Goal: Task Accomplishment & Management: Manage account settings

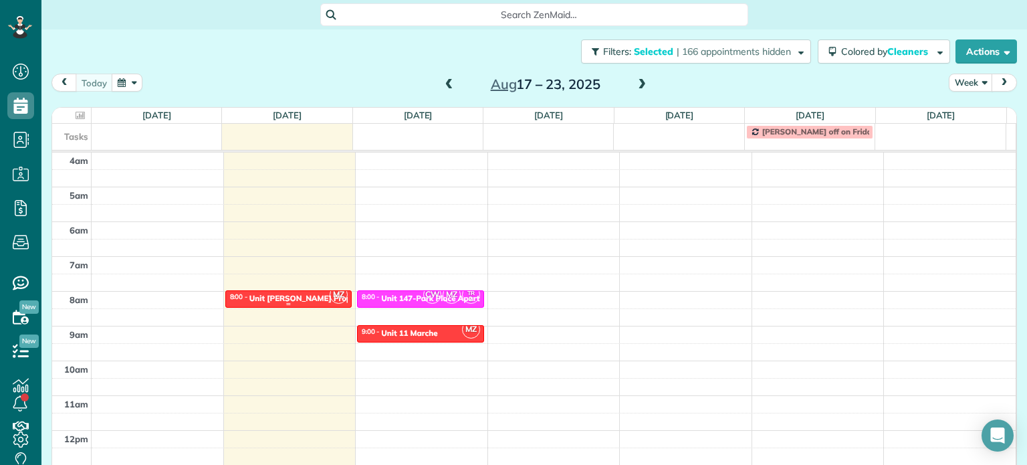
scroll to position [104, 0]
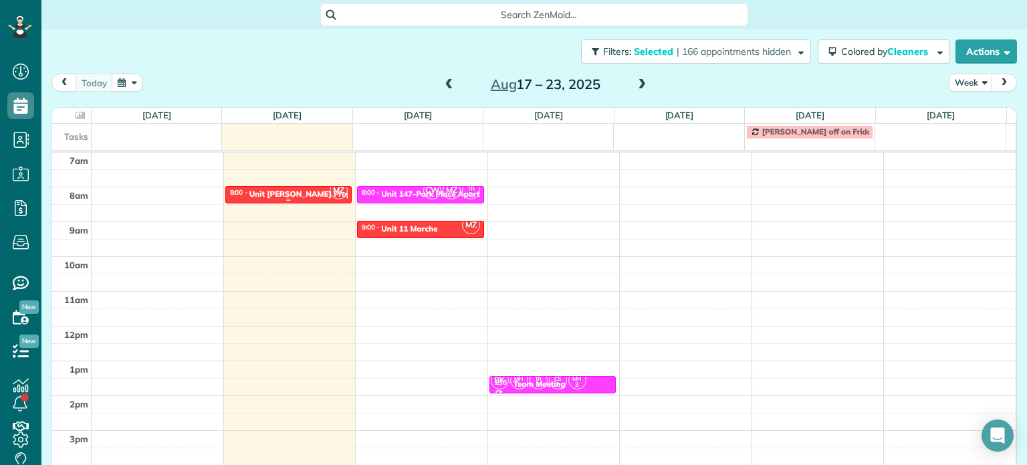
click at [313, 193] on div "Unit [PERSON_NAME] Property Management" at bounding box center [333, 193] width 168 height 9
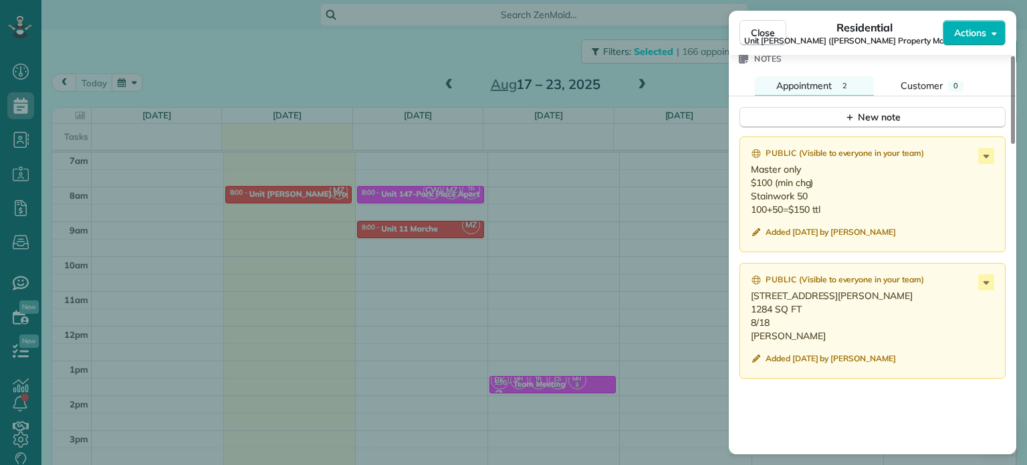
scroll to position [1145, 0]
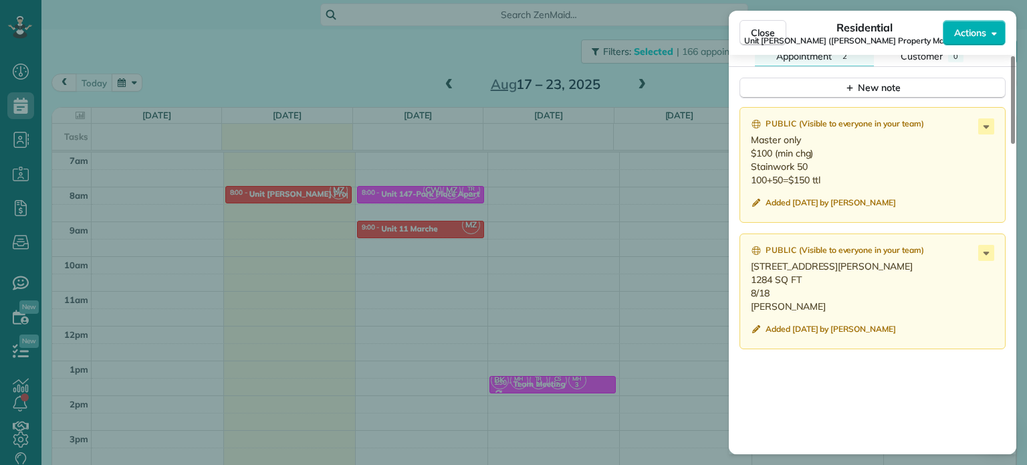
drag, startPoint x: 837, startPoint y: 269, endPoint x: 750, endPoint y: 274, distance: 87.0
click at [750, 274] on div "Public ( Visible to everyone in your team ) [STREET_ADDRESS][PERSON_NAME] 4X2 1…" at bounding box center [873, 291] width 266 height 116
click at [757, 41] on button "Close" at bounding box center [763, 32] width 47 height 25
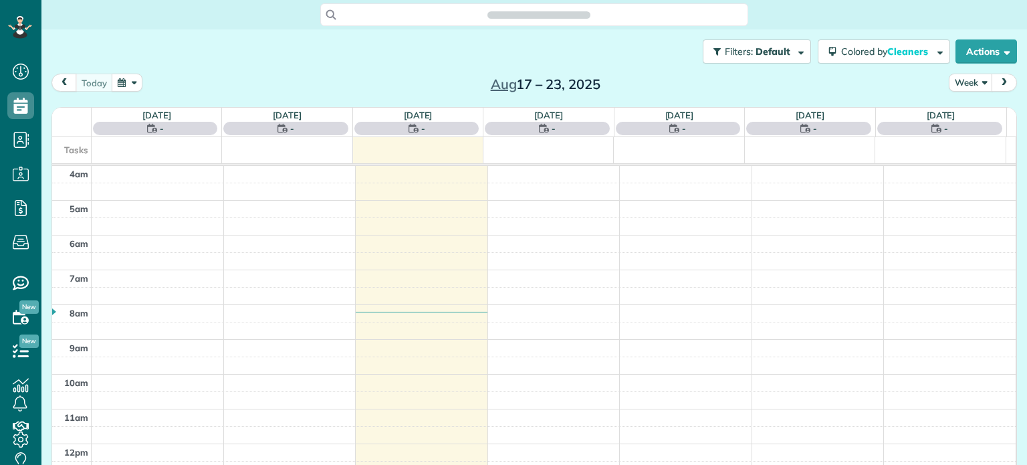
scroll to position [104, 0]
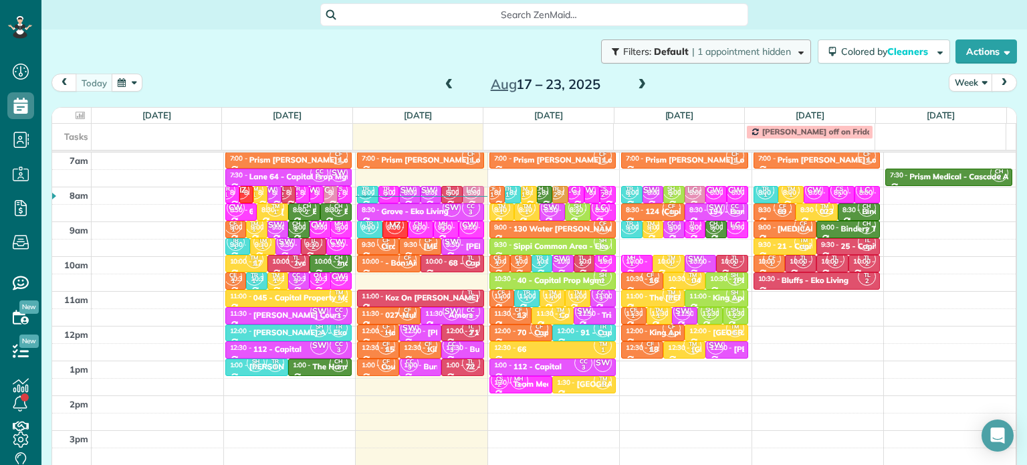
click at [794, 53] on span "button" at bounding box center [799, 51] width 10 height 10
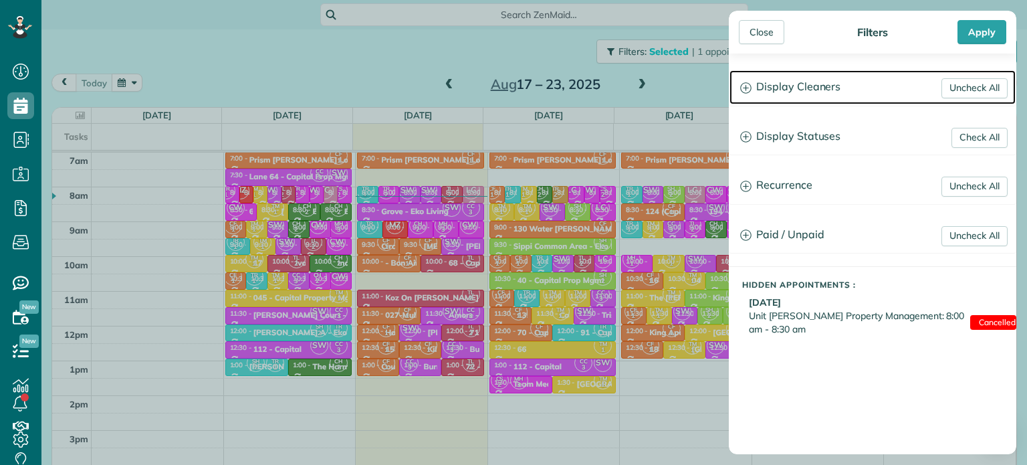
click at [829, 84] on h3 "Display Cleaners" at bounding box center [873, 87] width 286 height 34
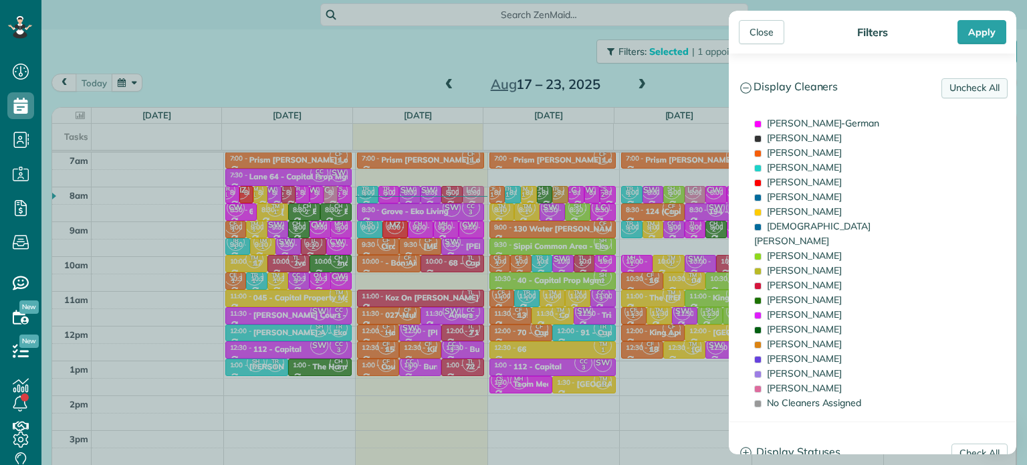
click at [942, 84] on link "Uncheck All" at bounding box center [975, 88] width 66 height 20
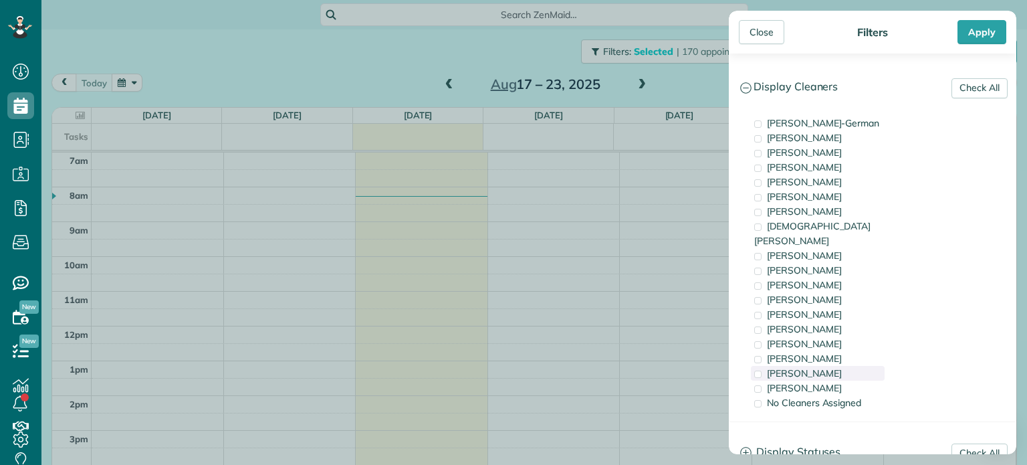
click at [821, 367] on span "[PERSON_NAME]" at bounding box center [804, 373] width 75 height 12
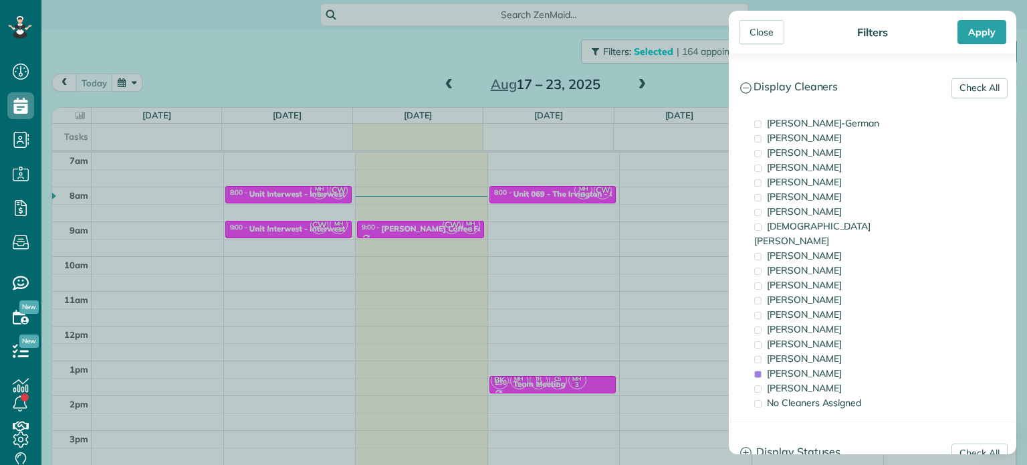
click at [387, 251] on div "Close Filters Apply Check All Display Cleaners [PERSON_NAME]-German [PERSON_NAM…" at bounding box center [513, 232] width 1027 height 465
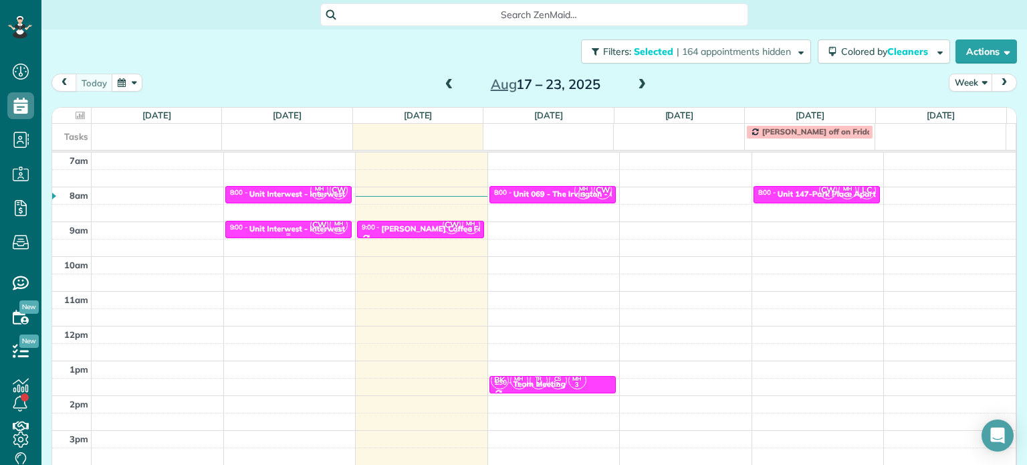
click at [310, 231] on span "CW" at bounding box center [319, 225] width 18 height 18
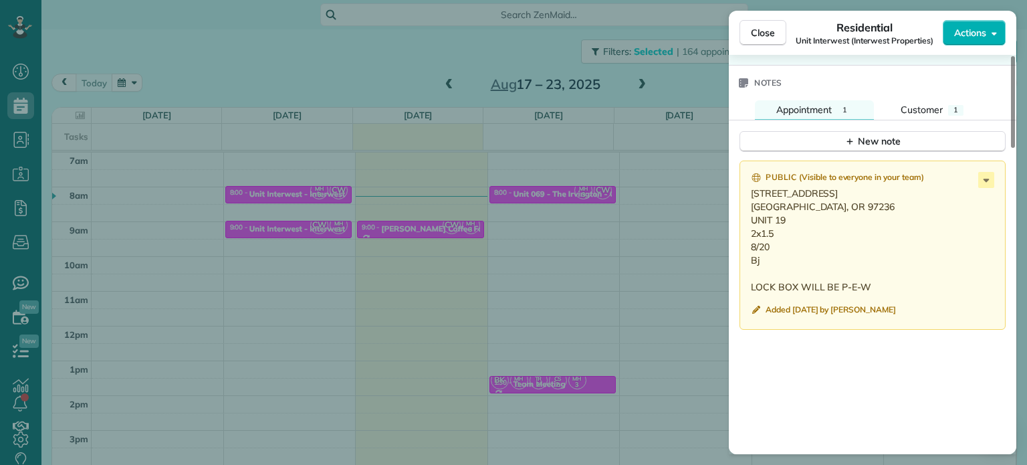
scroll to position [1070, 0]
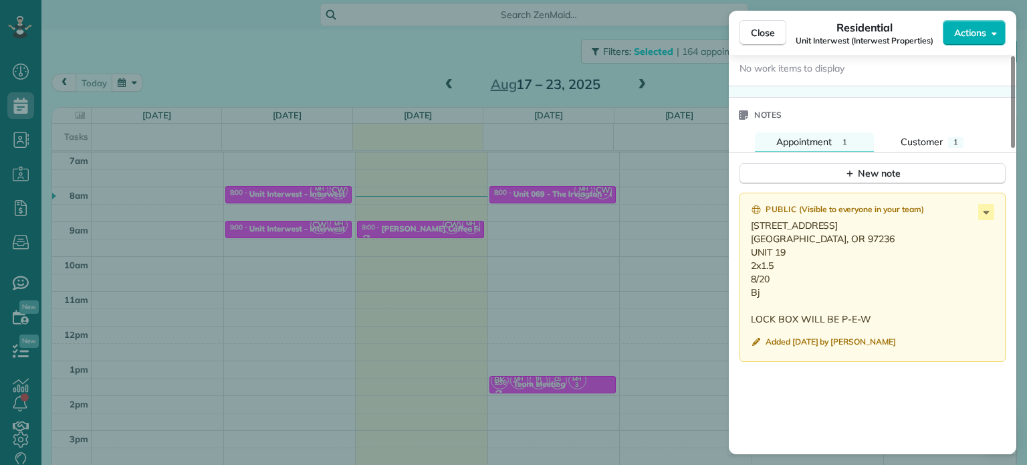
drag, startPoint x: 786, startPoint y: 255, endPoint x: 745, endPoint y: 235, distance: 46.4
click at [745, 235] on div "Public ( Visible to everyone in your team ) [STREET_ADDRESS] [GEOGRAPHIC_DATA],…" at bounding box center [873, 277] width 266 height 169
click at [770, 297] on p "[STREET_ADDRESS] [GEOGRAPHIC_DATA], OR 97236 UNIT 19 2x1.5 8/20 Bj LOCK BOX WIL…" at bounding box center [874, 272] width 246 height 107
click at [704, 213] on div "Close Residential Unit Interwest (Interwest Properties) Actions Status Active U…" at bounding box center [513, 232] width 1027 height 465
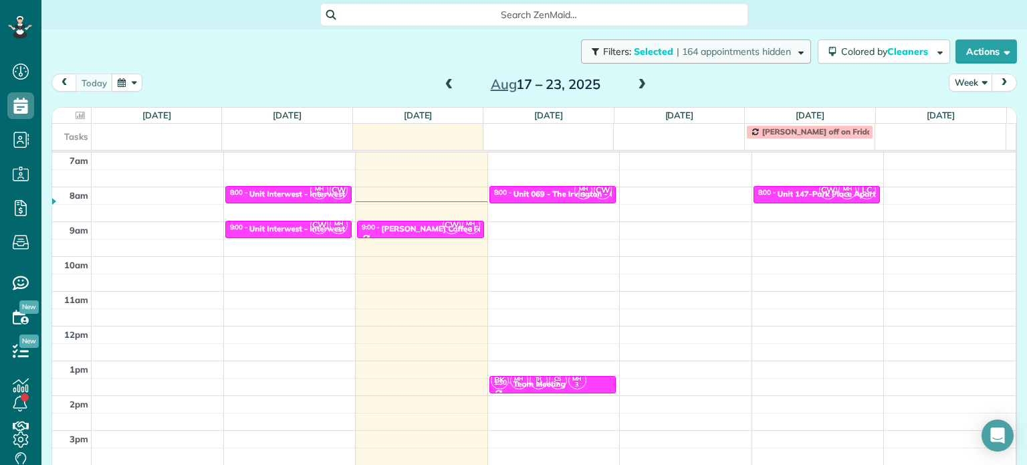
click at [738, 56] on span "| 164 appointments hidden" at bounding box center [734, 51] width 114 height 12
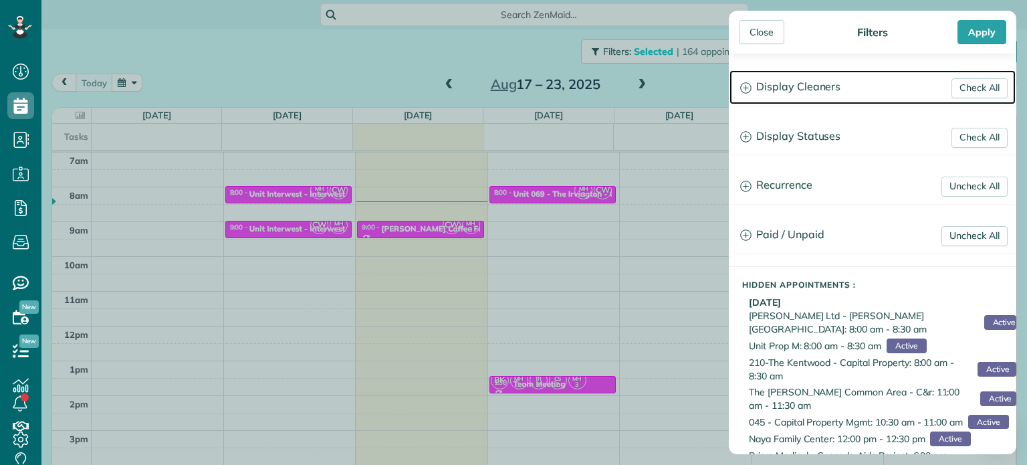
click at [796, 85] on h3 "Display Cleaners" at bounding box center [873, 87] width 286 height 34
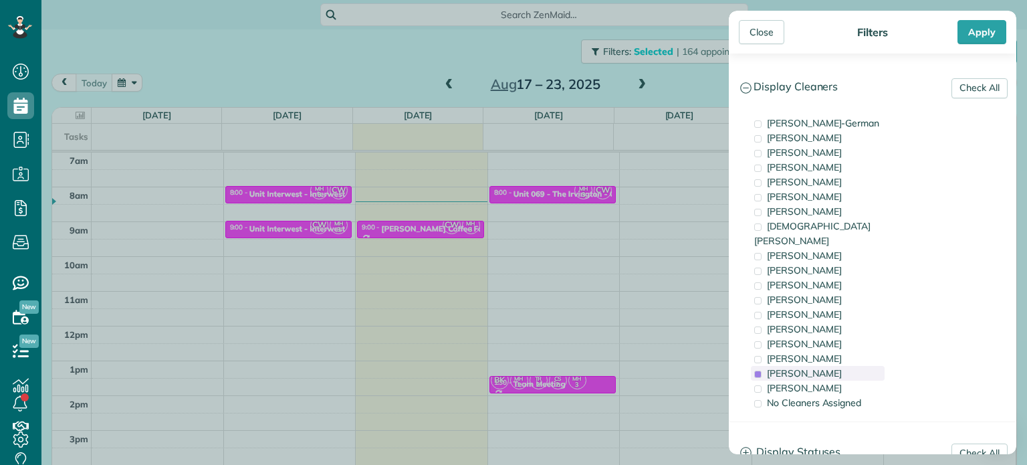
click at [814, 367] on span "[PERSON_NAME]" at bounding box center [804, 373] width 75 height 12
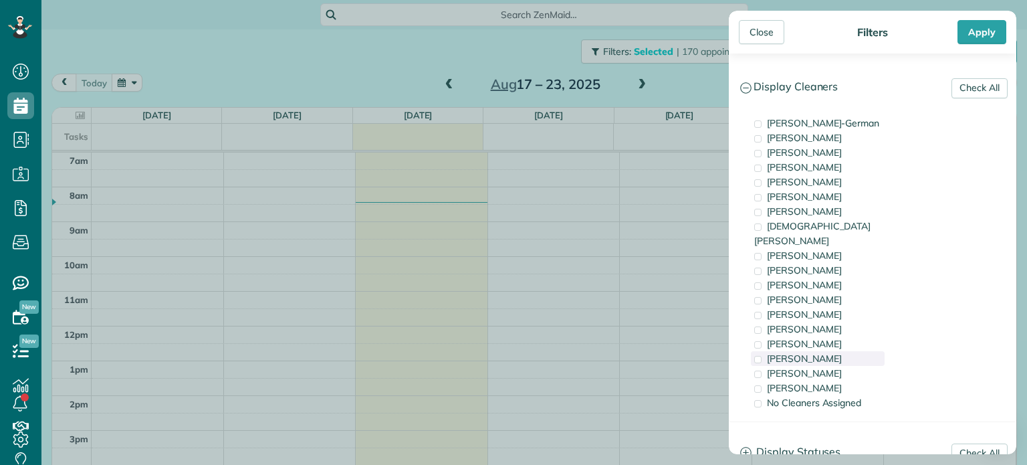
click at [814, 352] on span "[PERSON_NAME]" at bounding box center [804, 358] width 75 height 12
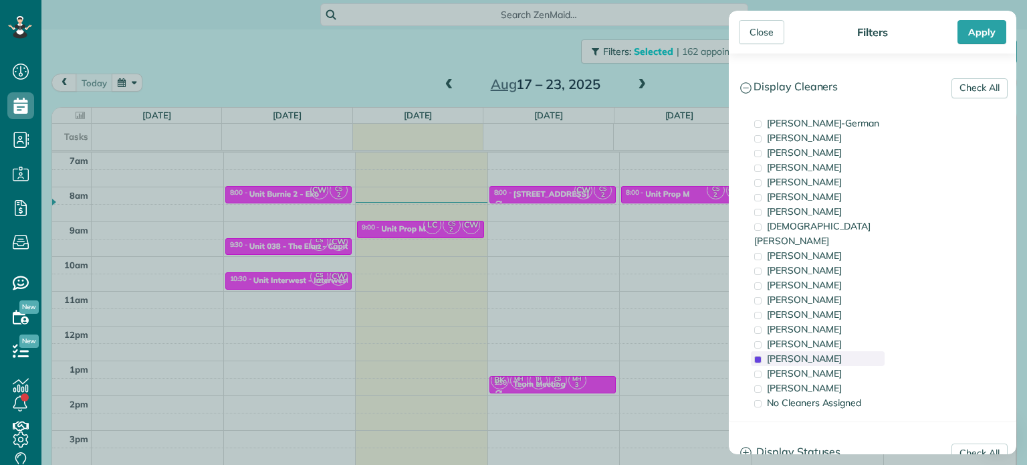
click at [814, 352] on span "[PERSON_NAME]" at bounding box center [804, 358] width 75 height 12
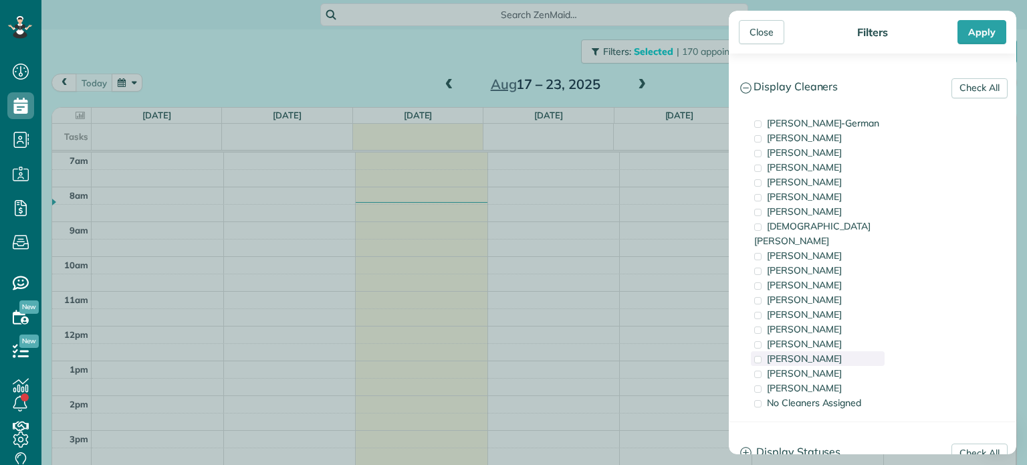
click at [814, 352] on span "[PERSON_NAME]" at bounding box center [804, 358] width 75 height 12
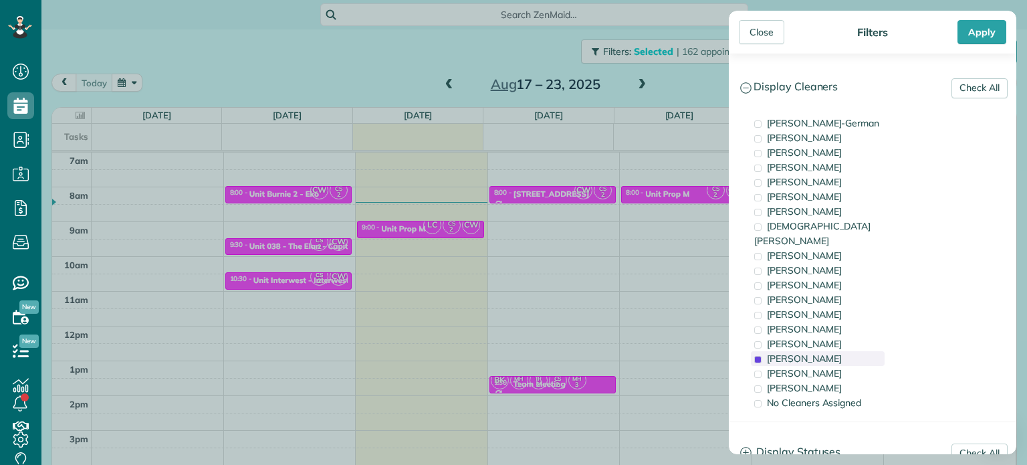
click at [814, 352] on span "[PERSON_NAME]" at bounding box center [804, 358] width 75 height 12
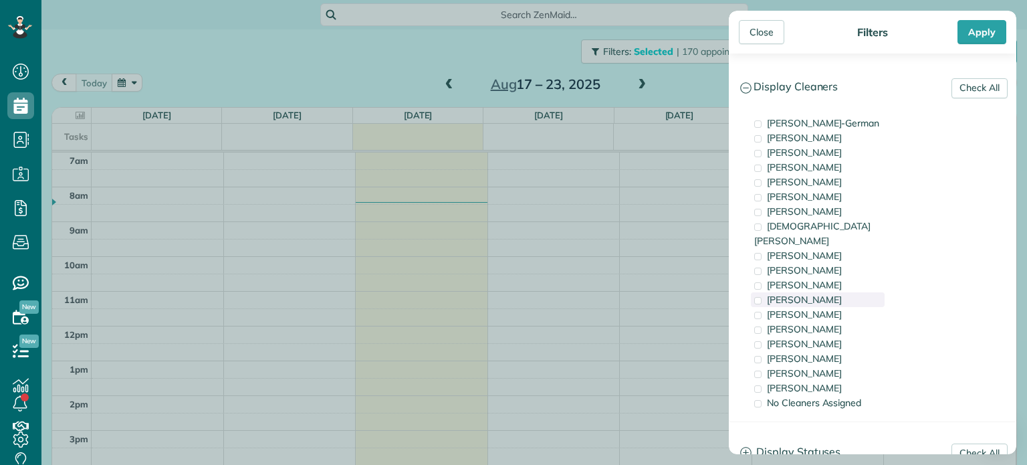
click at [829, 292] on div "[PERSON_NAME]" at bounding box center [818, 299] width 134 height 15
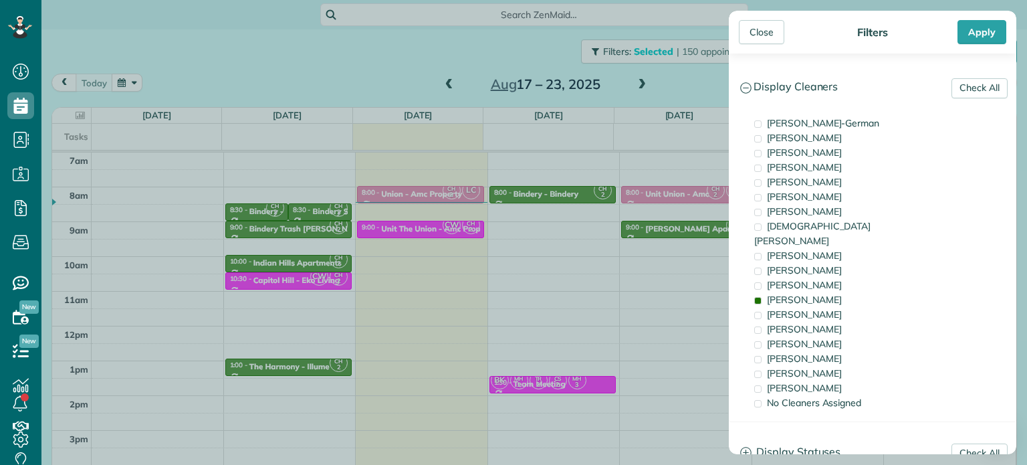
click at [514, 215] on div "Close Filters Apply Check All Display Cleaners [PERSON_NAME]-German [PERSON_NAM…" at bounding box center [513, 232] width 1027 height 465
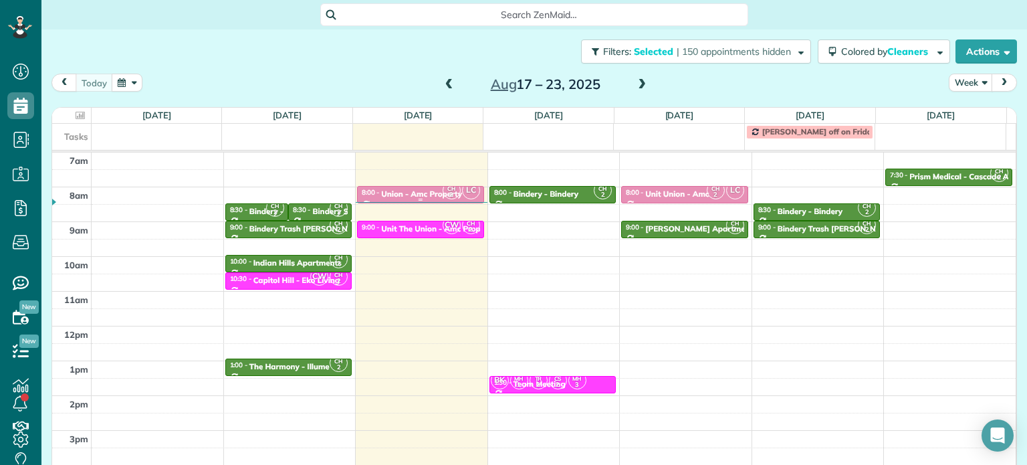
click at [425, 193] on div "Union - Amc Property" at bounding box center [421, 193] width 81 height 9
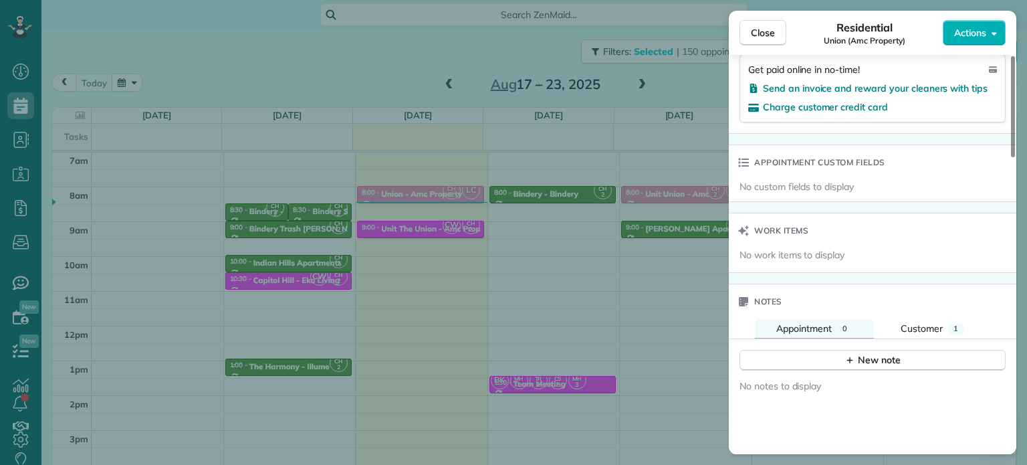
scroll to position [1015, 0]
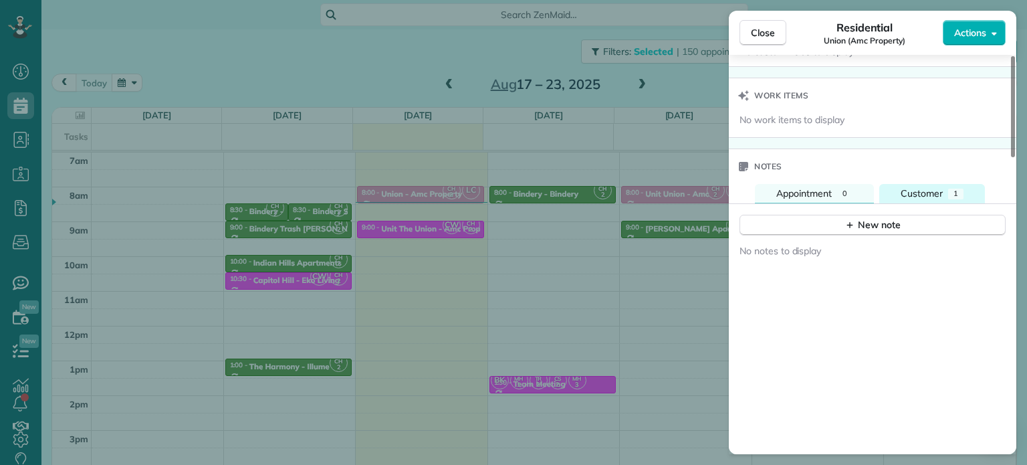
click at [950, 199] on div "1" at bounding box center [955, 194] width 15 height 11
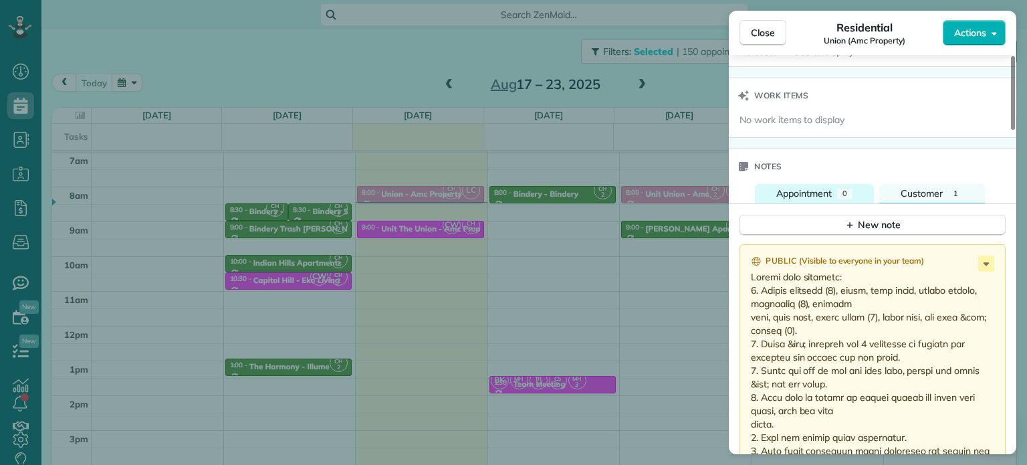
click at [819, 193] on span "Appointment" at bounding box center [804, 193] width 56 height 12
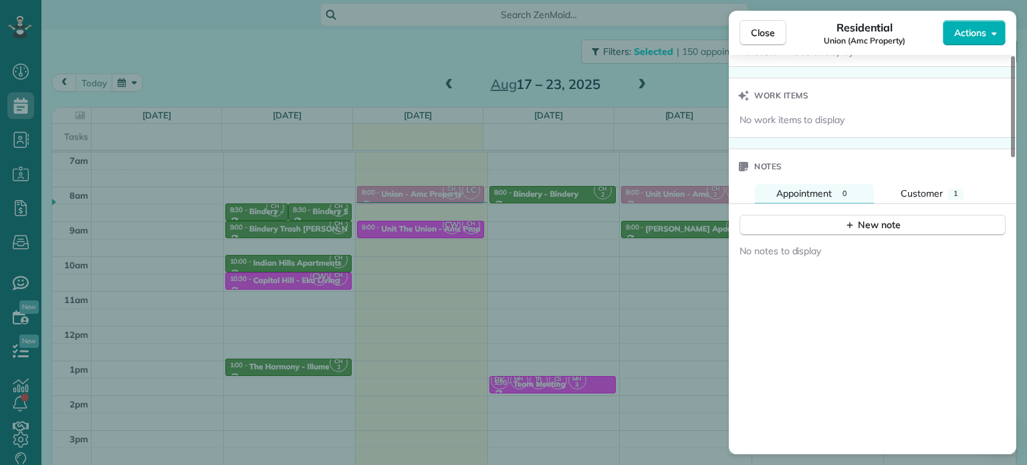
click at [427, 183] on div "Close Residential Union (Amc Property) Actions Status Active Union (Amc Propert…" at bounding box center [513, 232] width 1027 height 465
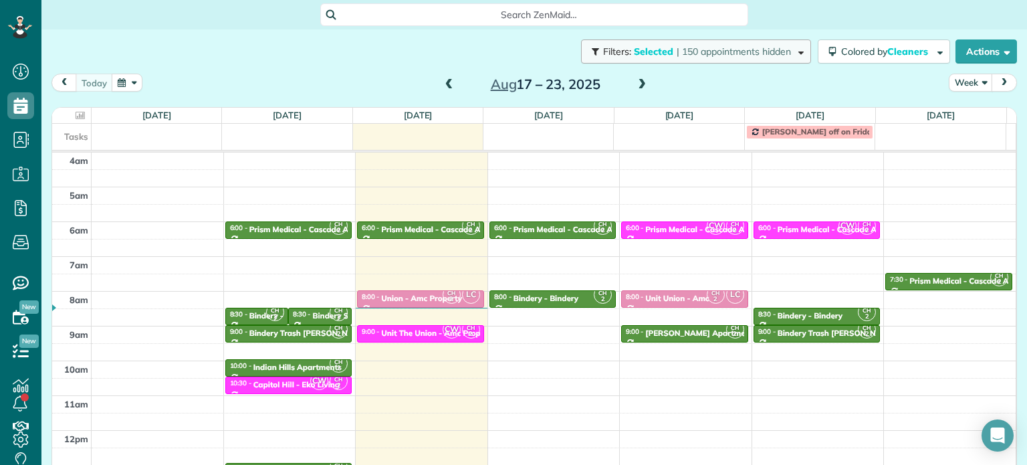
click at [776, 52] on span "| 150 appointments hidden" at bounding box center [734, 51] width 114 height 12
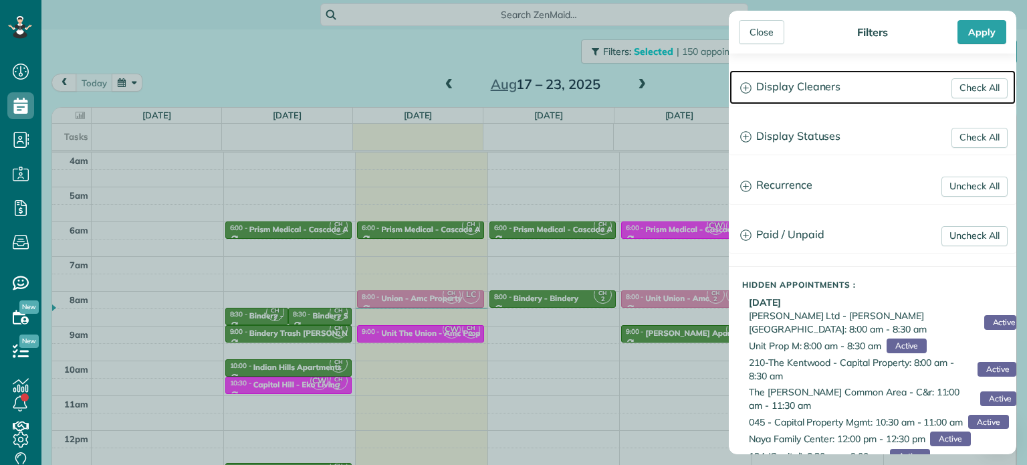
click at [799, 80] on h3 "Display Cleaners" at bounding box center [873, 87] width 286 height 34
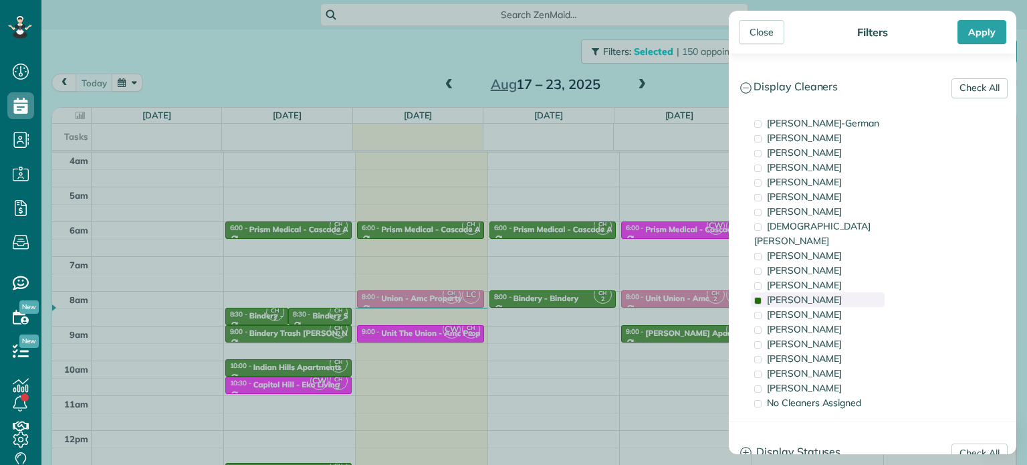
click at [806, 294] on span "[PERSON_NAME]" at bounding box center [804, 300] width 75 height 12
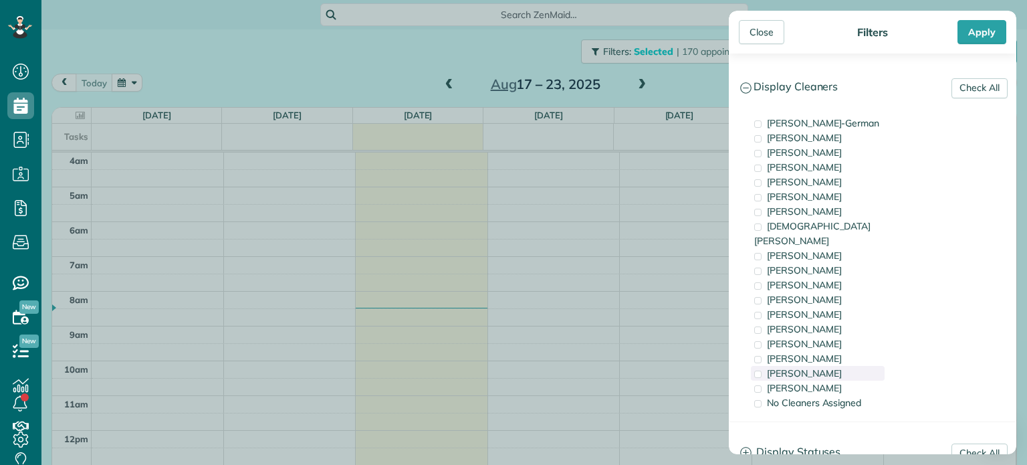
click at [816, 366] on div "[PERSON_NAME]" at bounding box center [818, 373] width 134 height 15
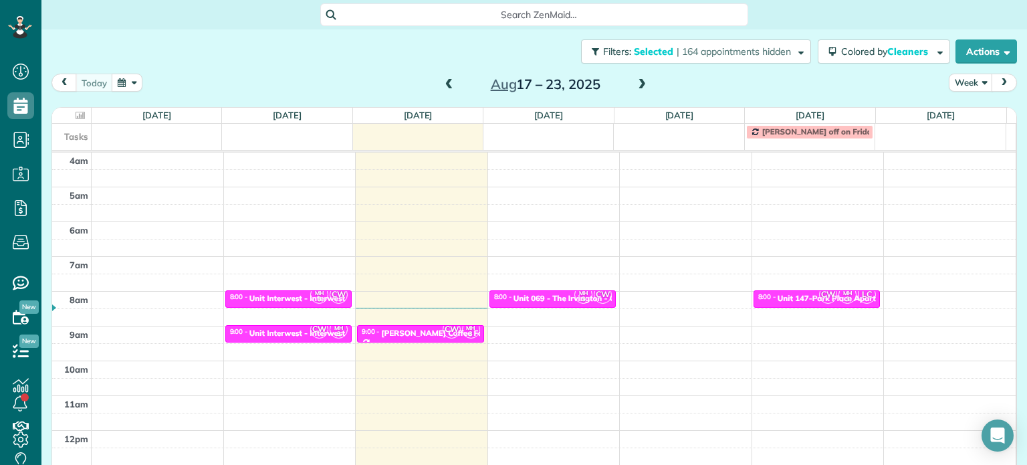
drag, startPoint x: 556, startPoint y: 261, endPoint x: 490, endPoint y: 299, distance: 77.0
click at [556, 261] on div "Close Filters Apply Check All Display Cleaners [PERSON_NAME]-German [PERSON_NAM…" at bounding box center [513, 232] width 1027 height 465
click at [443, 331] on span "CW" at bounding box center [452, 329] width 18 height 18
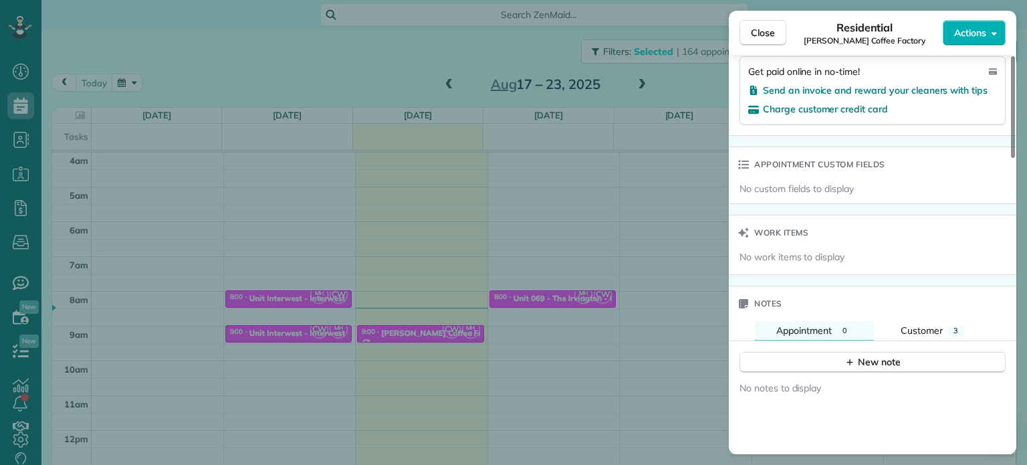
scroll to position [1072, 0]
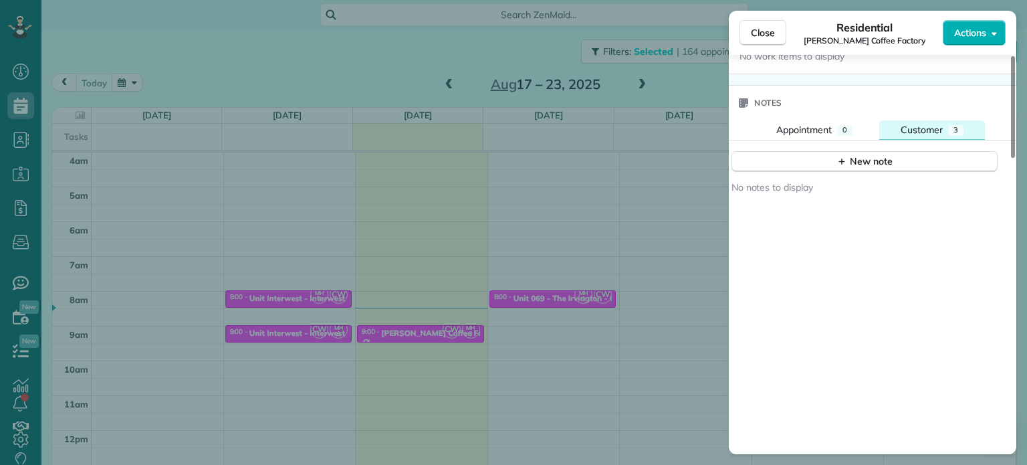
click at [948, 136] on div "3" at bounding box center [955, 130] width 15 height 11
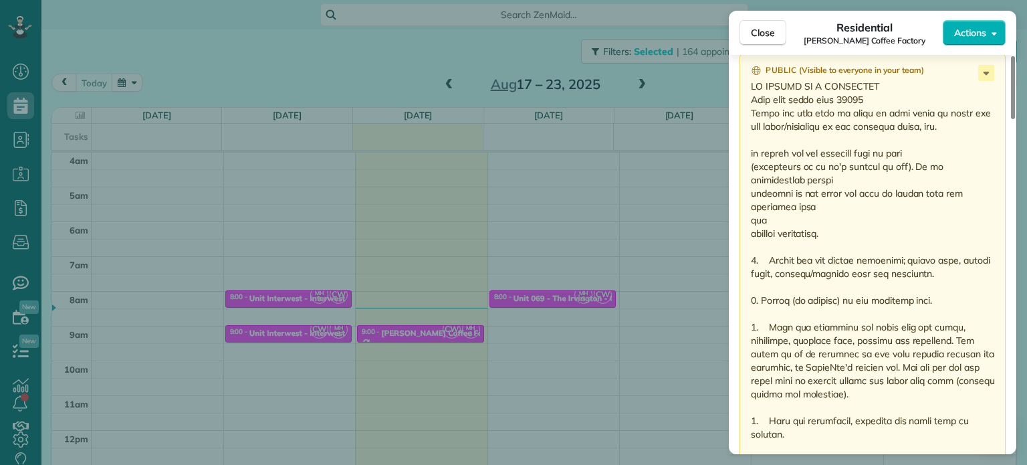
scroll to position [1408, 0]
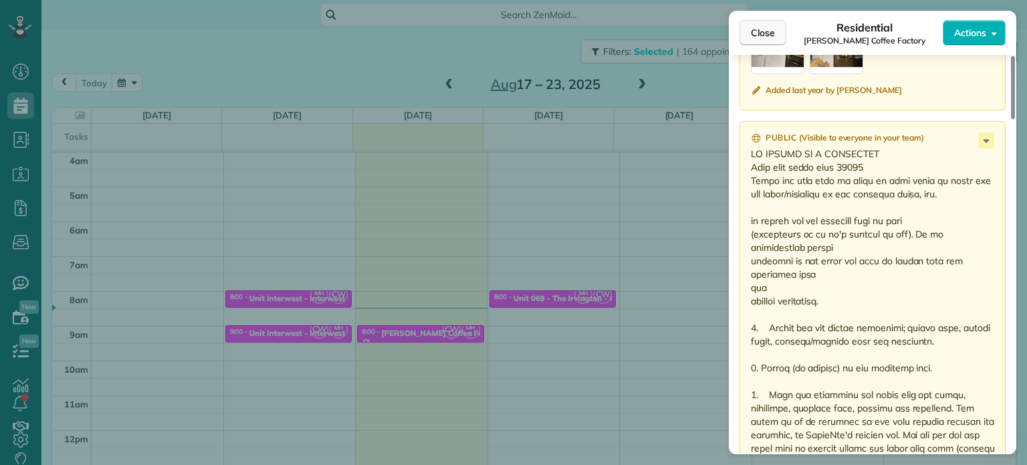
click at [774, 33] on span "Close" at bounding box center [763, 32] width 24 height 13
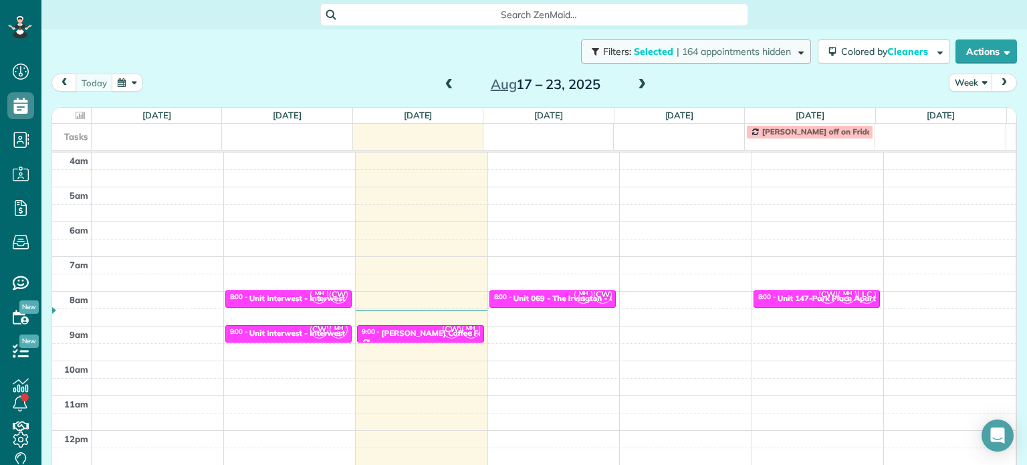
click at [718, 46] on span "| 164 appointments hidden" at bounding box center [734, 51] width 114 height 12
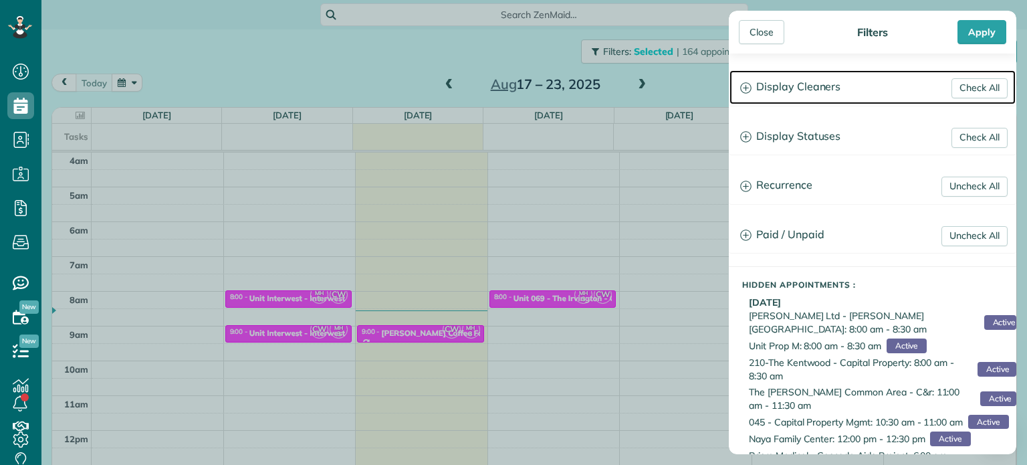
click at [804, 92] on h3 "Display Cleaners" at bounding box center [873, 87] width 286 height 34
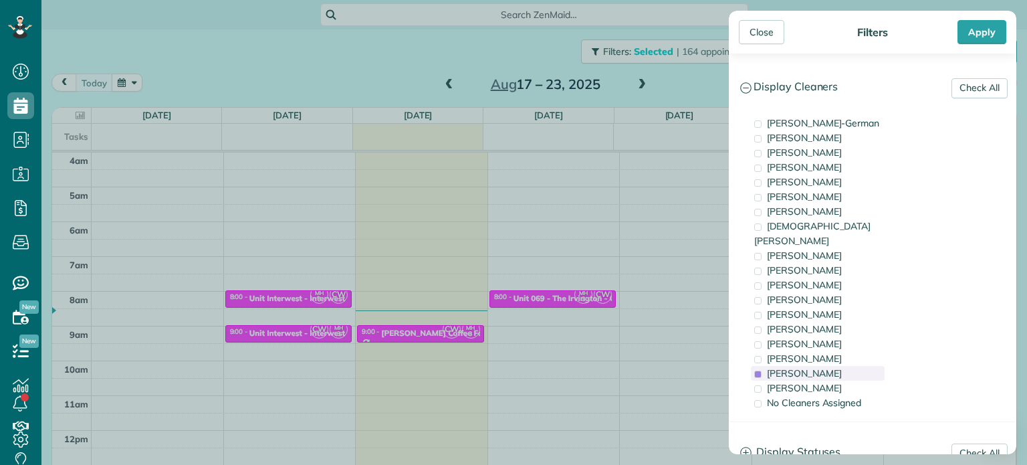
click at [801, 367] on span "[PERSON_NAME]" at bounding box center [804, 373] width 75 height 12
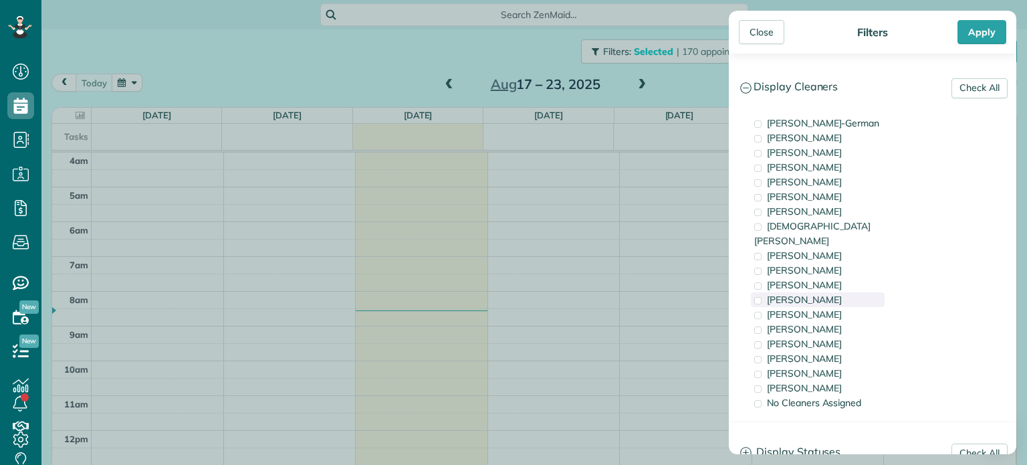
click at [817, 292] on div "[PERSON_NAME]" at bounding box center [818, 299] width 134 height 15
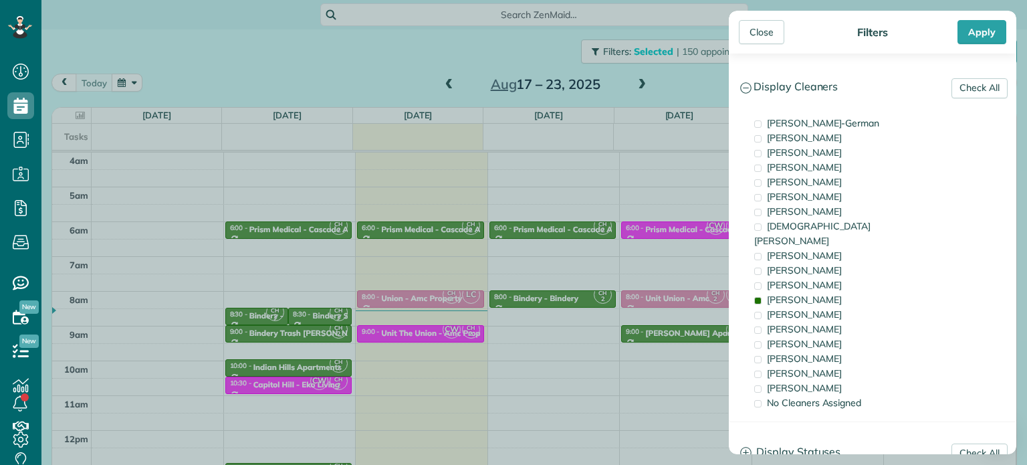
click at [558, 276] on div "Close Filters Apply Check All Display Cleaners [PERSON_NAME]-German [PERSON_NAM…" at bounding box center [513, 232] width 1027 height 465
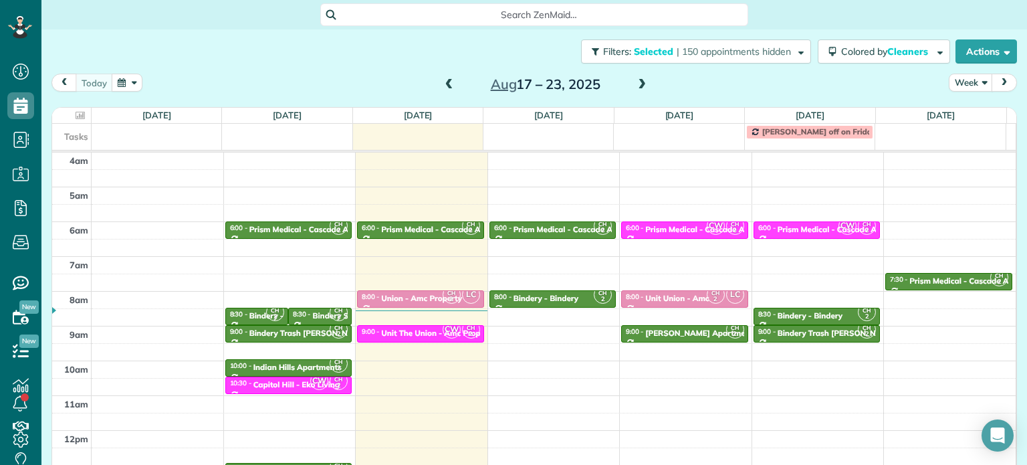
scroll to position [67, 0]
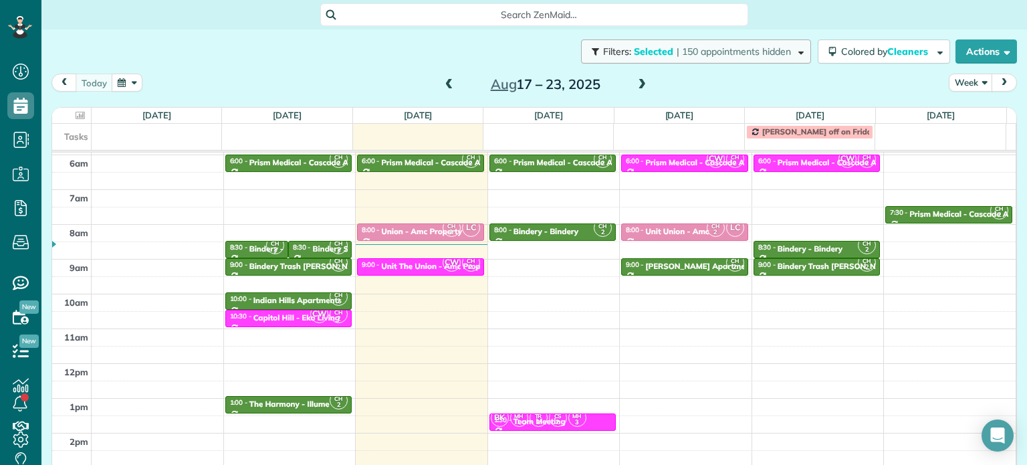
click at [753, 56] on span "| 150 appointments hidden" at bounding box center [734, 51] width 114 height 12
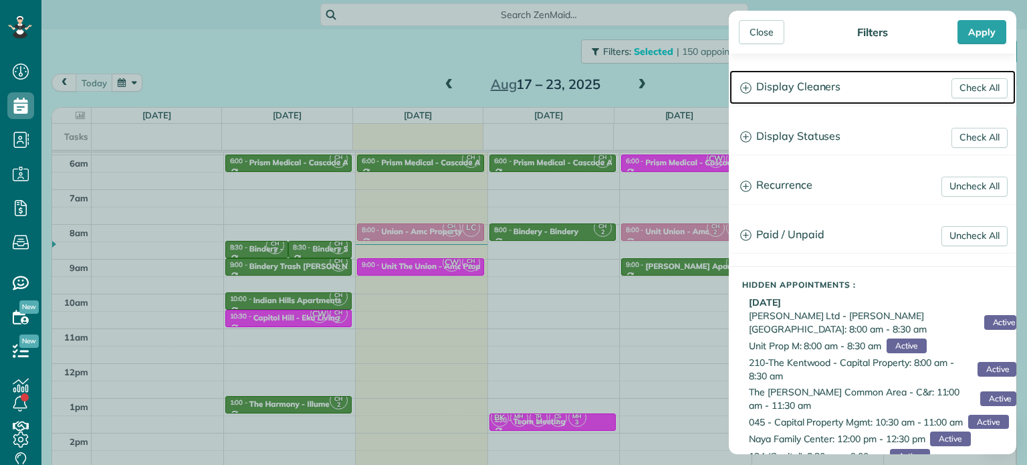
click at [819, 82] on h3 "Display Cleaners" at bounding box center [873, 87] width 286 height 34
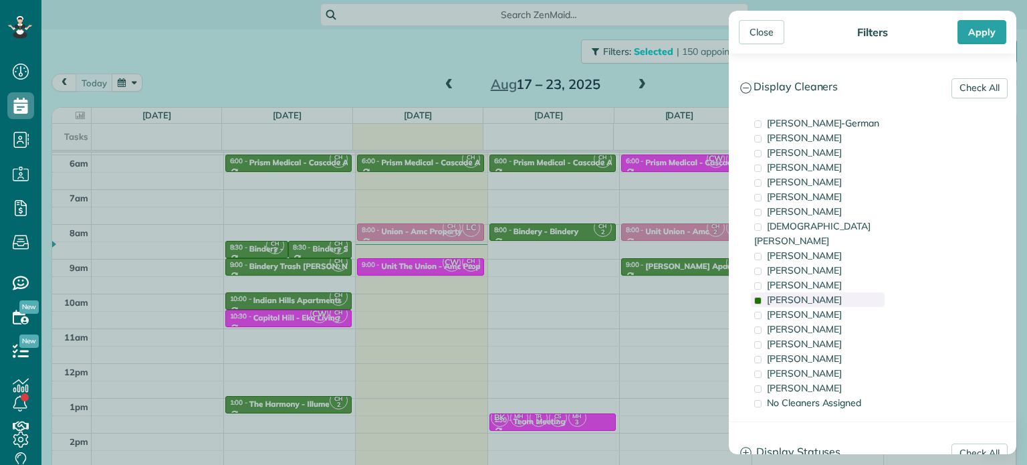
click at [821, 292] on div "[PERSON_NAME]" at bounding box center [818, 299] width 134 height 15
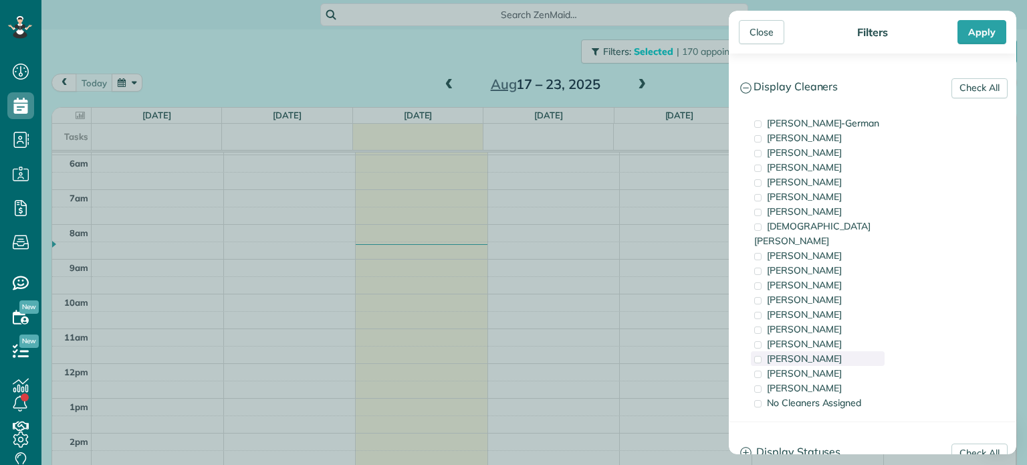
click at [829, 351] on div "[PERSON_NAME]" at bounding box center [818, 358] width 134 height 15
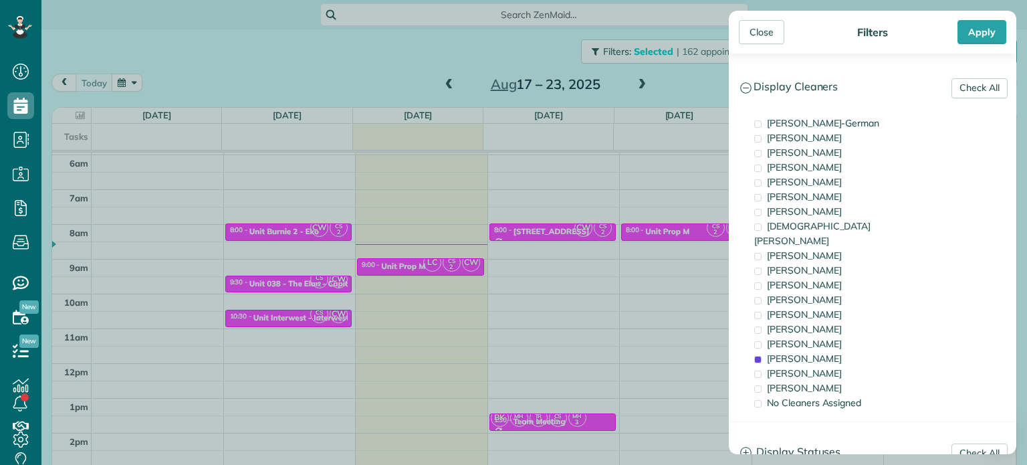
click at [594, 265] on div "Close Filters Apply Check All Display Cleaners [PERSON_NAME]-German [PERSON_NAM…" at bounding box center [513, 232] width 1027 height 465
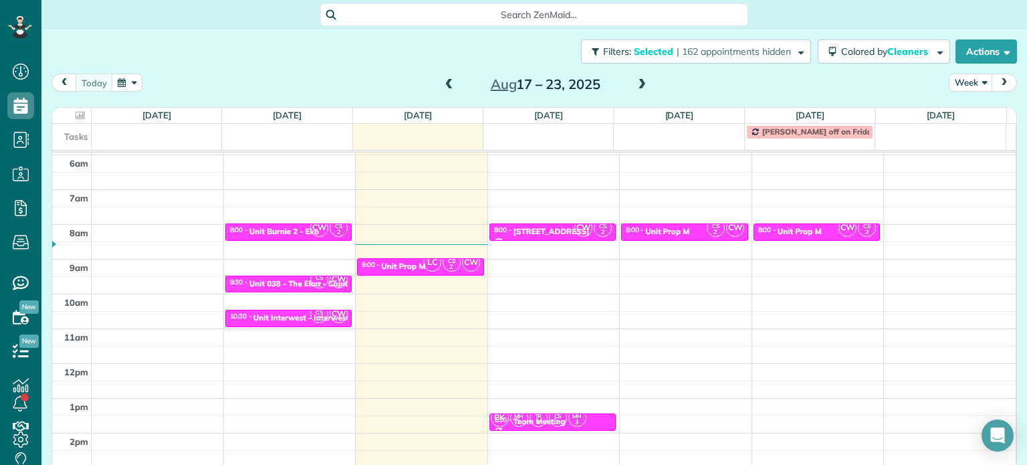
click at [556, 261] on div "4am 5am 6am 7am 8am 9am 10am 11am 12pm 1pm 2pm 3pm 4pm 5pm CW CS 2 8:00 - 8:30 …" at bounding box center [534, 329] width 964 height 486
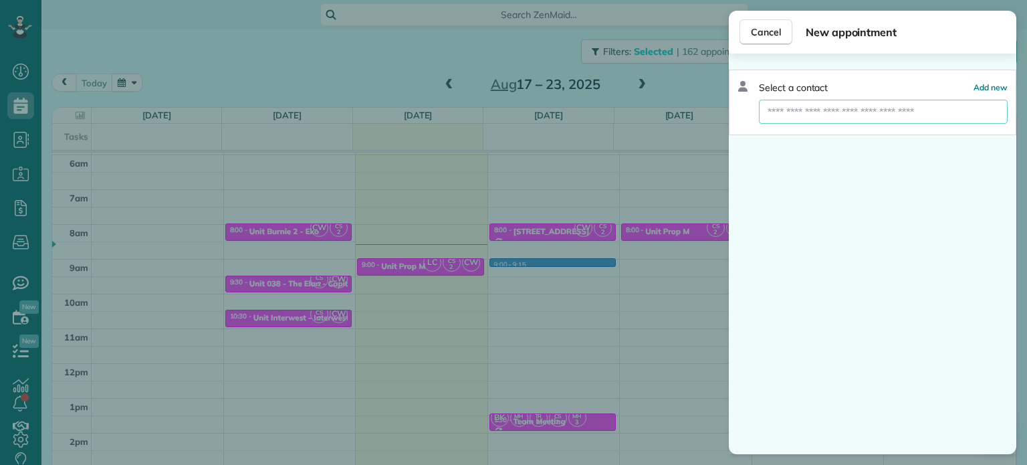
click at [875, 110] on input "text" at bounding box center [883, 112] width 249 height 24
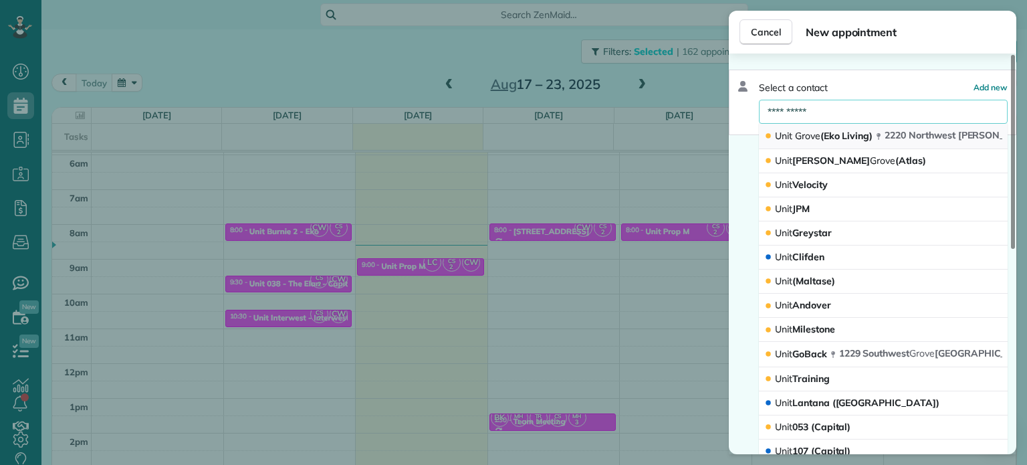
type input "**********"
click at [811, 133] on span "Grove" at bounding box center [807, 136] width 25 height 12
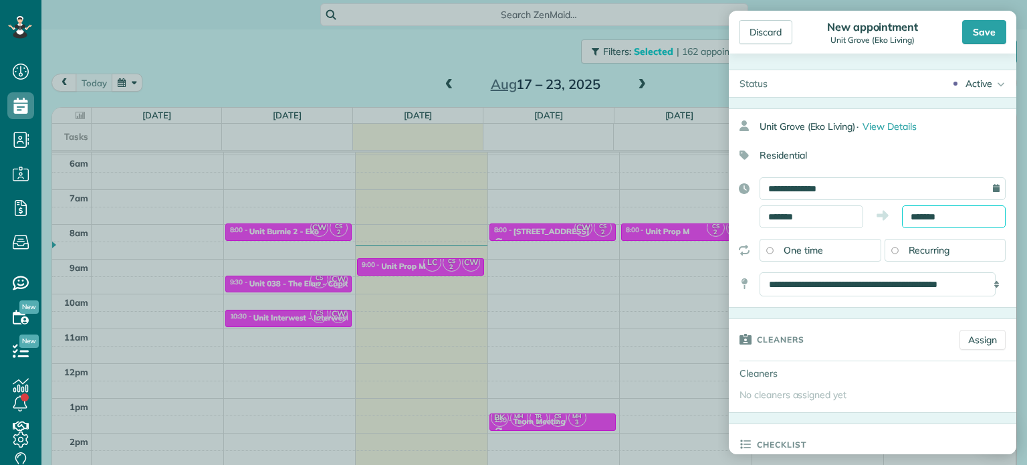
click at [931, 221] on body "Dashboard Scheduling Calendar View List View Dispatch View - Weekly scheduling …" at bounding box center [513, 232] width 1027 height 465
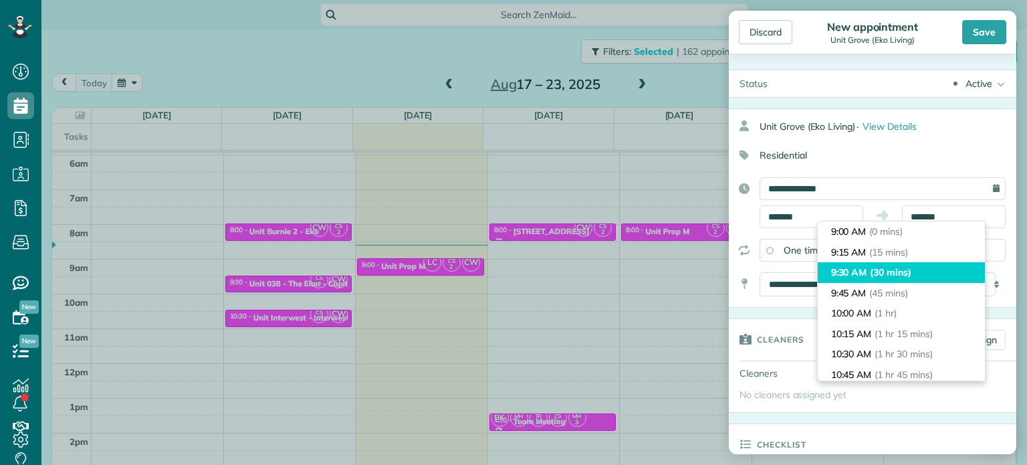
type input "*******"
click at [891, 267] on span "(30 mins)" at bounding box center [890, 272] width 41 height 12
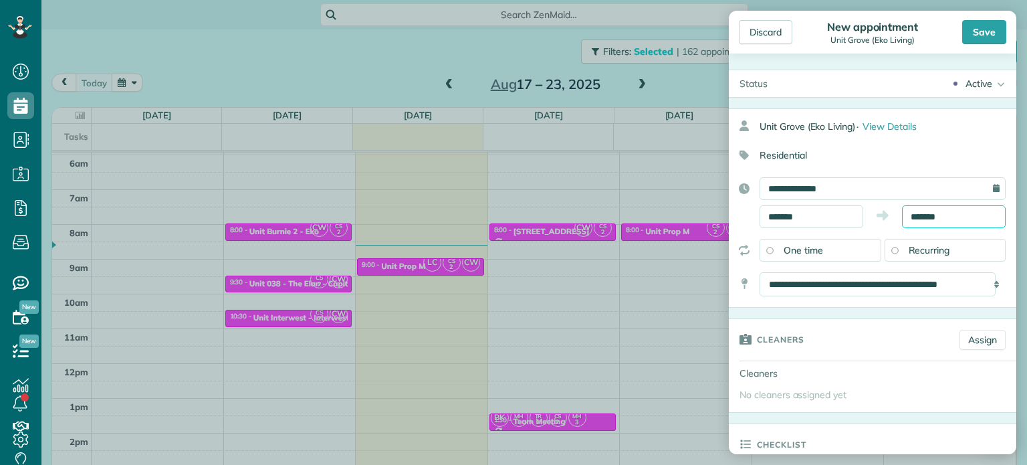
scroll to position [67, 0]
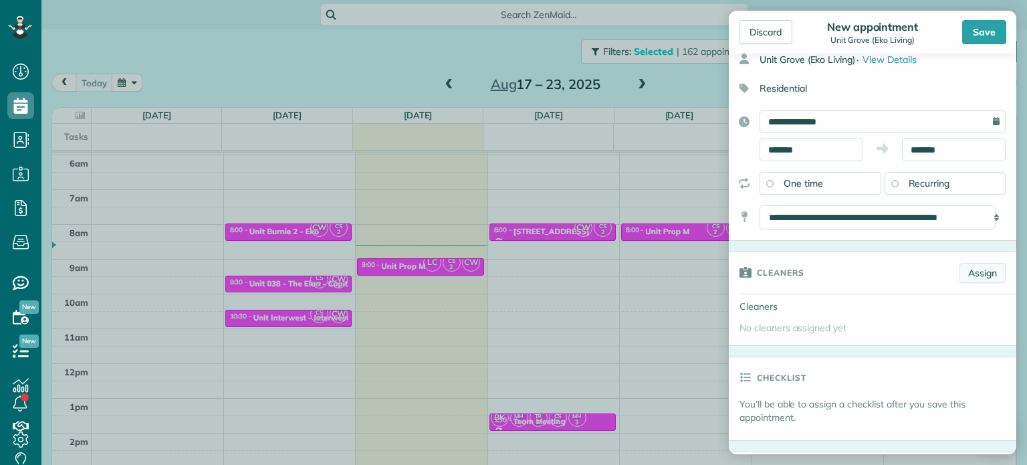
click at [976, 275] on link "Assign" at bounding box center [983, 273] width 46 height 20
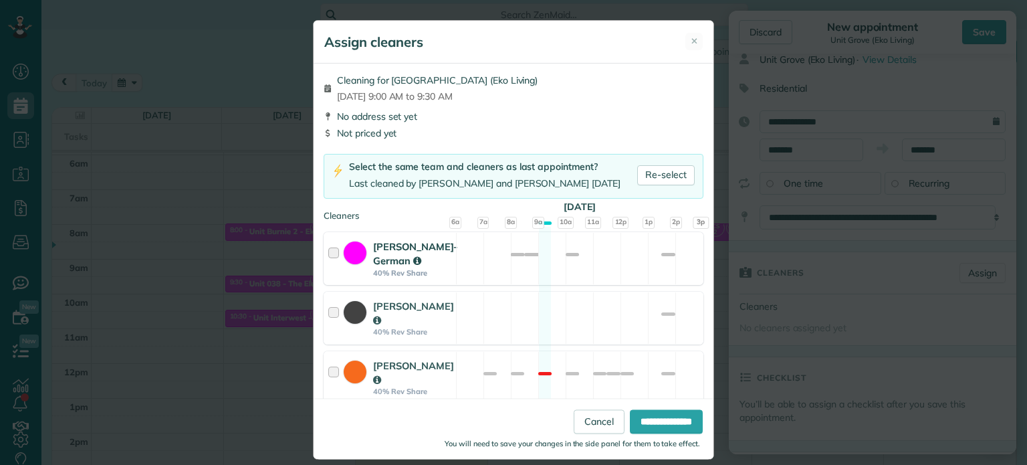
click at [564, 274] on div "[PERSON_NAME]-German 40% Rev Share Not available" at bounding box center [514, 258] width 380 height 53
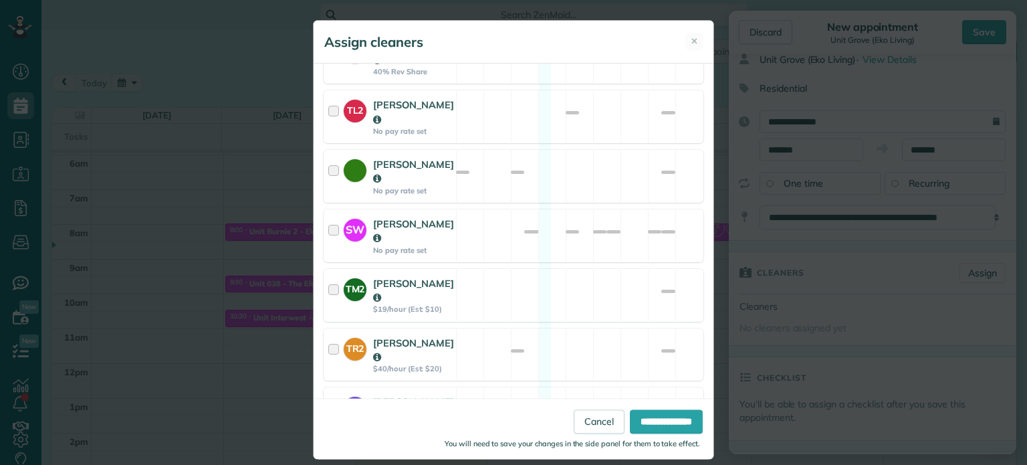
scroll to position [815, 0]
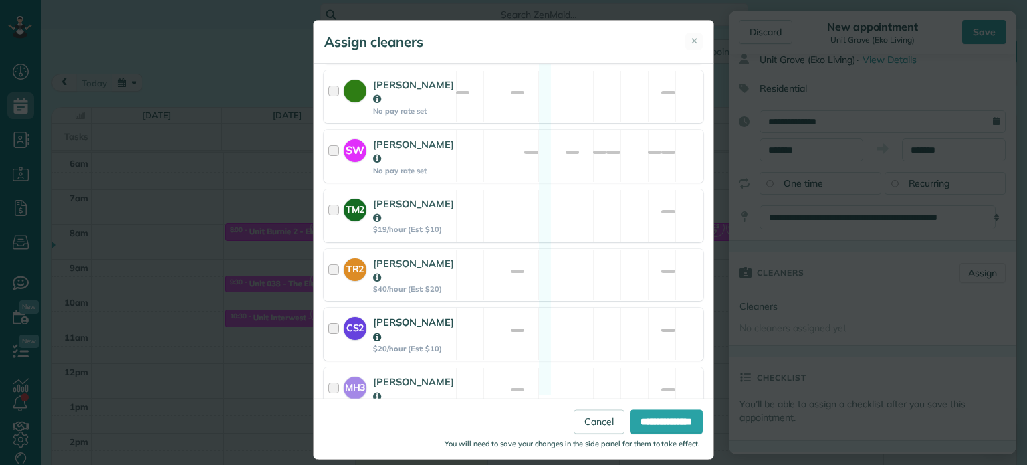
click at [571, 308] on div "CS2 [PERSON_NAME] $20/hour (Est: $10) Available" at bounding box center [514, 334] width 380 height 53
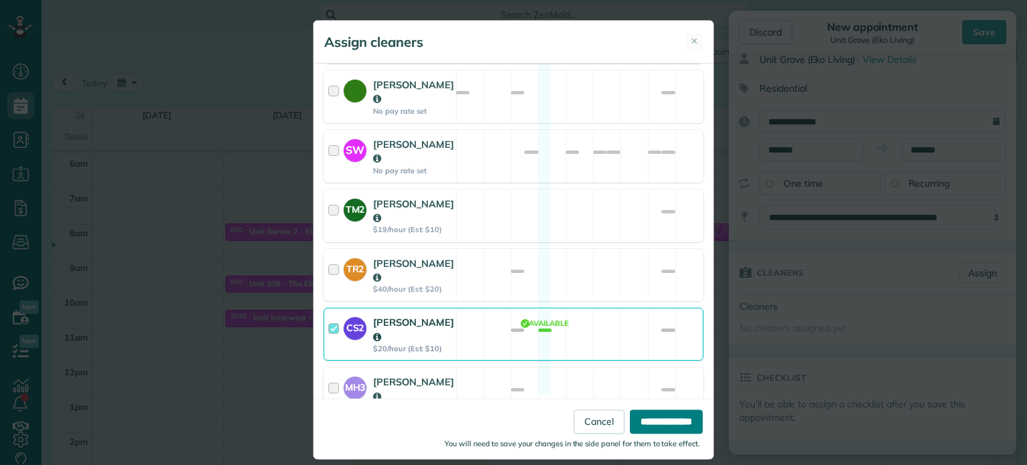
click at [645, 415] on input "**********" at bounding box center [666, 422] width 73 height 24
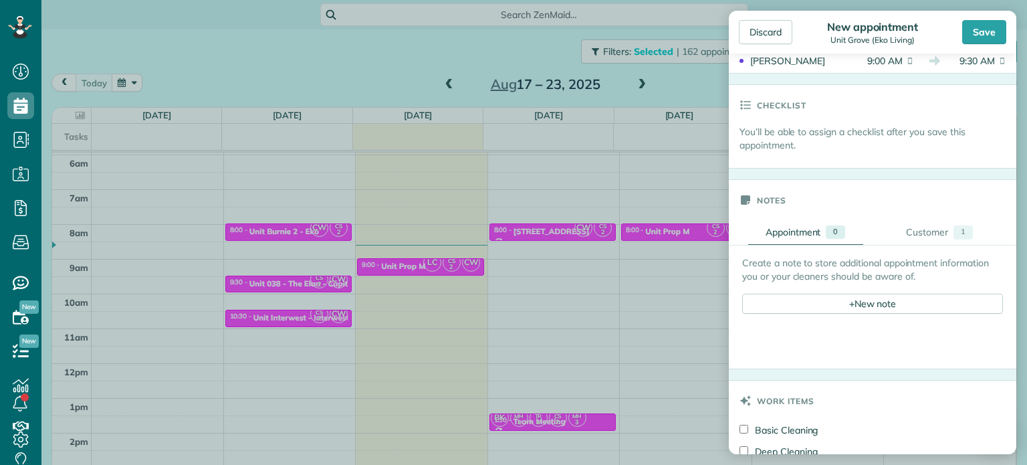
scroll to position [401, 0]
click at [911, 301] on div "+ New note" at bounding box center [872, 300] width 261 height 20
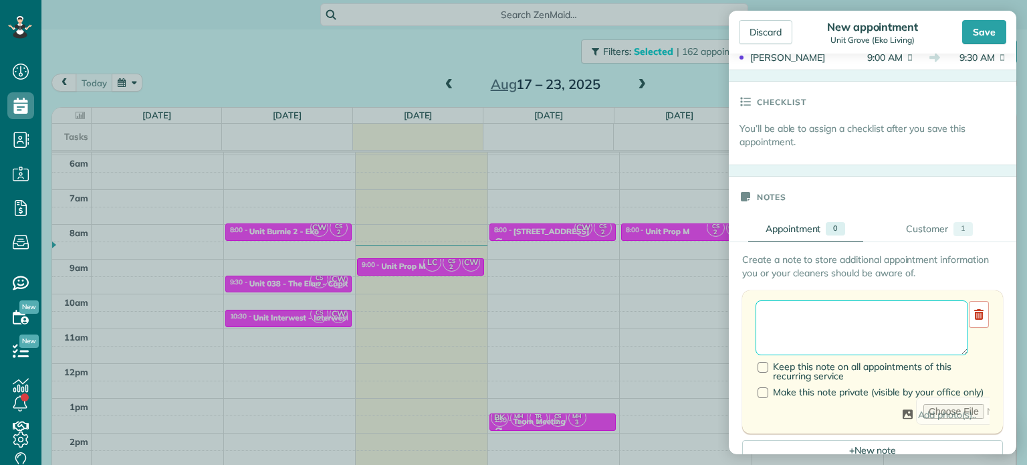
click at [901, 312] on textarea at bounding box center [862, 327] width 213 height 55
type textarea "**********"
click at [989, 39] on div "Save" at bounding box center [984, 32] width 44 height 24
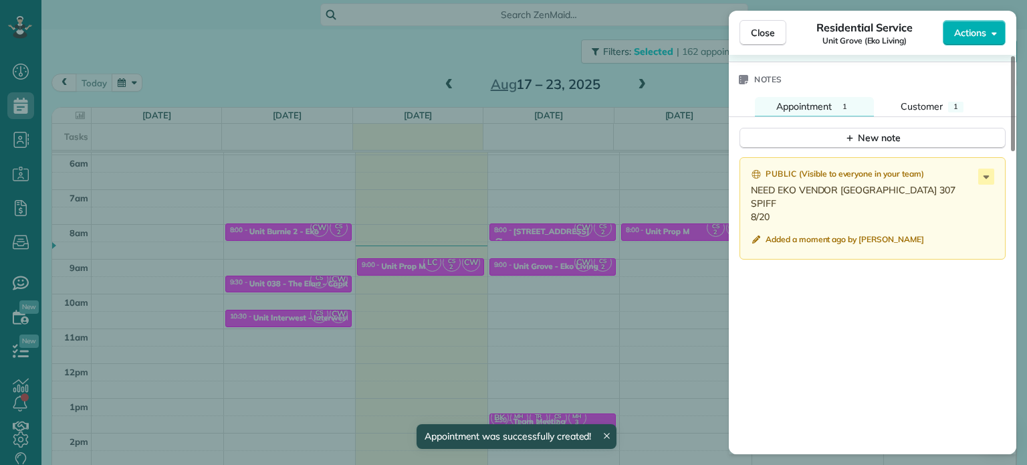
scroll to position [1144, 0]
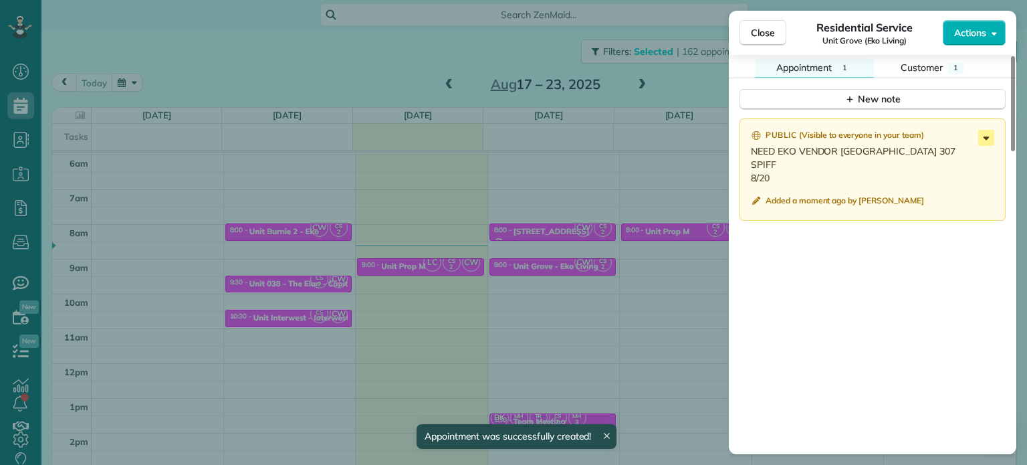
click at [990, 140] on icon at bounding box center [986, 138] width 16 height 16
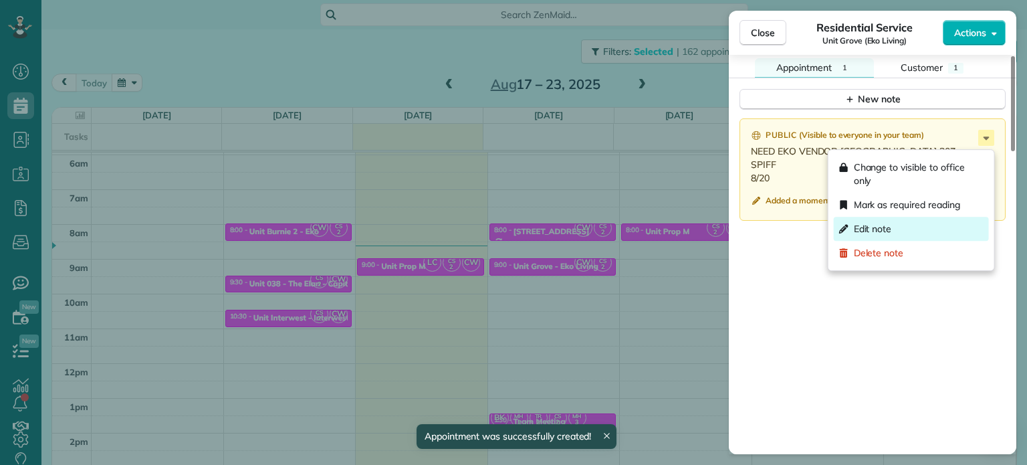
click at [923, 223] on div "Edit note" at bounding box center [911, 229] width 155 height 24
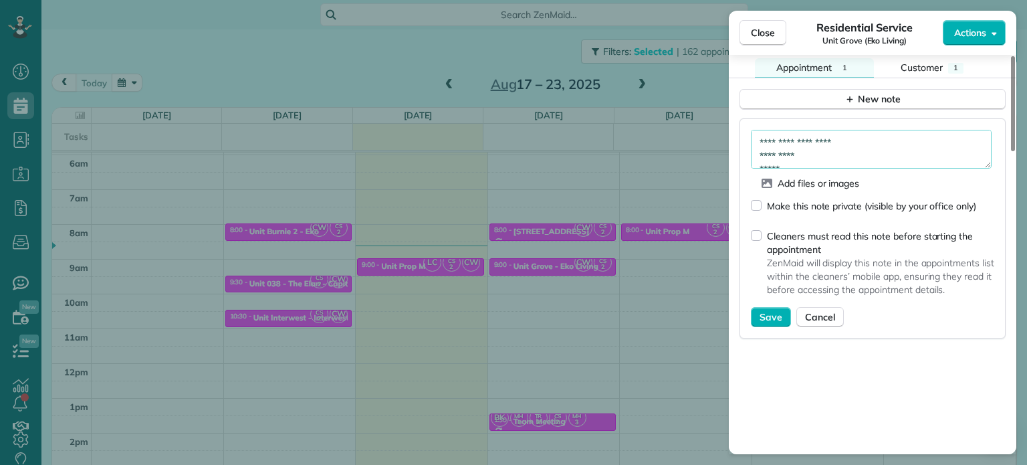
click at [845, 163] on textarea "**********" at bounding box center [871, 149] width 241 height 39
paste textarea "*********"
type textarea "**********"
click at [771, 324] on span "Save" at bounding box center [771, 316] width 23 height 13
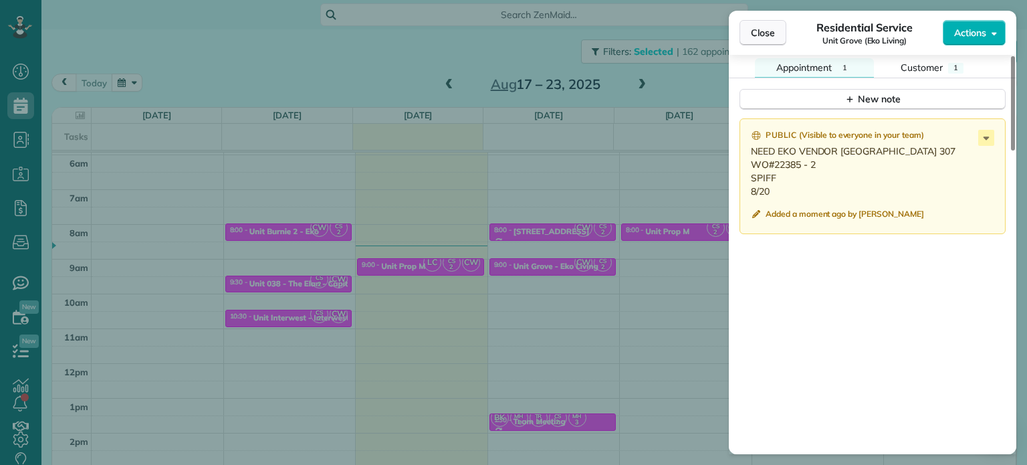
click at [768, 34] on span "Close" at bounding box center [763, 32] width 24 height 13
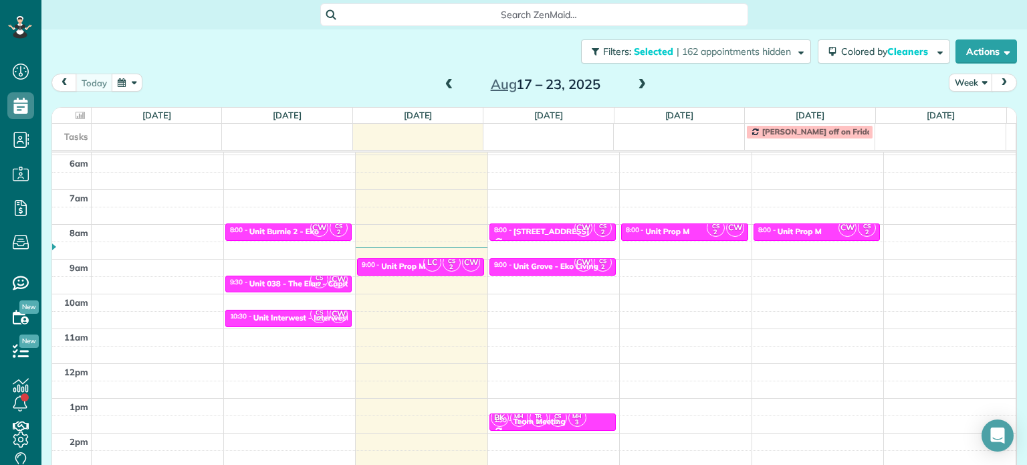
click at [637, 86] on span at bounding box center [642, 85] width 15 height 12
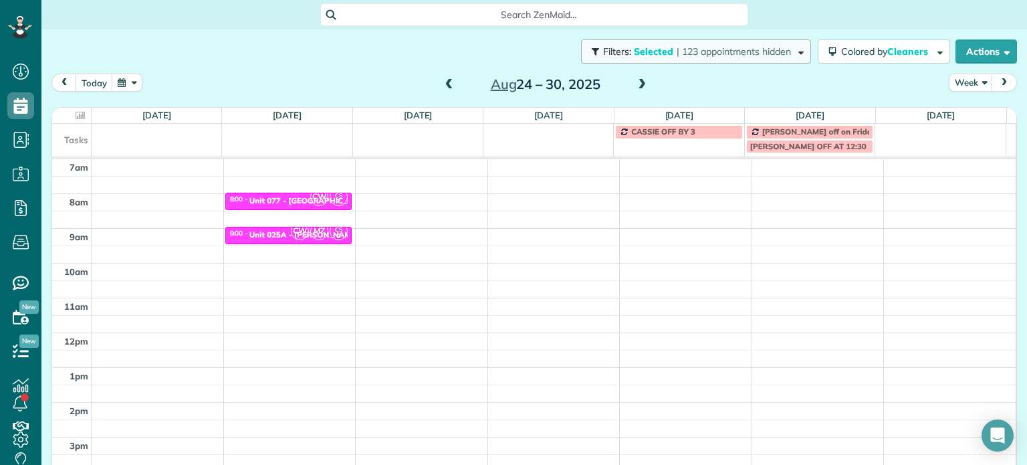
click at [746, 56] on span "| 123 appointments hidden" at bounding box center [734, 51] width 114 height 12
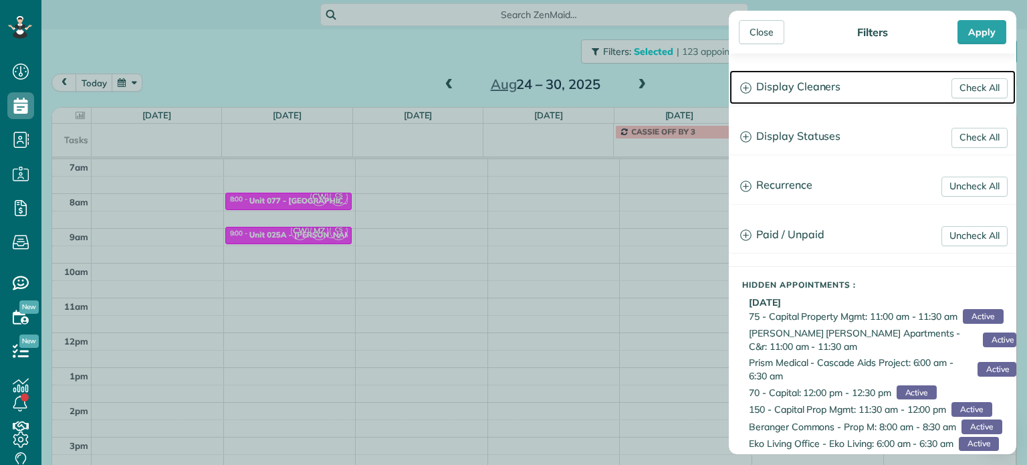
click at [769, 85] on h3 "Display Cleaners" at bounding box center [873, 87] width 286 height 34
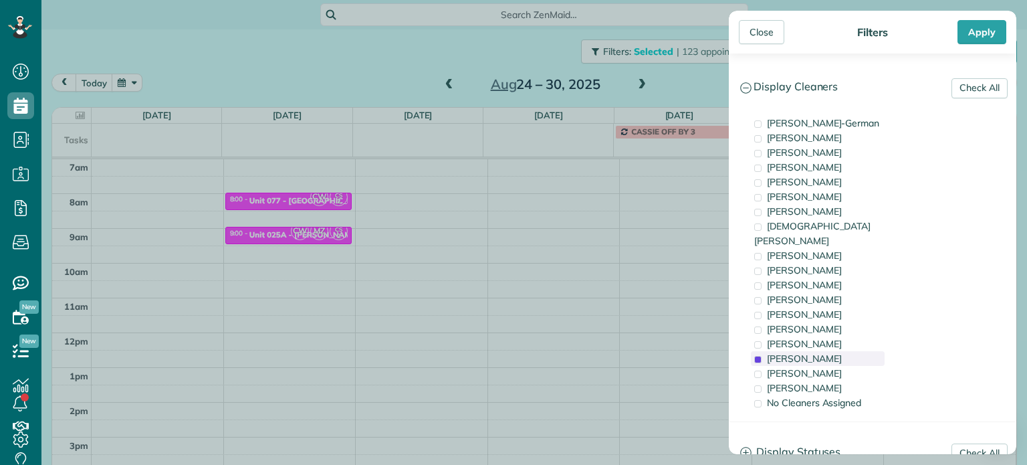
click at [842, 351] on div "[PERSON_NAME]" at bounding box center [818, 358] width 134 height 15
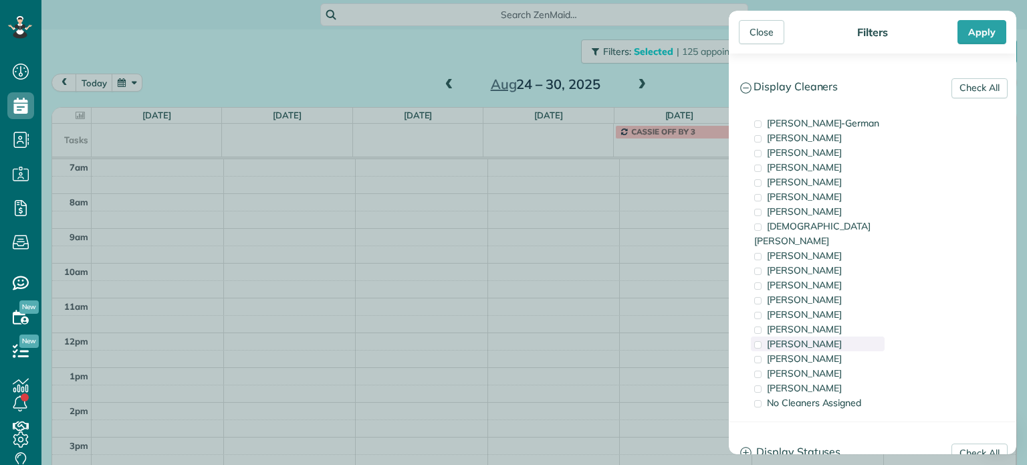
click at [837, 336] on div "[PERSON_NAME]" at bounding box center [818, 343] width 134 height 15
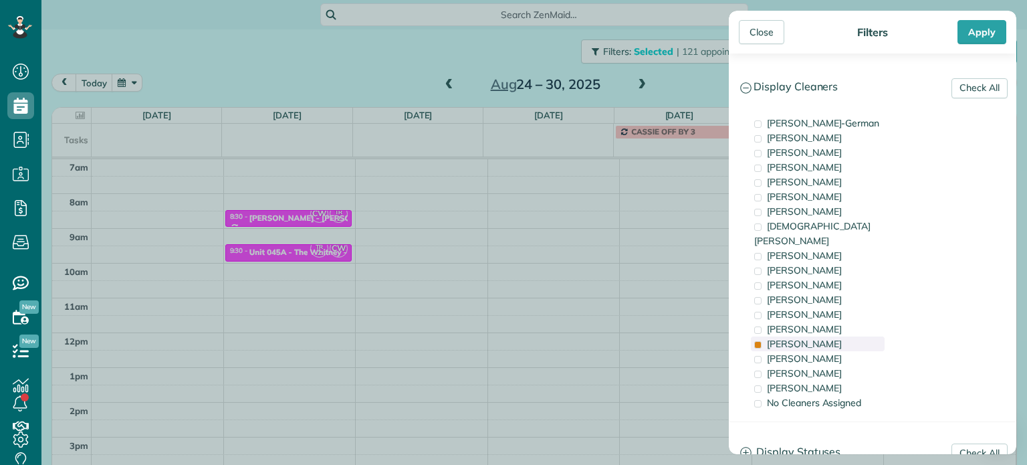
click at [837, 336] on div "[PERSON_NAME]" at bounding box center [818, 343] width 134 height 15
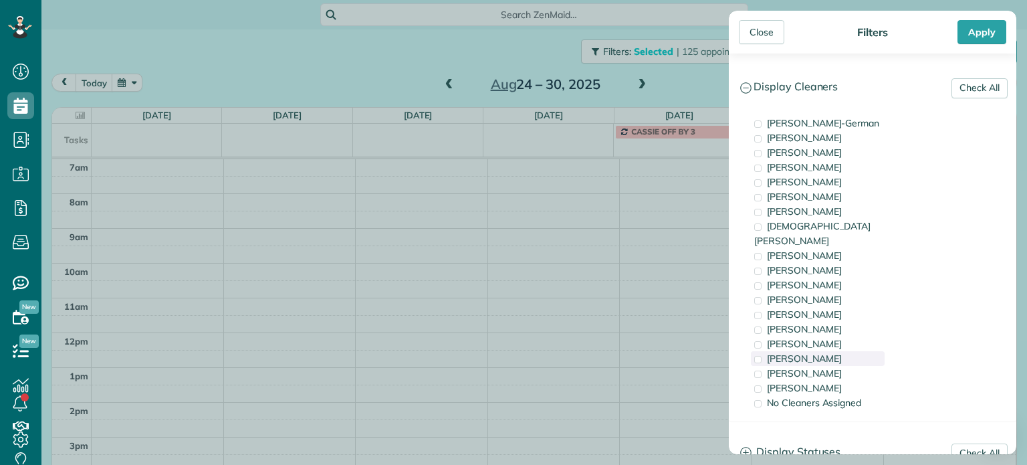
click at [837, 351] on div "[PERSON_NAME]" at bounding box center [818, 358] width 134 height 15
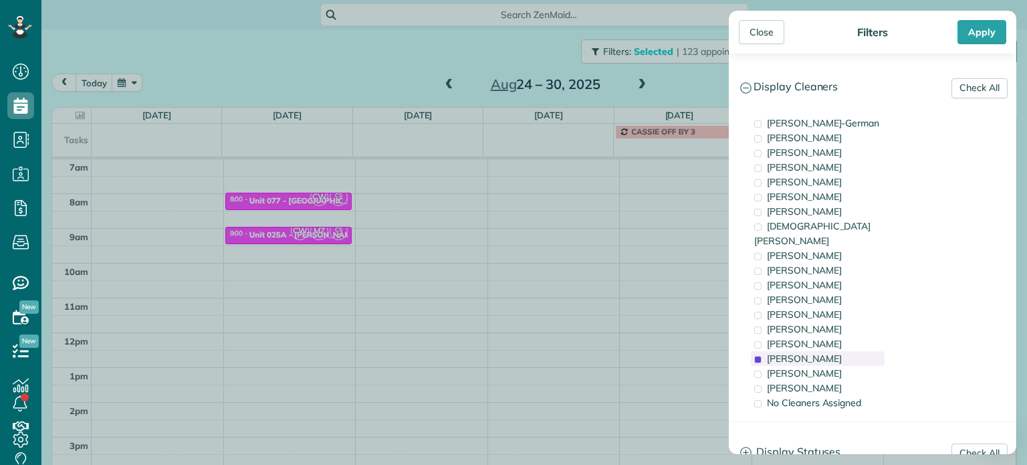
click at [837, 351] on div "[PERSON_NAME]" at bounding box center [818, 358] width 134 height 15
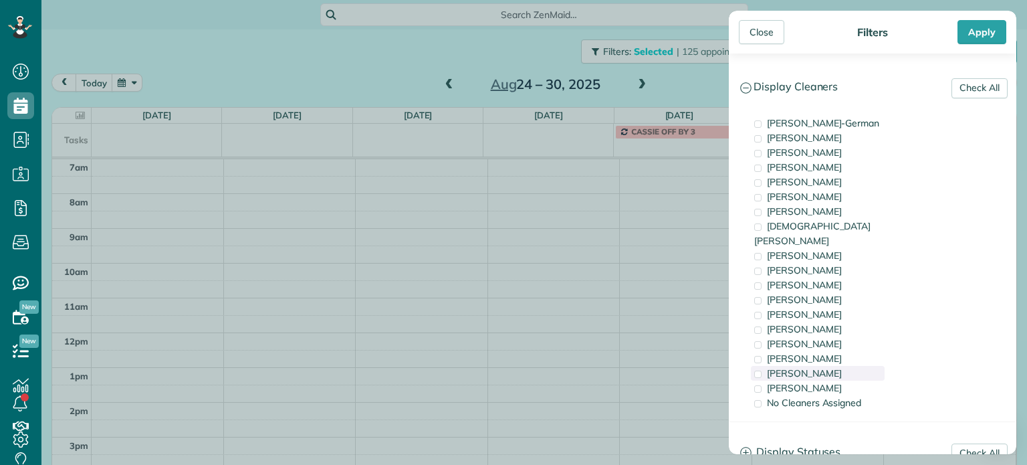
click at [840, 366] on div "[PERSON_NAME]" at bounding box center [818, 373] width 134 height 15
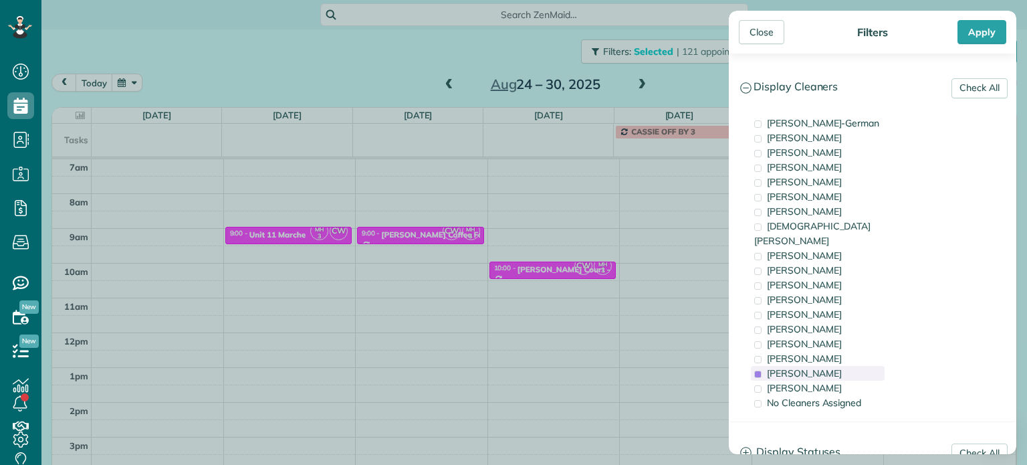
click at [840, 366] on div "[PERSON_NAME]" at bounding box center [818, 373] width 134 height 15
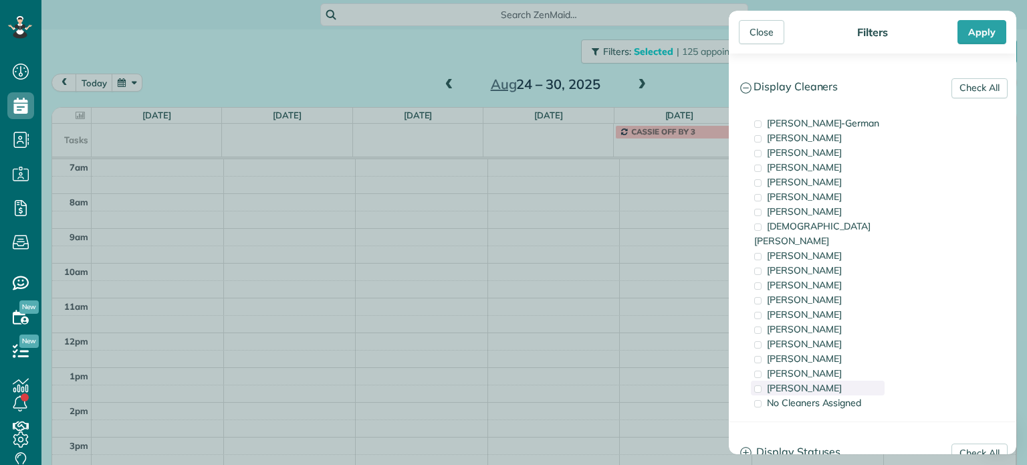
click at [840, 381] on div "[PERSON_NAME]" at bounding box center [818, 388] width 134 height 15
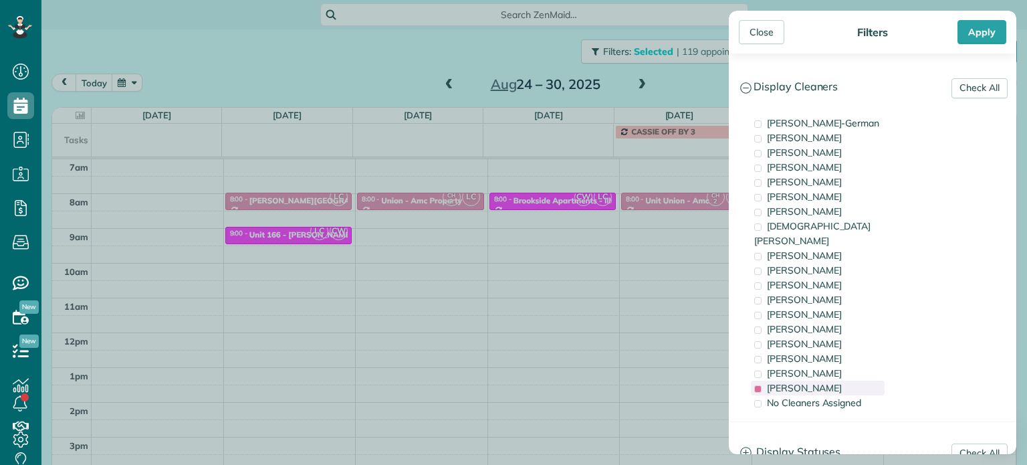
click at [840, 381] on div "[PERSON_NAME]" at bounding box center [818, 388] width 134 height 15
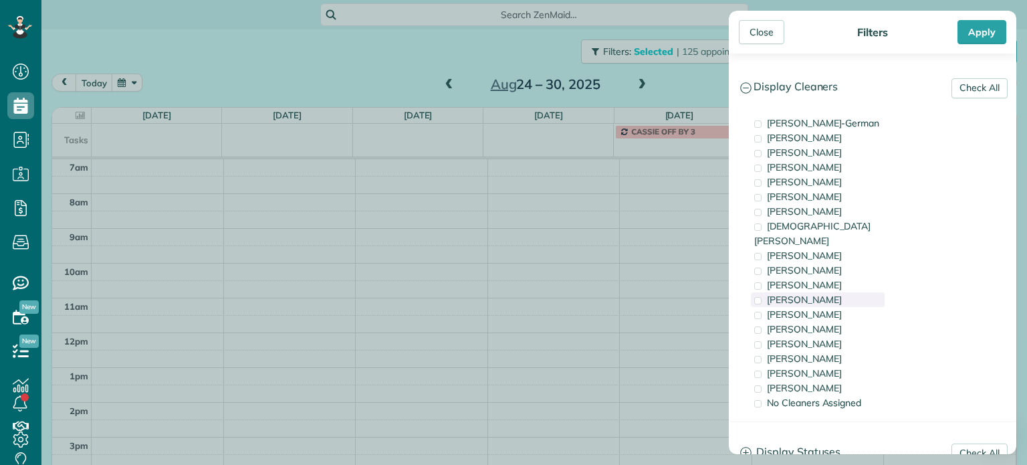
click at [844, 292] on div "[PERSON_NAME]" at bounding box center [818, 299] width 134 height 15
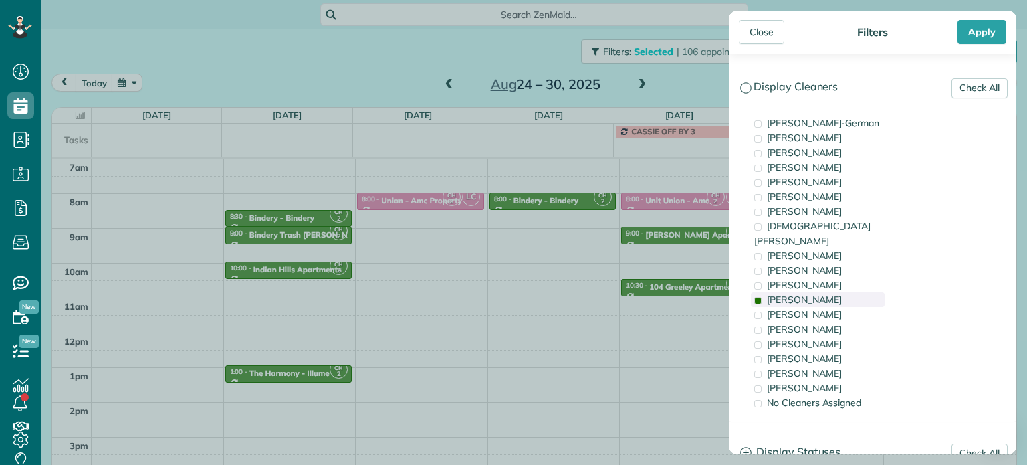
click at [844, 292] on div "[PERSON_NAME]" at bounding box center [818, 299] width 134 height 15
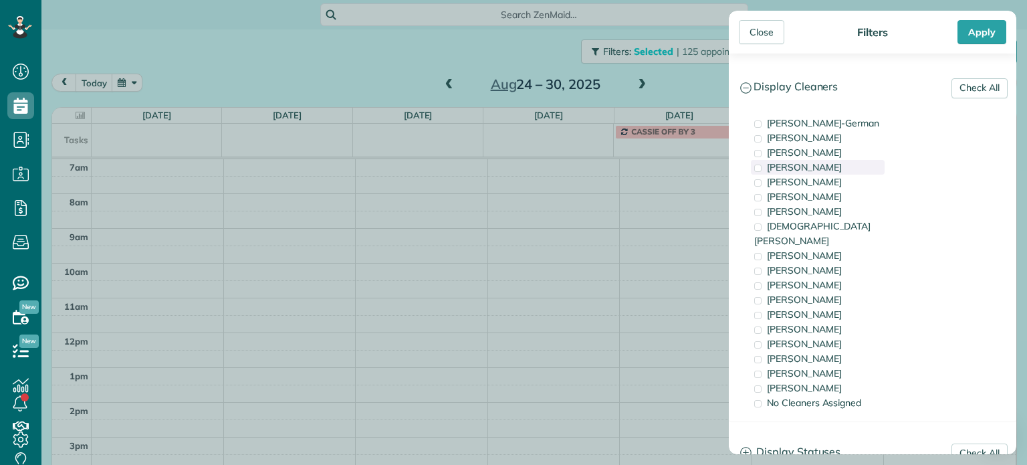
click at [858, 169] on div "[PERSON_NAME]" at bounding box center [818, 167] width 134 height 15
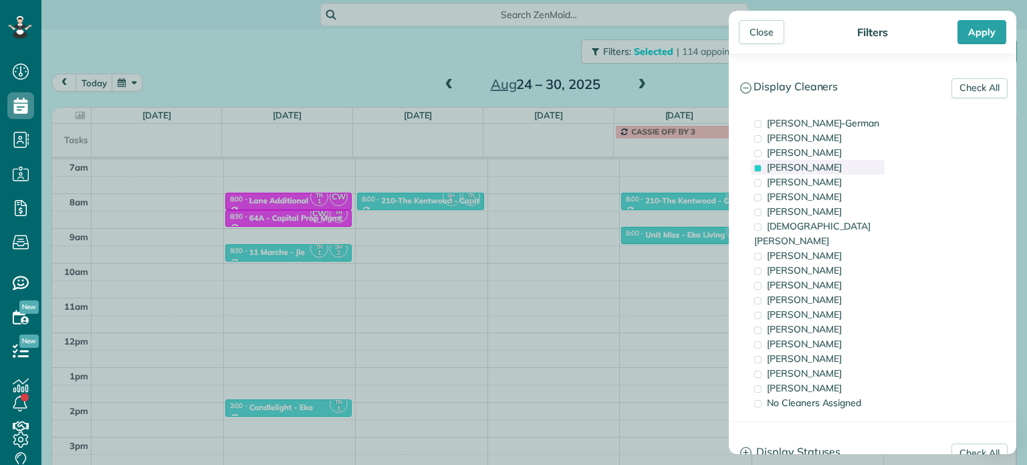
click at [858, 169] on div "[PERSON_NAME]" at bounding box center [818, 167] width 134 height 15
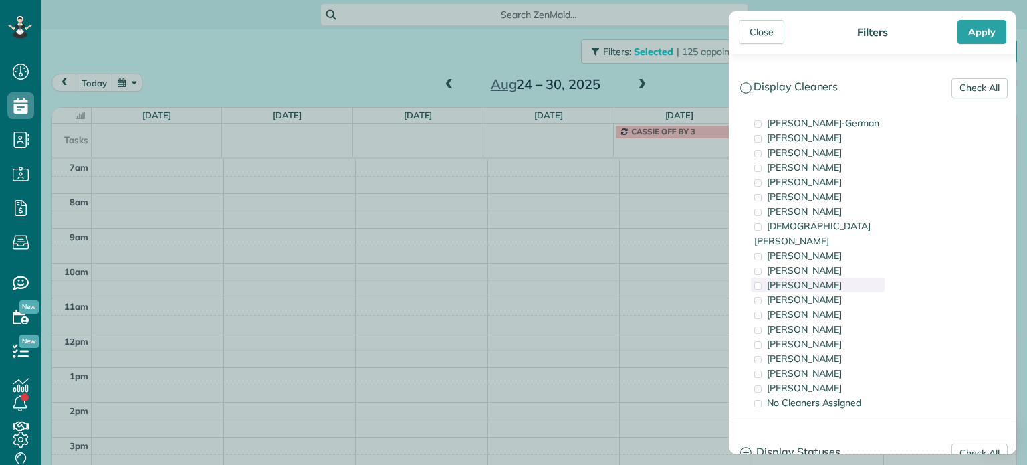
click at [856, 278] on div "[PERSON_NAME]" at bounding box center [818, 285] width 134 height 15
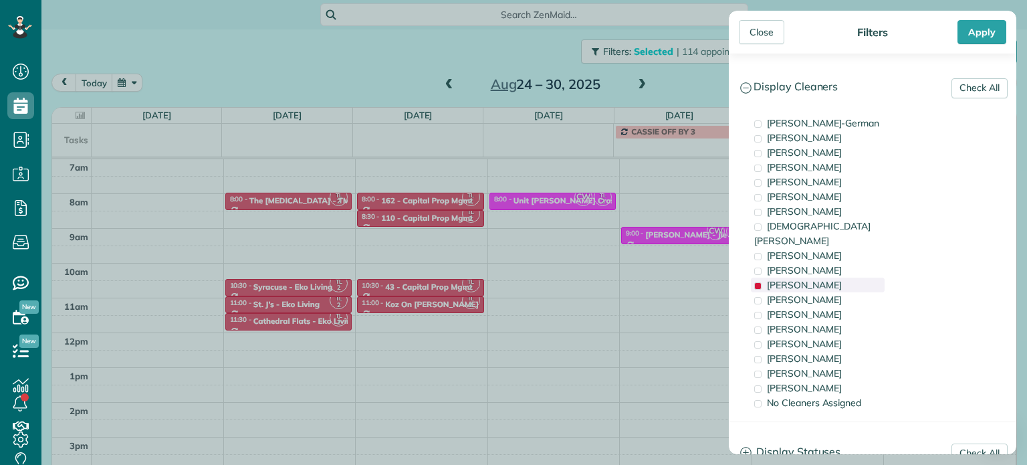
click at [856, 278] on div "[PERSON_NAME]" at bounding box center [818, 285] width 134 height 15
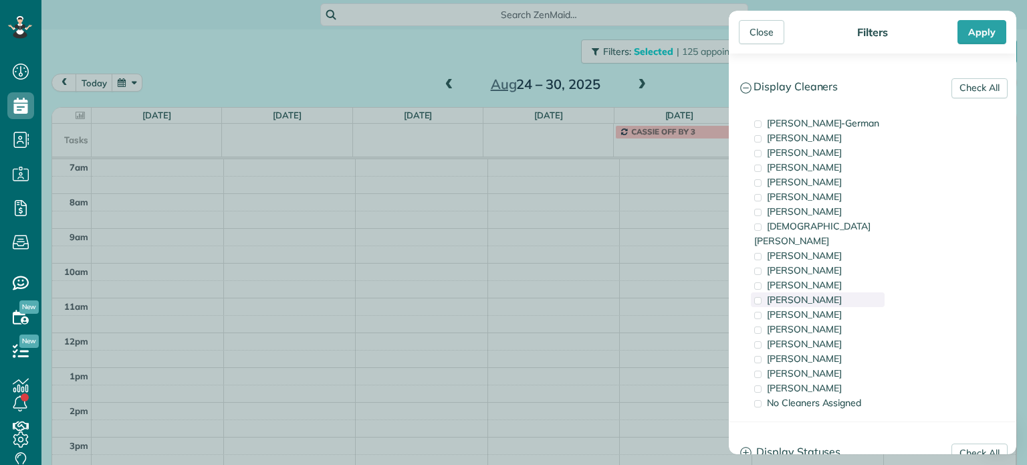
click at [858, 292] on div "[PERSON_NAME]" at bounding box center [818, 299] width 134 height 15
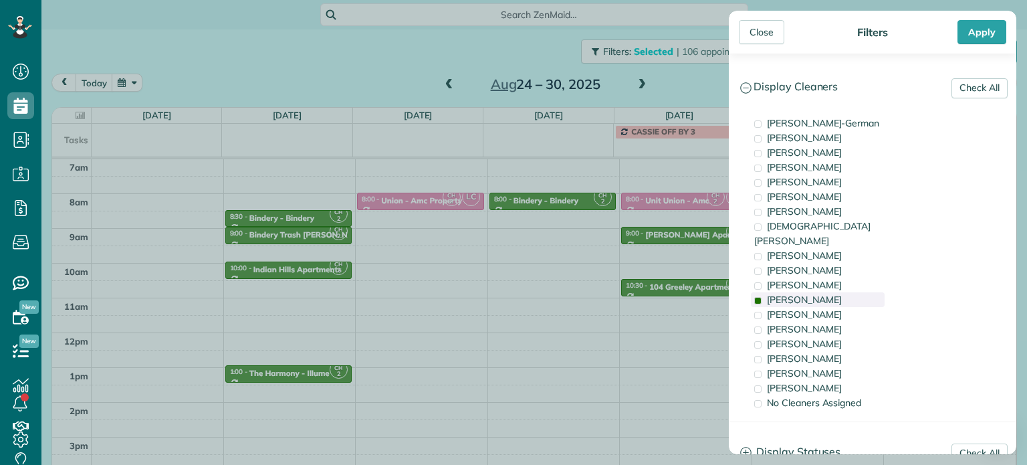
click at [863, 292] on div "[PERSON_NAME]" at bounding box center [818, 299] width 134 height 15
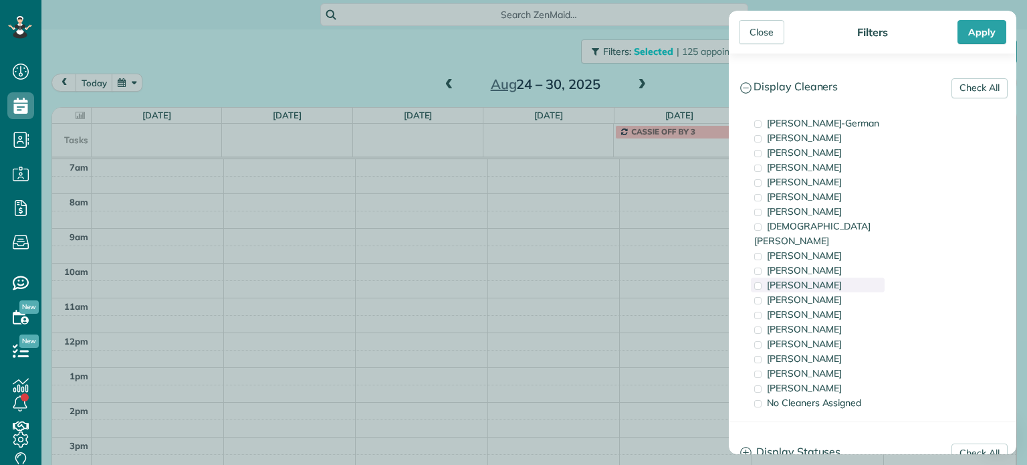
click at [860, 278] on div "[PERSON_NAME]" at bounding box center [818, 285] width 134 height 15
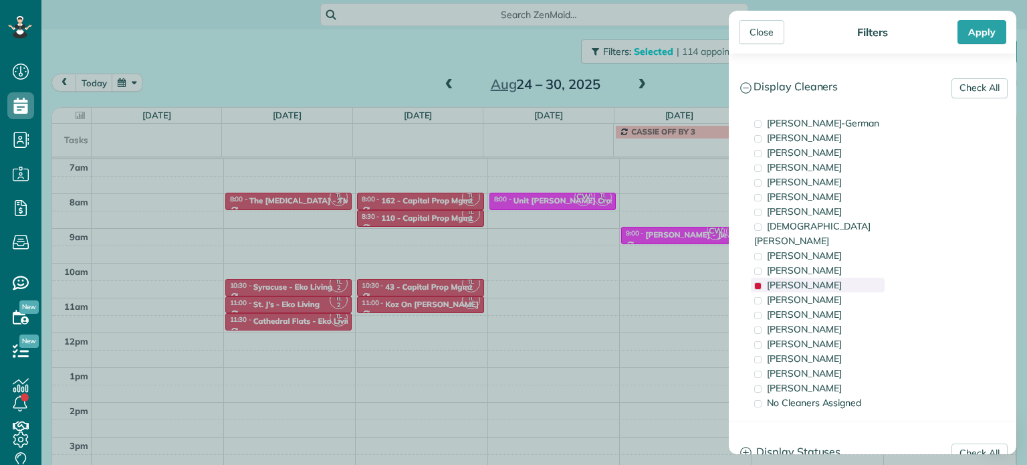
click at [860, 278] on div "[PERSON_NAME]" at bounding box center [818, 285] width 134 height 15
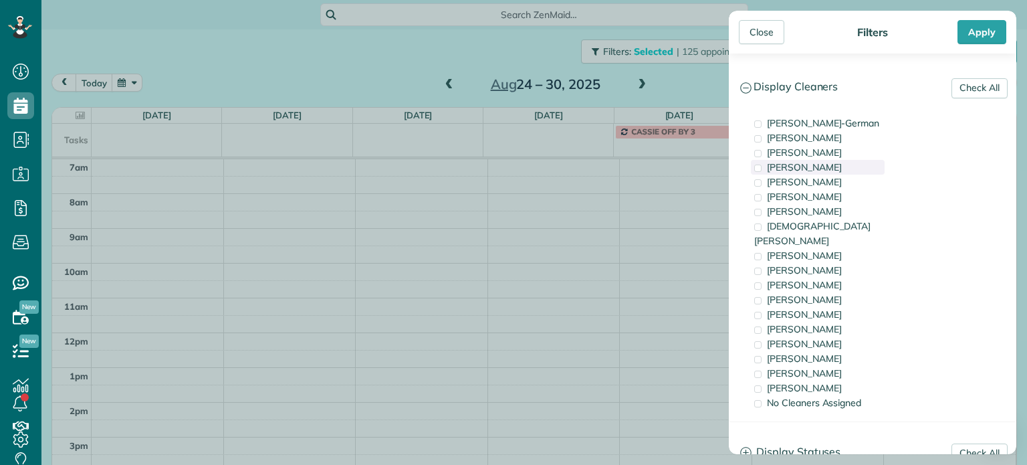
click at [841, 172] on span "[PERSON_NAME]" at bounding box center [804, 167] width 75 height 12
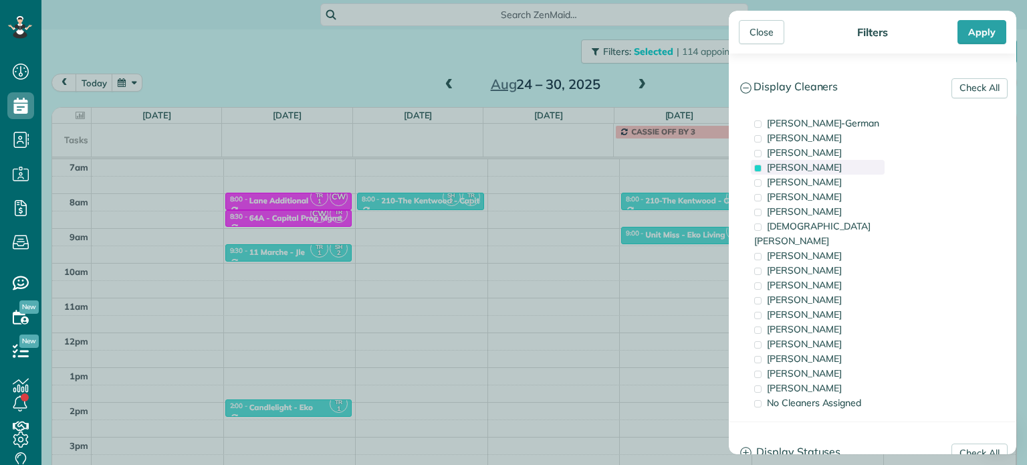
click at [841, 172] on span "[PERSON_NAME]" at bounding box center [804, 167] width 75 height 12
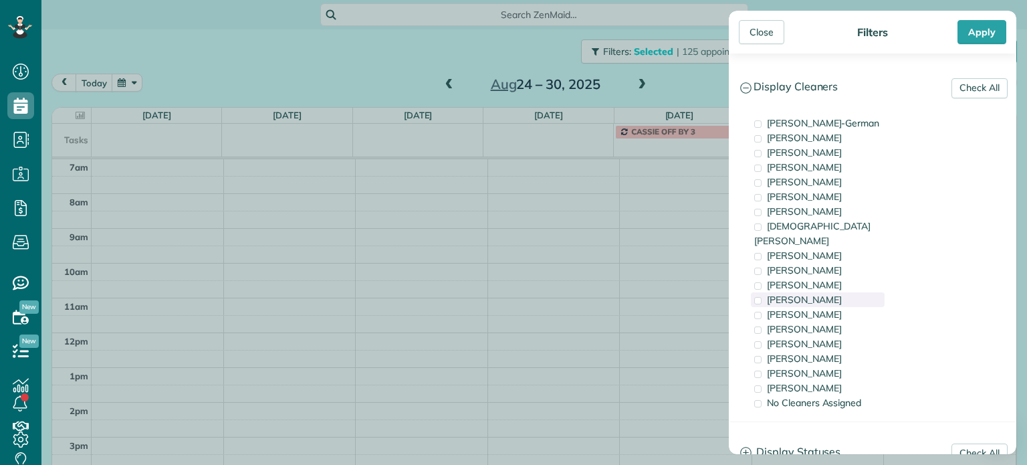
click at [837, 292] on div "[PERSON_NAME]" at bounding box center [818, 299] width 134 height 15
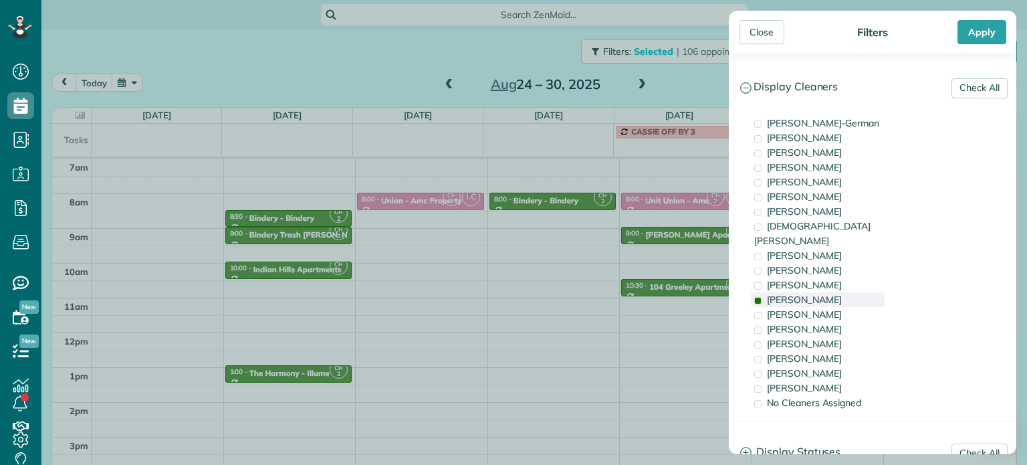
click at [837, 292] on div "[PERSON_NAME]" at bounding box center [818, 299] width 134 height 15
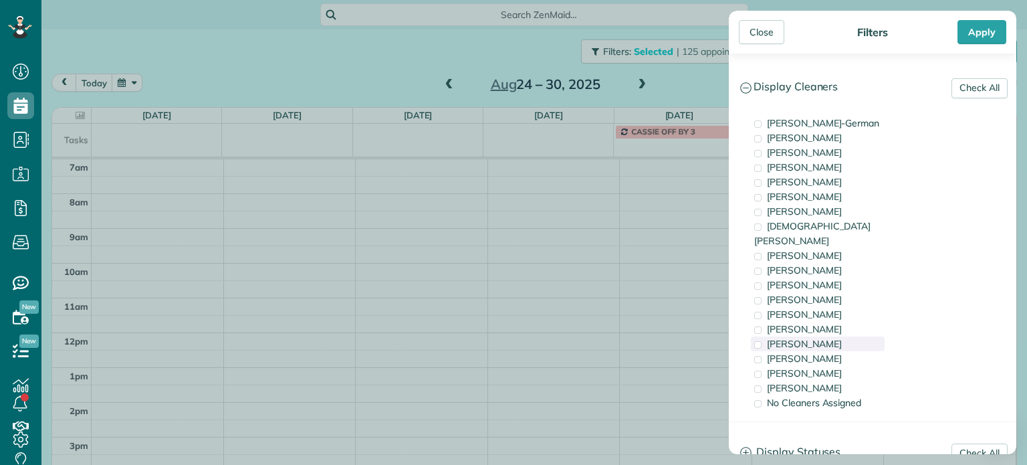
click at [839, 336] on div "[PERSON_NAME]" at bounding box center [818, 343] width 134 height 15
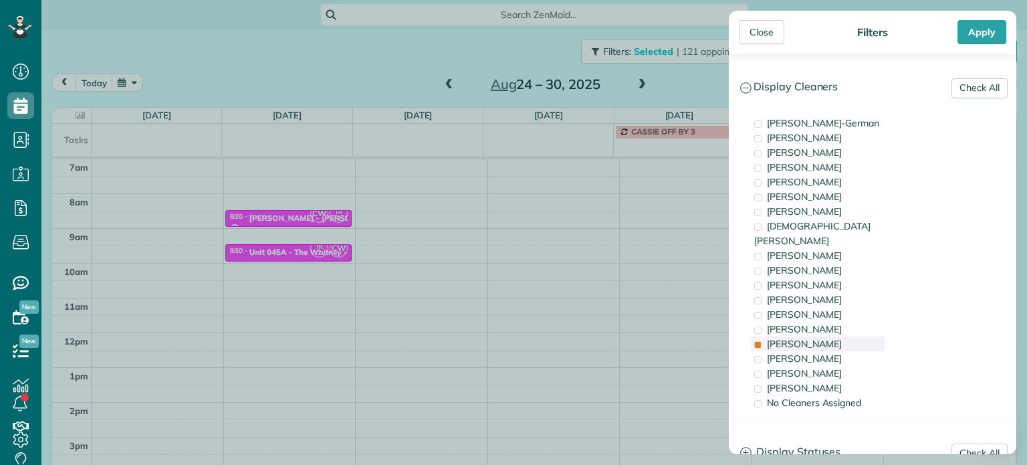
click at [840, 336] on div "[PERSON_NAME]" at bounding box center [818, 343] width 134 height 15
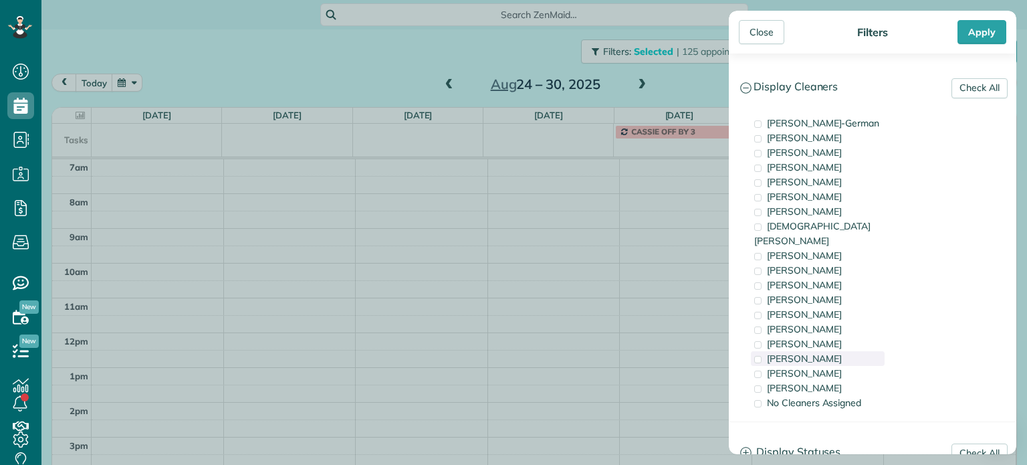
click at [833, 351] on div "[PERSON_NAME]" at bounding box center [818, 358] width 134 height 15
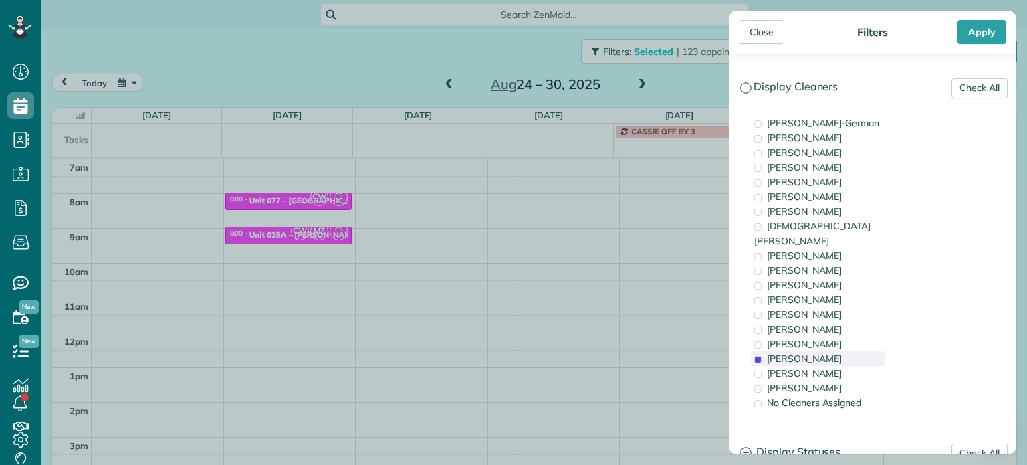
click at [833, 351] on div "[PERSON_NAME]" at bounding box center [818, 358] width 134 height 15
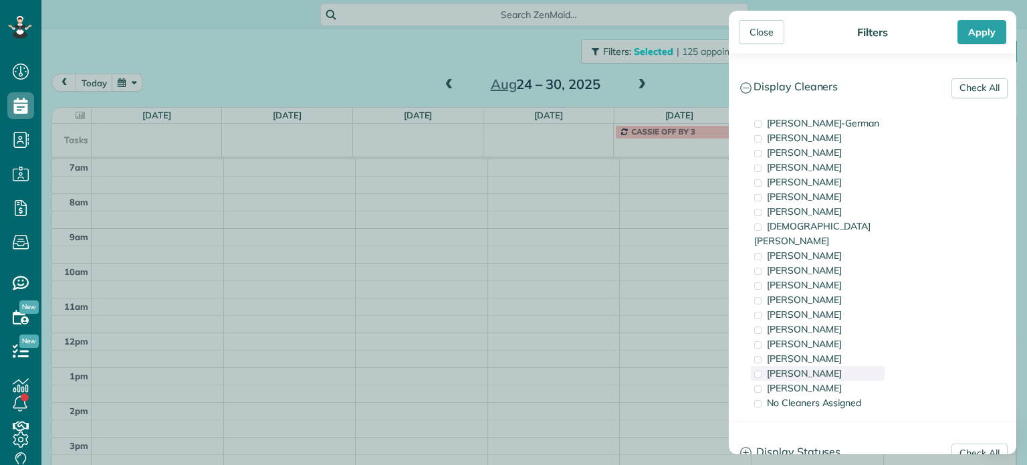
click at [835, 366] on div "[PERSON_NAME]" at bounding box center [818, 373] width 134 height 15
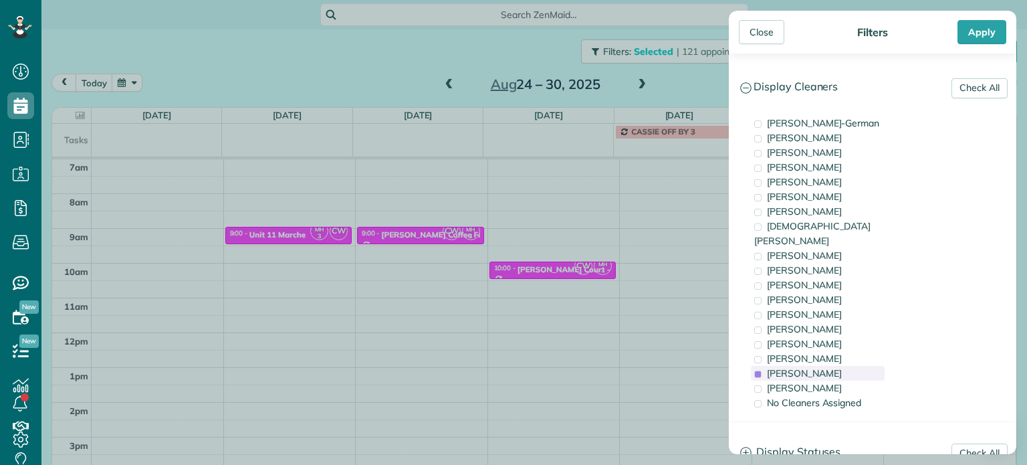
click at [832, 366] on div "[PERSON_NAME]" at bounding box center [818, 373] width 134 height 15
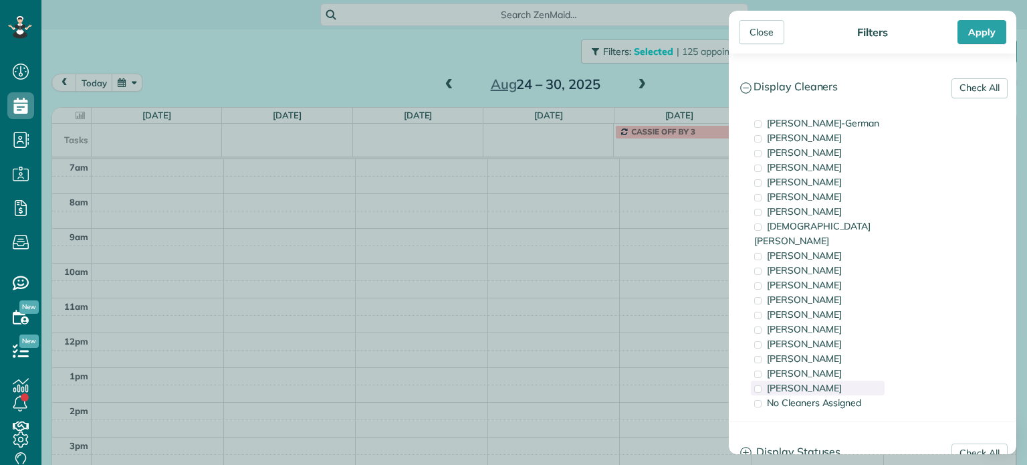
click at [835, 381] on div "[PERSON_NAME]" at bounding box center [818, 388] width 134 height 15
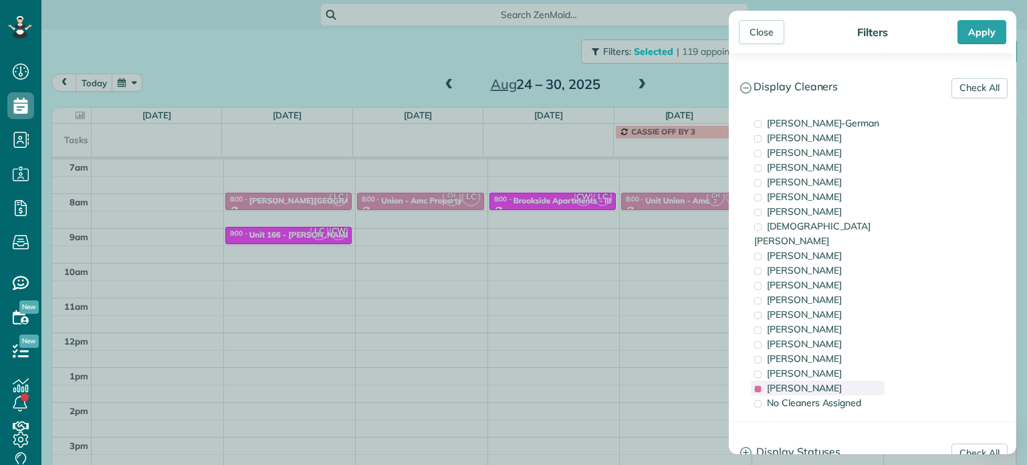
click at [841, 381] on div "[PERSON_NAME]" at bounding box center [818, 388] width 134 height 15
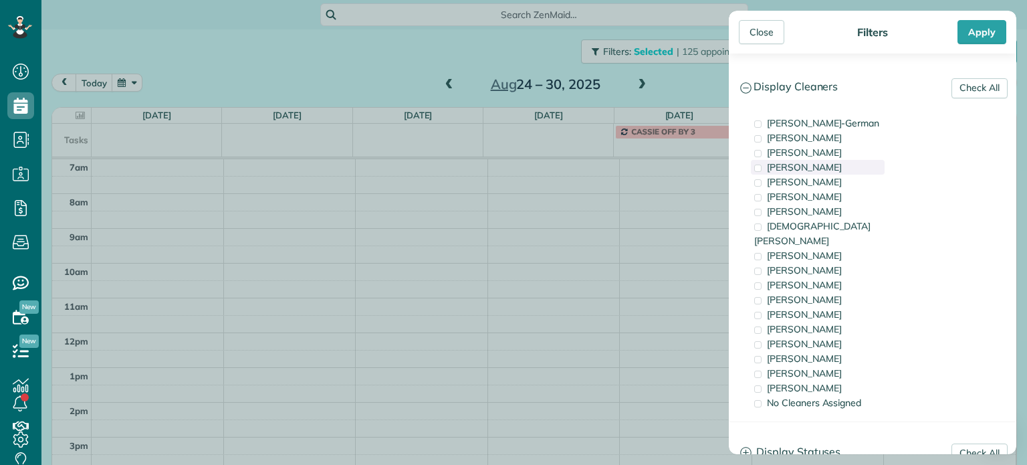
click at [873, 163] on div "[PERSON_NAME]" at bounding box center [818, 167] width 134 height 15
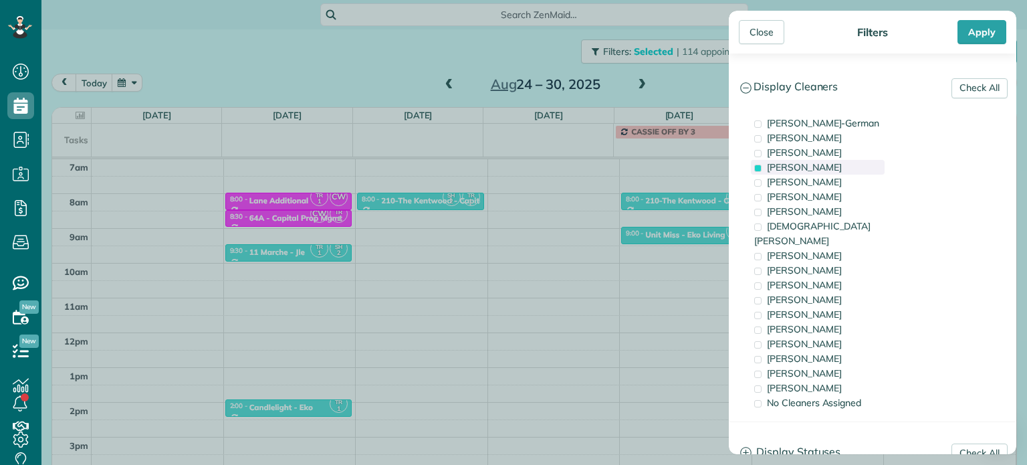
click at [873, 163] on div "[PERSON_NAME]" at bounding box center [818, 167] width 134 height 15
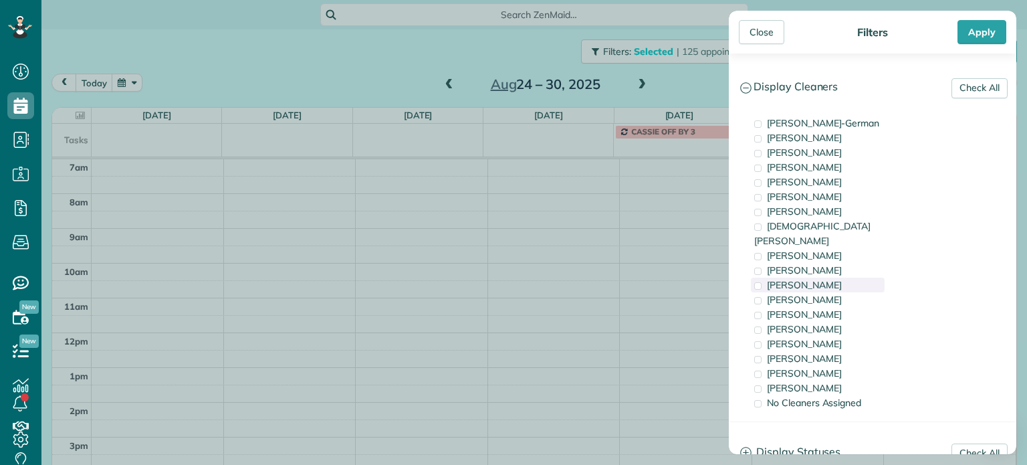
click at [827, 279] on span "[PERSON_NAME]" at bounding box center [804, 285] width 75 height 12
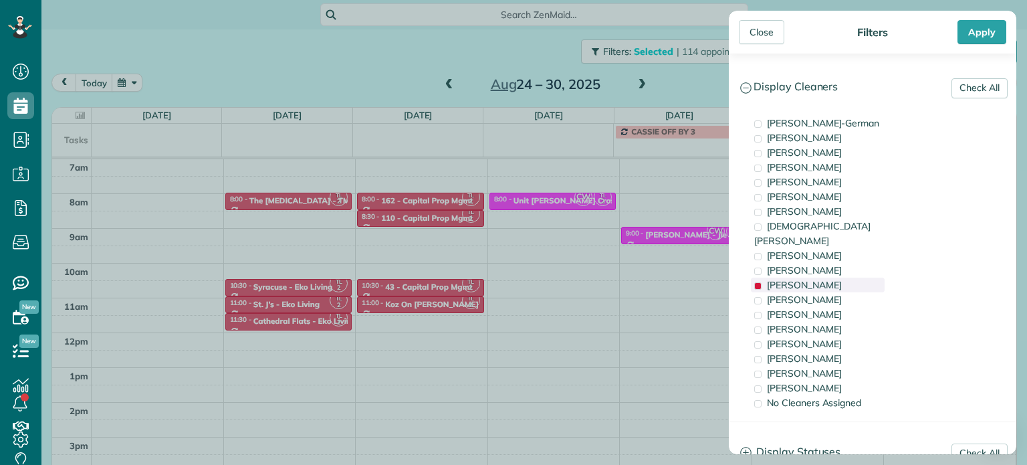
click at [827, 279] on span "[PERSON_NAME]" at bounding box center [804, 285] width 75 height 12
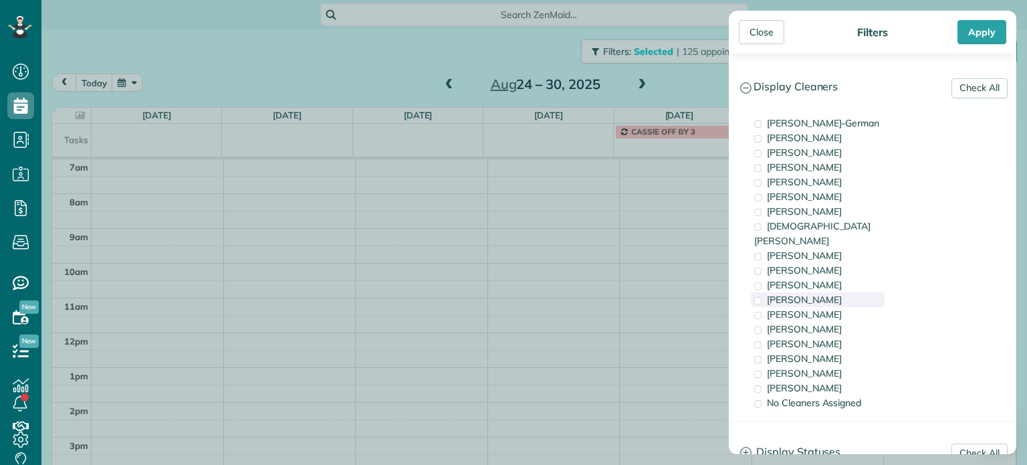
click at [827, 292] on div "[PERSON_NAME]" at bounding box center [818, 299] width 134 height 15
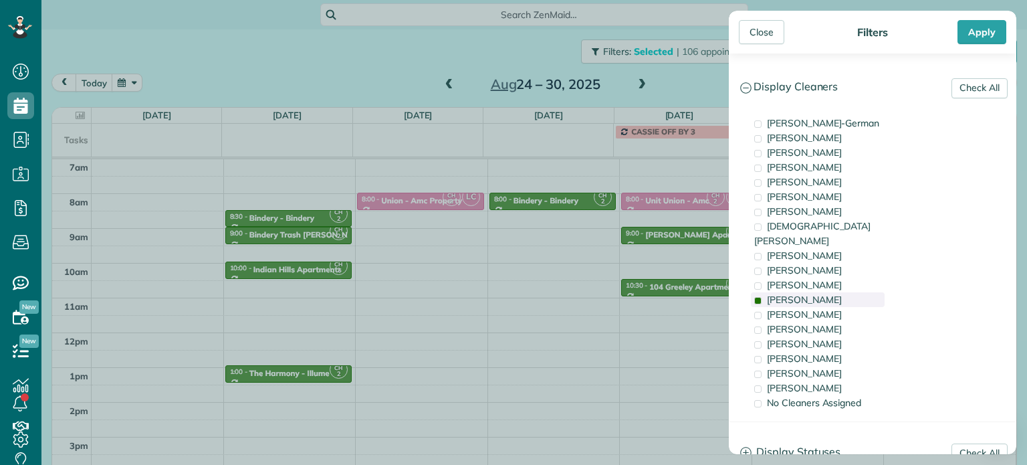
click at [827, 292] on div "[PERSON_NAME]" at bounding box center [818, 299] width 134 height 15
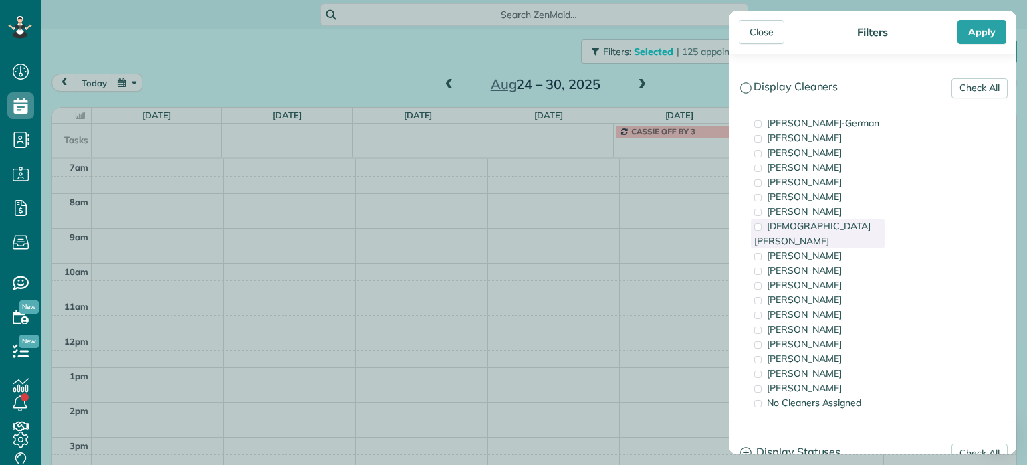
click at [827, 224] on span "[DEMOGRAPHIC_DATA][PERSON_NAME]" at bounding box center [812, 233] width 116 height 27
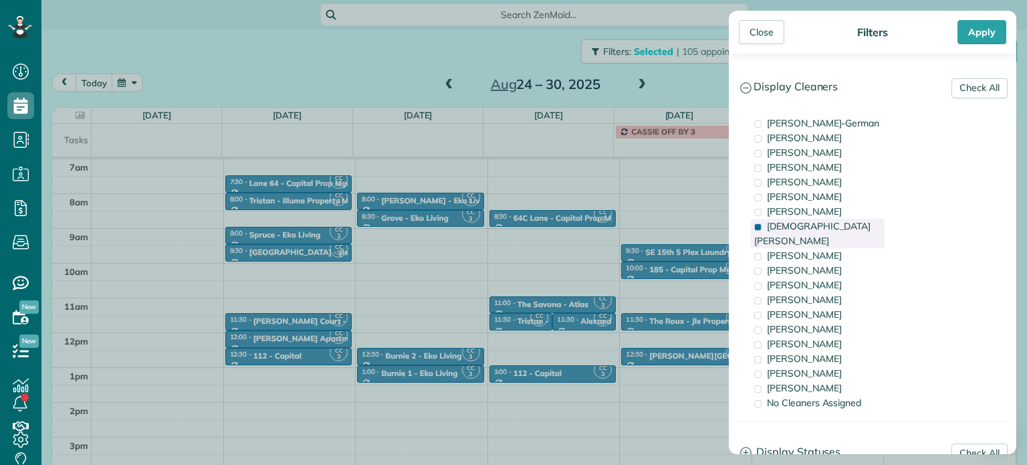
click at [827, 224] on span "[DEMOGRAPHIC_DATA][PERSON_NAME]" at bounding box center [812, 233] width 116 height 27
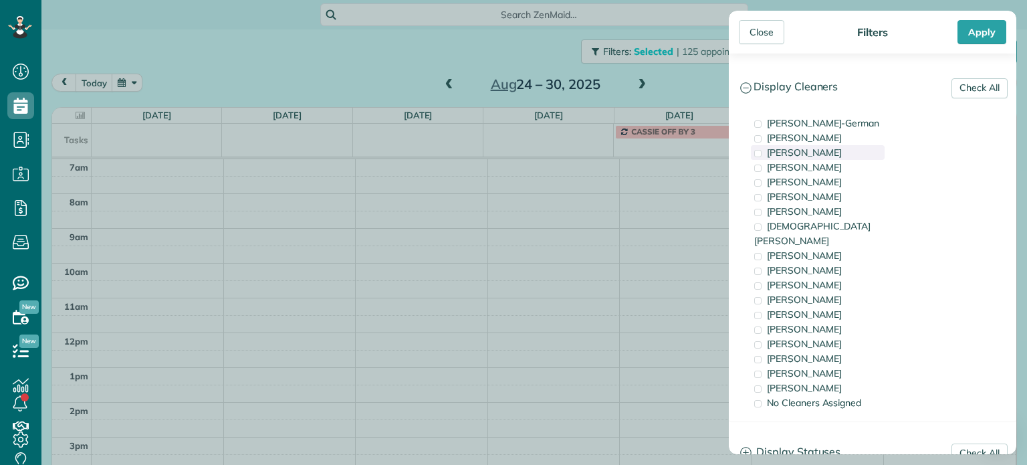
click at [826, 146] on span "[PERSON_NAME]" at bounding box center [804, 152] width 75 height 12
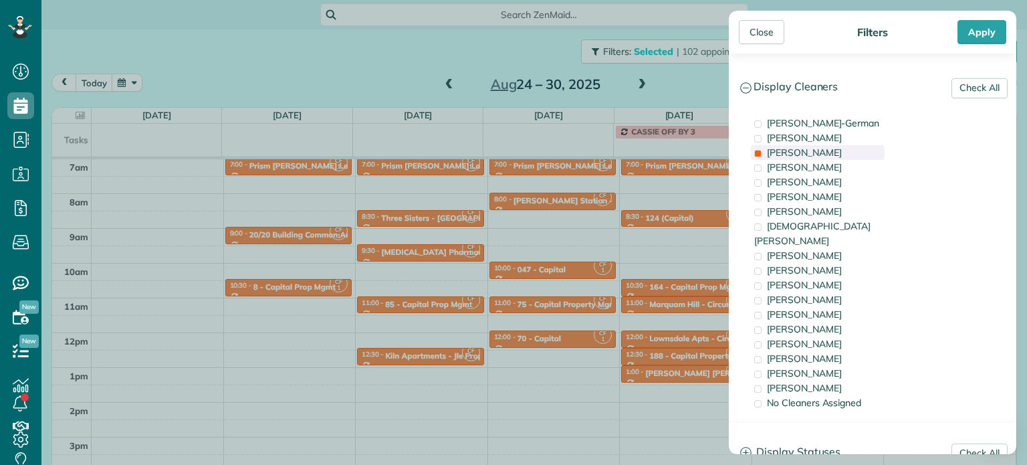
click at [826, 146] on span "[PERSON_NAME]" at bounding box center [804, 152] width 75 height 12
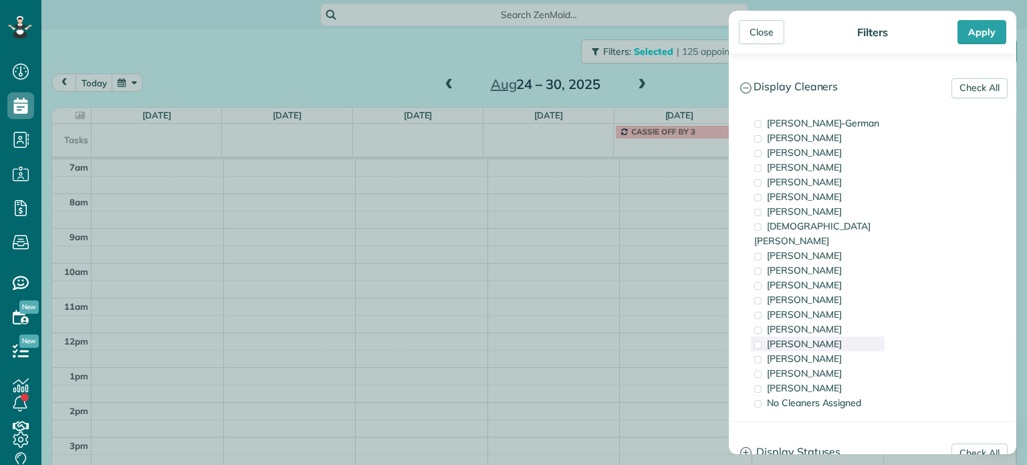
click at [805, 338] on span "[PERSON_NAME]" at bounding box center [804, 344] width 75 height 12
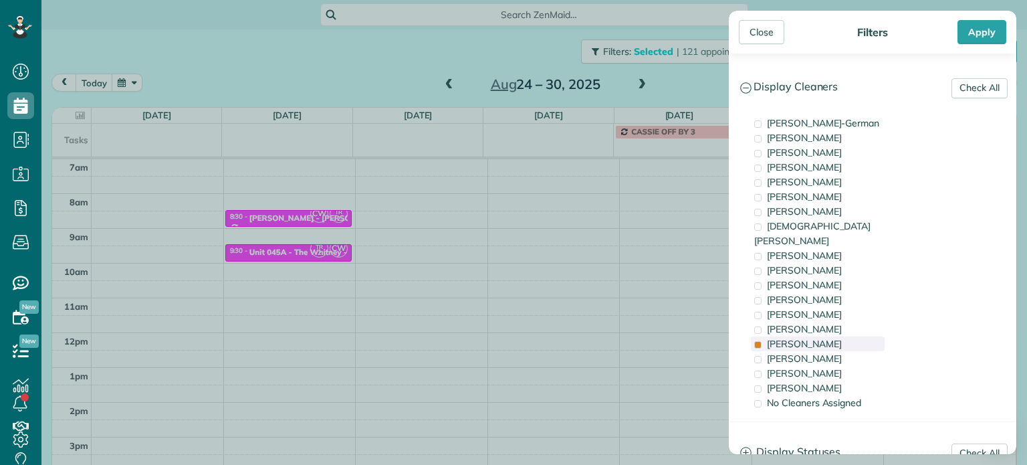
click at [805, 338] on span "[PERSON_NAME]" at bounding box center [804, 344] width 75 height 12
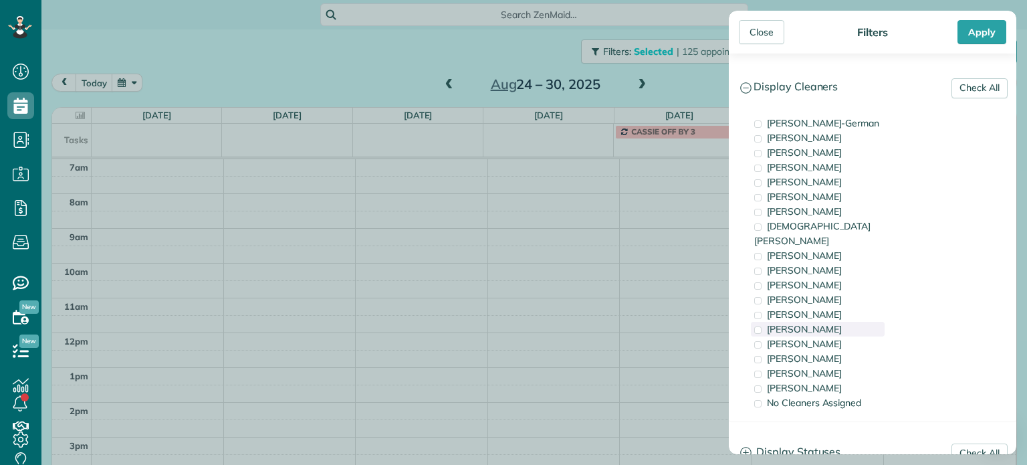
click at [813, 323] on span "[PERSON_NAME]" at bounding box center [804, 329] width 75 height 12
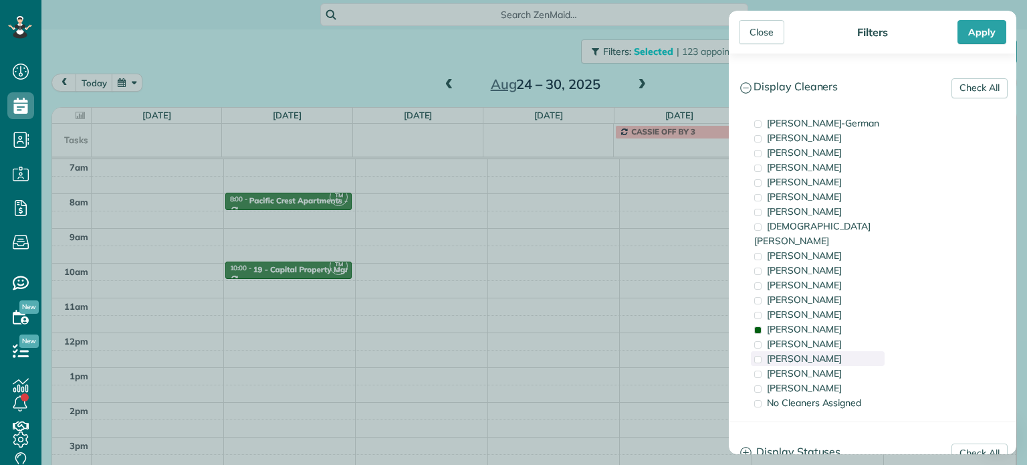
click at [813, 352] on span "[PERSON_NAME]" at bounding box center [804, 358] width 75 height 12
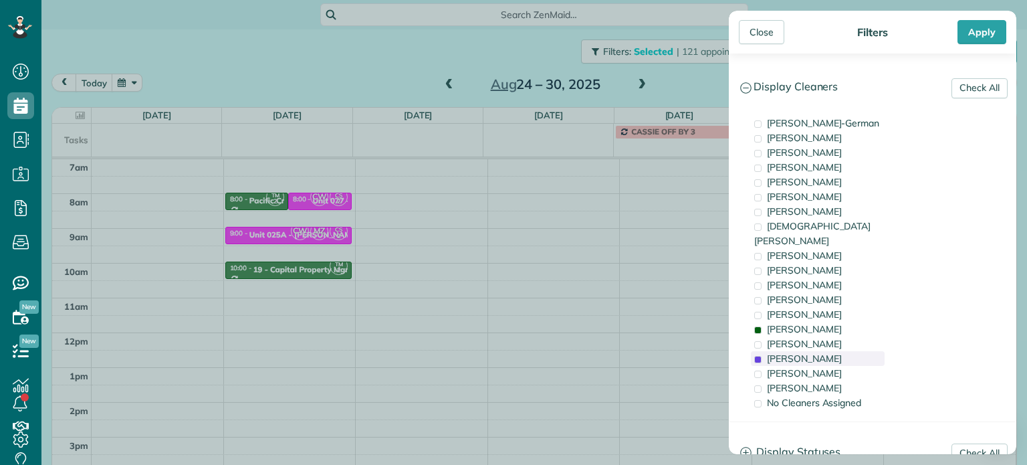
click at [813, 352] on span "[PERSON_NAME]" at bounding box center [804, 358] width 75 height 12
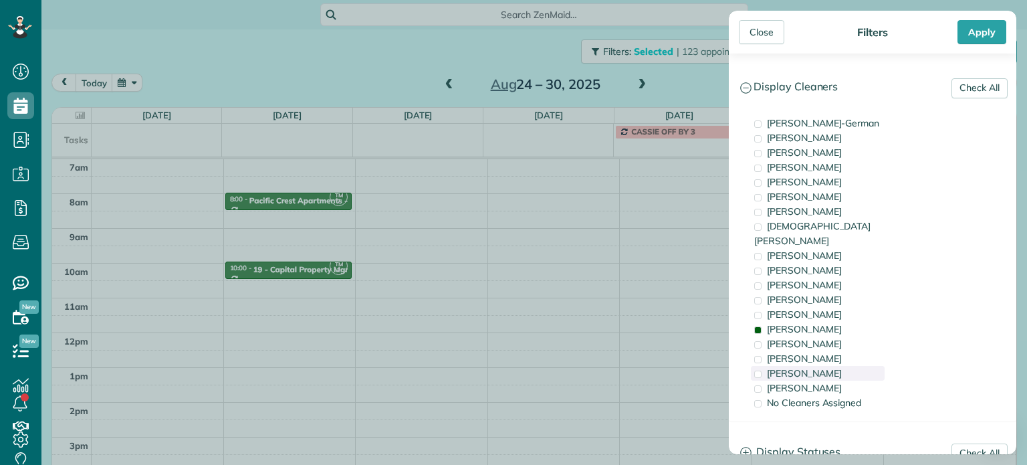
click at [817, 367] on span "[PERSON_NAME]" at bounding box center [804, 373] width 75 height 12
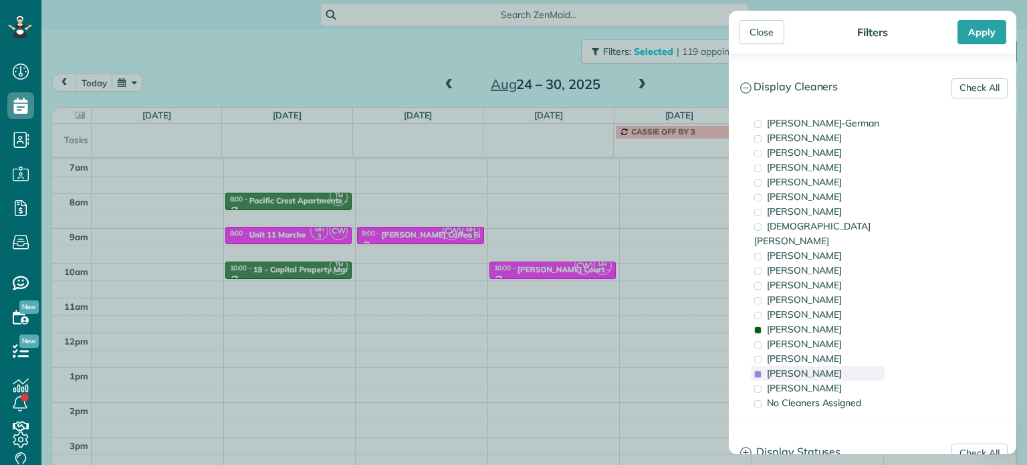
click at [817, 367] on span "[PERSON_NAME]" at bounding box center [804, 373] width 75 height 12
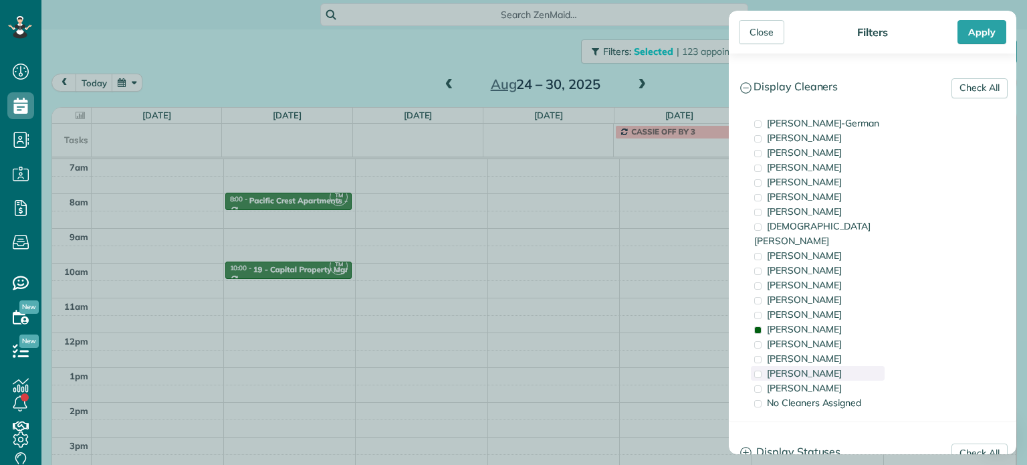
click at [817, 367] on span "[PERSON_NAME]" at bounding box center [804, 373] width 75 height 12
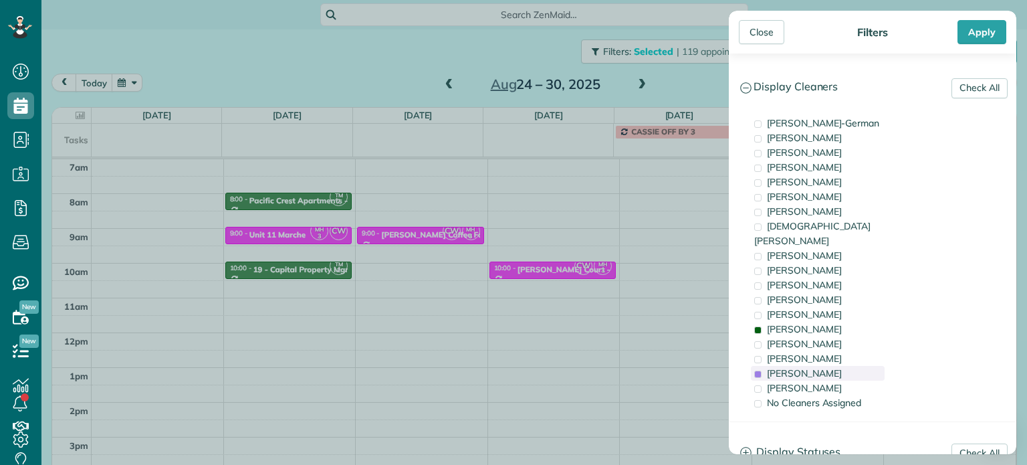
click at [817, 367] on span "[PERSON_NAME]" at bounding box center [804, 373] width 75 height 12
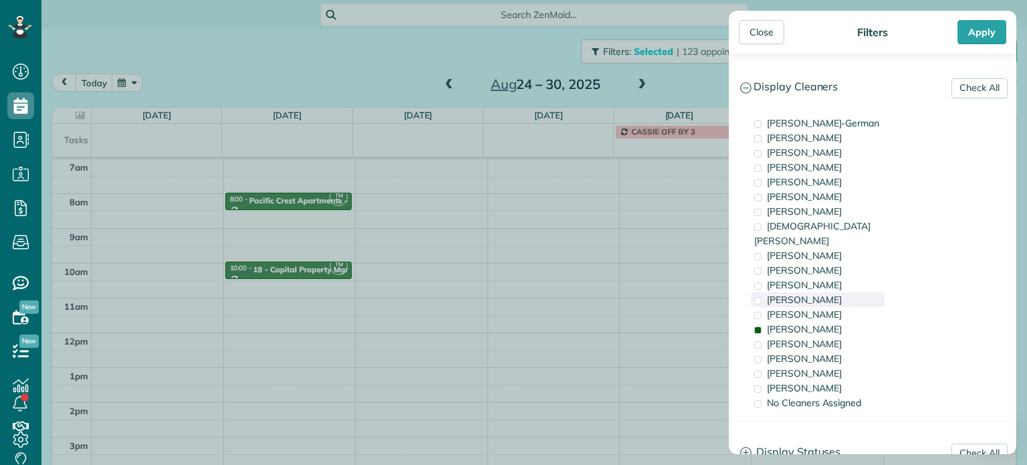
click at [803, 294] on span "[PERSON_NAME]" at bounding box center [804, 300] width 75 height 12
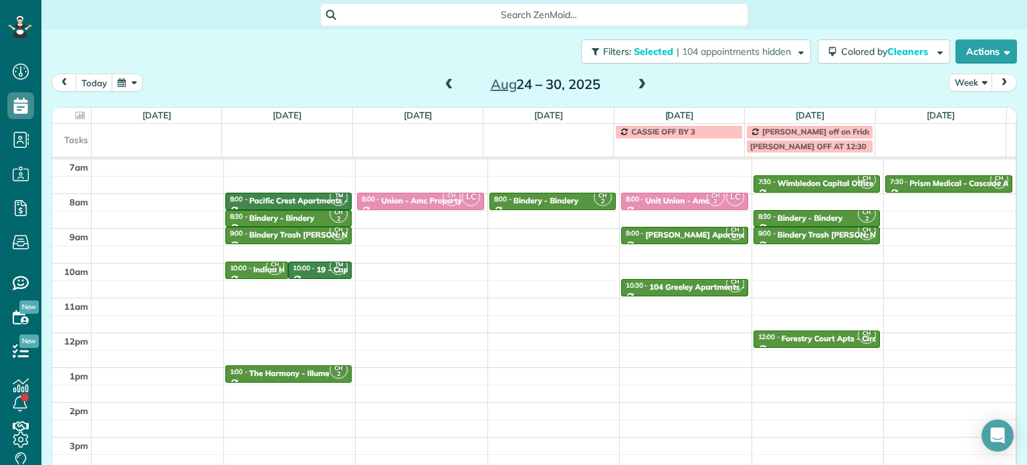
click at [309, 204] on div "Close Filters Apply Check All Display Cleaners [PERSON_NAME]-German [PERSON_NAM…" at bounding box center [513, 232] width 1027 height 465
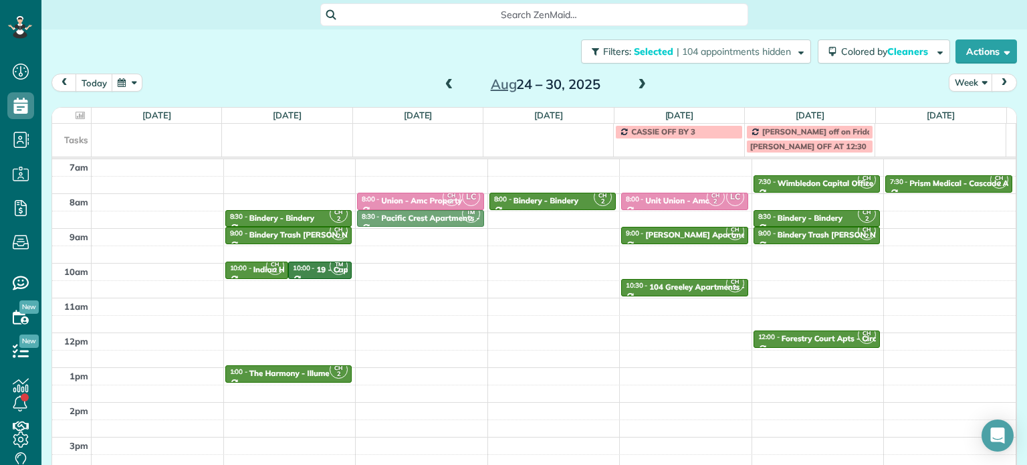
drag, startPoint x: 312, startPoint y: 198, endPoint x: 415, endPoint y: 216, distance: 104.6
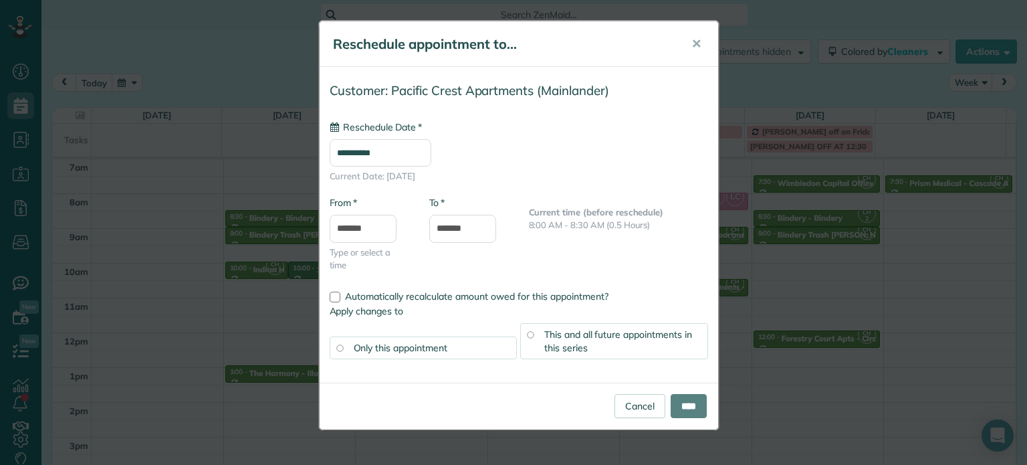
type input "**********"
click at [687, 406] on input "****" at bounding box center [689, 406] width 36 height 24
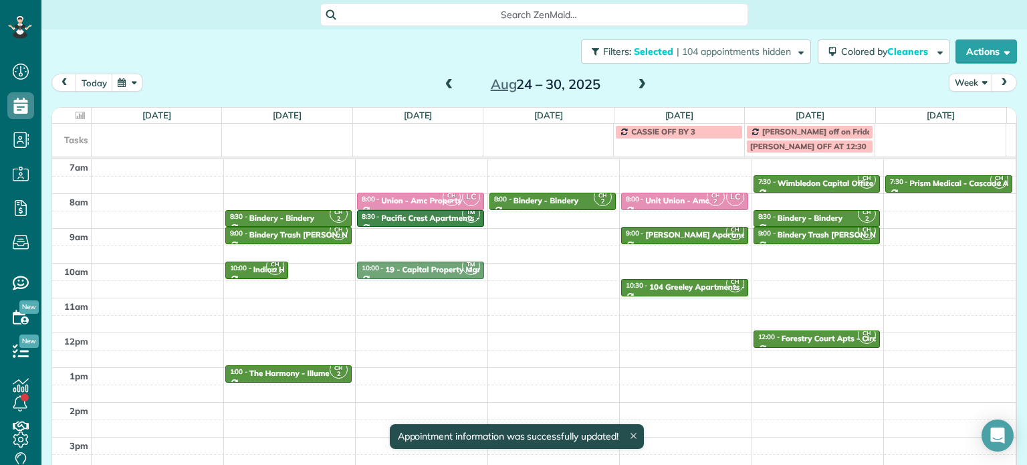
drag, startPoint x: 321, startPoint y: 267, endPoint x: 358, endPoint y: 269, distance: 37.5
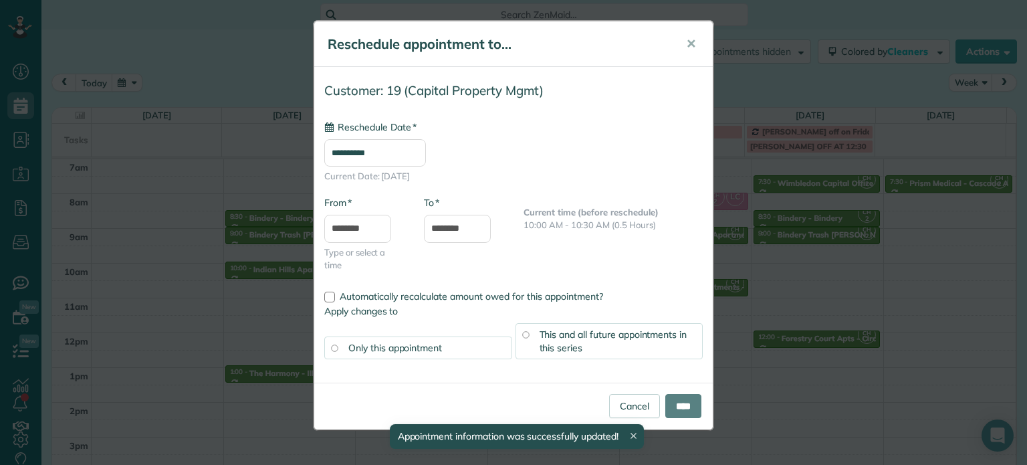
type input "**********"
click at [689, 407] on input "****" at bounding box center [683, 406] width 36 height 24
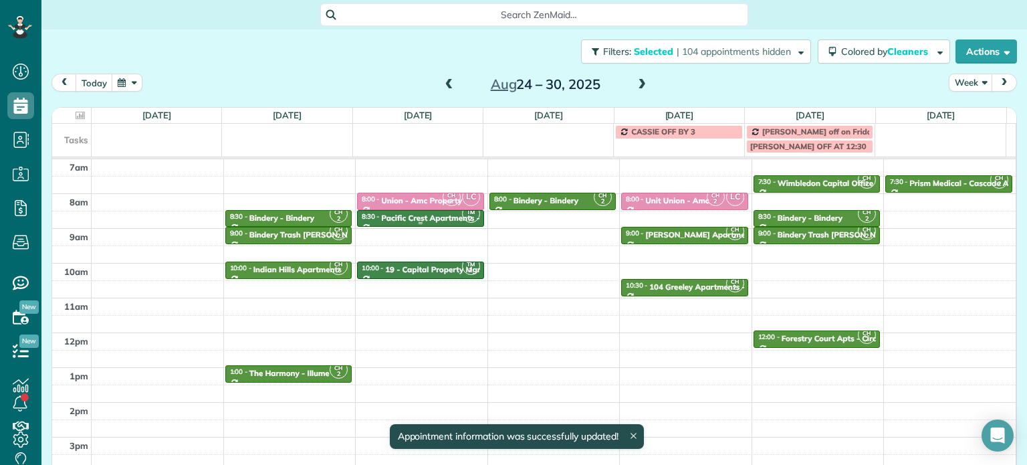
click at [439, 216] on div "Pacific Crest Apartments - Mainlander" at bounding box center [452, 217] width 142 height 9
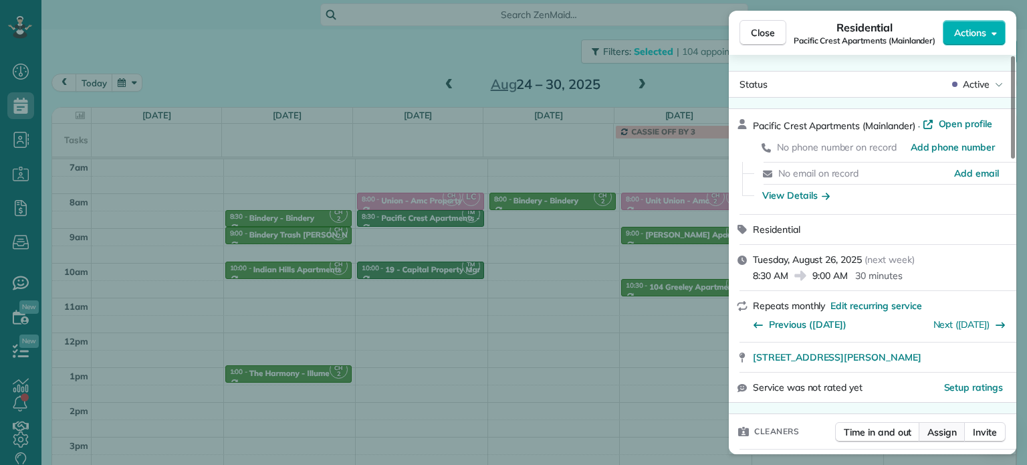
click at [936, 433] on span "Assign" at bounding box center [942, 431] width 29 height 13
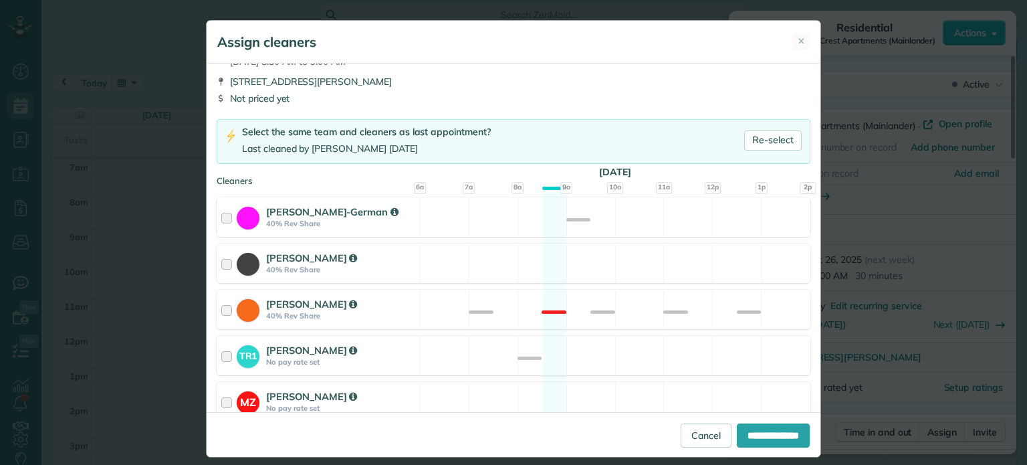
scroll to position [67, 0]
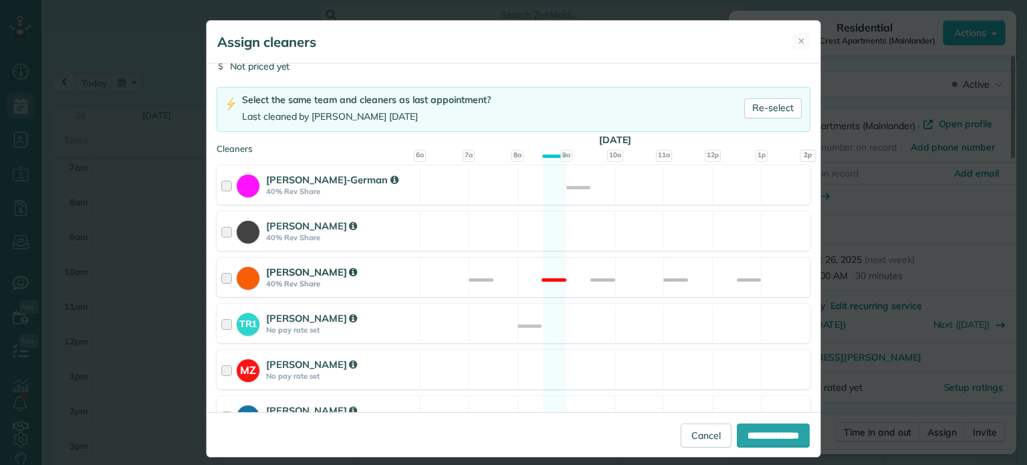
click at [611, 282] on div "[PERSON_NAME] 40% Rev Share Not available" at bounding box center [514, 276] width 594 height 39
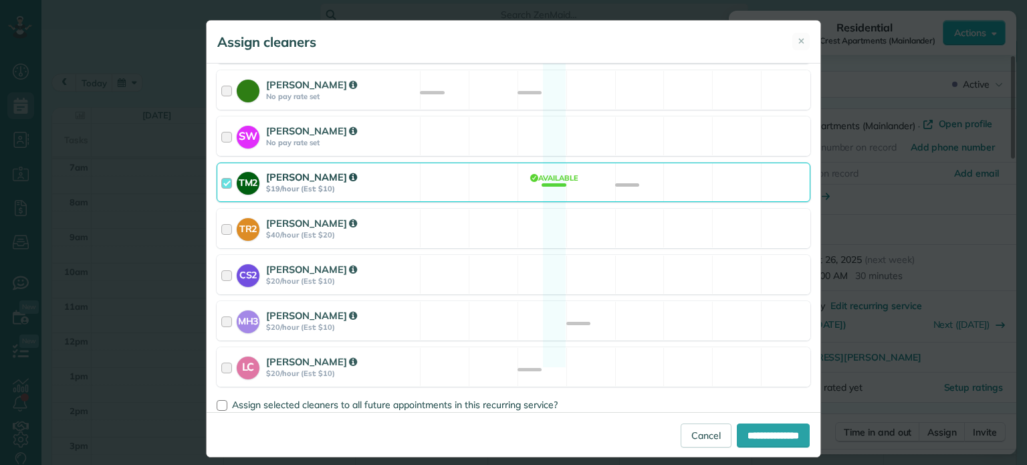
scroll to position [687, 0]
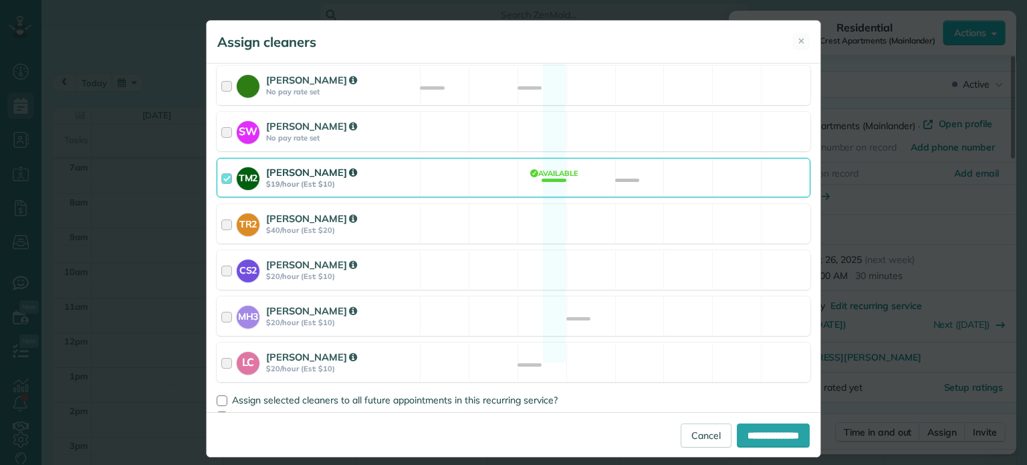
click at [626, 158] on div "TM2 [PERSON_NAME] $19/hour (Est: $10) Available" at bounding box center [514, 177] width 594 height 39
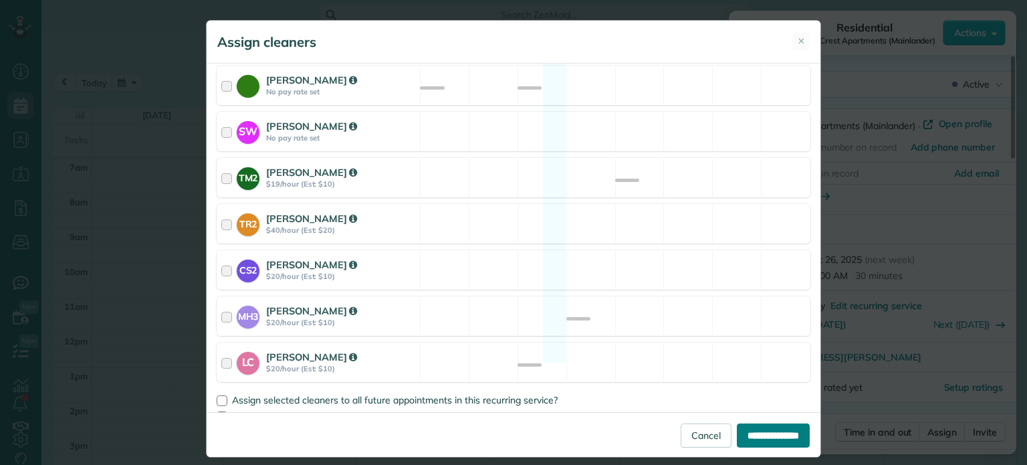
click at [786, 434] on input "**********" at bounding box center [773, 435] width 73 height 24
type input "**********"
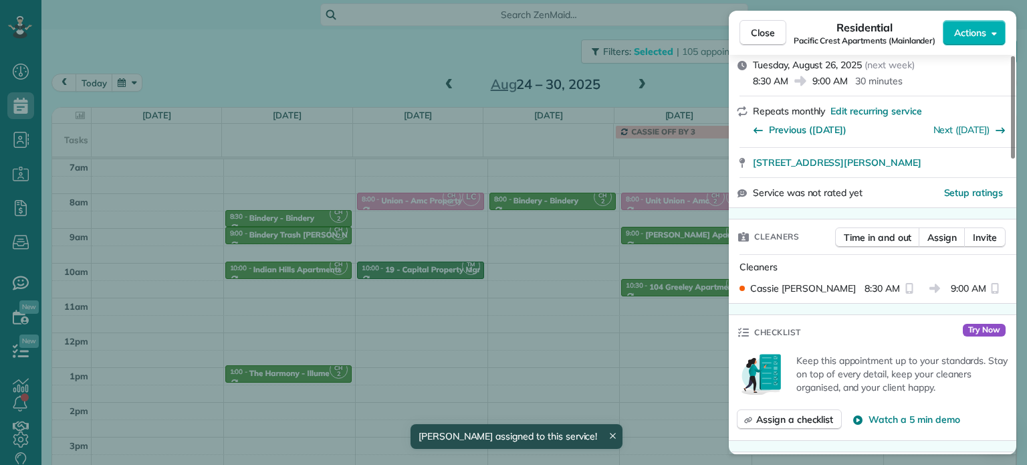
scroll to position [267, 0]
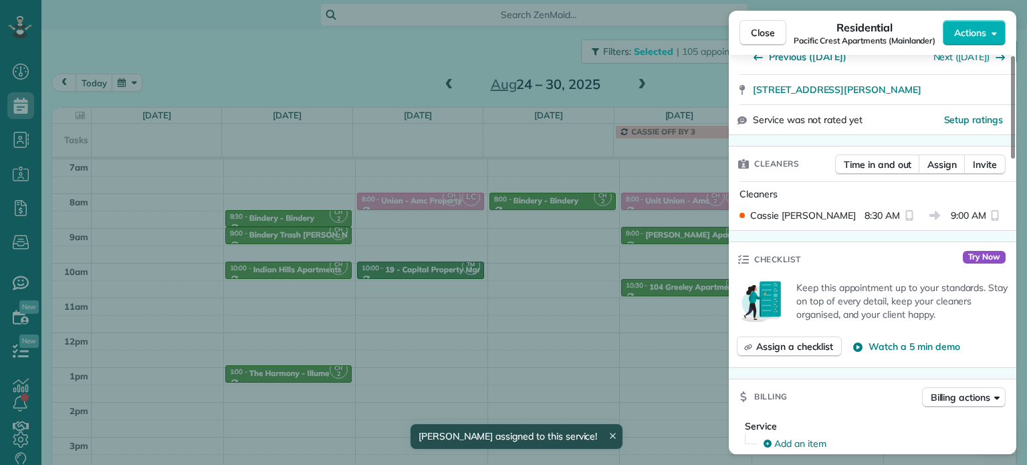
click at [503, 278] on div "Close Residential Pacific Crest Apartments (Mainlander) Actions Status Active P…" at bounding box center [513, 232] width 1027 height 465
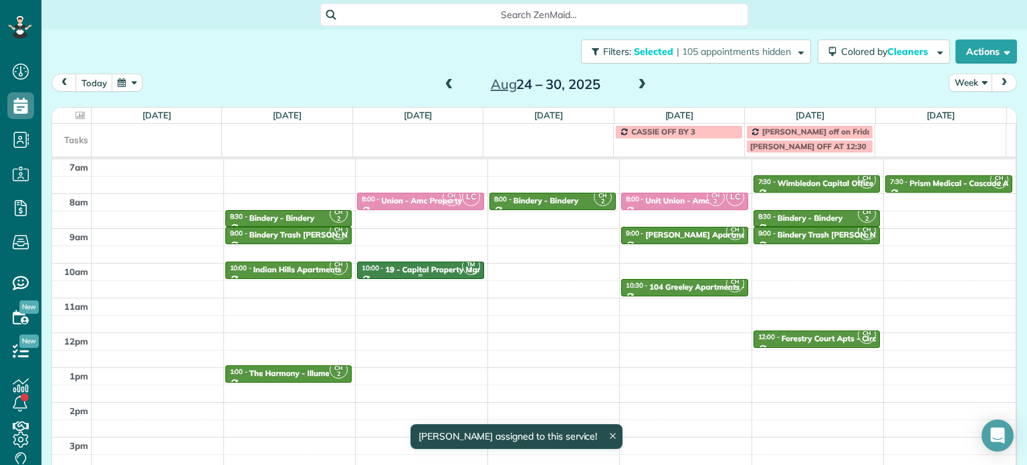
click at [435, 271] on div "19 - Capital Property Mgmt" at bounding box center [436, 269] width 102 height 9
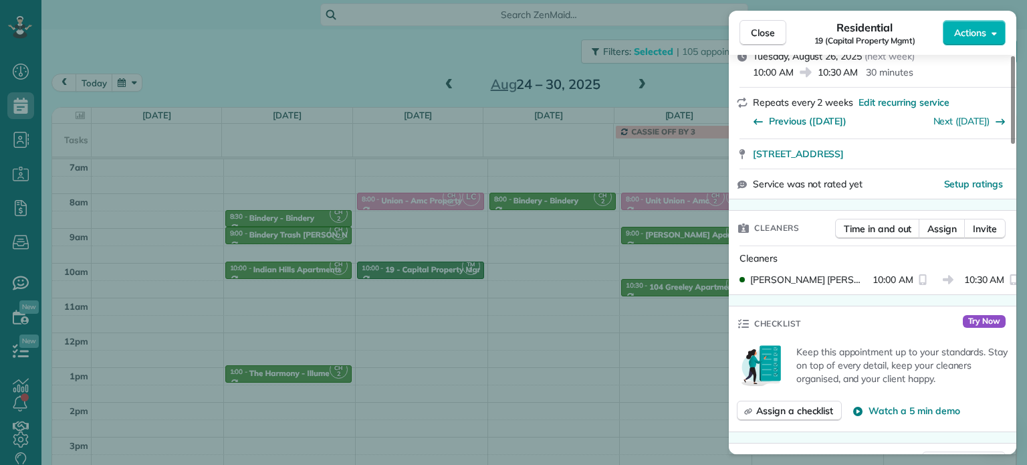
scroll to position [272, 0]
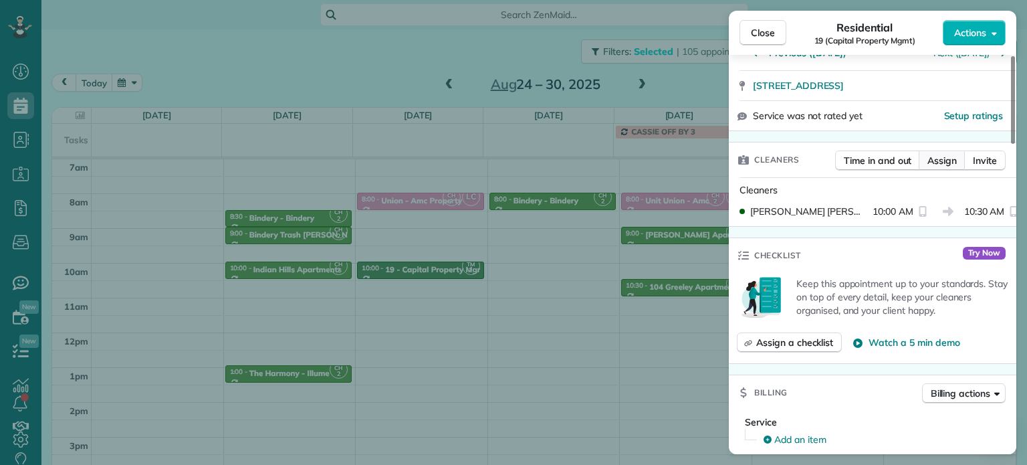
click at [947, 167] on span "Assign" at bounding box center [942, 160] width 29 height 13
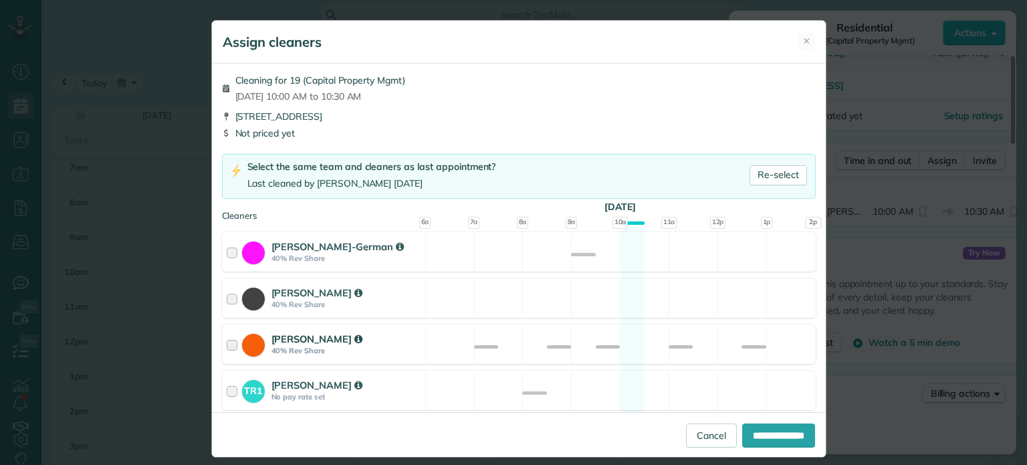
click at [627, 344] on div "[PERSON_NAME] 40% Rev Share Available" at bounding box center [519, 343] width 594 height 39
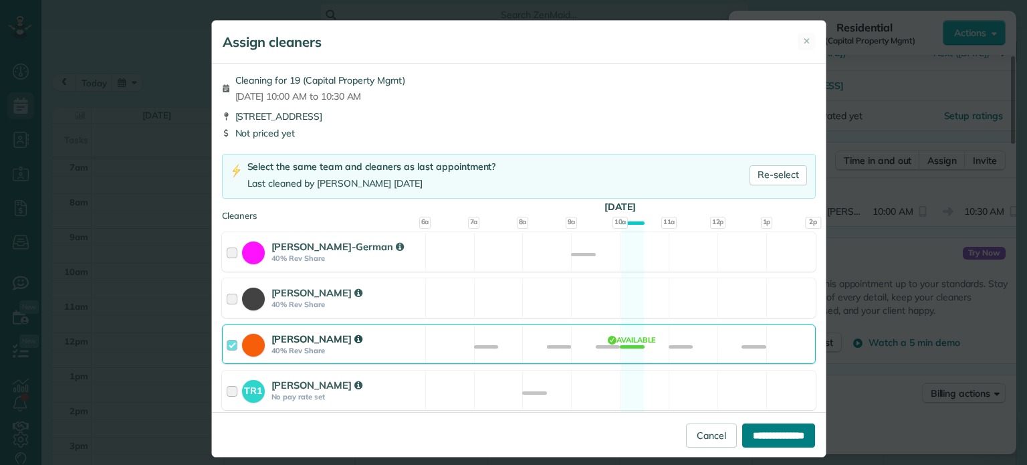
click at [754, 438] on input "**********" at bounding box center [778, 435] width 73 height 24
type input "**********"
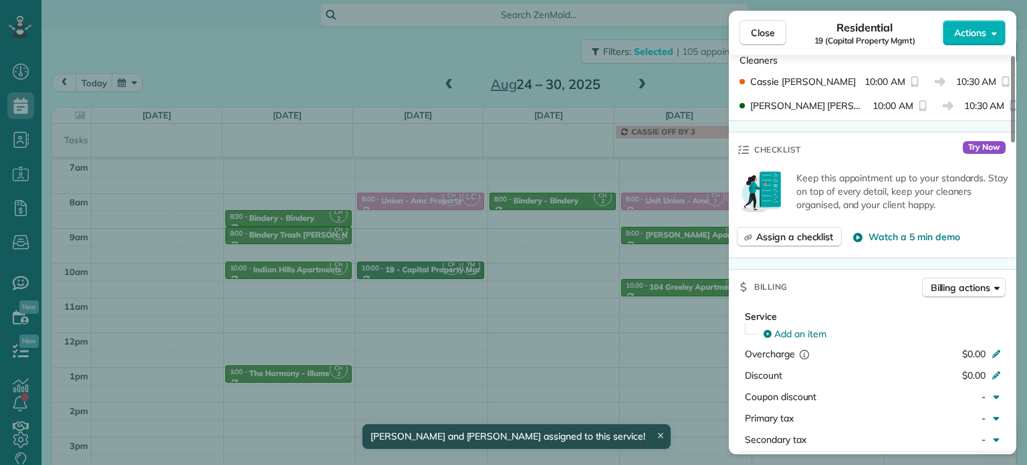
scroll to position [266, 0]
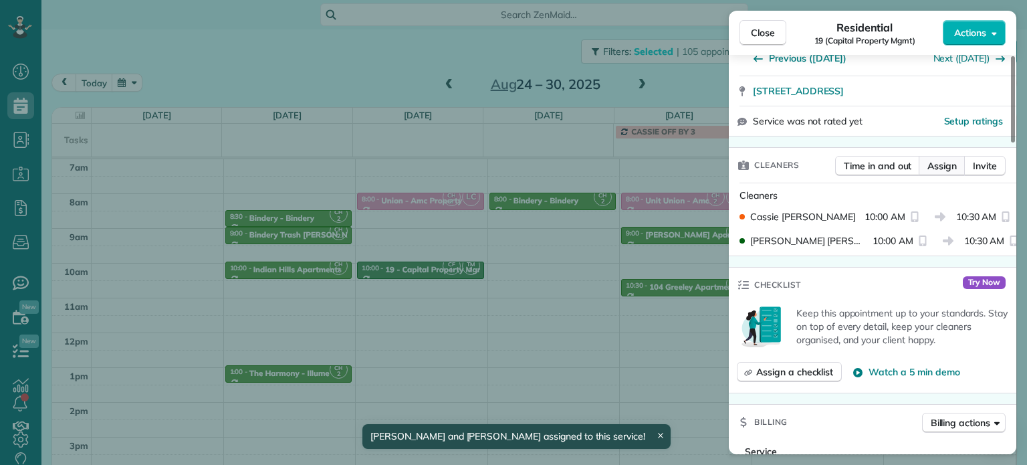
click at [940, 168] on span "Assign" at bounding box center [942, 165] width 29 height 13
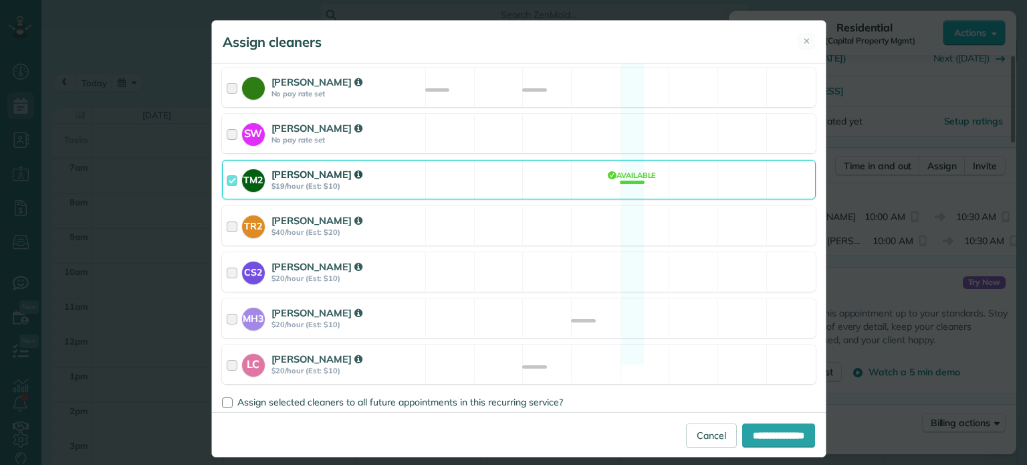
scroll to position [687, 0]
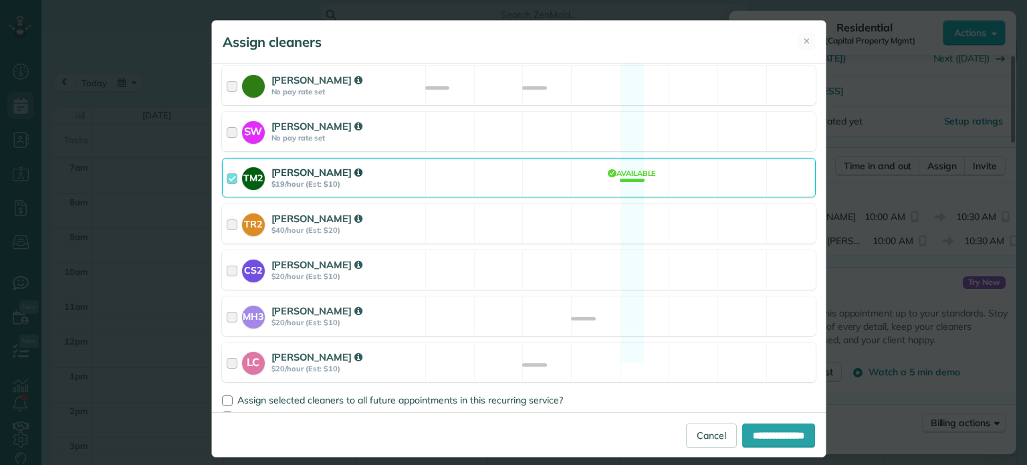
click at [538, 158] on div "TM2 [PERSON_NAME] $19/hour (Est: $10) Available" at bounding box center [519, 177] width 594 height 39
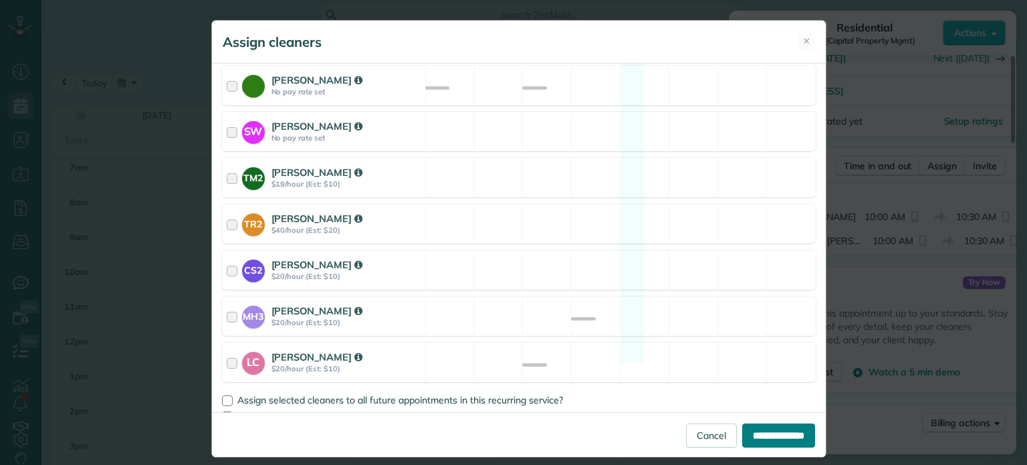
click at [762, 436] on input "**********" at bounding box center [778, 435] width 73 height 24
type input "**********"
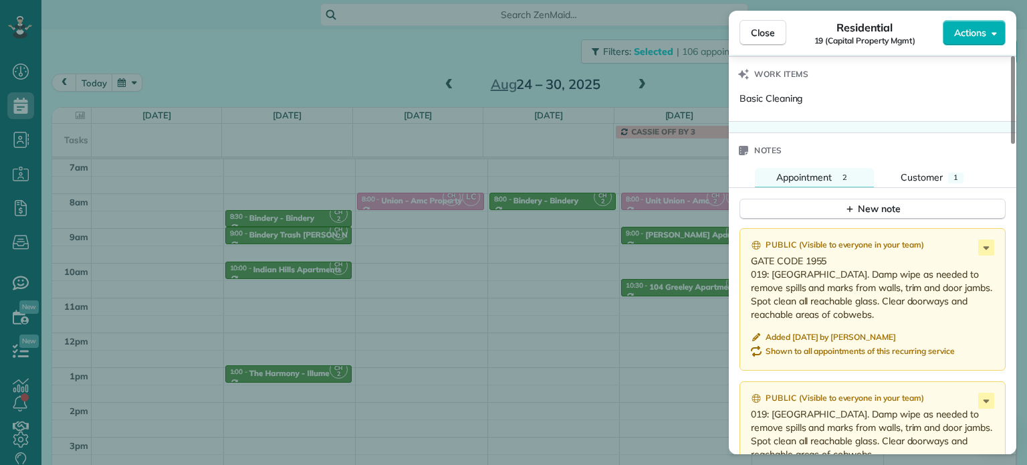
scroll to position [1279, 0]
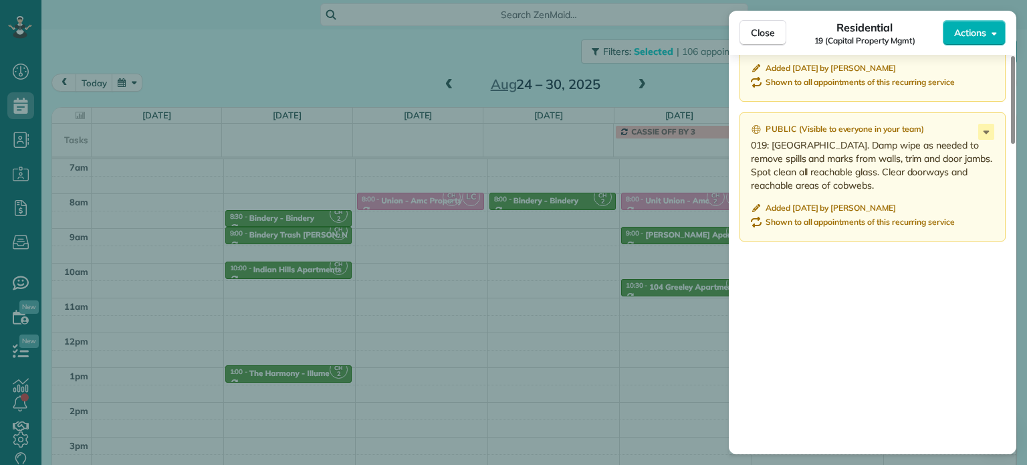
click at [450, 264] on div "Close Residential 19 (Capital Property Mgmt) Actions Status Active 19 (Capital …" at bounding box center [513, 232] width 1027 height 465
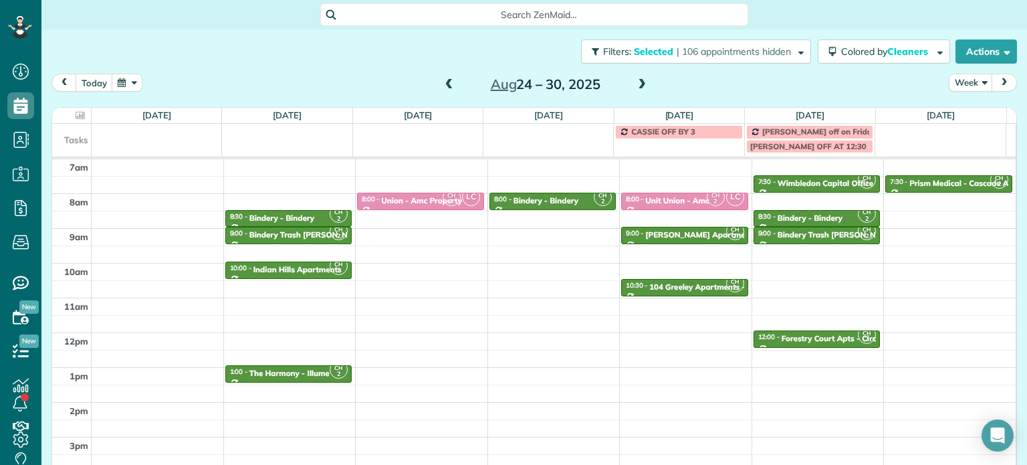
click at [446, 81] on span at bounding box center [449, 85] width 15 height 12
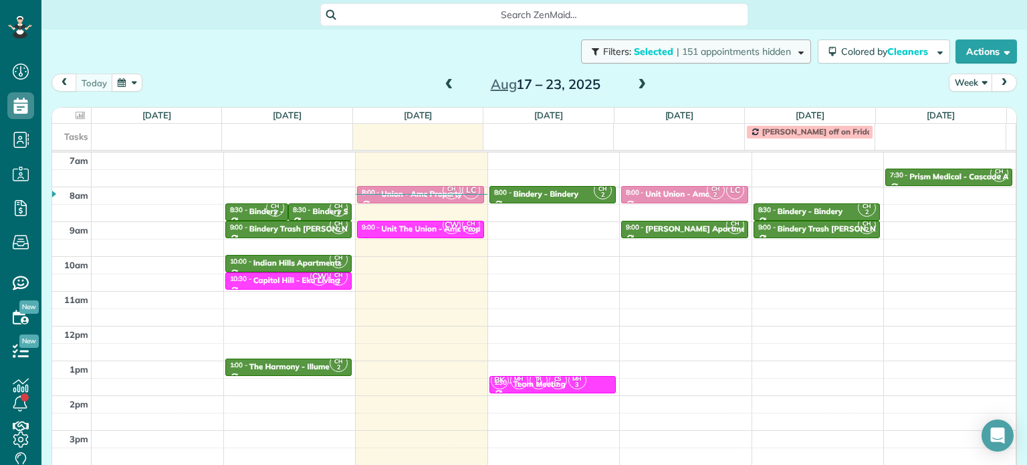
click at [759, 53] on span "| 151 appointments hidden" at bounding box center [734, 51] width 114 height 12
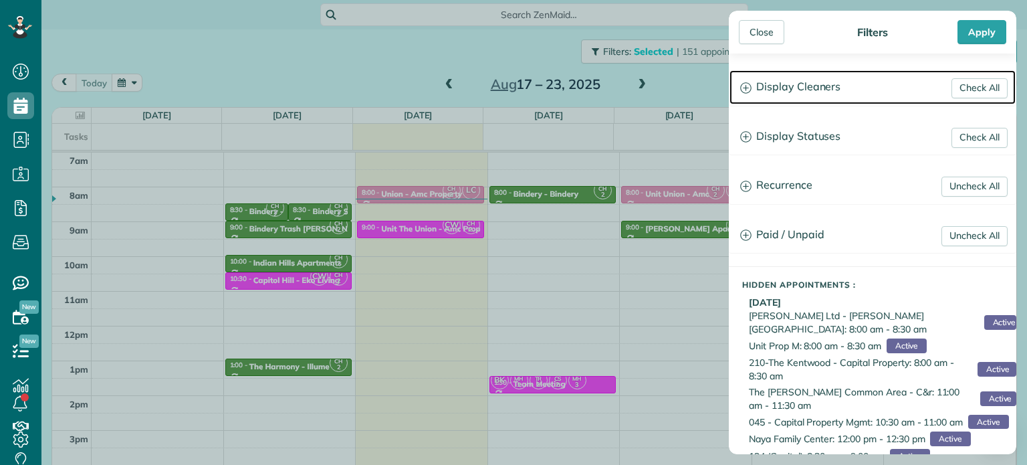
click at [803, 80] on h3 "Display Cleaners" at bounding box center [873, 87] width 286 height 34
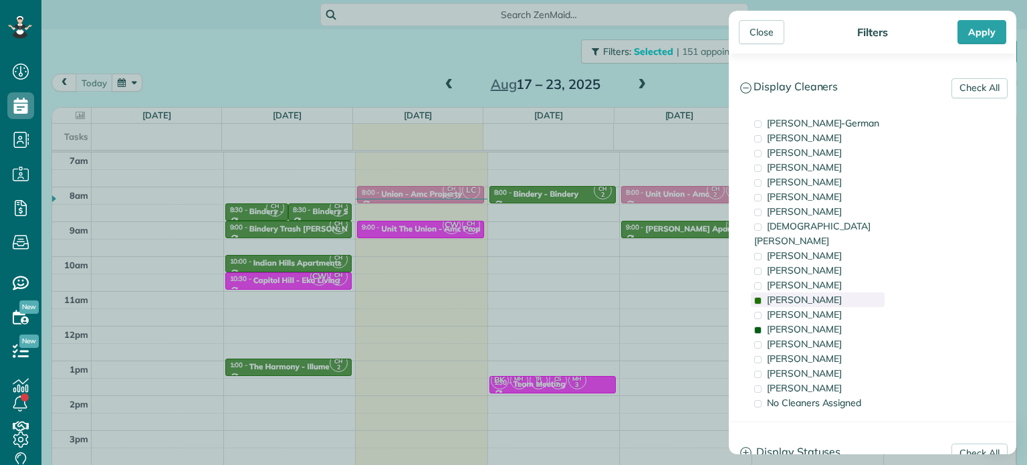
click at [836, 292] on div "[PERSON_NAME]" at bounding box center [818, 299] width 134 height 15
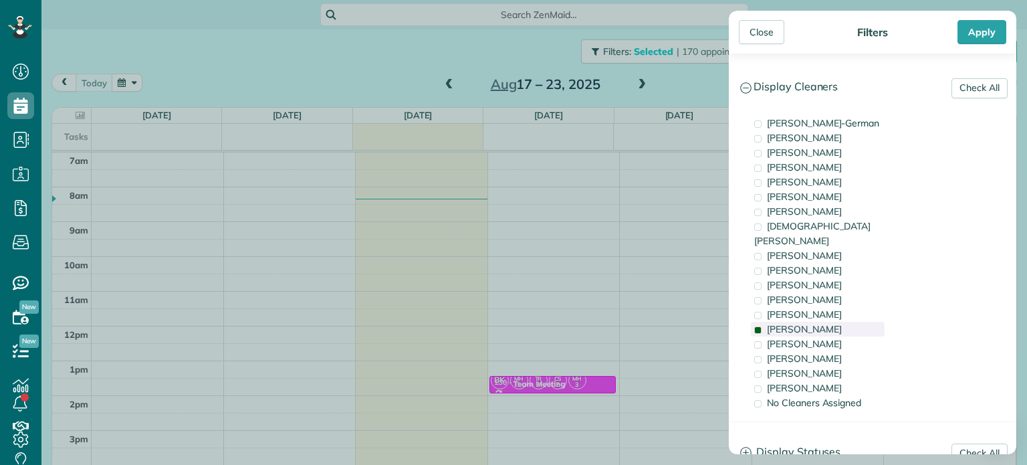
click at [845, 322] on div "[PERSON_NAME]" at bounding box center [818, 329] width 134 height 15
click at [853, 351] on div "[PERSON_NAME]" at bounding box center [818, 358] width 134 height 15
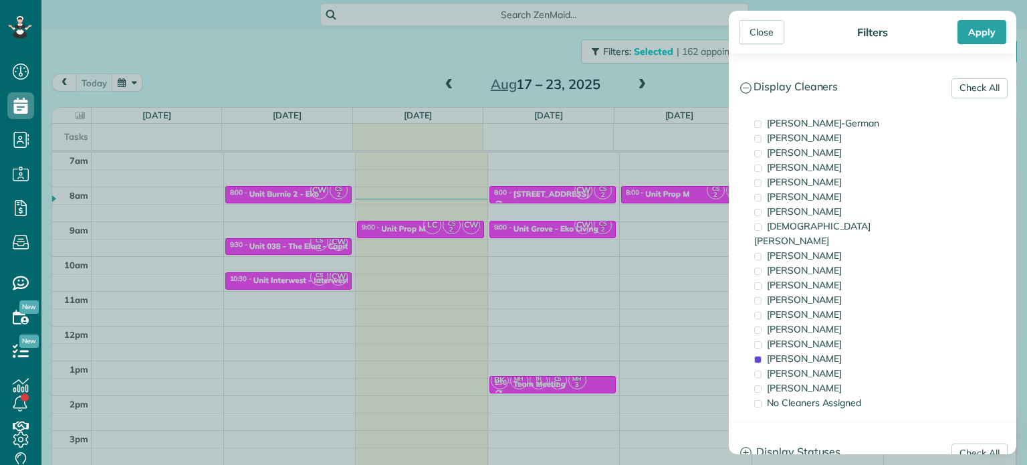
drag, startPoint x: 526, startPoint y: 291, endPoint x: 449, endPoint y: 242, distance: 91.1
click at [511, 281] on div "Close Filters Apply Check All Display Cleaners [PERSON_NAME]-German [PERSON_NAM…" at bounding box center [513, 232] width 1027 height 465
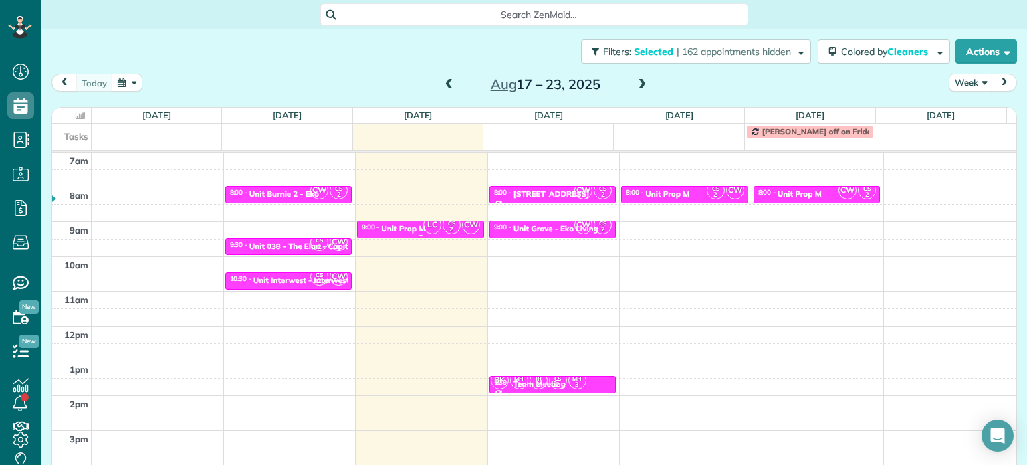
click at [443, 223] on small "2" at bounding box center [451, 229] width 17 height 13
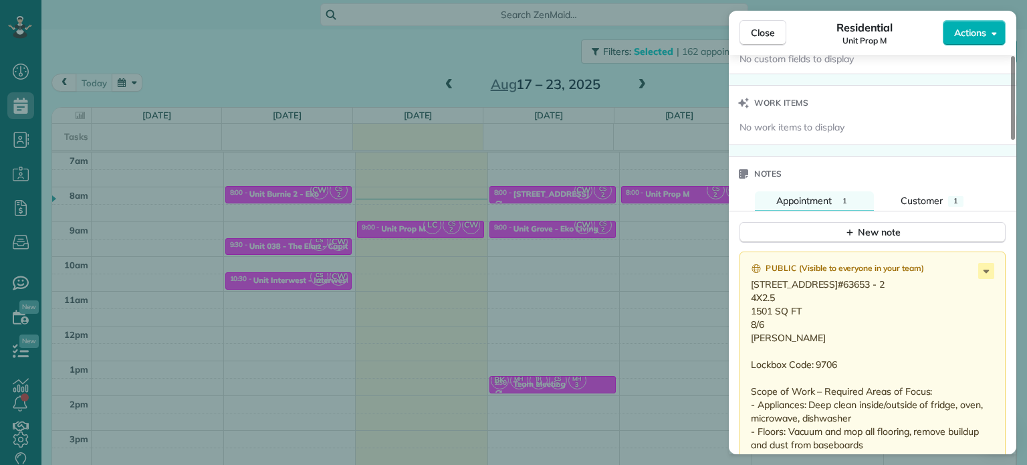
scroll to position [1081, 0]
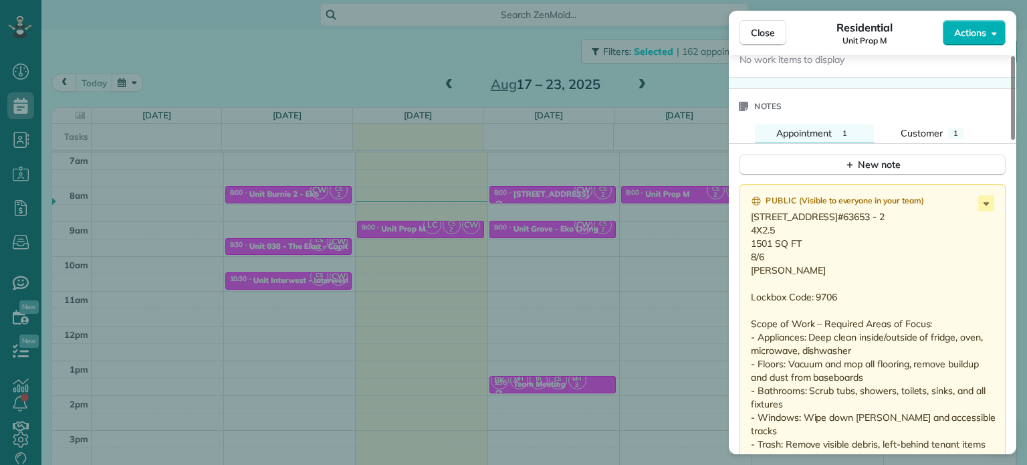
click at [594, 203] on div "Close Residential Unit Prop M Actions Status Active Unit Prop M · Open profile …" at bounding box center [513, 232] width 1027 height 465
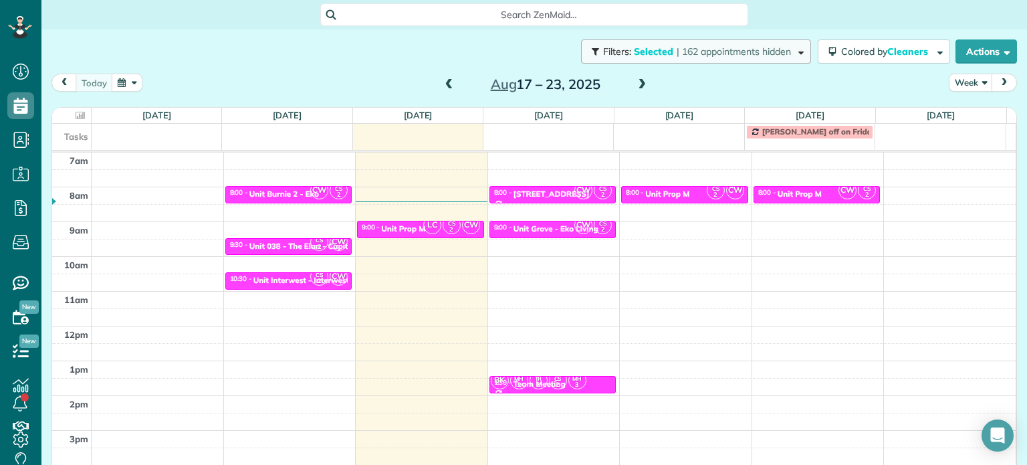
click at [712, 56] on span "| 162 appointments hidden" at bounding box center [734, 51] width 114 height 12
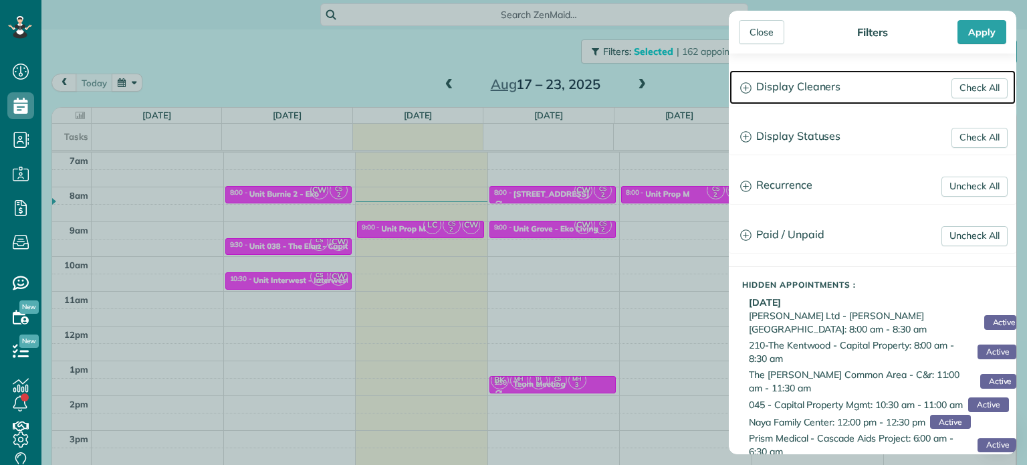
click at [813, 100] on h3 "Display Cleaners" at bounding box center [873, 87] width 286 height 34
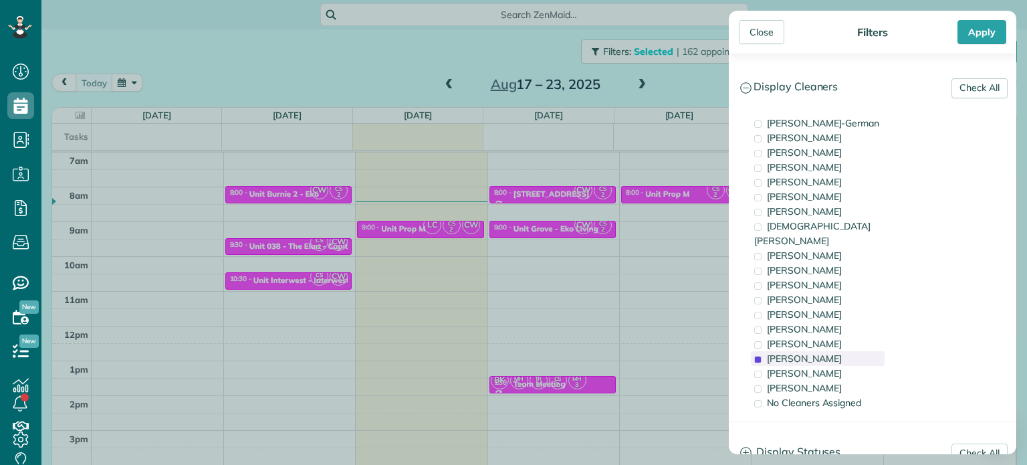
click at [820, 352] on span "[PERSON_NAME]" at bounding box center [804, 358] width 75 height 12
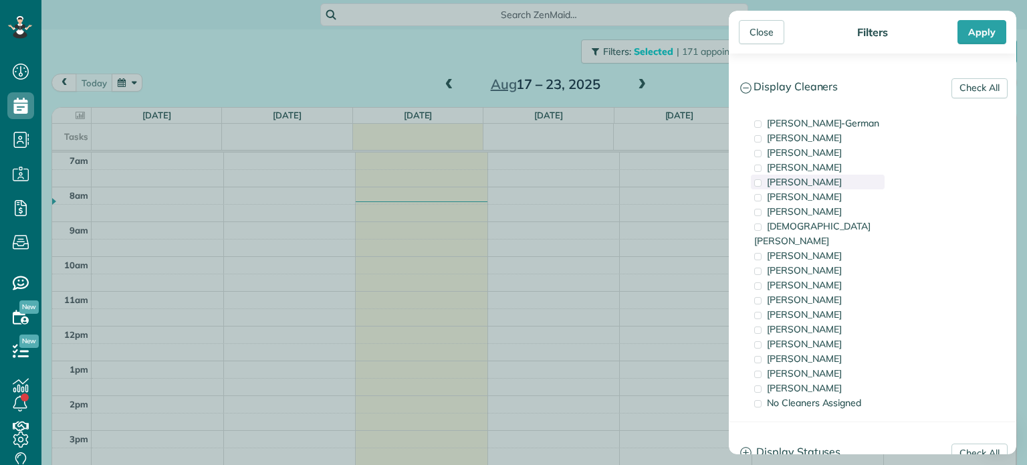
click at [826, 179] on div "[PERSON_NAME]" at bounding box center [818, 182] width 134 height 15
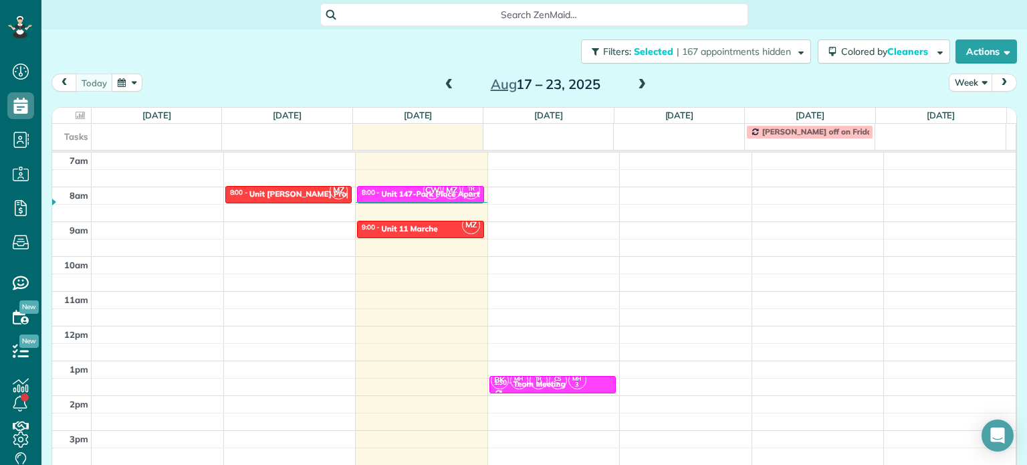
click at [582, 229] on div "Close Filters Apply Check All Display Cleaners [PERSON_NAME]-German [PERSON_NAM…" at bounding box center [513, 232] width 1027 height 465
click at [413, 227] on div "Unit 11 Marche" at bounding box center [409, 228] width 56 height 9
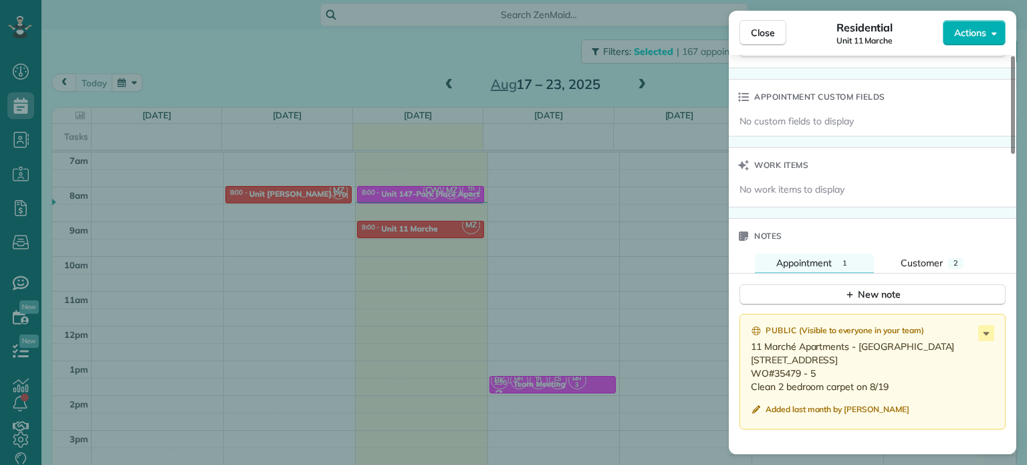
scroll to position [1070, 0]
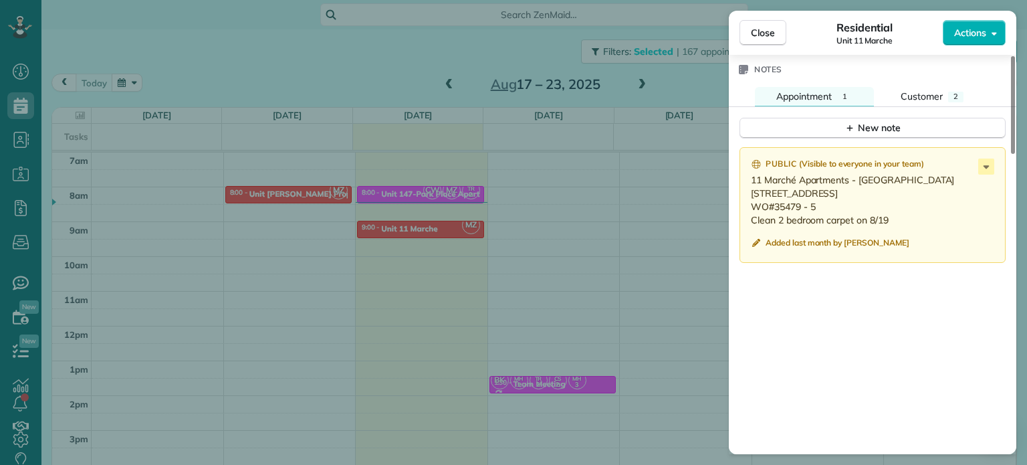
click at [555, 175] on div "Close Residential Unit 11 Marche Actions Status Active Unit 11 Marche · Open pr…" at bounding box center [513, 232] width 1027 height 465
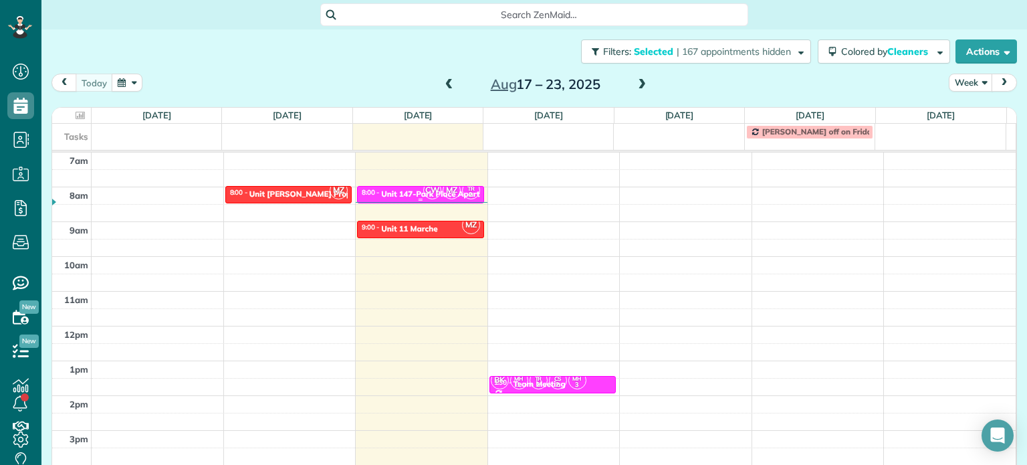
click at [447, 197] on span "MZ" at bounding box center [452, 190] width 18 height 18
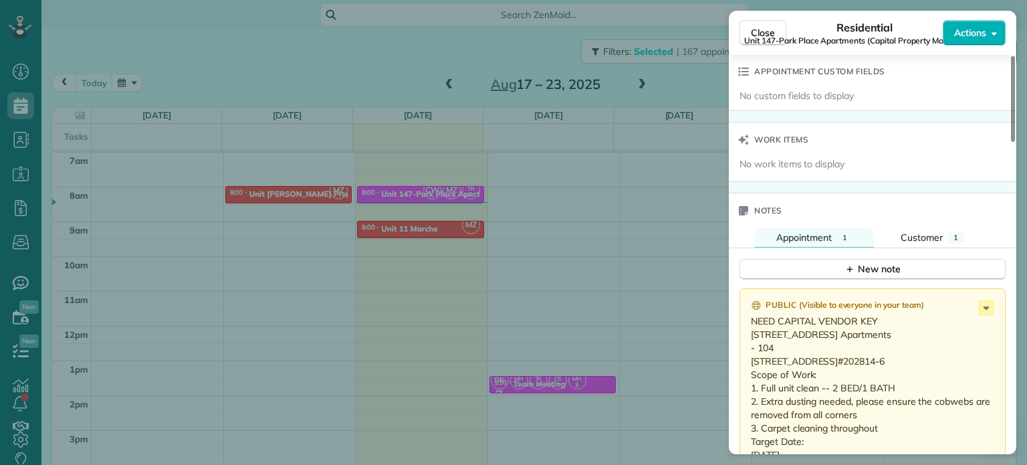
scroll to position [1079, 0]
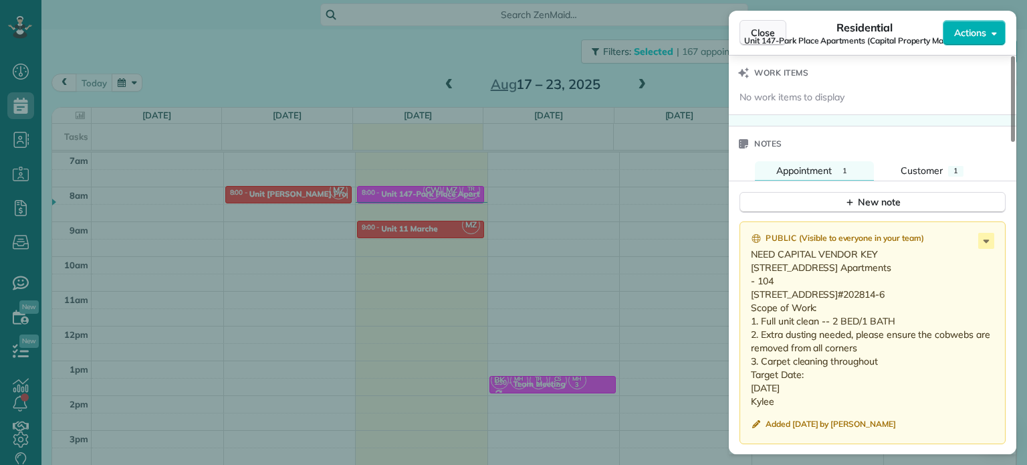
click at [761, 32] on span "Close" at bounding box center [763, 32] width 24 height 13
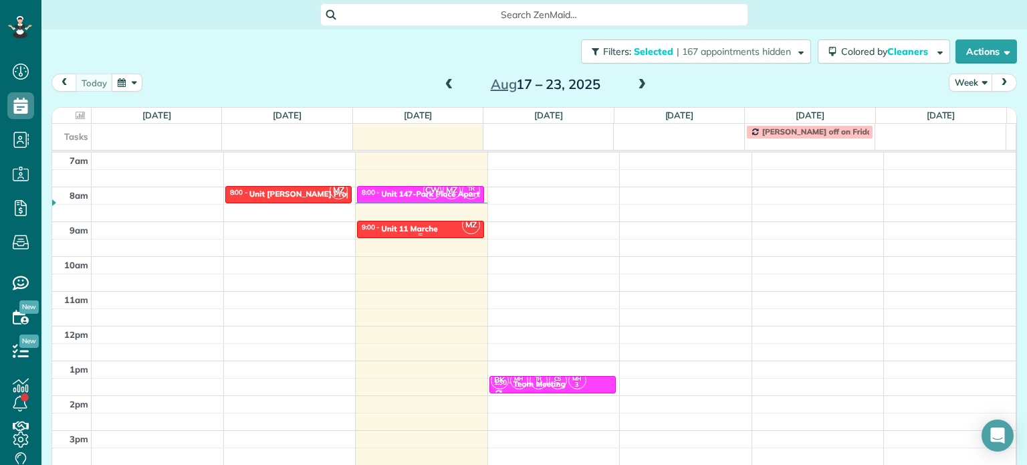
click at [432, 230] on div "9:00 - 9:30 Unit 11 Marche" at bounding box center [420, 228] width 119 height 11
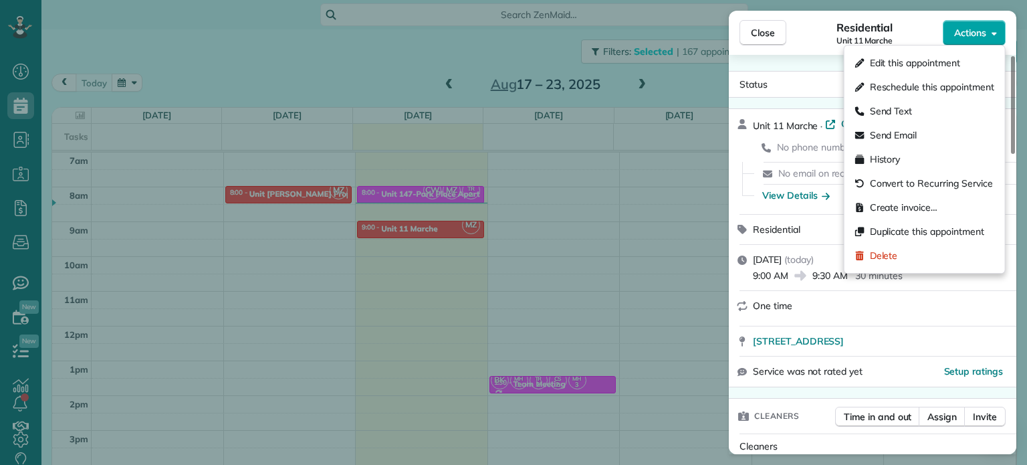
click at [973, 33] on span "Actions" at bounding box center [970, 32] width 32 height 13
click at [931, 62] on span "Edit this appointment" at bounding box center [915, 62] width 90 height 13
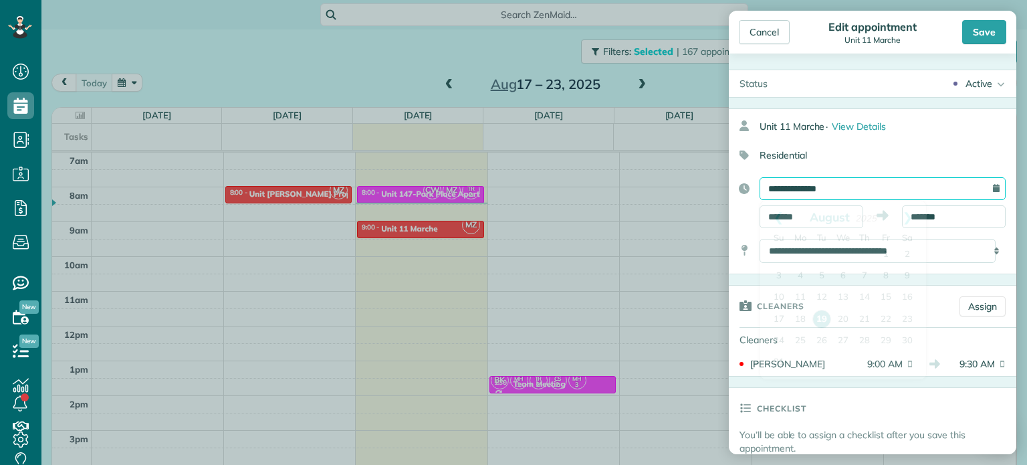
click at [859, 186] on input "**********" at bounding box center [883, 188] width 246 height 23
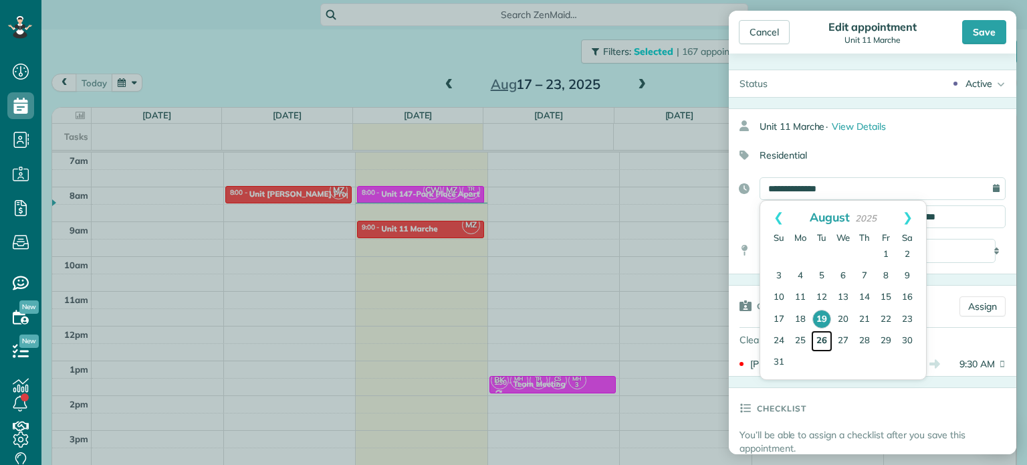
click at [821, 338] on link "26" at bounding box center [821, 340] width 21 height 21
type input "**********"
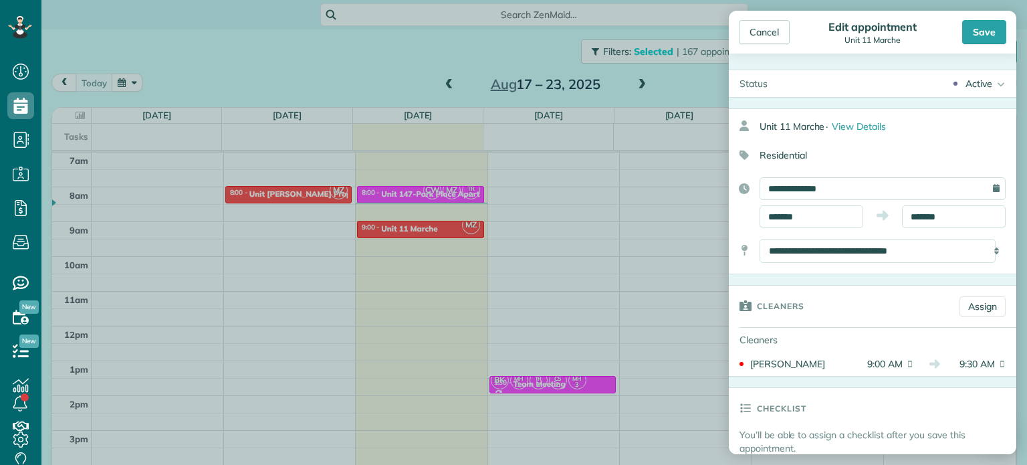
click at [982, 34] on div "Save" at bounding box center [984, 32] width 44 height 24
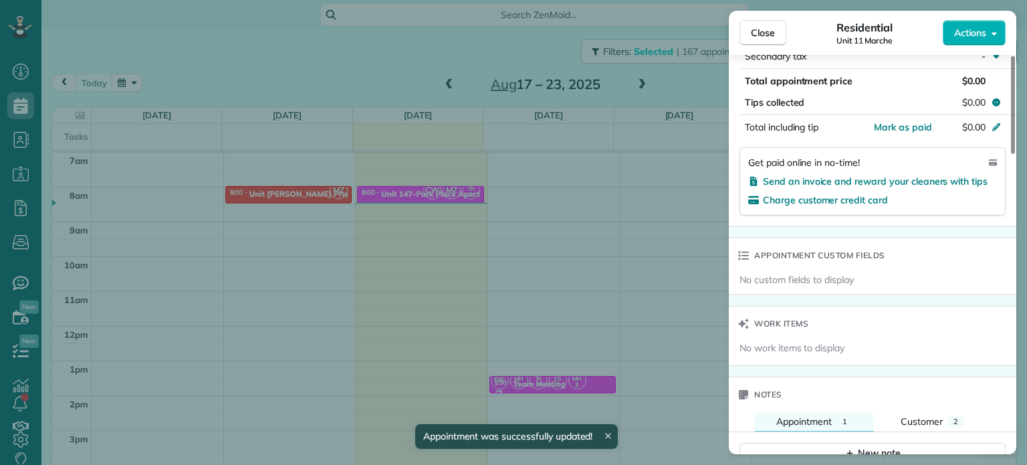
scroll to position [1072, 0]
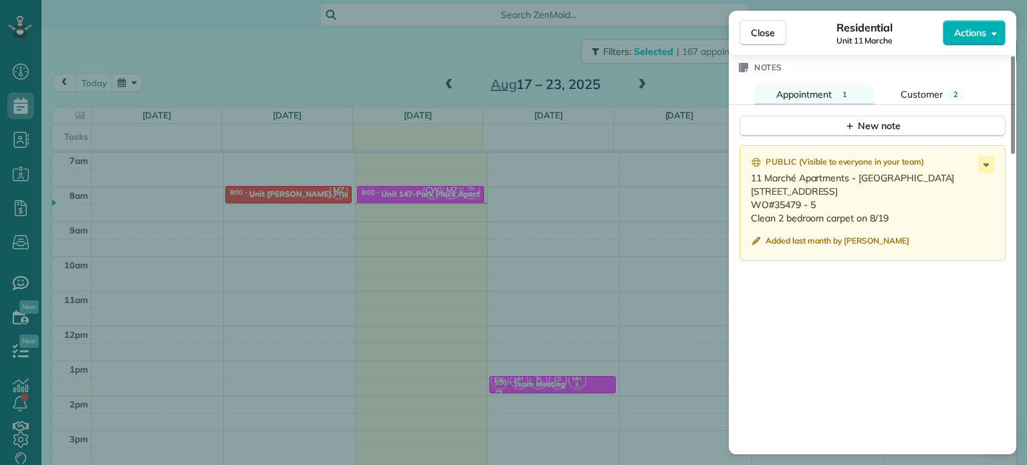
drag, startPoint x: 817, startPoint y: 206, endPoint x: 775, endPoint y: 207, distance: 41.5
click at [775, 207] on p "11 Marché Apartments - [GEOGRAPHIC_DATA][STREET_ADDRESS] WO#35479 - 5 Clean 2 b…" at bounding box center [874, 197] width 246 height 53
click at [633, 185] on div "Close Residential Unit 11 Marche Actions Status Active Unit 11 Marche · Open pr…" at bounding box center [513, 232] width 1027 height 465
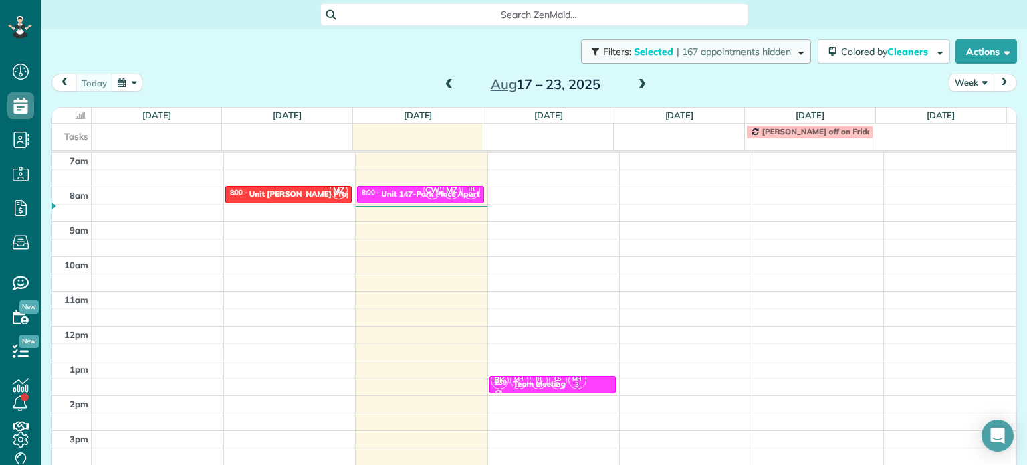
click at [712, 53] on span "| 167 appointments hidden" at bounding box center [734, 51] width 114 height 12
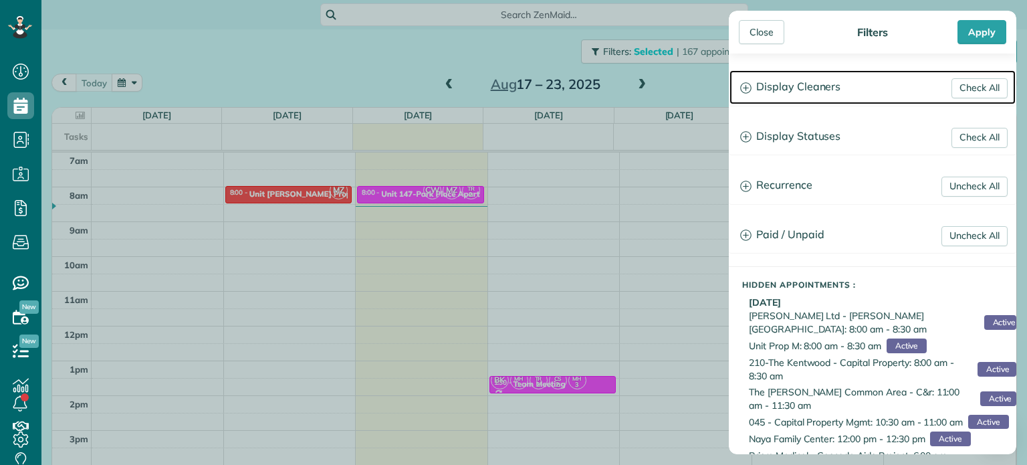
click at [810, 97] on h3 "Display Cleaners" at bounding box center [873, 87] width 286 height 34
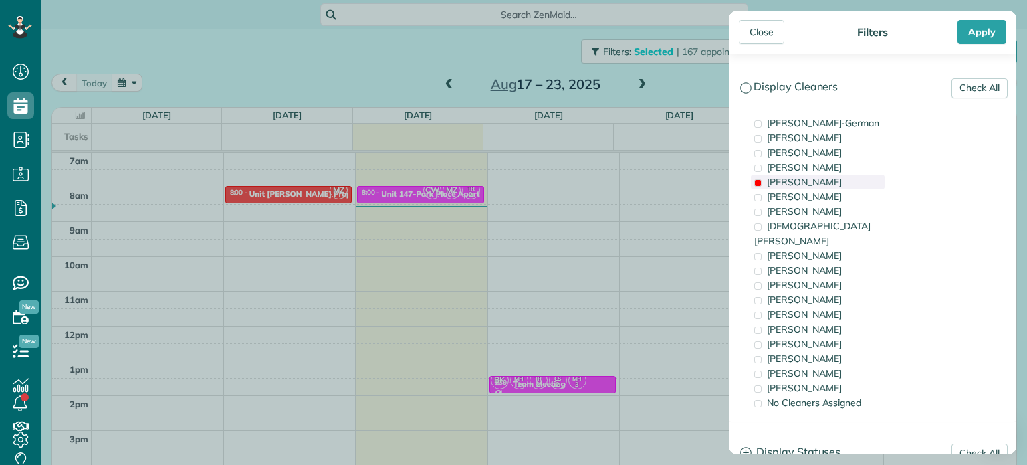
click at [819, 177] on div "[PERSON_NAME]" at bounding box center [818, 182] width 134 height 15
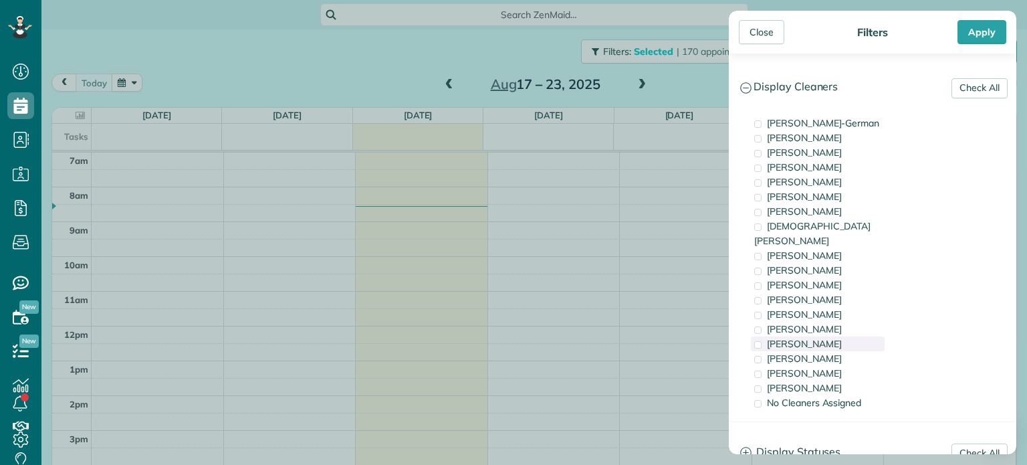
click at [824, 336] on div "[PERSON_NAME]" at bounding box center [818, 343] width 134 height 15
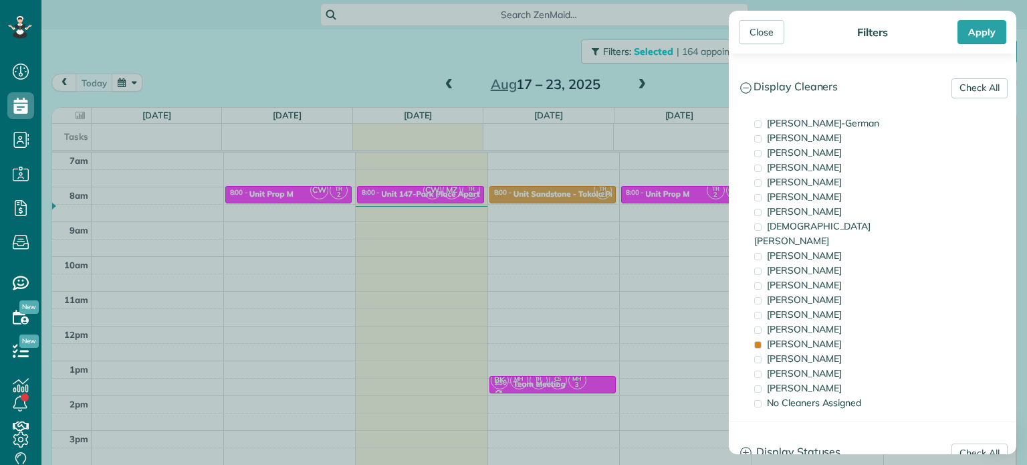
click at [313, 187] on div "Close Filters Apply Check All Display Cleaners [PERSON_NAME]-German [PERSON_NAM…" at bounding box center [513, 232] width 1027 height 465
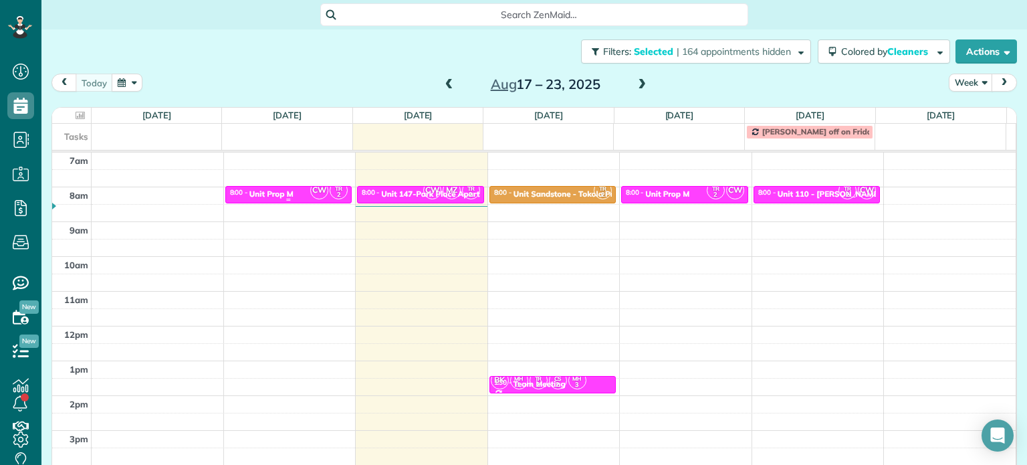
click at [300, 193] on div "8:00 - 8:30 Unit Prop M" at bounding box center [288, 193] width 119 height 11
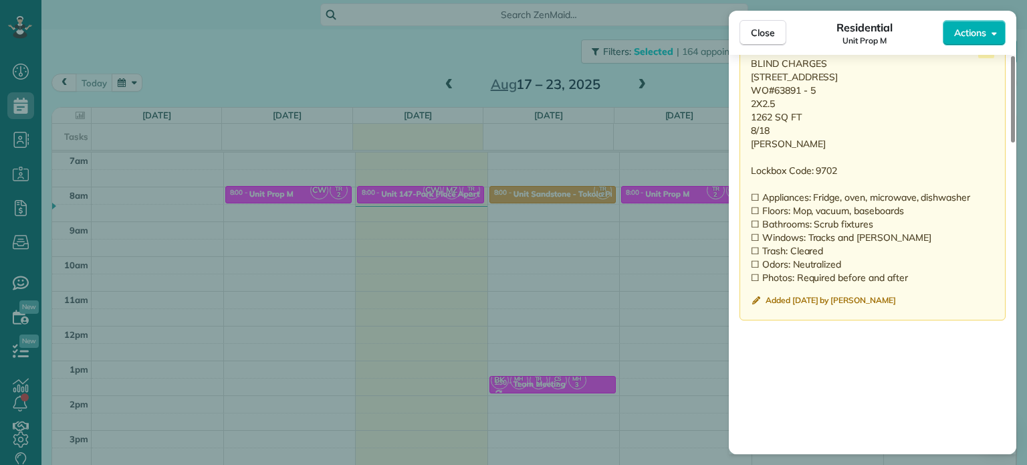
scroll to position [1142, 0]
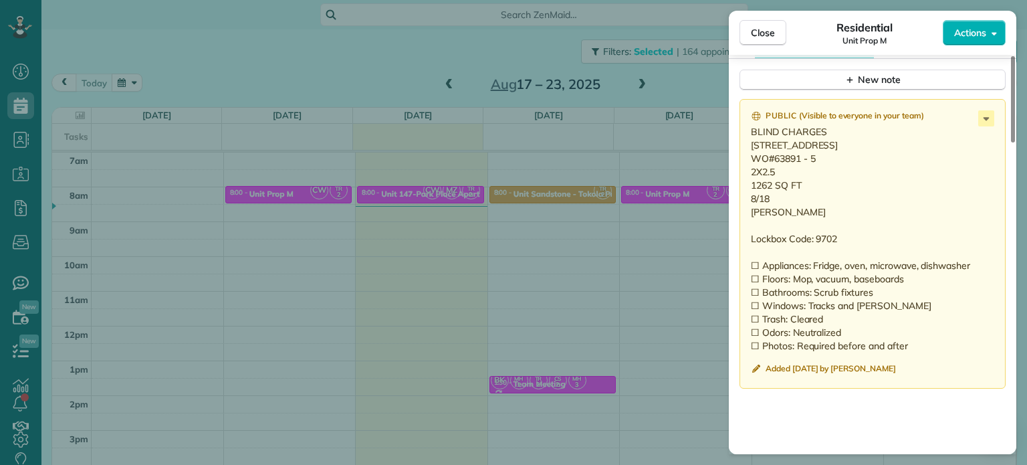
drag, startPoint x: 815, startPoint y: 174, endPoint x: 774, endPoint y: 179, distance: 41.8
click at [774, 179] on p "BLIND CHARGES [STREET_ADDRESS] WO#63891 - 5 2X2.5 1262 SQ FT 8/18 [PERSON_NAME]…" at bounding box center [874, 238] width 246 height 227
drag, startPoint x: 776, startPoint y: 227, endPoint x: 749, endPoint y: 151, distance: 80.2
click at [749, 151] on div "Public ( Visible to everyone in your team ) BLIND CHARGES [STREET_ADDRESS] WO#6…" at bounding box center [873, 244] width 266 height 290
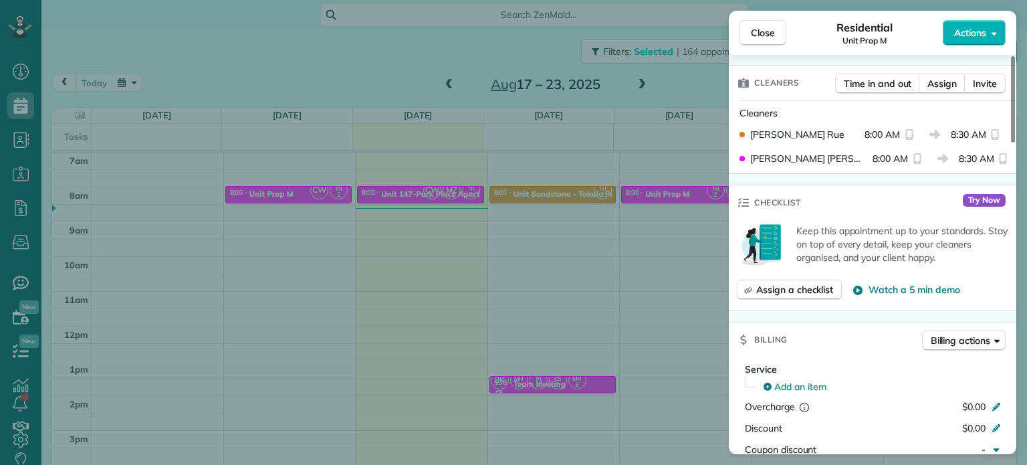
scroll to position [0, 0]
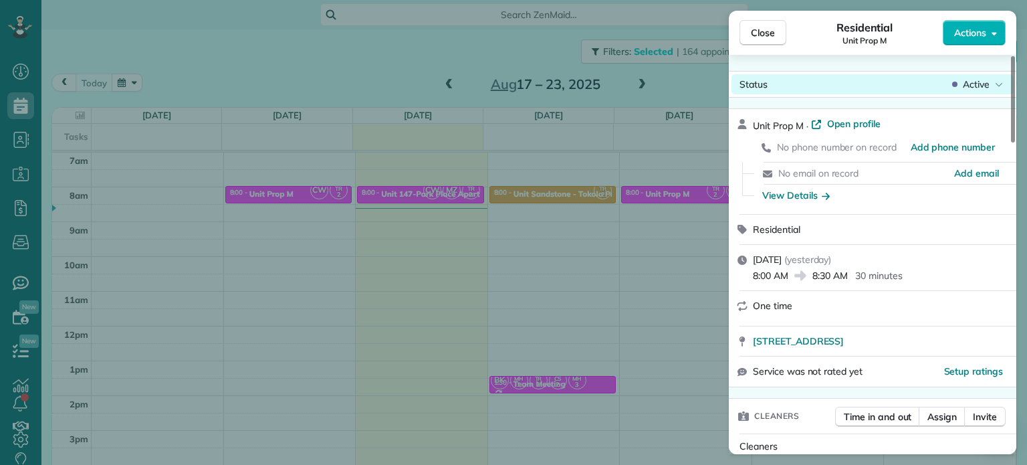
click at [968, 83] on span "Active" at bounding box center [976, 84] width 27 height 13
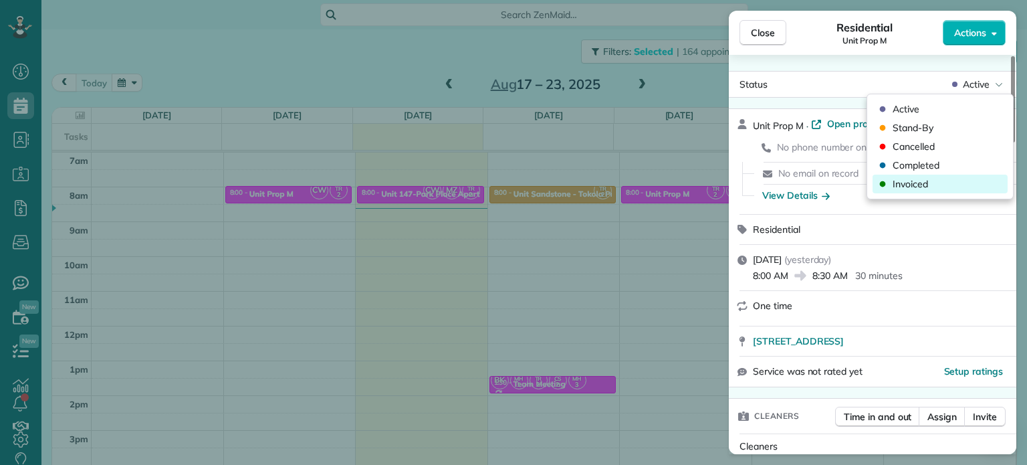
click at [929, 181] on div "Invoiced" at bounding box center [940, 184] width 135 height 19
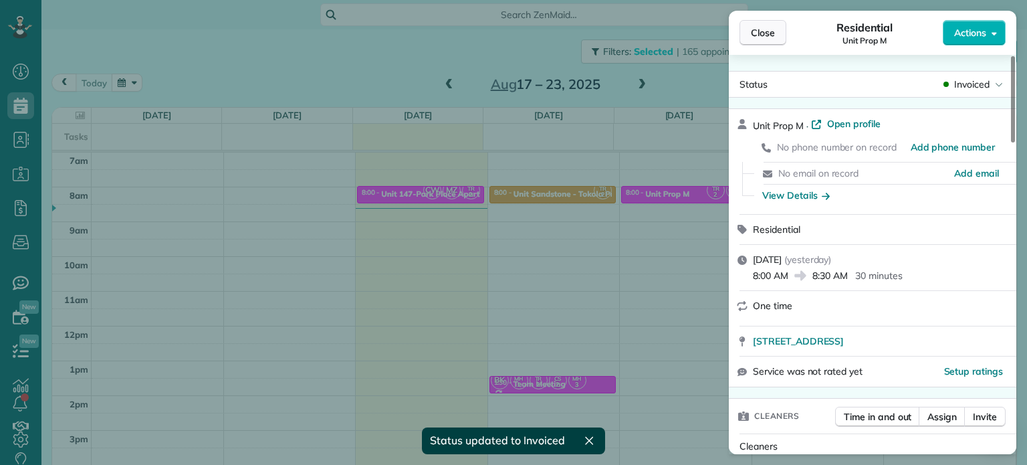
click at [758, 37] on span "Close" at bounding box center [763, 32] width 24 height 13
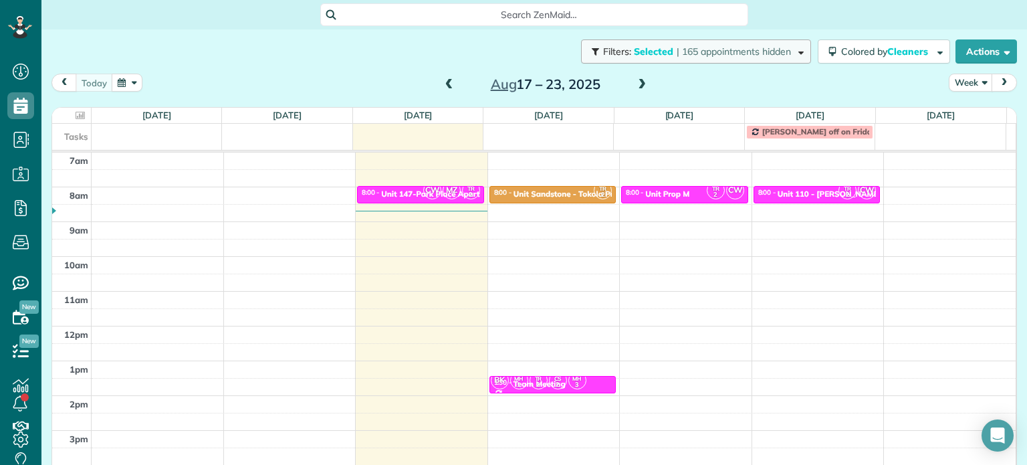
click at [677, 56] on span "| 165 appointments hidden" at bounding box center [734, 51] width 114 height 12
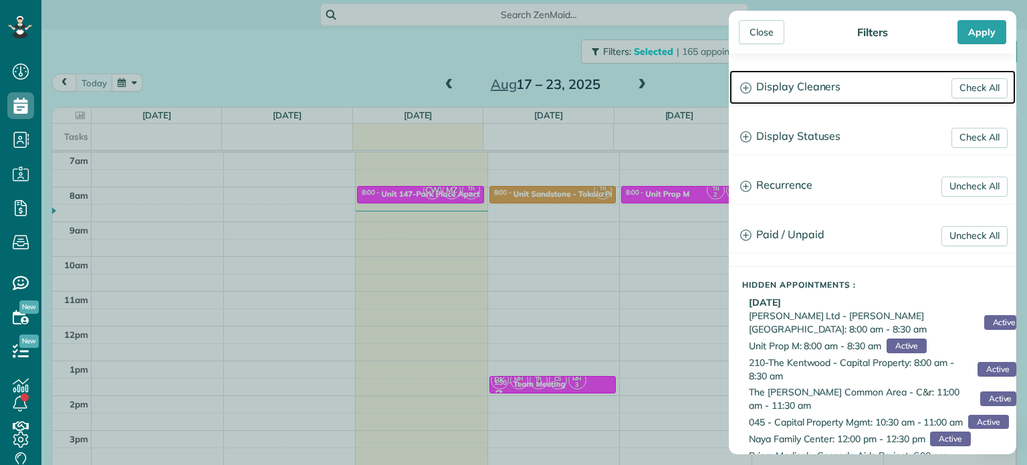
click at [829, 96] on h3 "Display Cleaners" at bounding box center [873, 87] width 286 height 34
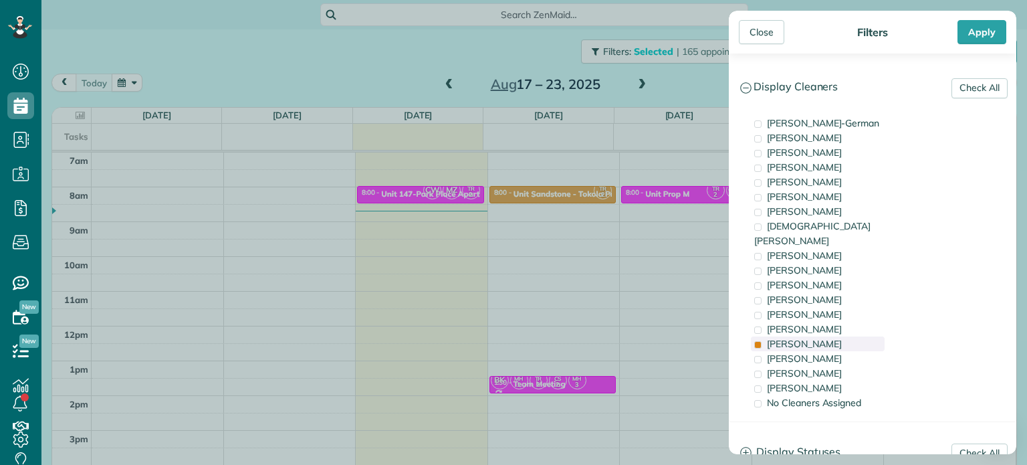
click at [814, 338] on span "[PERSON_NAME]" at bounding box center [804, 344] width 75 height 12
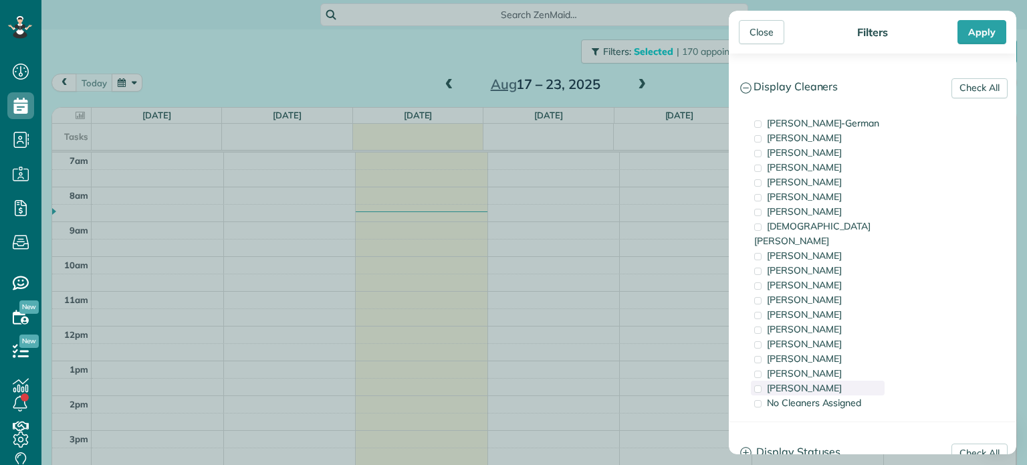
click at [827, 381] on div "[PERSON_NAME]" at bounding box center [818, 388] width 134 height 15
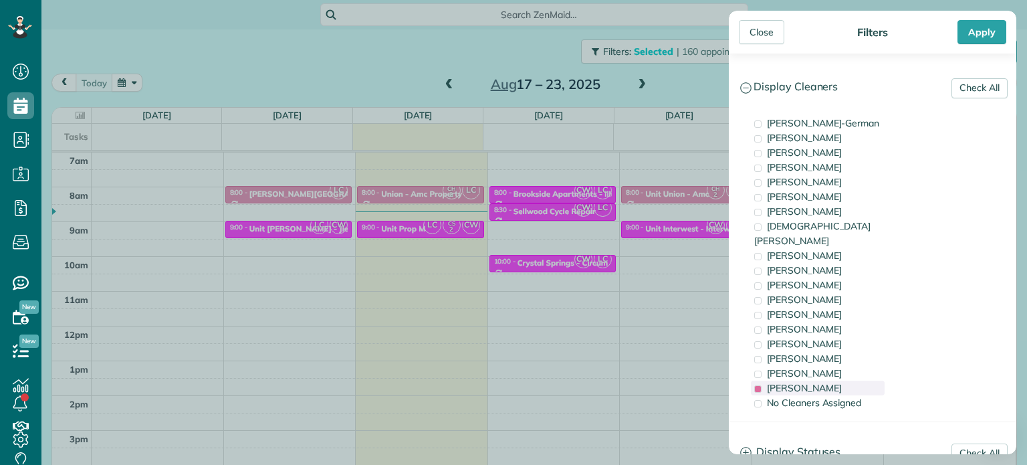
click at [827, 381] on div "[PERSON_NAME]" at bounding box center [818, 388] width 134 height 15
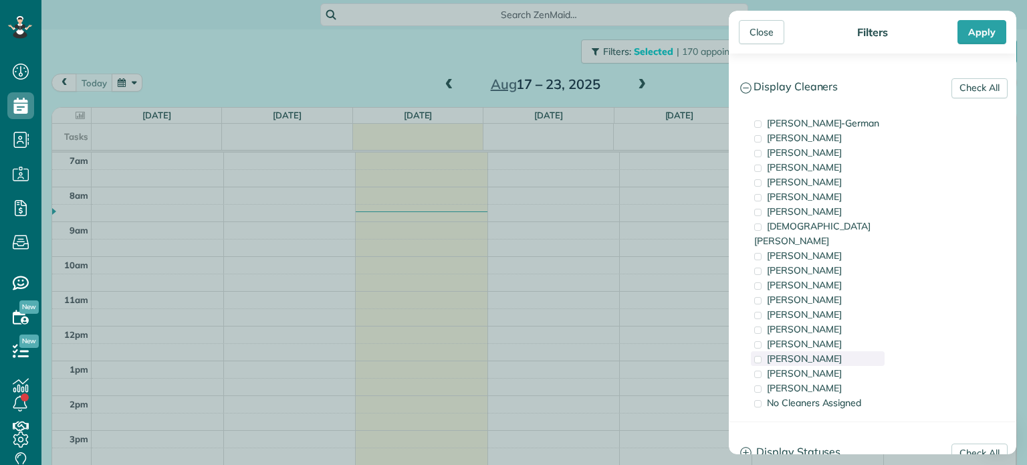
click at [826, 351] on div "[PERSON_NAME]" at bounding box center [818, 358] width 134 height 15
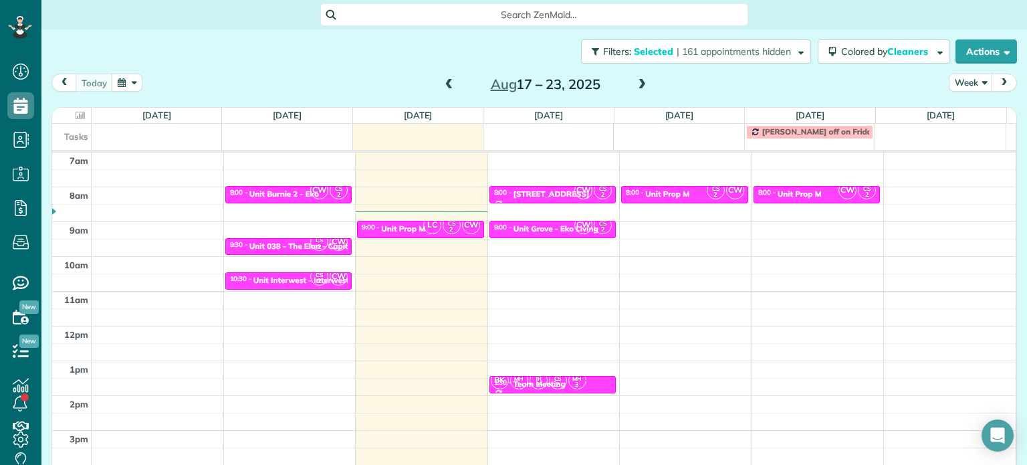
click at [697, 253] on div "Close Filters Apply Check All Display Cleaners [PERSON_NAME]-German [PERSON_NAM…" at bounding box center [513, 232] width 1027 height 465
click at [574, 228] on span "CW" at bounding box center [583, 225] width 18 height 18
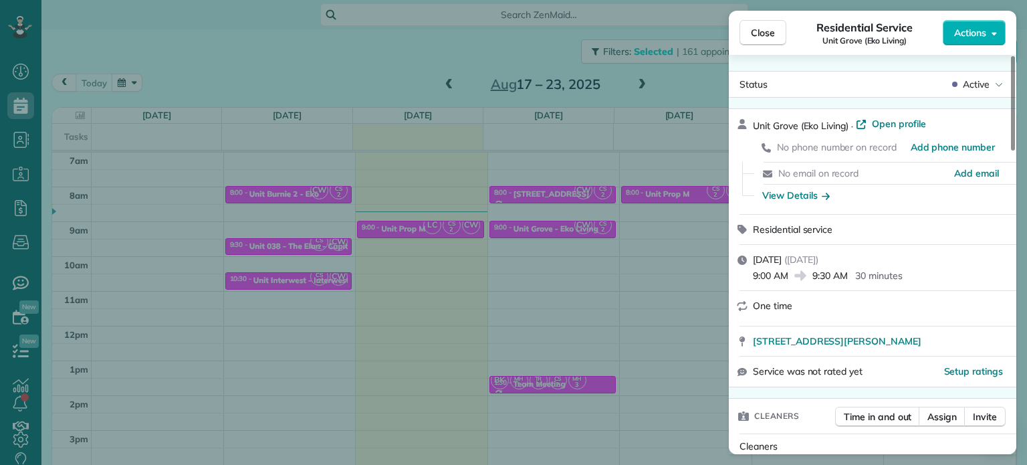
click at [663, 233] on div "Close Residential Service [GEOGRAPHIC_DATA] (Eko Living) Actions Status Active …" at bounding box center [513, 232] width 1027 height 465
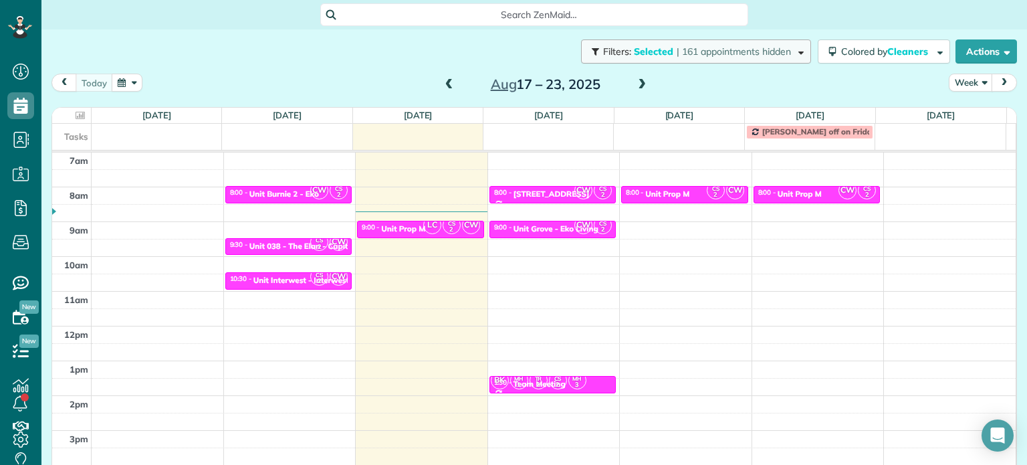
click at [718, 51] on span "| 161 appointments hidden" at bounding box center [734, 51] width 114 height 12
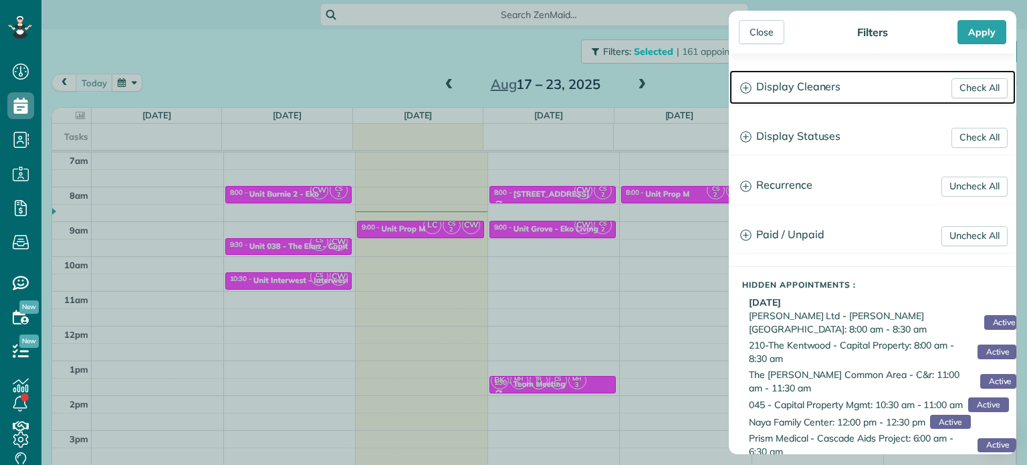
click at [792, 87] on h3 "Display Cleaners" at bounding box center [873, 87] width 286 height 34
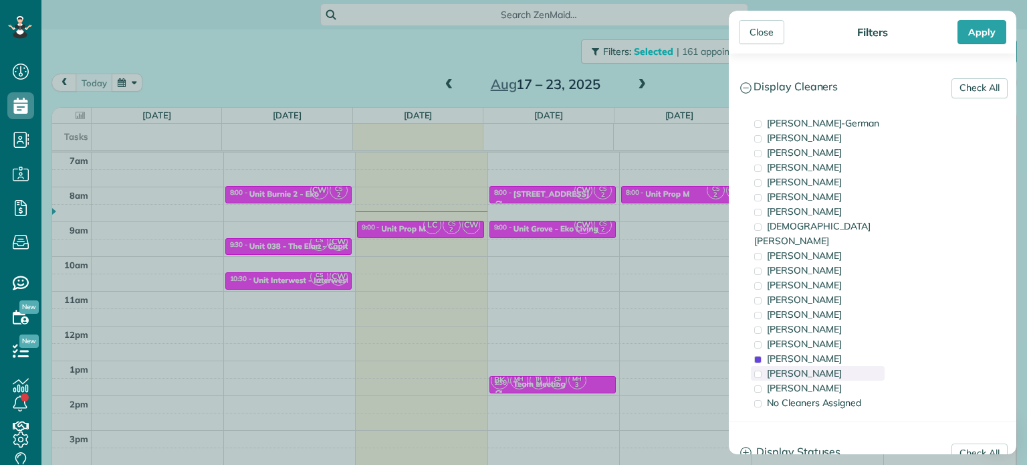
click at [825, 367] on span "[PERSON_NAME]" at bounding box center [804, 373] width 75 height 12
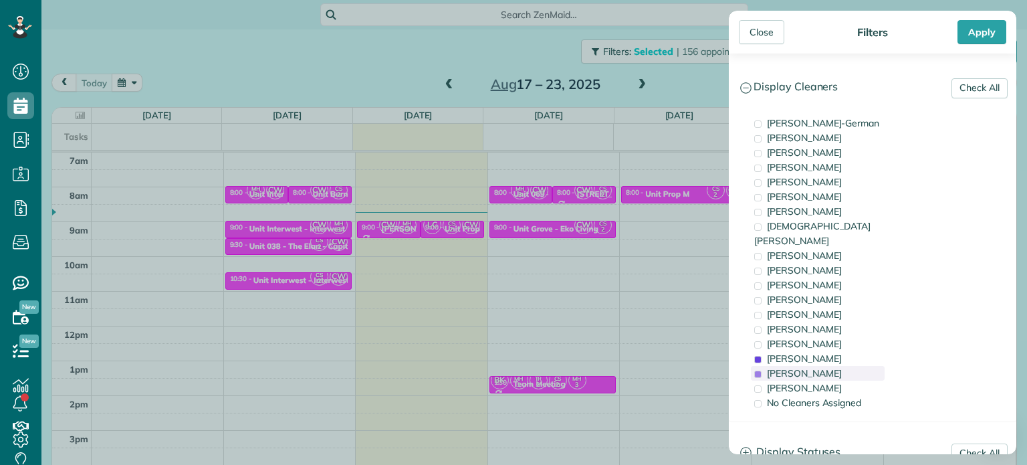
click at [825, 367] on span "[PERSON_NAME]" at bounding box center [804, 373] width 75 height 12
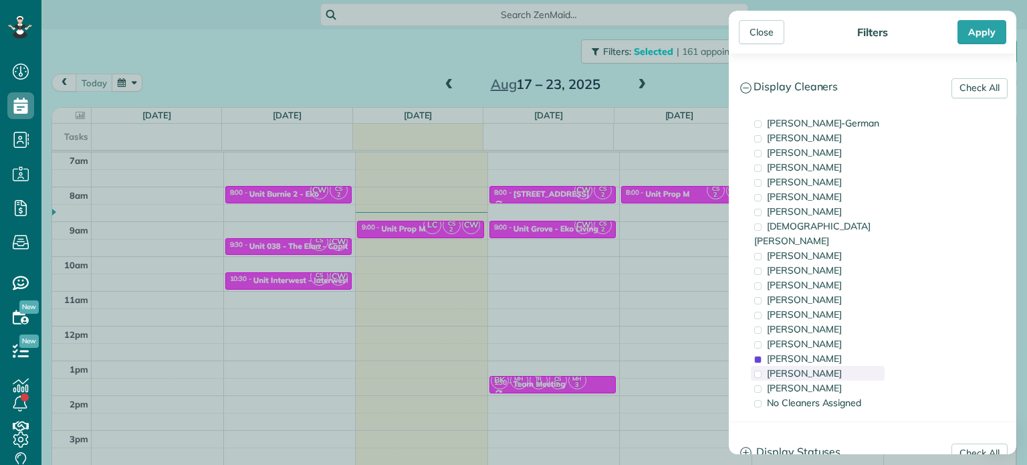
click at [825, 367] on span "[PERSON_NAME]" at bounding box center [804, 373] width 75 height 12
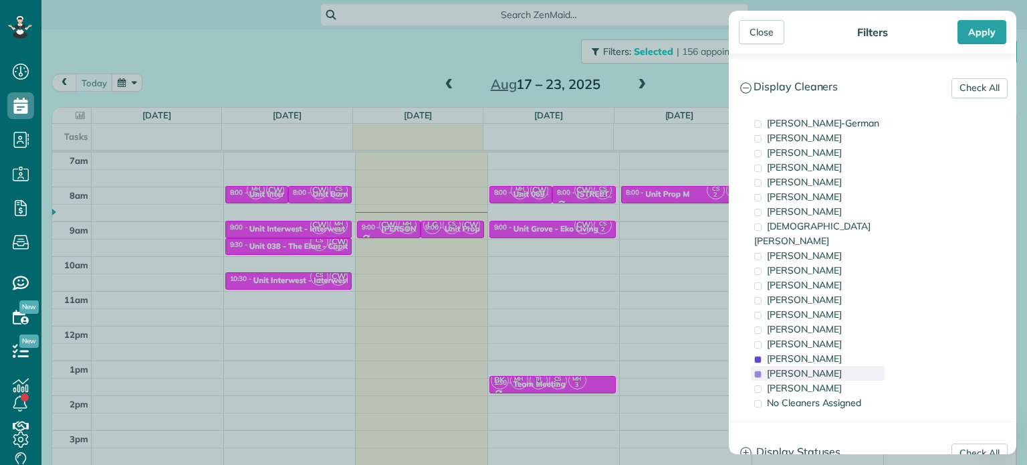
click at [825, 367] on span "[PERSON_NAME]" at bounding box center [804, 373] width 75 height 12
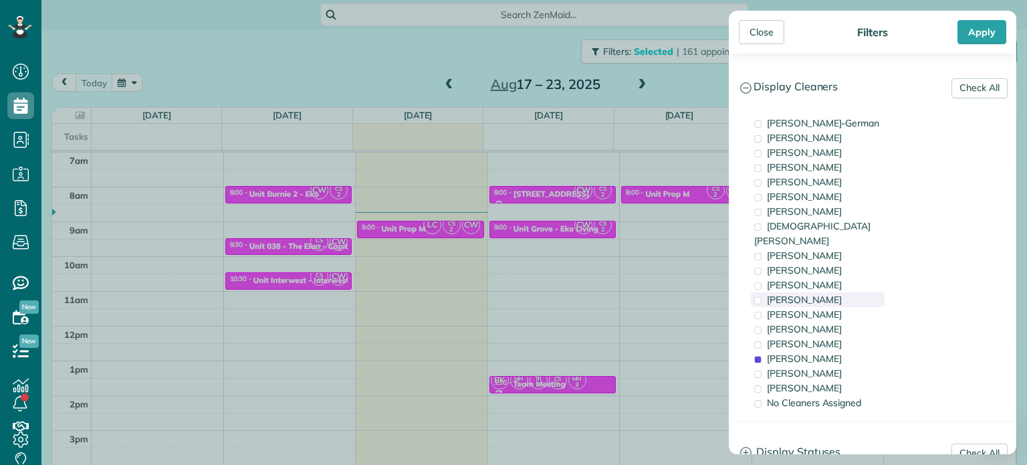
click at [817, 292] on div "[PERSON_NAME]" at bounding box center [818, 299] width 134 height 15
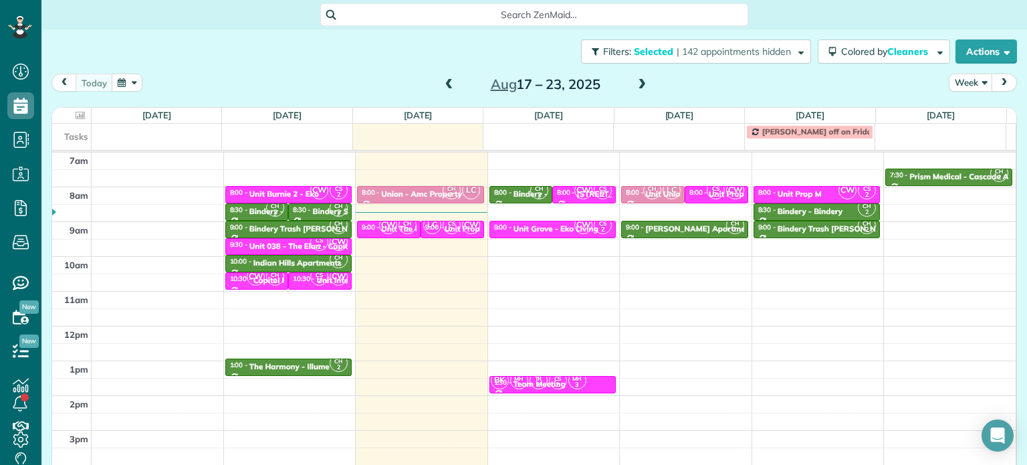
click at [567, 243] on div "Close Filters Apply Check All Display Cleaners [PERSON_NAME]-German [PERSON_NAM…" at bounding box center [513, 232] width 1027 height 465
click at [555, 221] on div at bounding box center [553, 229] width 126 height 16
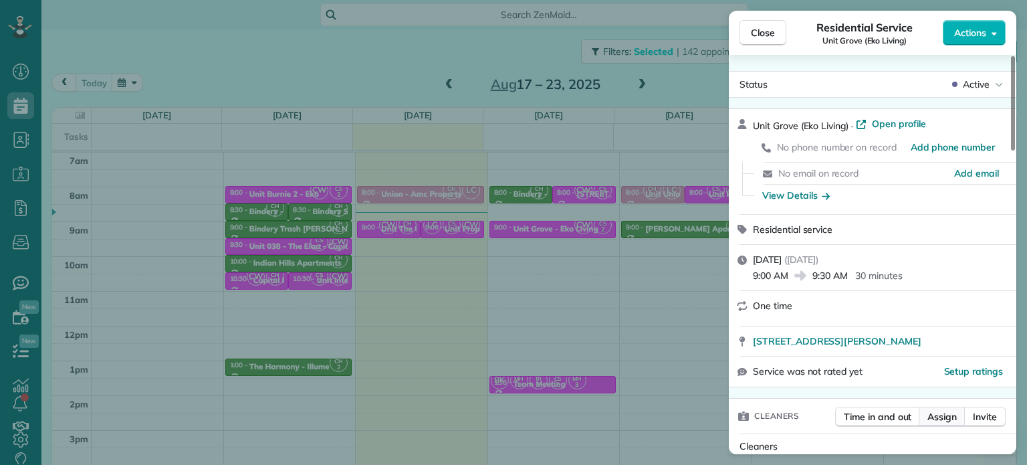
click at [943, 417] on span "Assign" at bounding box center [942, 416] width 29 height 13
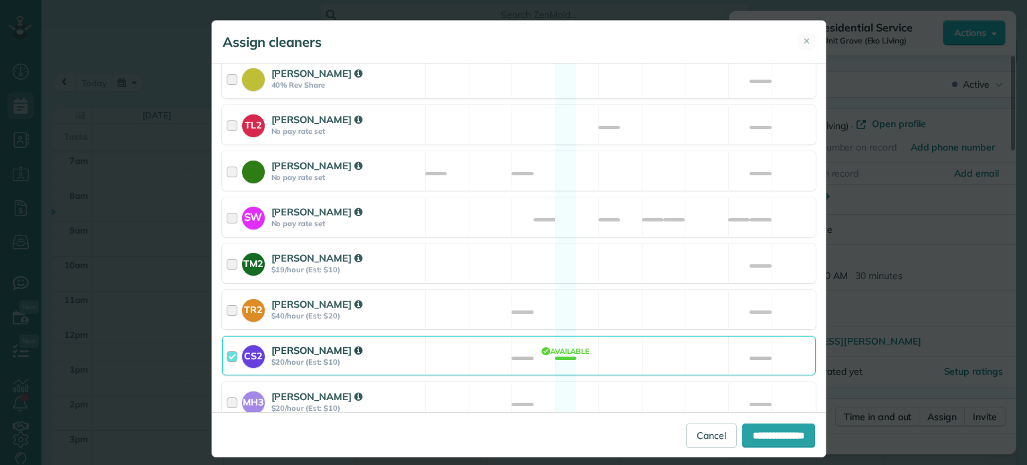
scroll to position [669, 0]
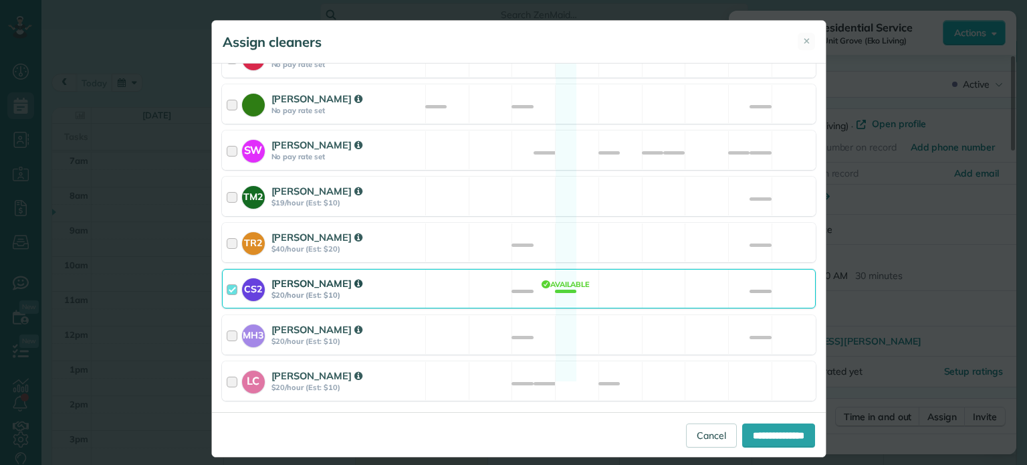
click at [575, 275] on div "CS2 [PERSON_NAME] $20/hour (Est: $10) Available" at bounding box center [519, 288] width 594 height 39
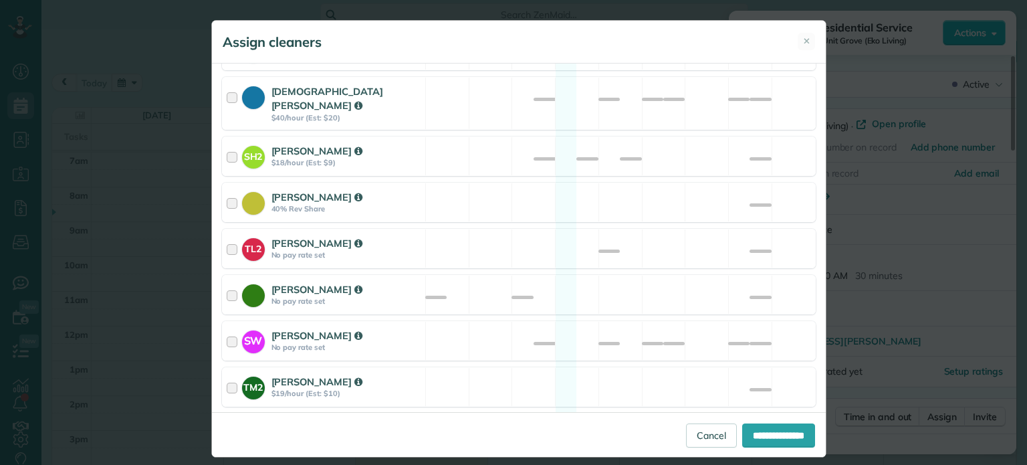
scroll to position [468, 0]
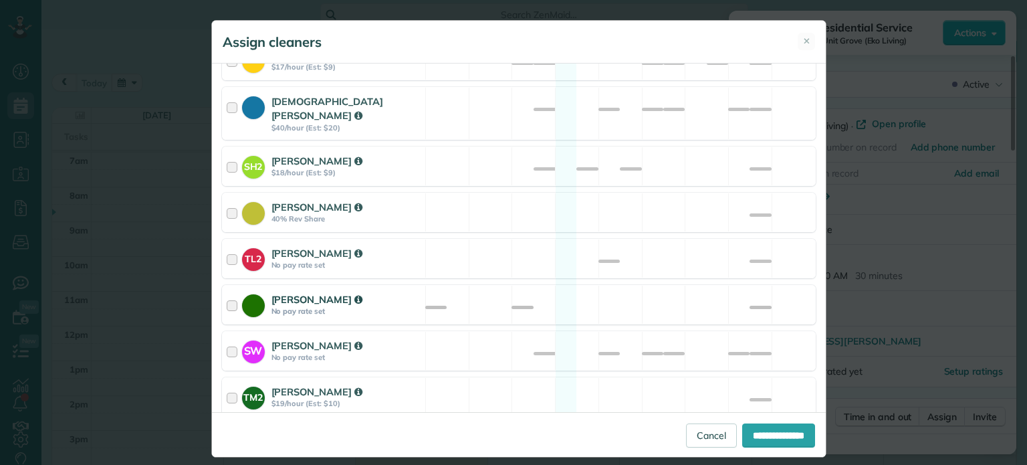
click at [586, 288] on div "[PERSON_NAME] No pay rate set Available" at bounding box center [519, 304] width 594 height 39
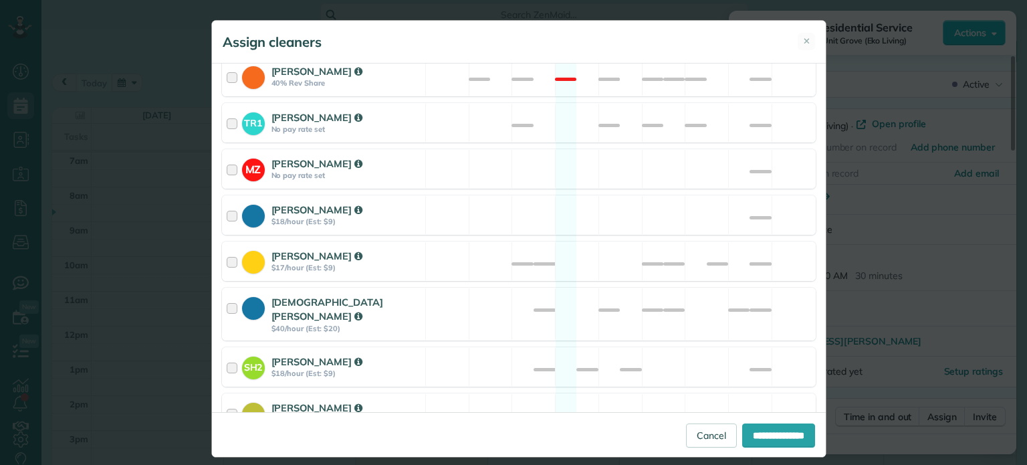
scroll to position [67, 0]
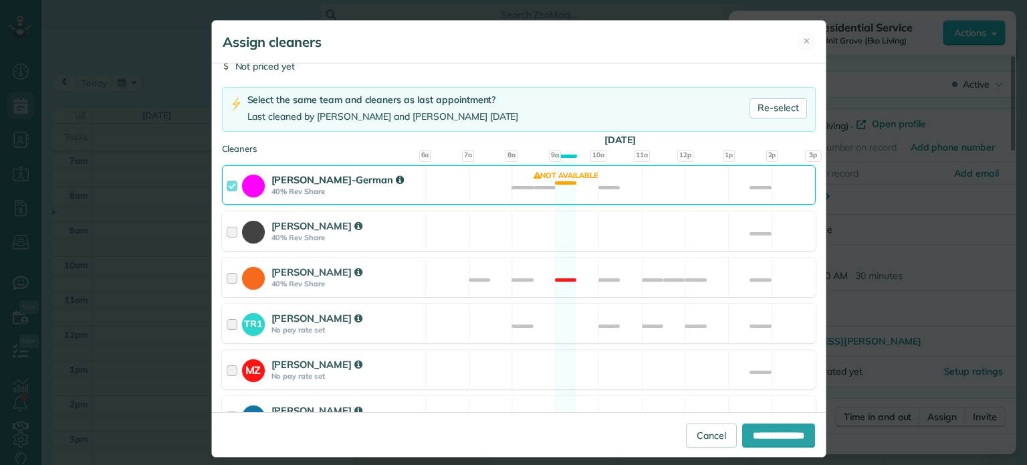
click at [618, 187] on div "[PERSON_NAME]-German 40% Rev Share Not available" at bounding box center [519, 184] width 594 height 39
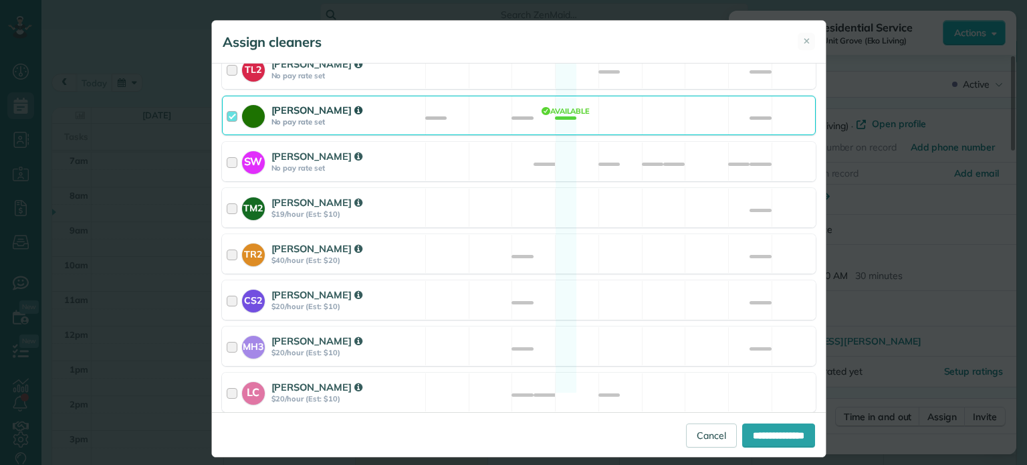
scroll to position [671, 0]
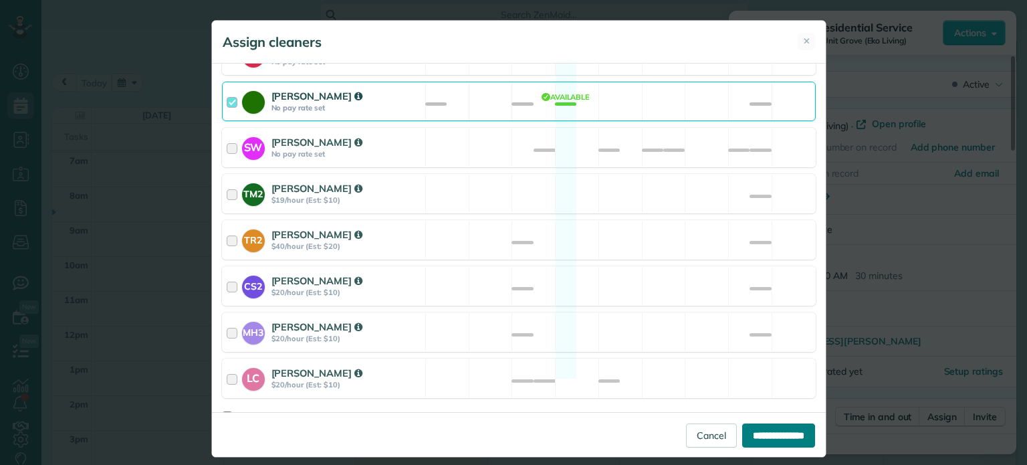
click at [758, 431] on input "**********" at bounding box center [778, 435] width 73 height 24
type input "**********"
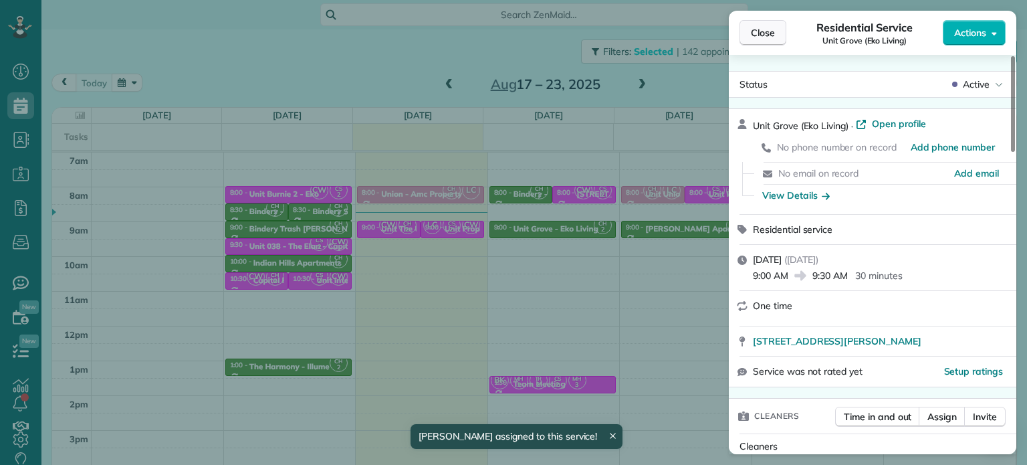
click at [760, 29] on span "Close" at bounding box center [763, 32] width 24 height 13
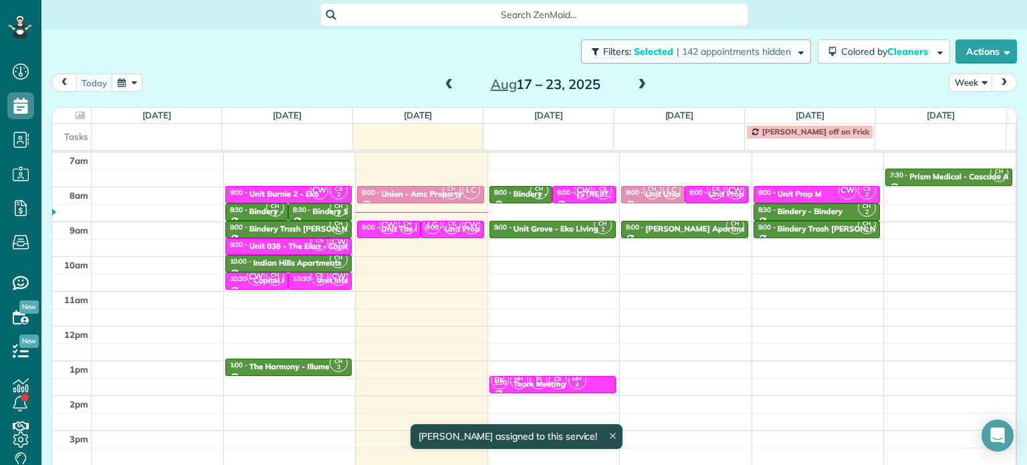
click at [738, 41] on button "Filters: Selected | 142 appointments hidden" at bounding box center [696, 51] width 230 height 24
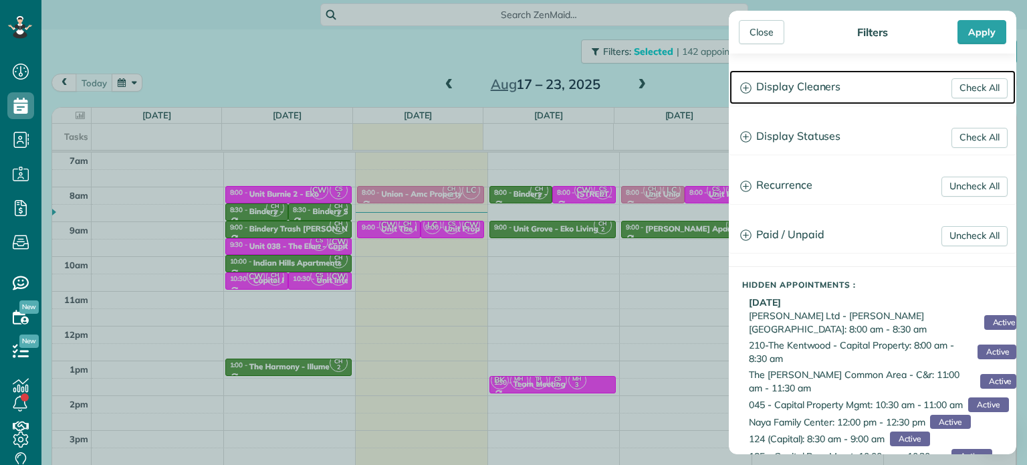
click at [796, 77] on h3 "Display Cleaners" at bounding box center [873, 87] width 286 height 34
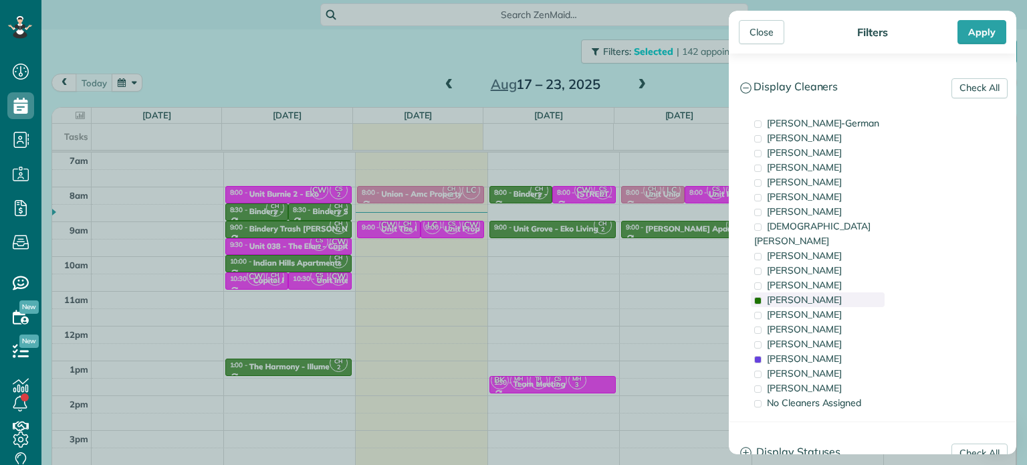
click at [817, 292] on div "[PERSON_NAME]" at bounding box center [818, 299] width 134 height 15
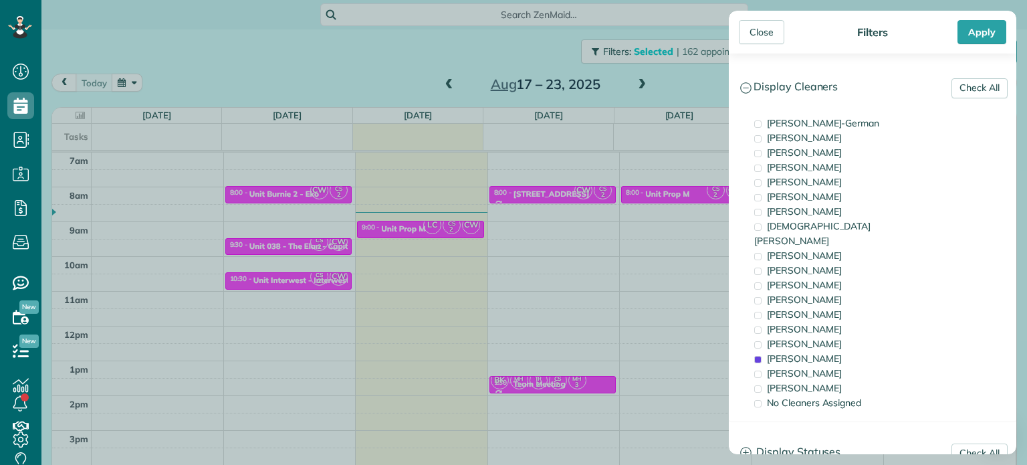
click at [578, 222] on div "Close Filters Apply Check All Display Cleaners [PERSON_NAME]-German [PERSON_NAM…" at bounding box center [513, 232] width 1027 height 465
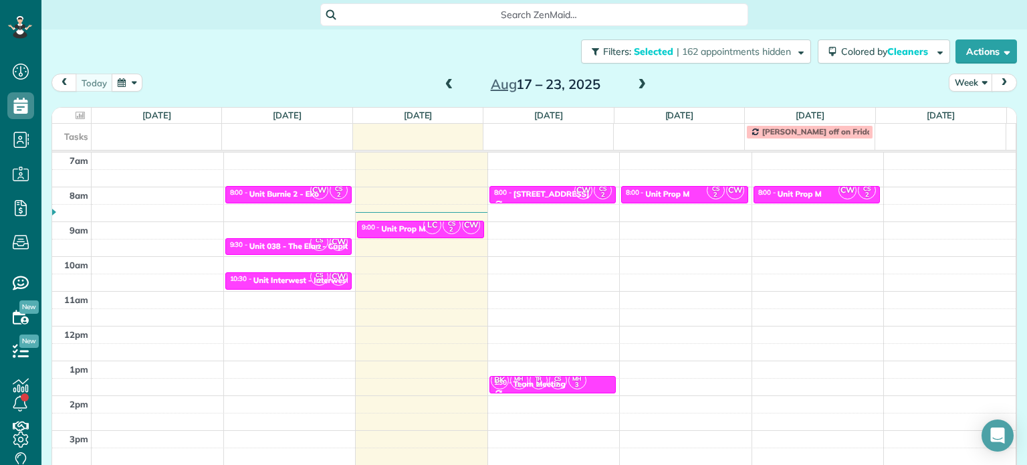
click at [562, 226] on div "4am 5am 6am 7am 8am 9am 10am 11am 12pm 1pm 2pm 3pm 4pm 5pm CW CS 2 8:00 - 8:30 …" at bounding box center [534, 291] width 964 height 486
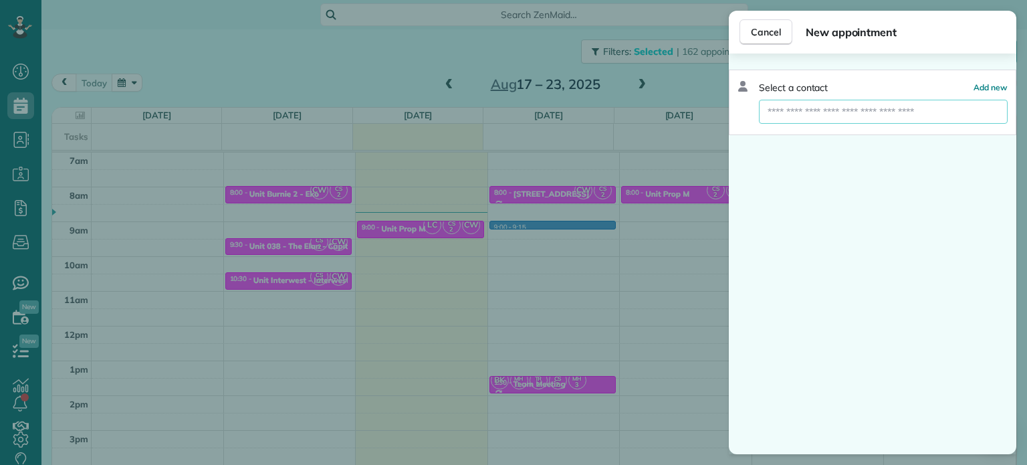
click at [853, 112] on input "text" at bounding box center [883, 112] width 249 height 24
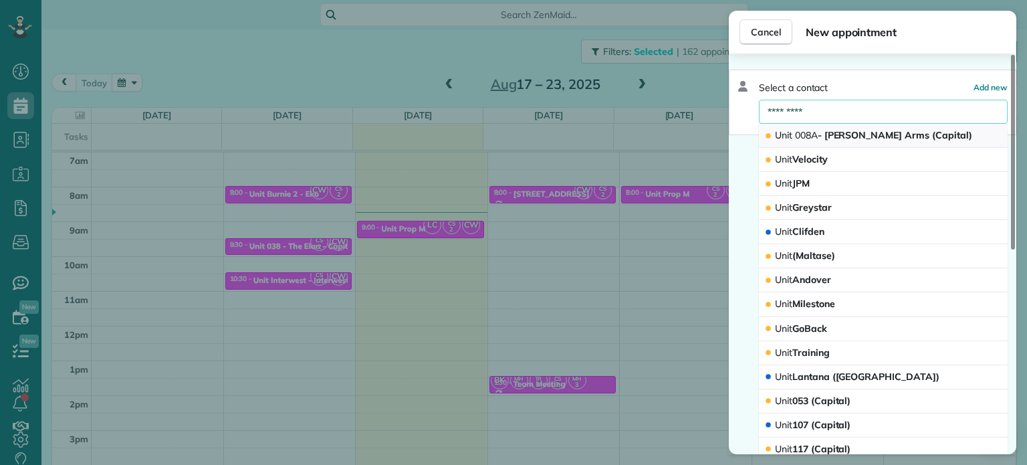
type input "*********"
click at [888, 137] on span "Unit 008A - [PERSON_NAME] Arms (Capital)" at bounding box center [873, 135] width 197 height 12
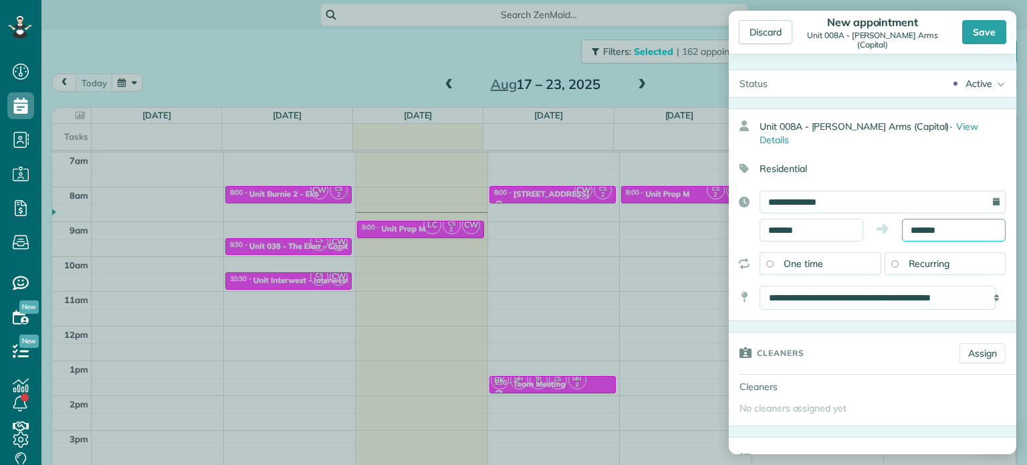
click at [919, 219] on input "*******" at bounding box center [954, 230] width 104 height 23
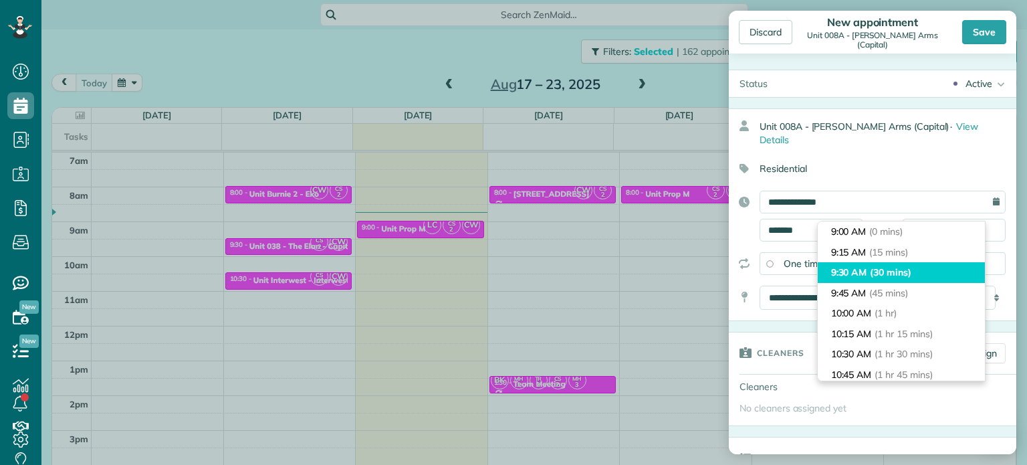
type input "*******"
click at [892, 269] on span "(30 mins)" at bounding box center [890, 272] width 41 height 12
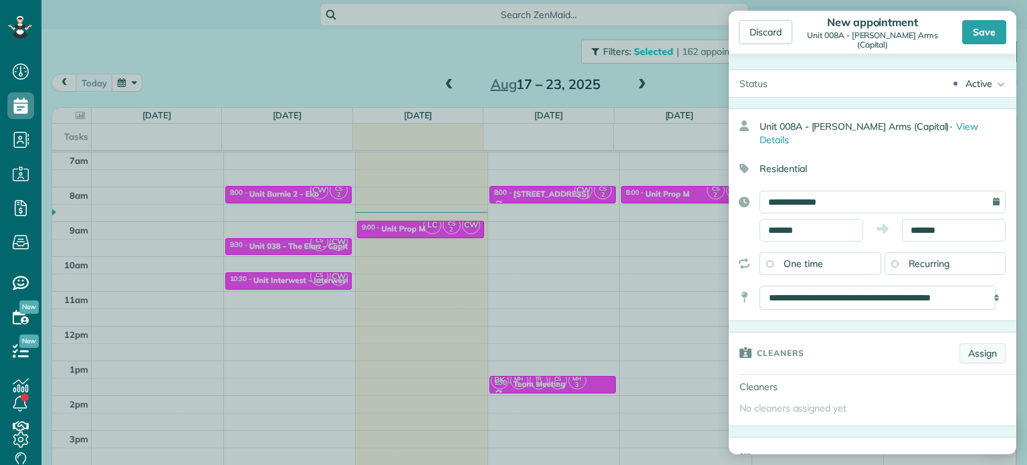
click at [970, 343] on link "Assign" at bounding box center [983, 353] width 46 height 20
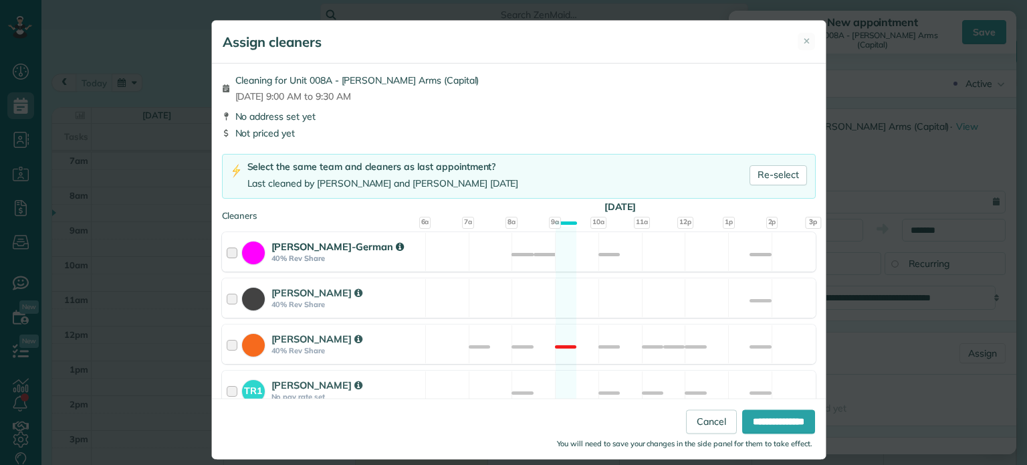
click at [664, 243] on div "[PERSON_NAME]-German 40% Rev Share Not available" at bounding box center [519, 251] width 594 height 39
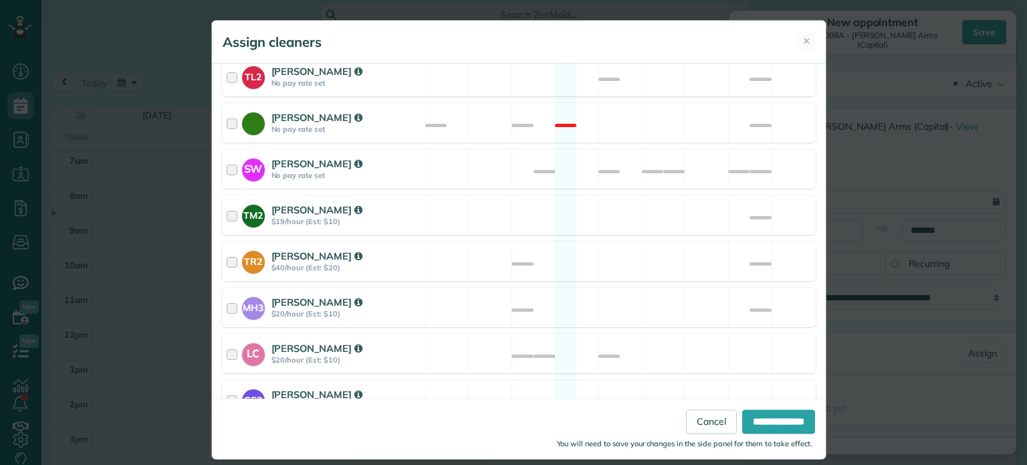
scroll to position [655, 0]
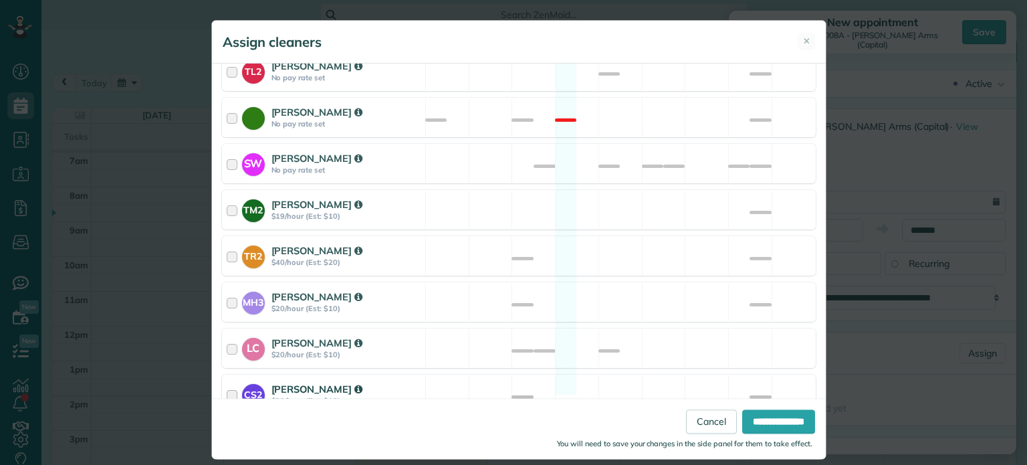
click at [645, 374] on div "CS2 [PERSON_NAME] $20/hour (Est: $10) Available" at bounding box center [519, 393] width 594 height 39
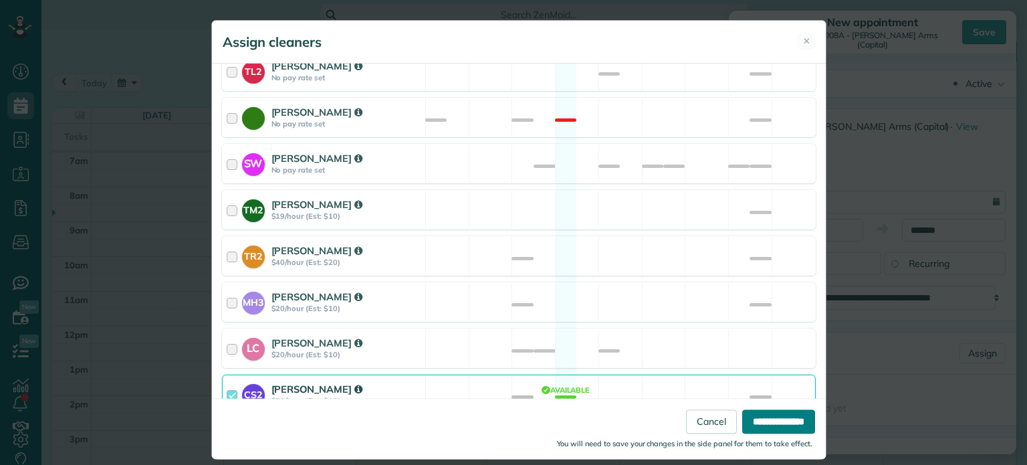
click at [768, 414] on input "**********" at bounding box center [778, 422] width 73 height 24
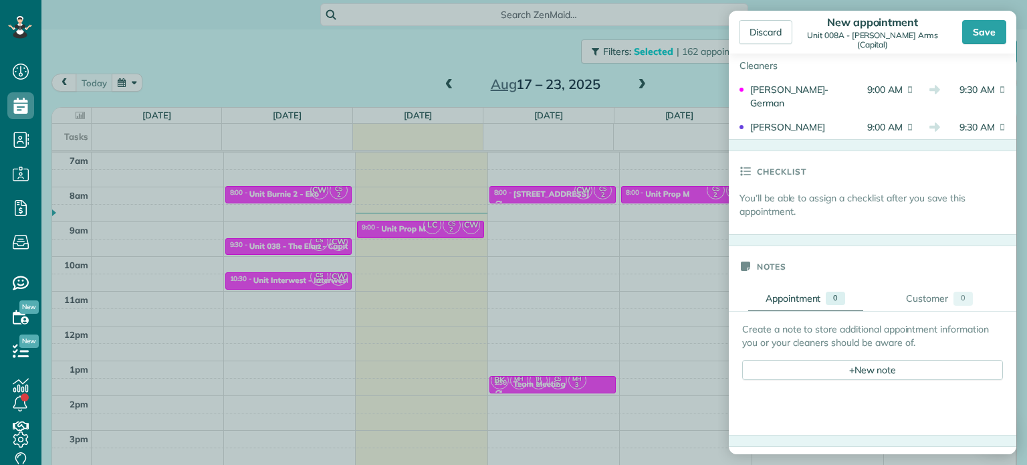
scroll to position [401, 0]
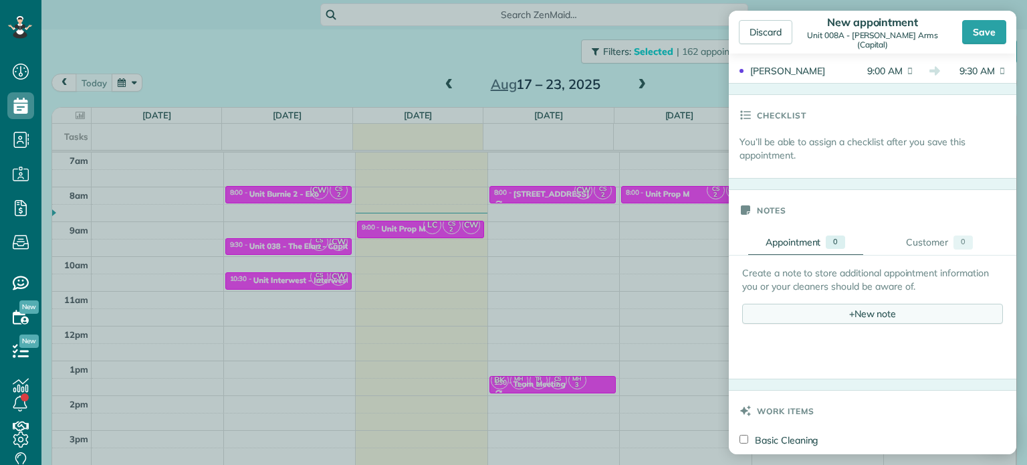
click at [823, 304] on div "+ New note" at bounding box center [872, 314] width 261 height 20
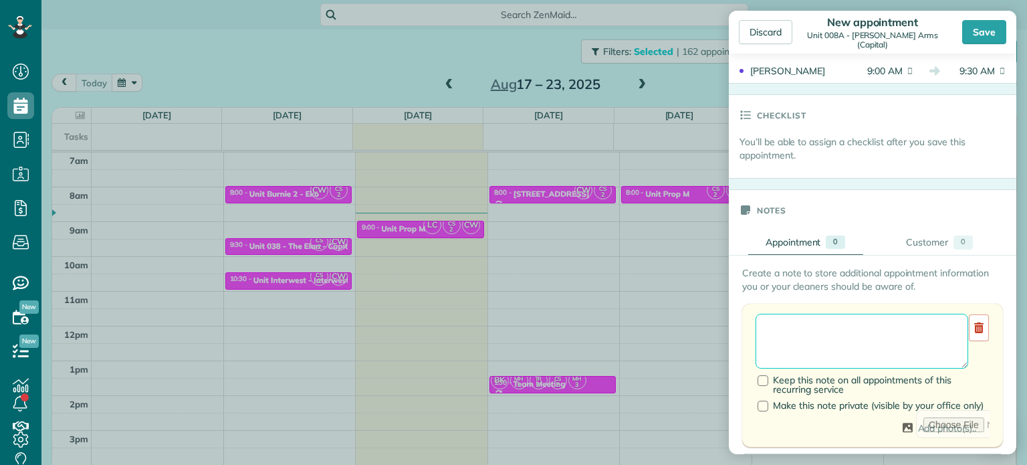
click at [824, 314] on textarea at bounding box center [862, 341] width 213 height 55
paste textarea "**********"
paste textarea "********"
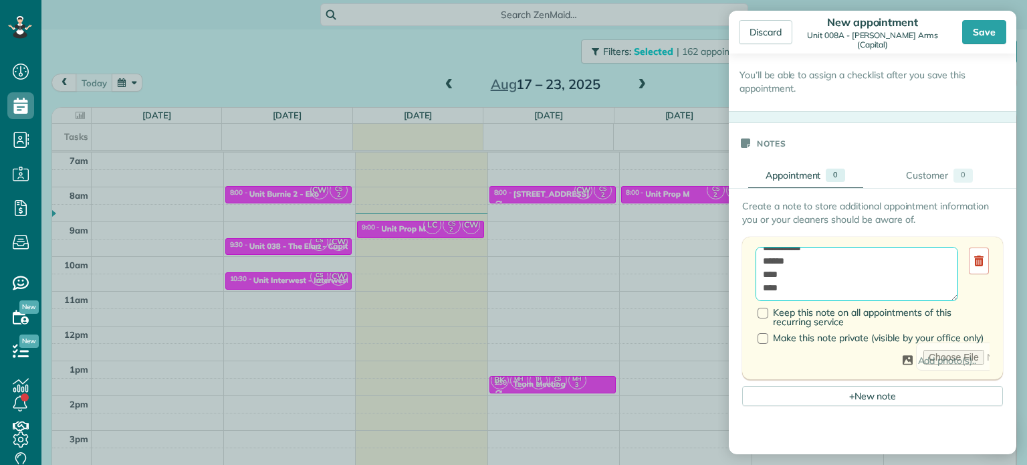
scroll to position [0, 0]
click at [889, 247] on textarea "**********" at bounding box center [857, 274] width 203 height 55
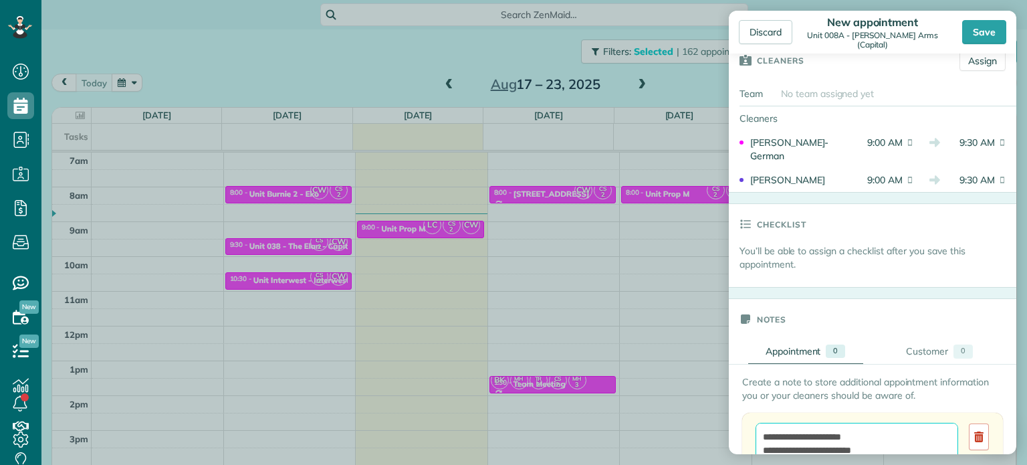
scroll to position [267, 0]
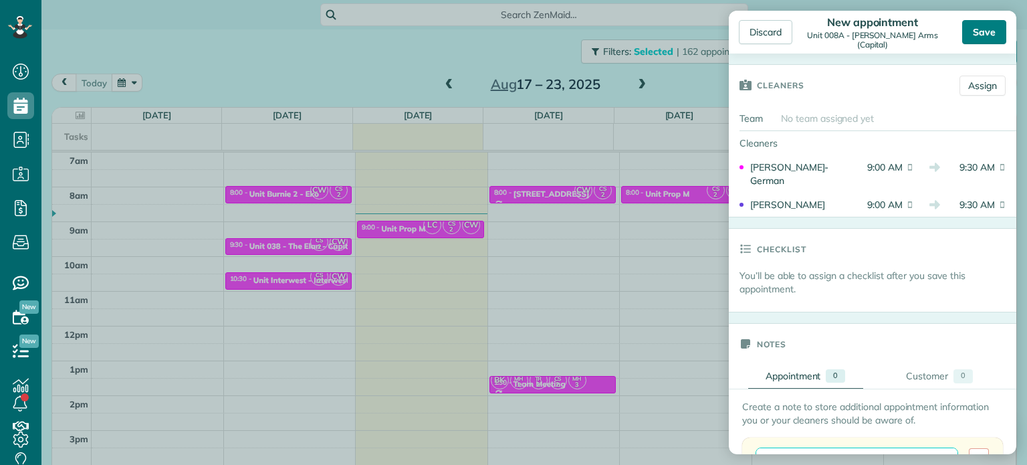
type textarea "**********"
click at [988, 36] on div "Save" at bounding box center [984, 32] width 44 height 24
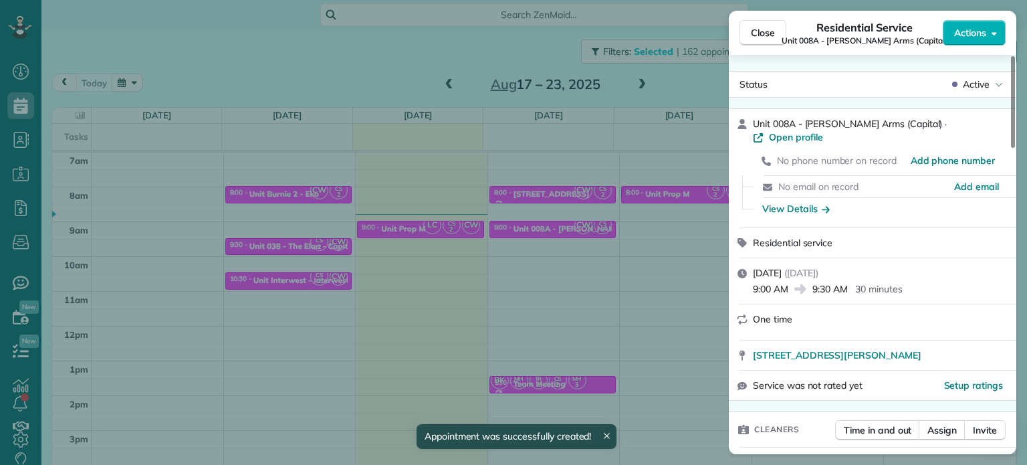
click at [594, 278] on div "Close Residential Service Unit 008A - [PERSON_NAME] Arms (Capital) Actions Stat…" at bounding box center [513, 232] width 1027 height 465
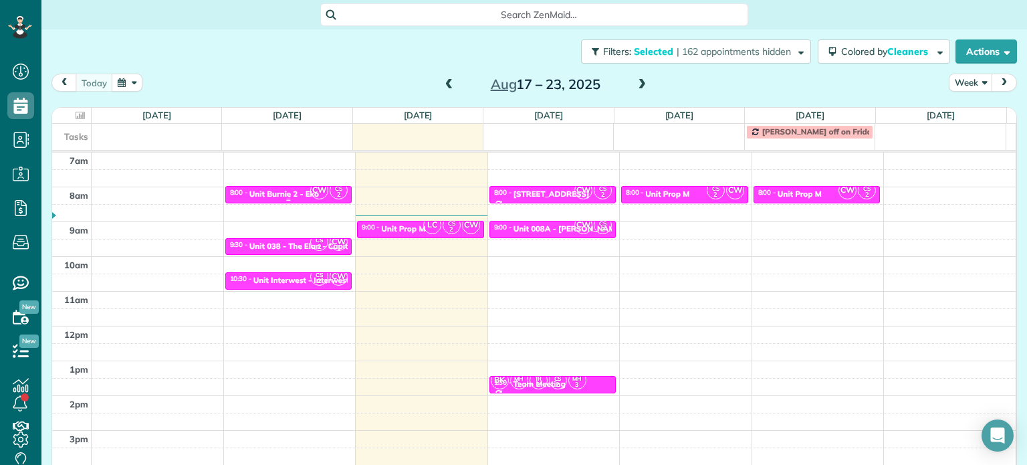
click at [310, 189] on div "CW CS 2" at bounding box center [329, 190] width 39 height 19
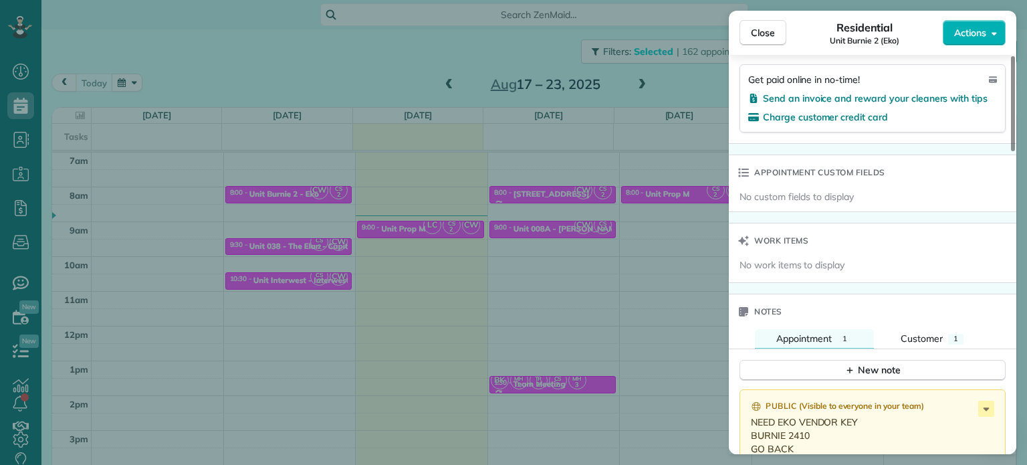
scroll to position [942, 0]
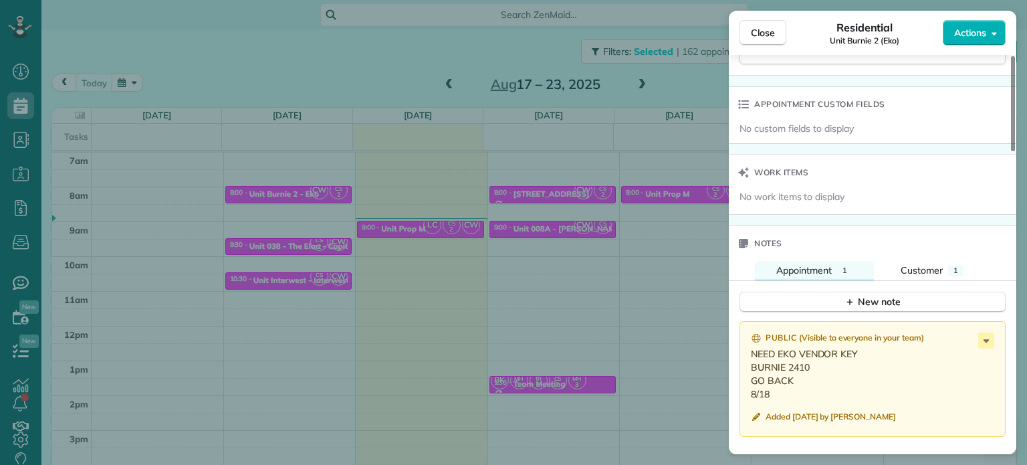
click at [612, 181] on div "Close Residential Unit Burnie 2 (Eko) Actions Status Active Unit Burnie 2 (Eko)…" at bounding box center [513, 232] width 1027 height 465
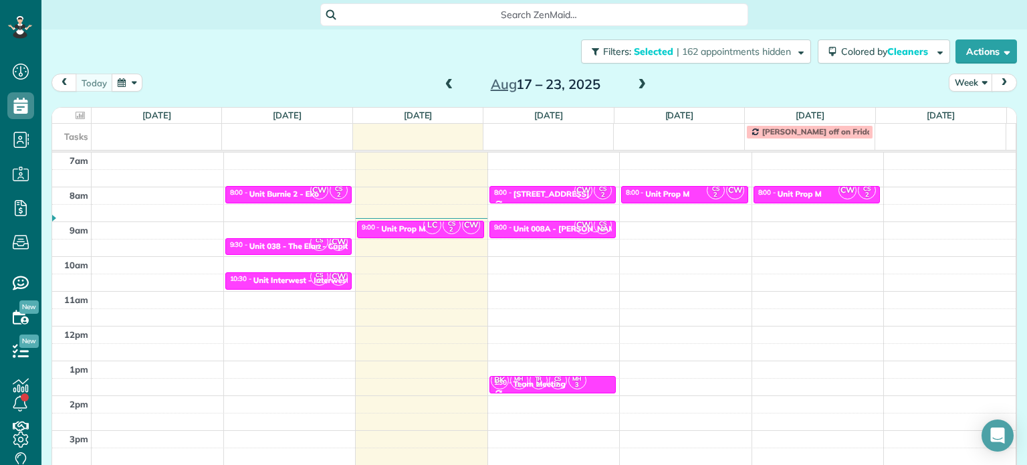
click at [444, 83] on span at bounding box center [449, 85] width 15 height 12
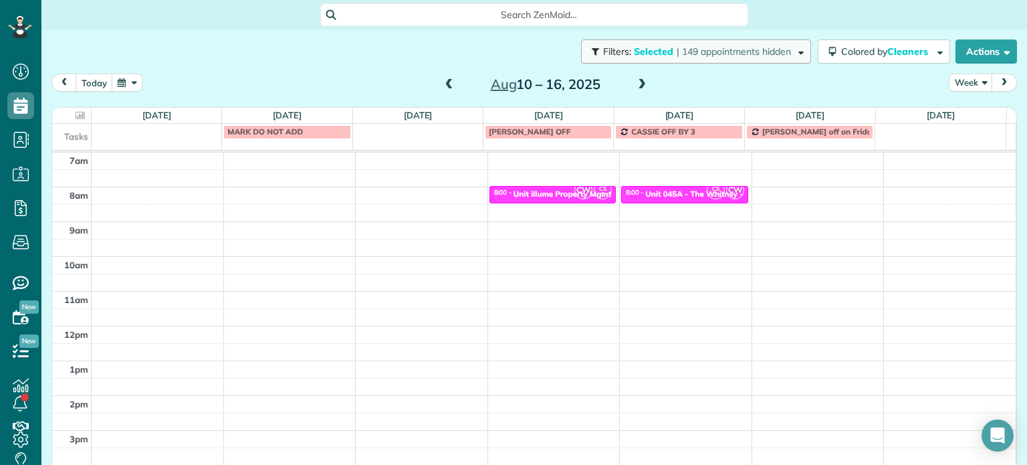
click at [709, 58] on button "Filters: Selected | 149 appointments hidden" at bounding box center [696, 51] width 230 height 24
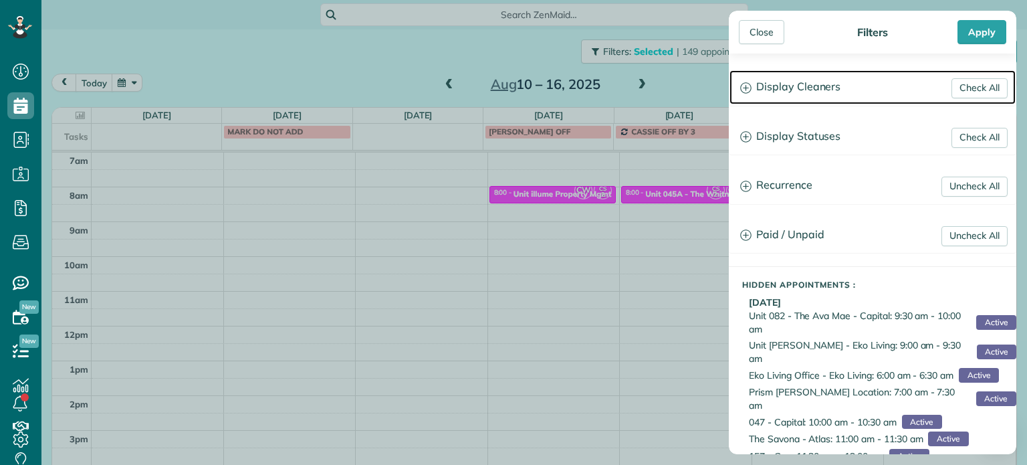
click at [834, 82] on h3 "Display Cleaners" at bounding box center [873, 87] width 286 height 34
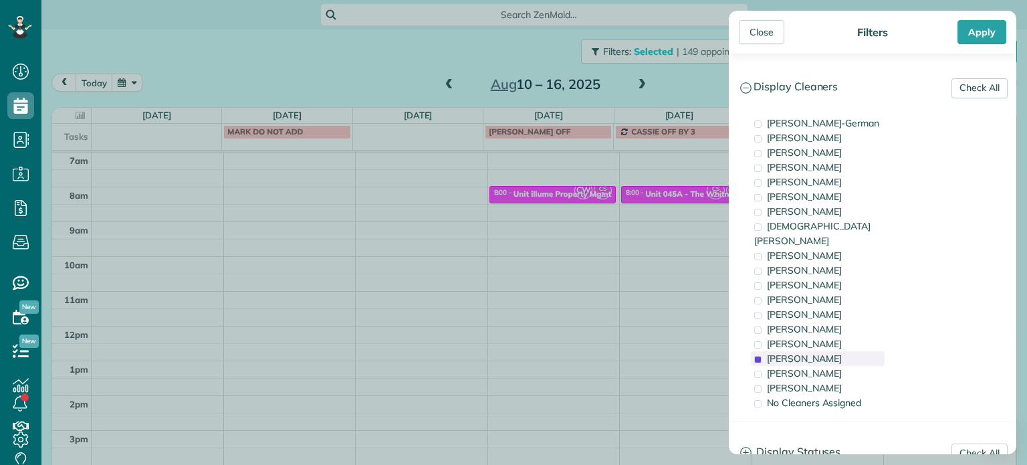
click at [797, 352] on span "[PERSON_NAME]" at bounding box center [804, 358] width 75 height 12
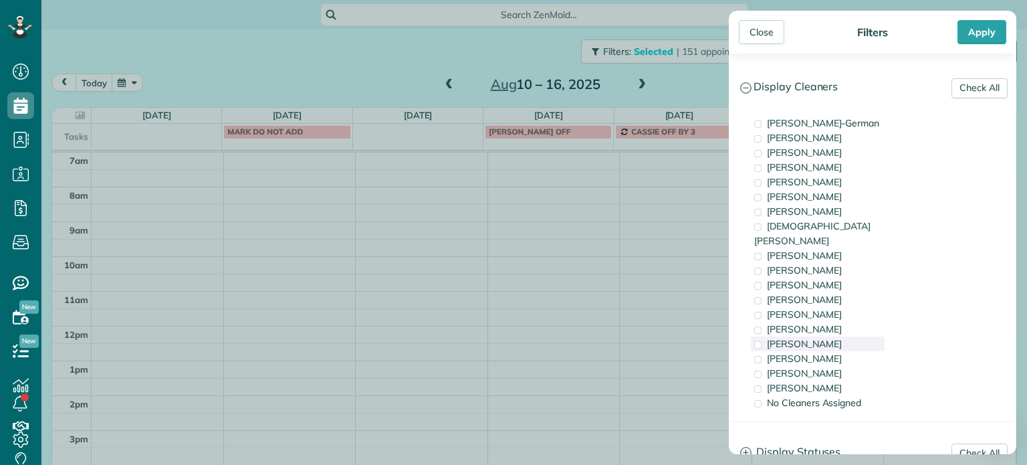
click at [802, 336] on div "[PERSON_NAME]" at bounding box center [818, 343] width 134 height 15
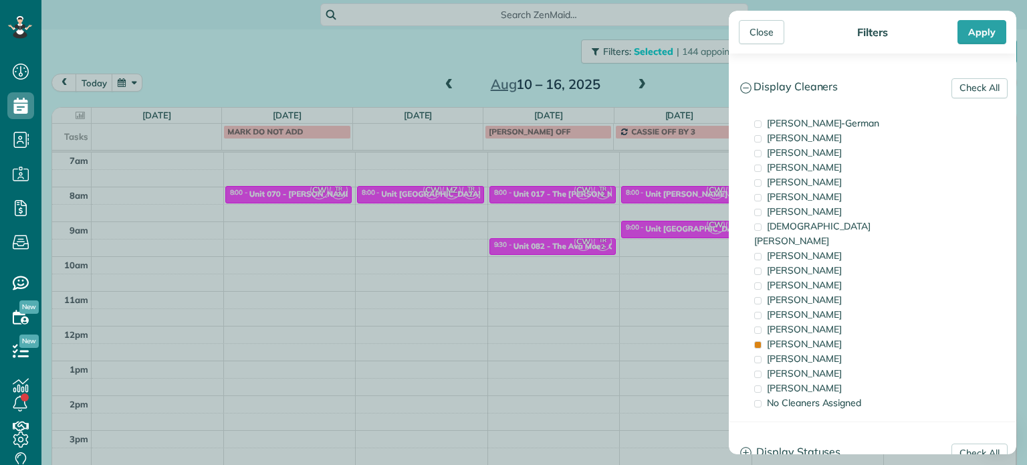
click at [631, 272] on div "Close Filters Apply Check All Display Cleaners [PERSON_NAME]-German [PERSON_NAM…" at bounding box center [513, 232] width 1027 height 465
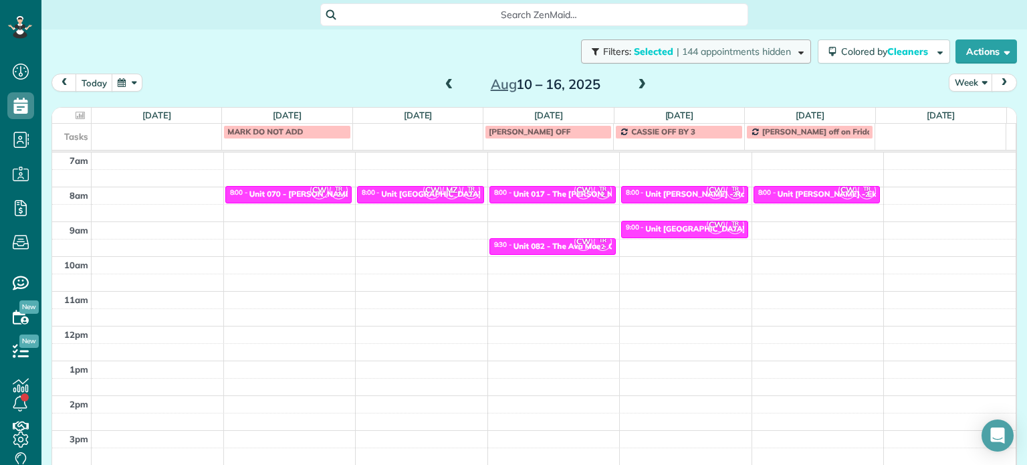
click at [746, 54] on span "| 144 appointments hidden" at bounding box center [734, 51] width 114 height 12
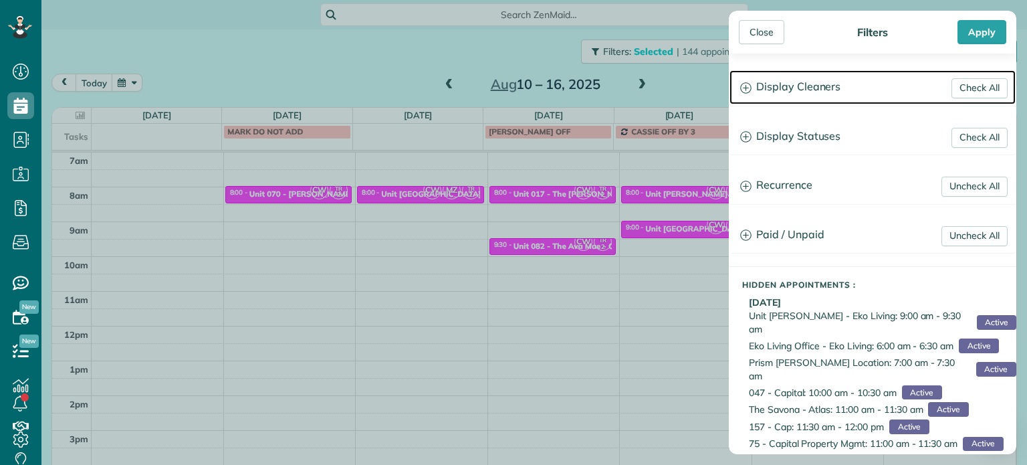
click at [814, 81] on h3 "Display Cleaners" at bounding box center [873, 87] width 286 height 34
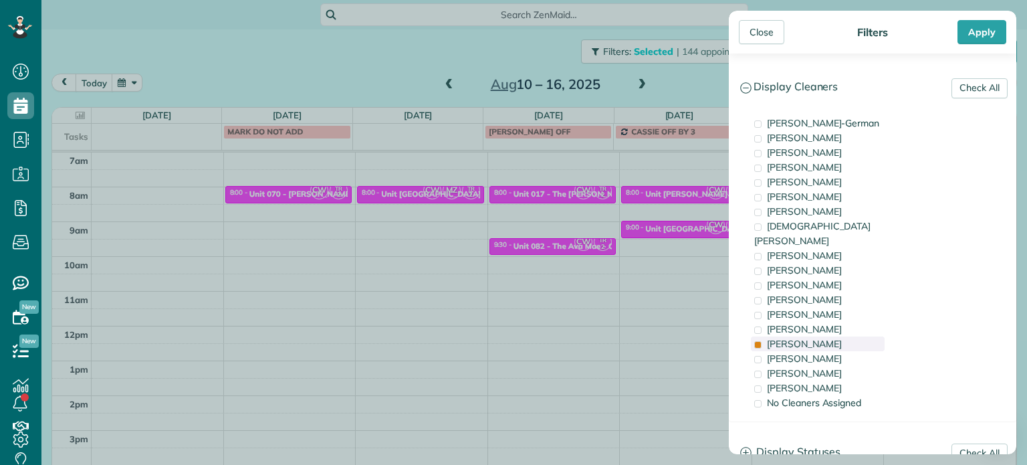
click at [834, 336] on div "[PERSON_NAME]" at bounding box center [818, 343] width 134 height 15
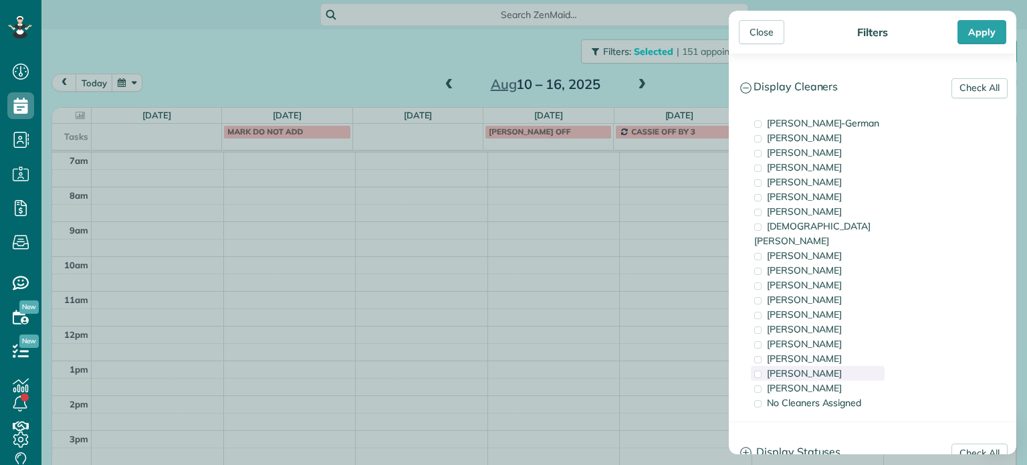
click at [835, 366] on div "[PERSON_NAME]" at bounding box center [818, 373] width 134 height 15
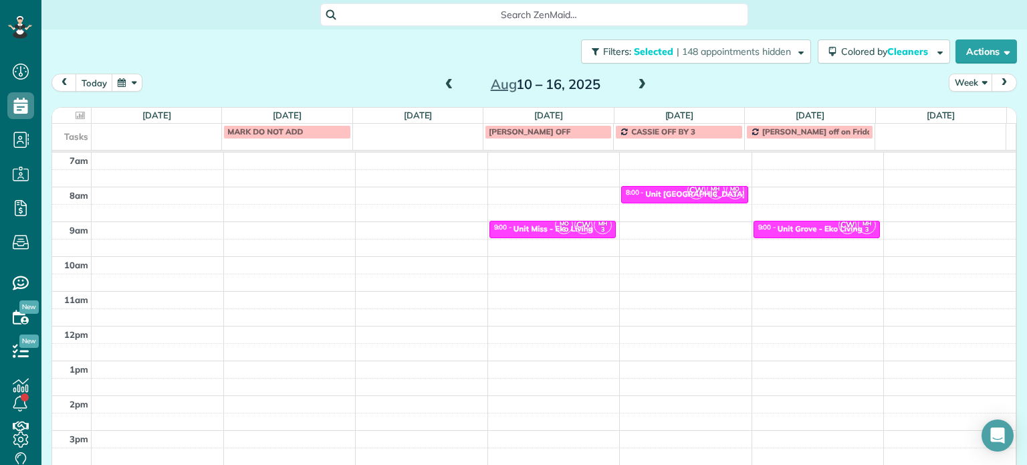
click at [559, 296] on div "Close Filters Apply Check All Display Cleaners [PERSON_NAME]-German [PERSON_NAM…" at bounding box center [513, 232] width 1027 height 465
click at [790, 225] on div "Unit Grove - Eko Living" at bounding box center [820, 228] width 85 height 9
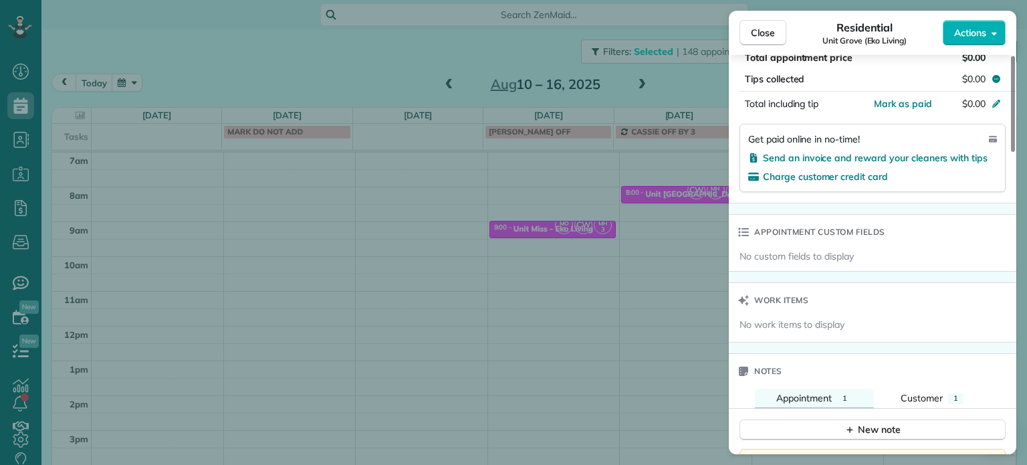
scroll to position [1083, 0]
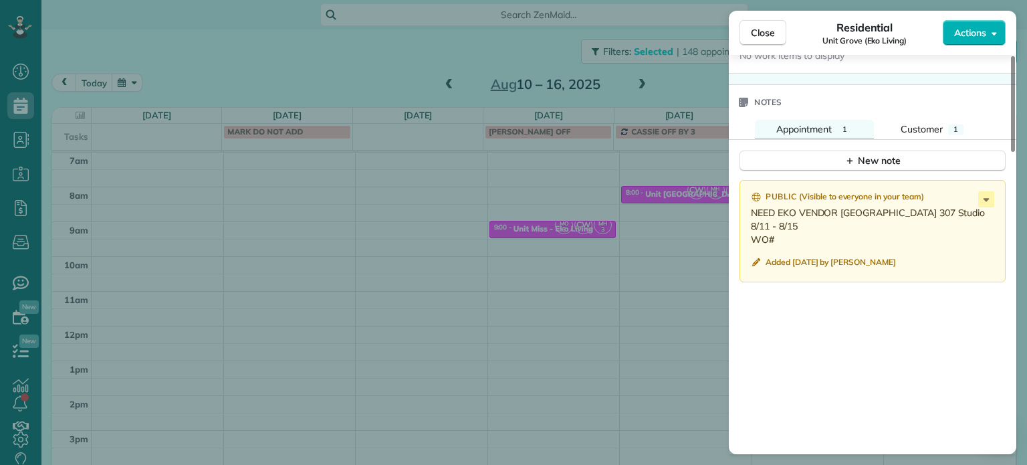
click at [658, 157] on div "Close Residential [GEOGRAPHIC_DATA] (Eko Living) Actions Status Active [GEOGRAP…" at bounding box center [513, 232] width 1027 height 465
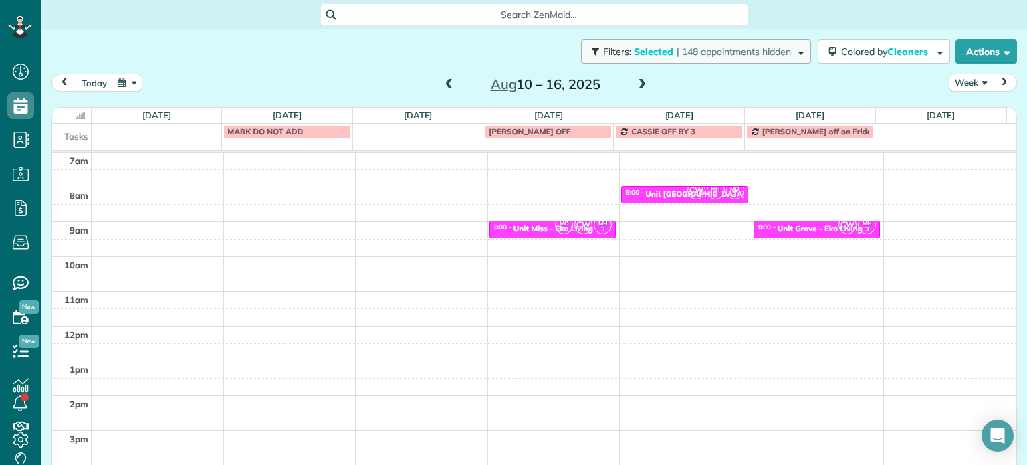
click at [716, 51] on span "| 148 appointments hidden" at bounding box center [734, 51] width 114 height 12
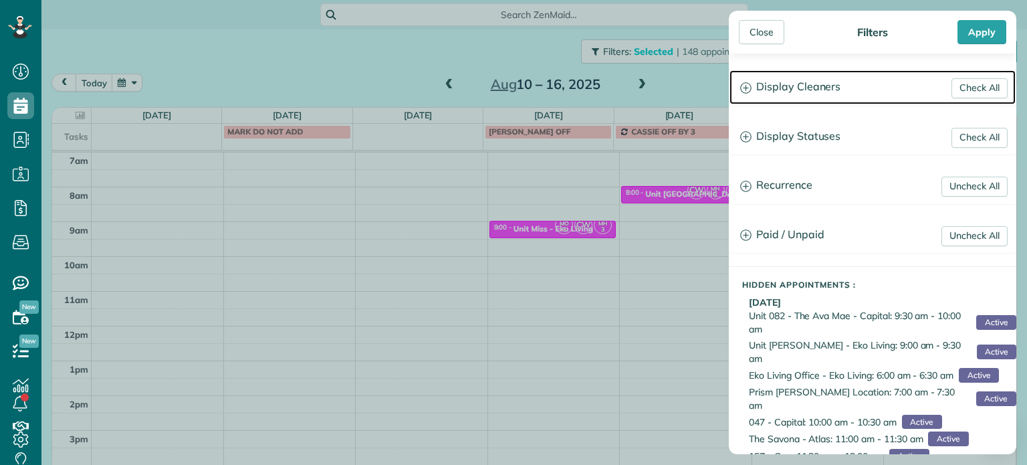
click at [772, 74] on h3 "Display Cleaners" at bounding box center [873, 87] width 286 height 34
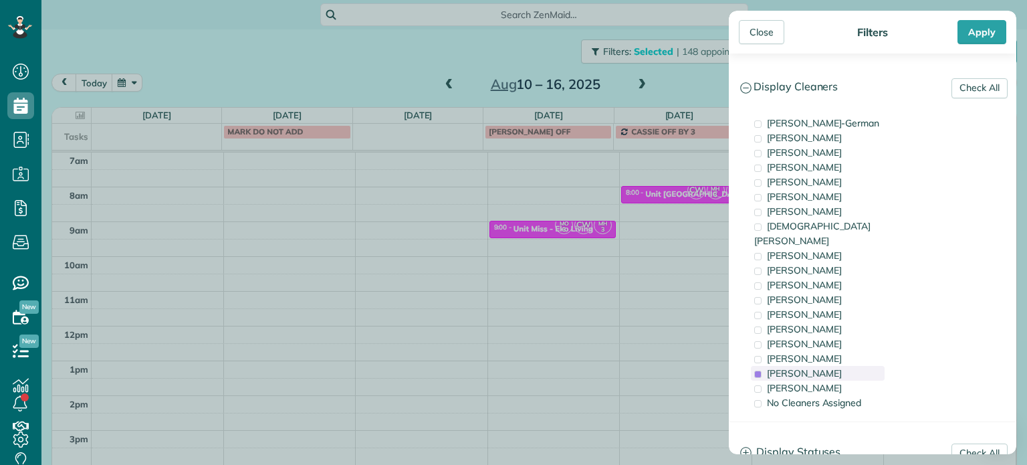
click at [840, 366] on div "[PERSON_NAME]" at bounding box center [818, 373] width 134 height 15
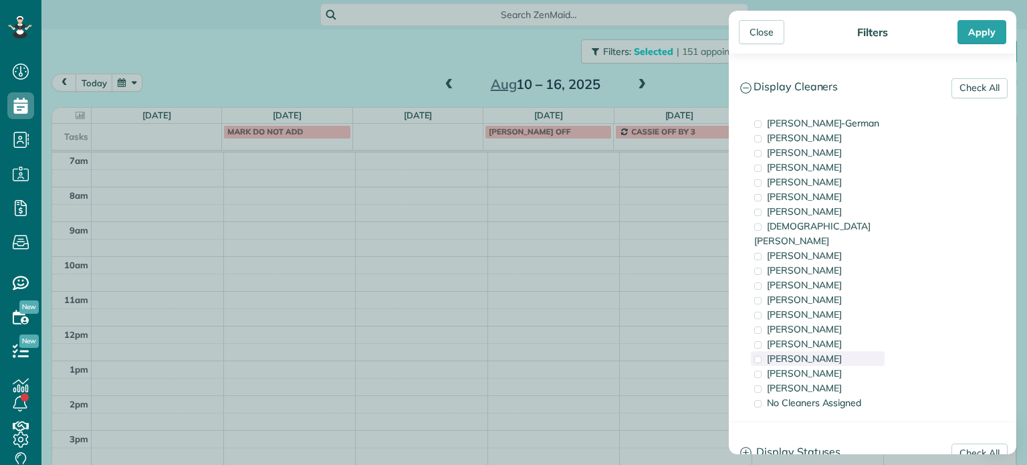
click at [837, 351] on div "[PERSON_NAME]" at bounding box center [818, 358] width 134 height 15
click at [853, 381] on div "[PERSON_NAME]" at bounding box center [818, 388] width 134 height 15
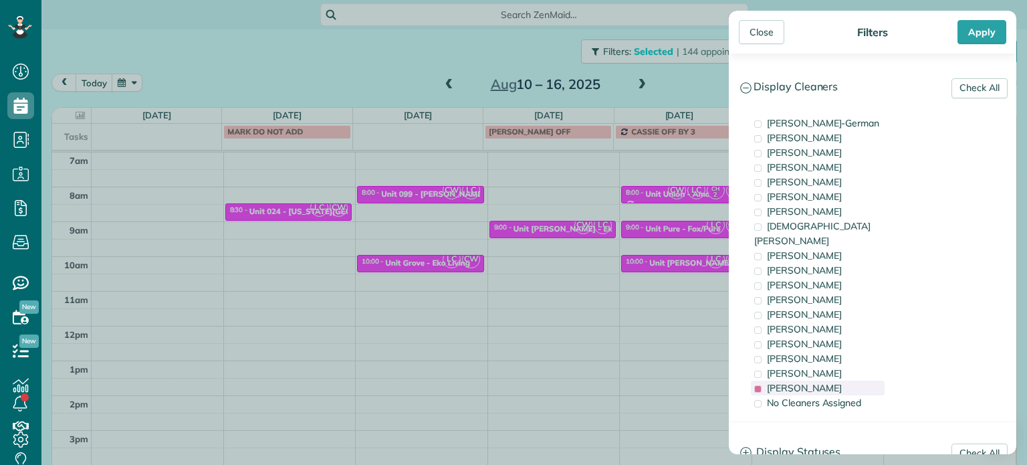
click at [853, 381] on div "[PERSON_NAME]" at bounding box center [818, 388] width 134 height 15
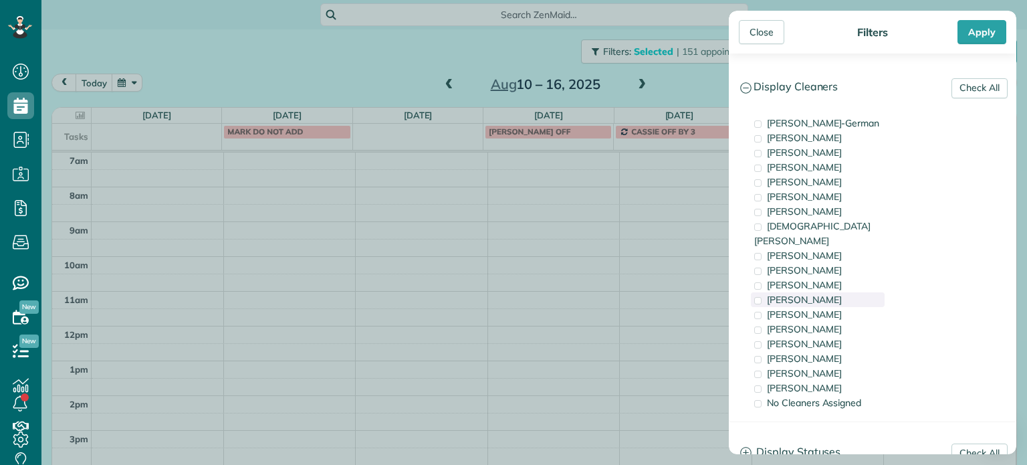
click at [855, 292] on div "[PERSON_NAME]" at bounding box center [818, 299] width 134 height 15
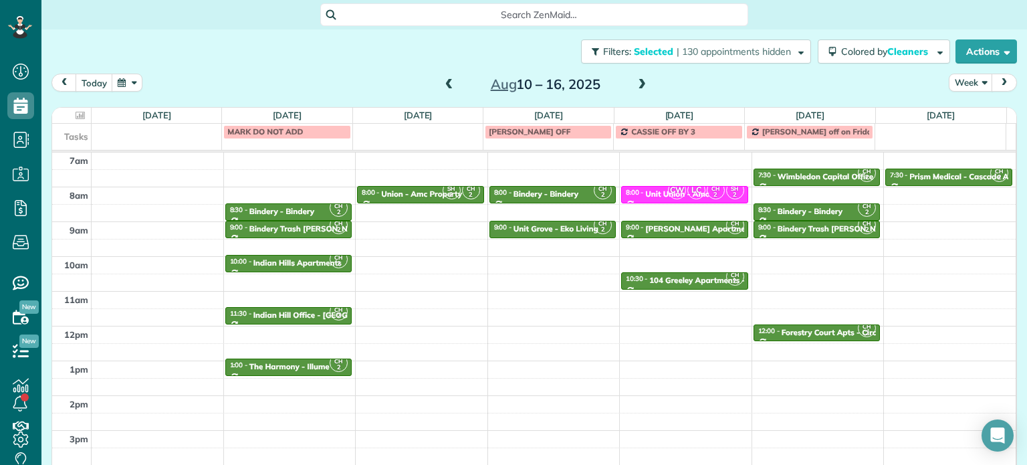
drag, startPoint x: 599, startPoint y: 238, endPoint x: 586, endPoint y: 186, distance: 53.7
click at [599, 238] on div "Close Filters Apply Check All Display Cleaners [PERSON_NAME]-German [PERSON_NAM…" at bounding box center [513, 232] width 1027 height 465
click at [645, 82] on div "[DATE] – [DATE]" at bounding box center [546, 84] width 214 height 21
click at [637, 82] on span at bounding box center [642, 85] width 15 height 12
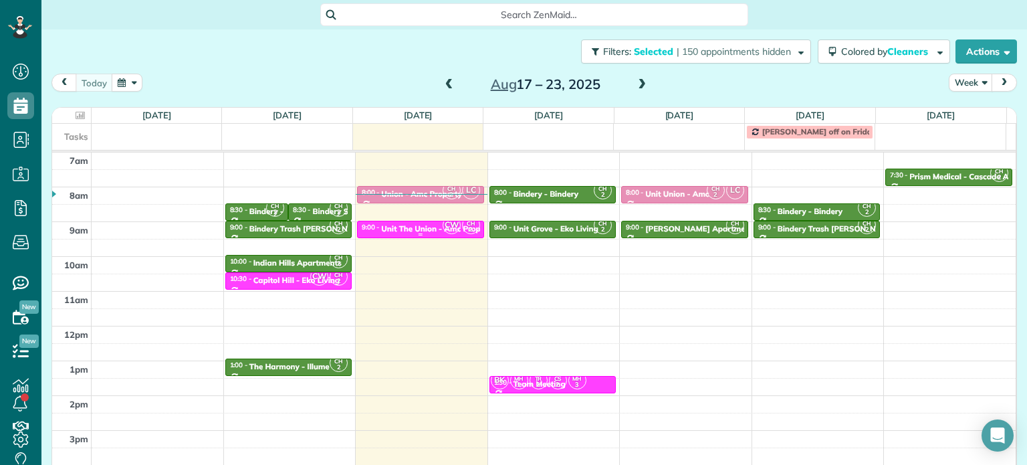
click at [423, 229] on div "Unit The Union - Amc Property" at bounding box center [438, 228] width 114 height 9
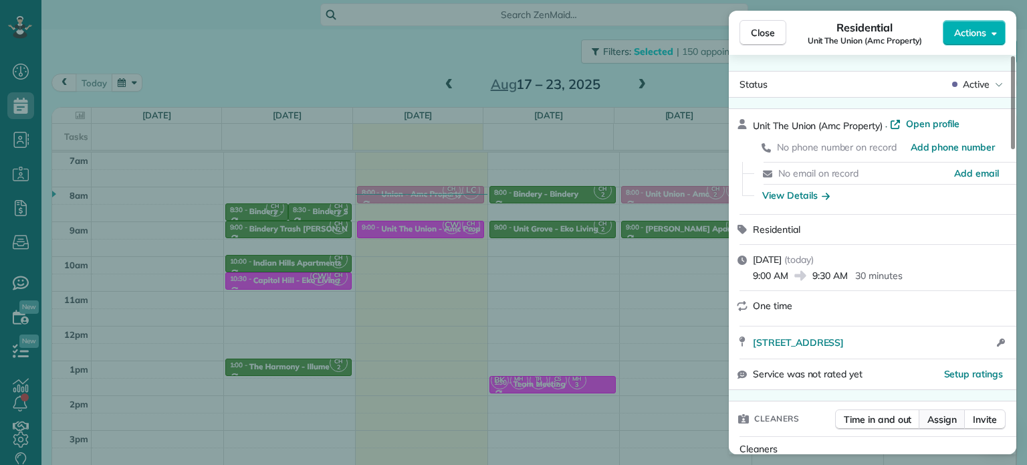
click at [946, 419] on span "Assign" at bounding box center [942, 419] width 29 height 13
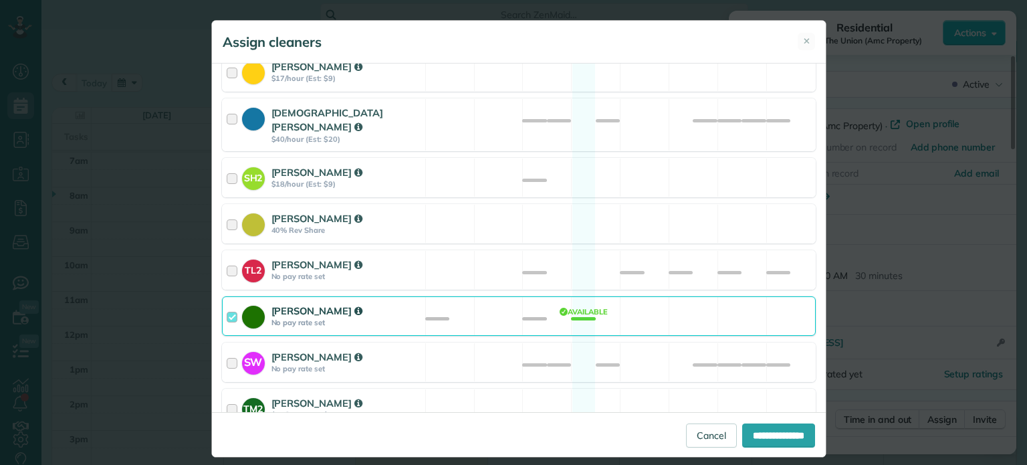
scroll to position [616, 0]
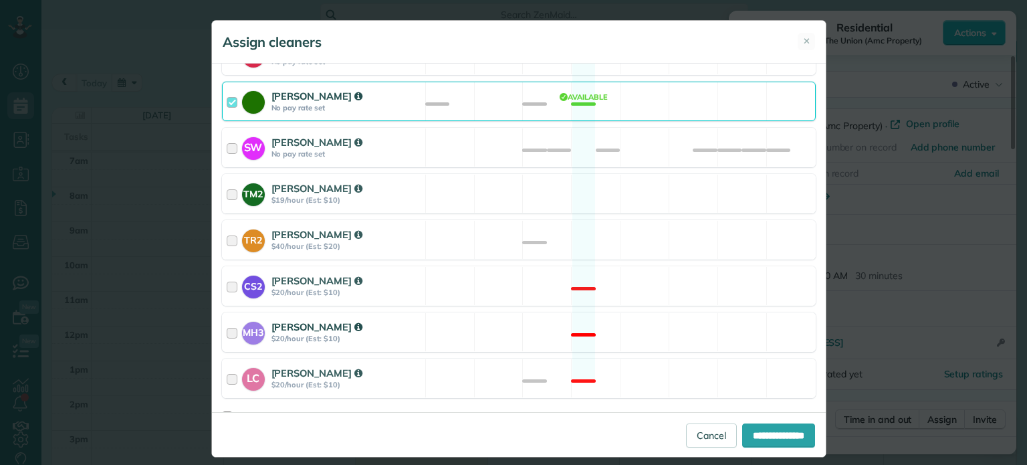
click at [564, 316] on div "MH3 [PERSON_NAME] $20/hour (Est: $10) Not available" at bounding box center [519, 331] width 594 height 39
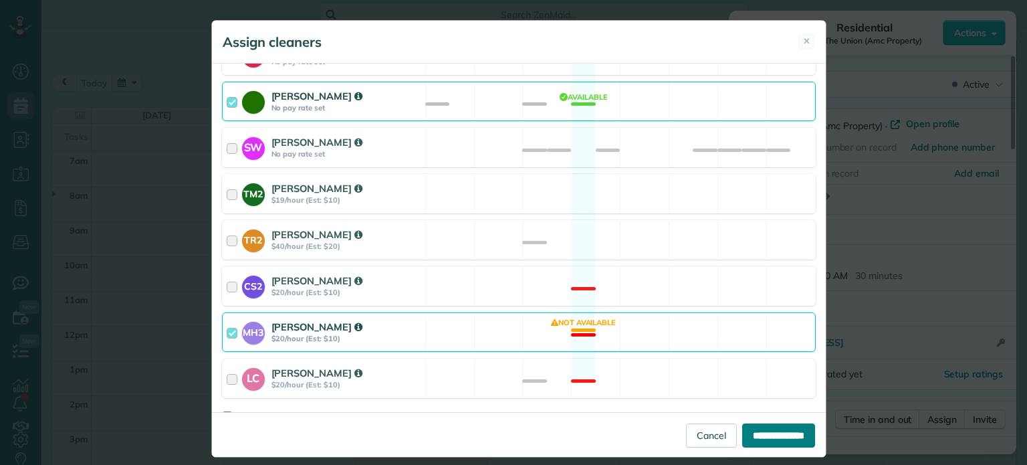
click at [778, 429] on input "**********" at bounding box center [778, 435] width 73 height 24
type input "**********"
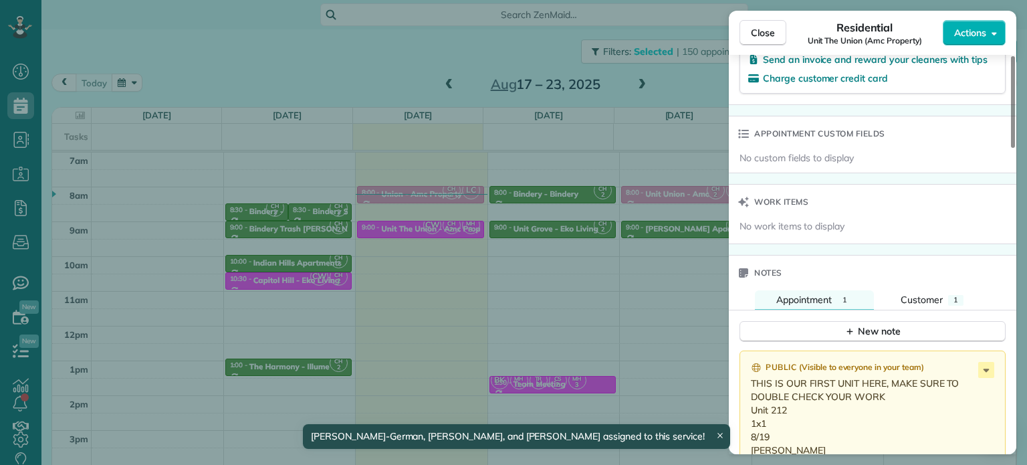
scroll to position [1074, 0]
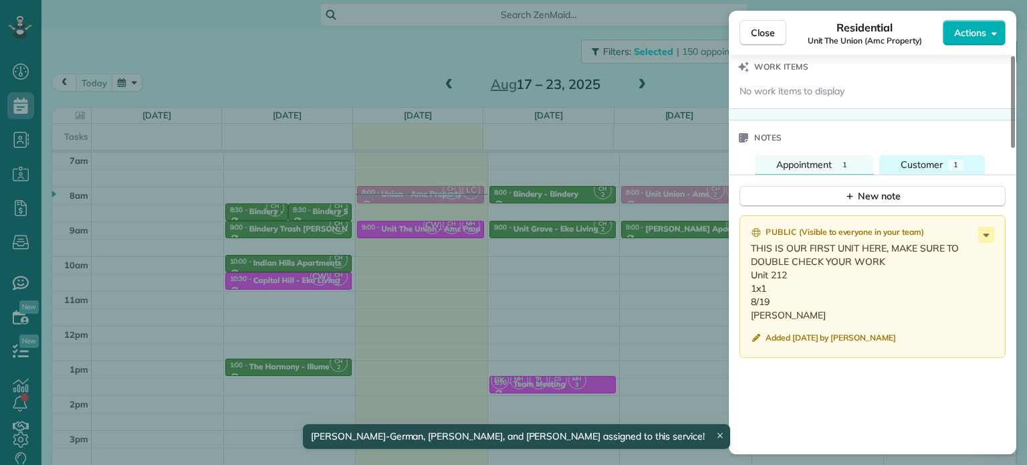
click at [946, 167] on button "Customer 1" at bounding box center [932, 164] width 106 height 19
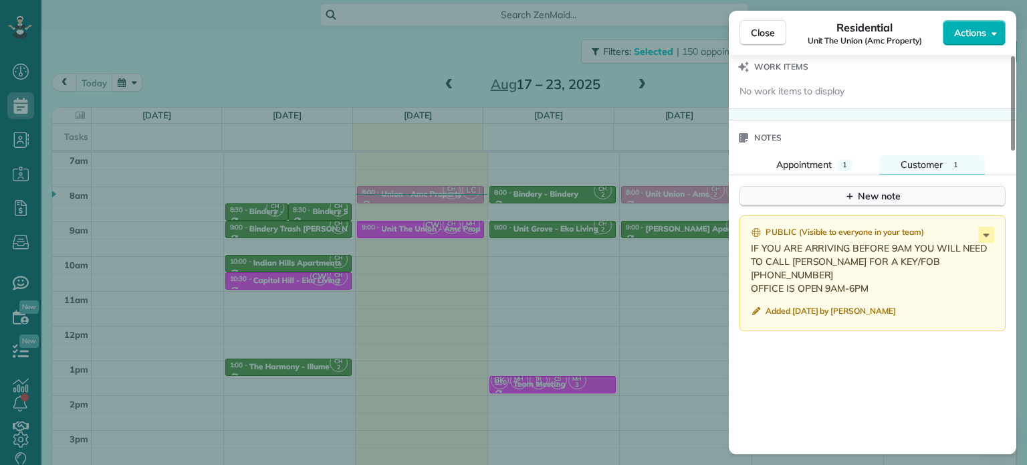
click at [903, 203] on button "New note" at bounding box center [873, 196] width 266 height 21
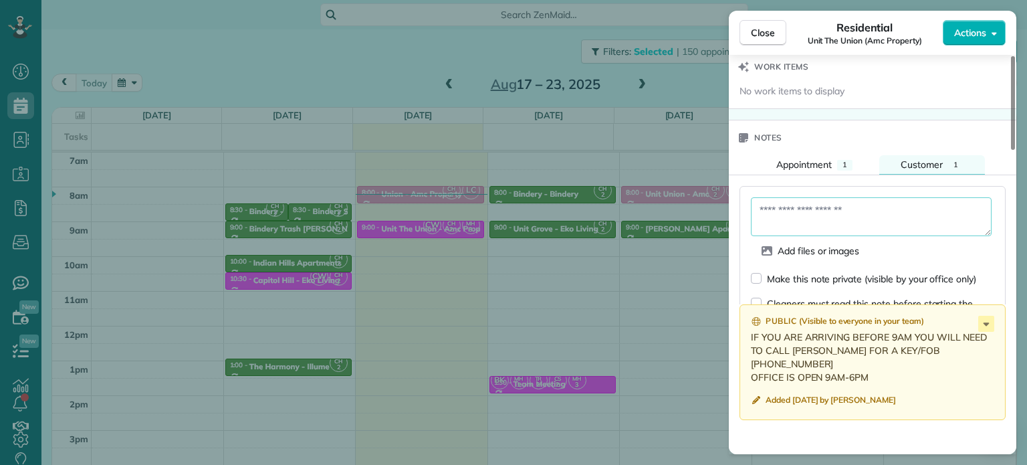
click at [905, 211] on textarea at bounding box center [871, 216] width 241 height 39
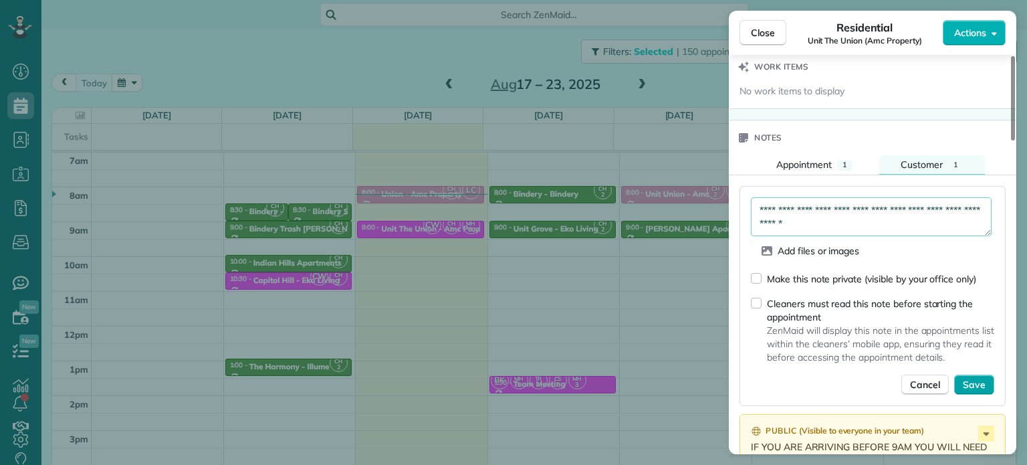
type textarea "**********"
click at [979, 385] on span "Save" at bounding box center [974, 384] width 23 height 13
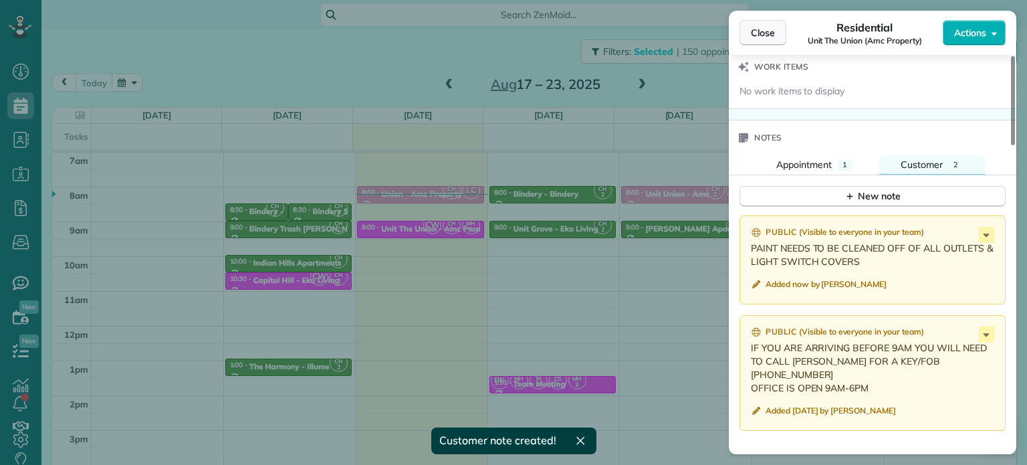
click at [758, 41] on button "Close" at bounding box center [763, 32] width 47 height 25
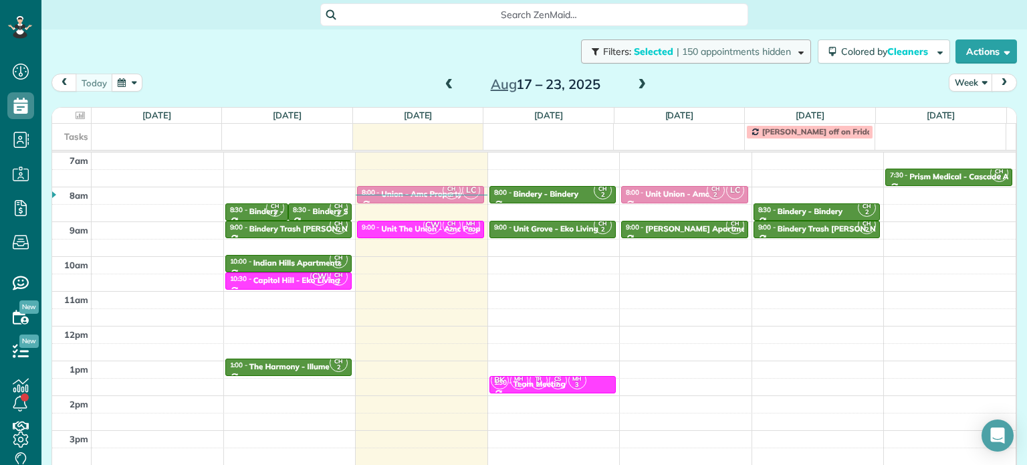
click at [677, 50] on span "| 150 appointments hidden" at bounding box center [734, 51] width 114 height 12
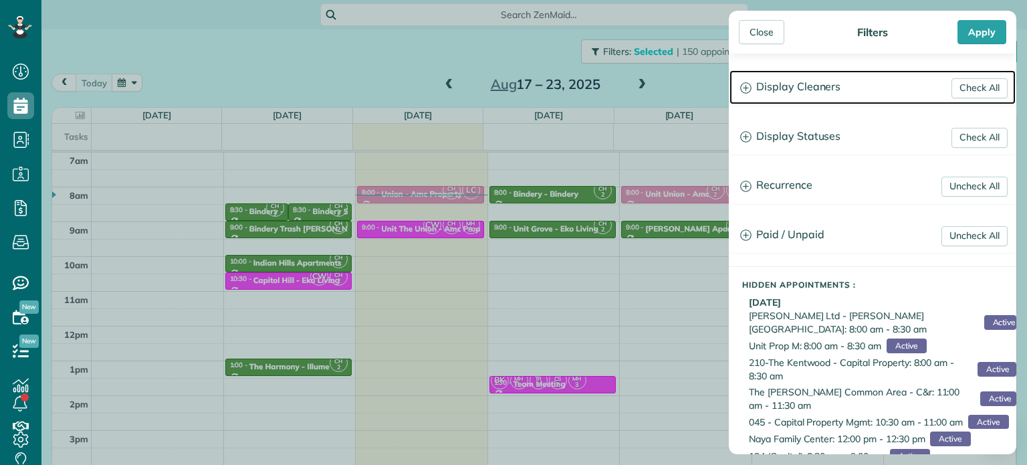
click at [816, 79] on h3 "Display Cleaners" at bounding box center [873, 87] width 286 height 34
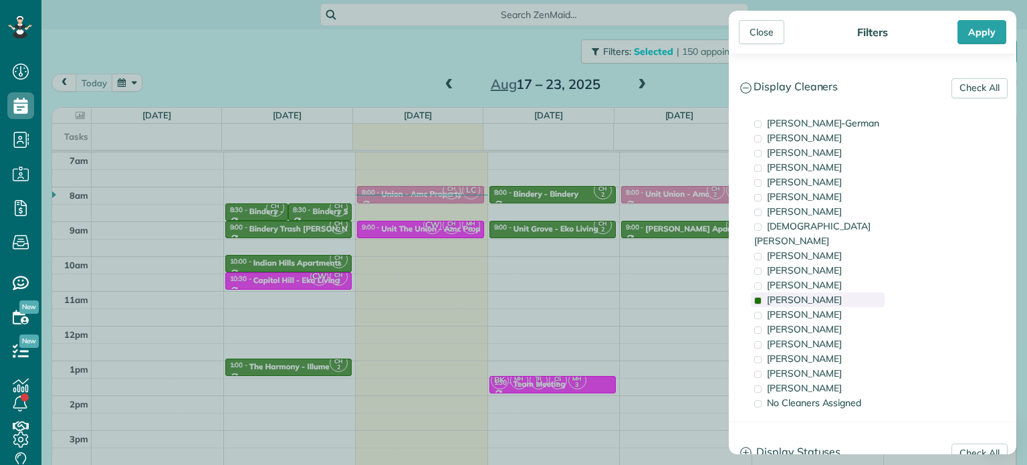
click at [811, 294] on span "[PERSON_NAME]" at bounding box center [804, 300] width 75 height 12
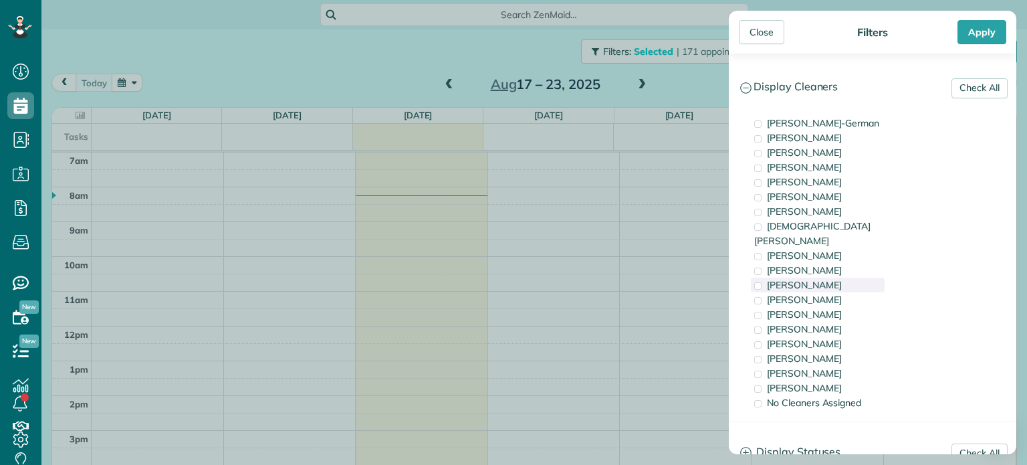
click at [811, 279] on span "[PERSON_NAME]" at bounding box center [804, 285] width 75 height 12
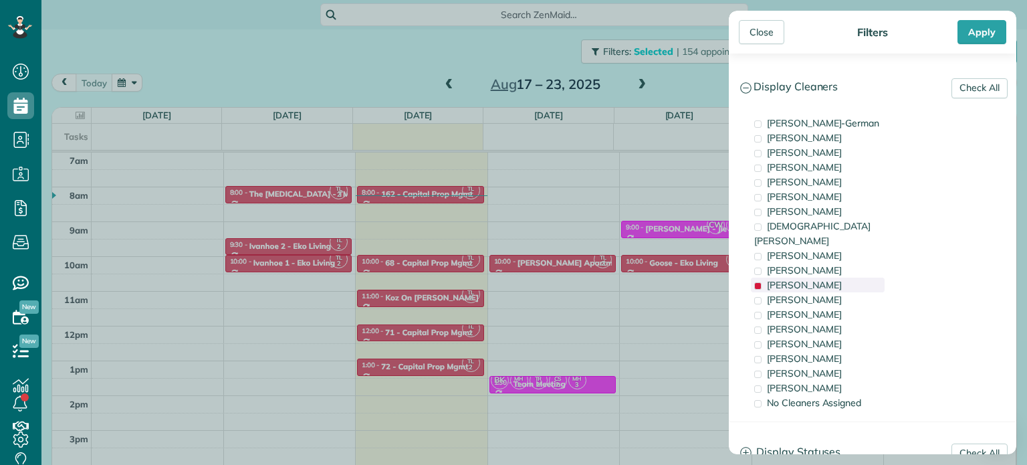
click at [811, 279] on span "[PERSON_NAME]" at bounding box center [804, 285] width 75 height 12
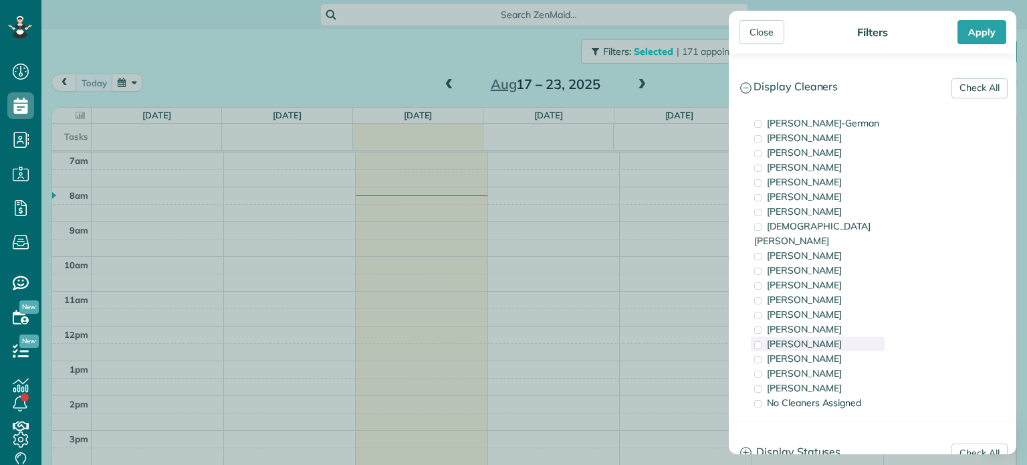
click at [816, 336] on div "[PERSON_NAME]" at bounding box center [818, 343] width 134 height 15
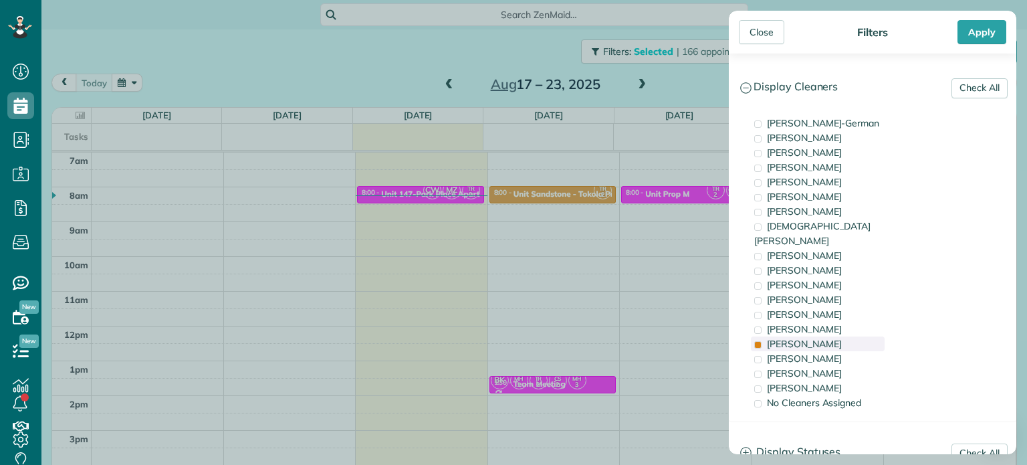
click at [816, 336] on div "[PERSON_NAME]" at bounding box center [818, 343] width 134 height 15
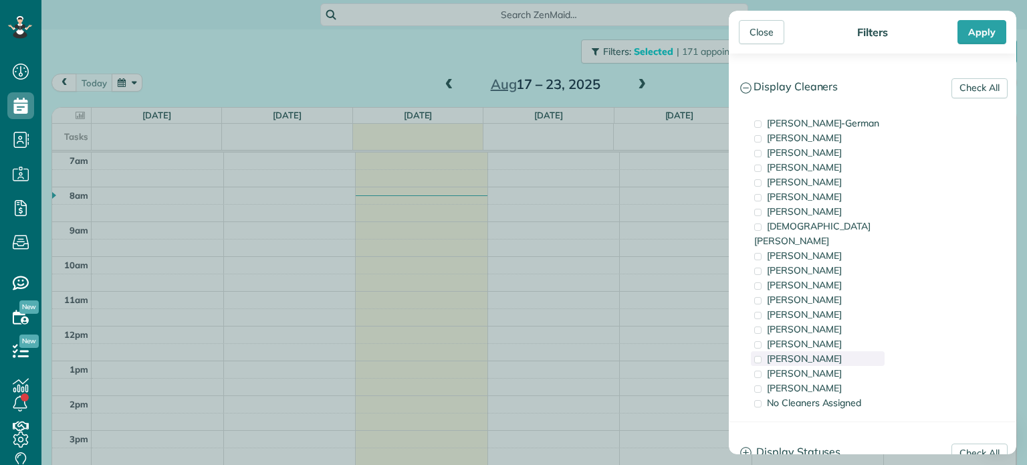
click at [824, 352] on span "[PERSON_NAME]" at bounding box center [804, 358] width 75 height 12
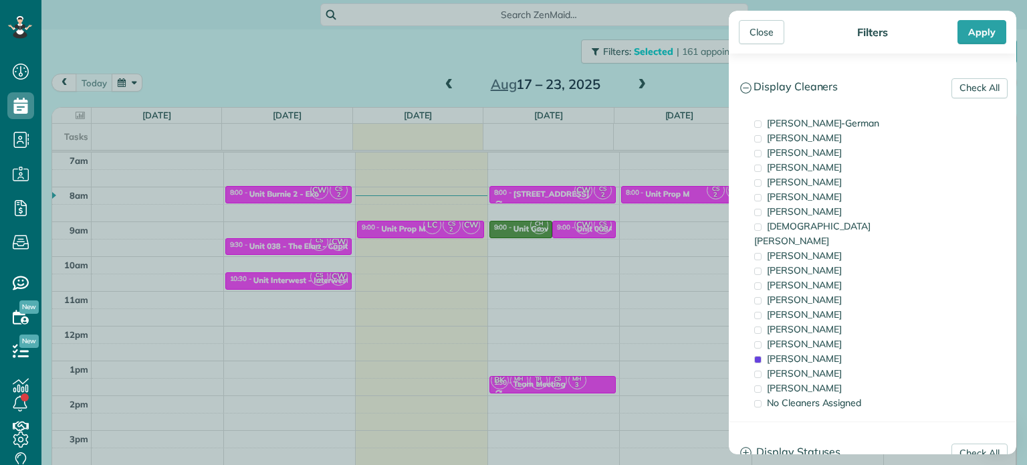
click at [354, 220] on div "Close Filters Apply Check All Display Cleaners [PERSON_NAME]-German [PERSON_NAM…" at bounding box center [513, 232] width 1027 height 465
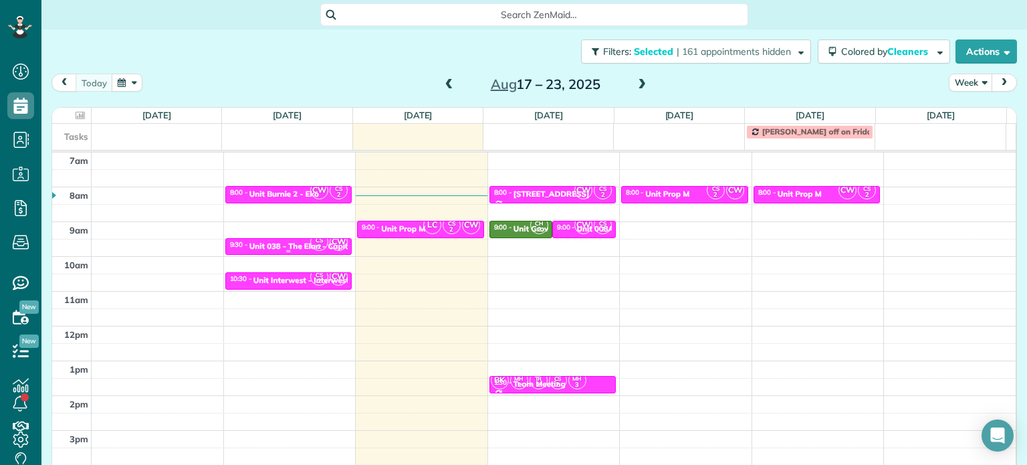
click at [292, 243] on div "Unit 038 - The Elan - Capital" at bounding box center [302, 245] width 106 height 9
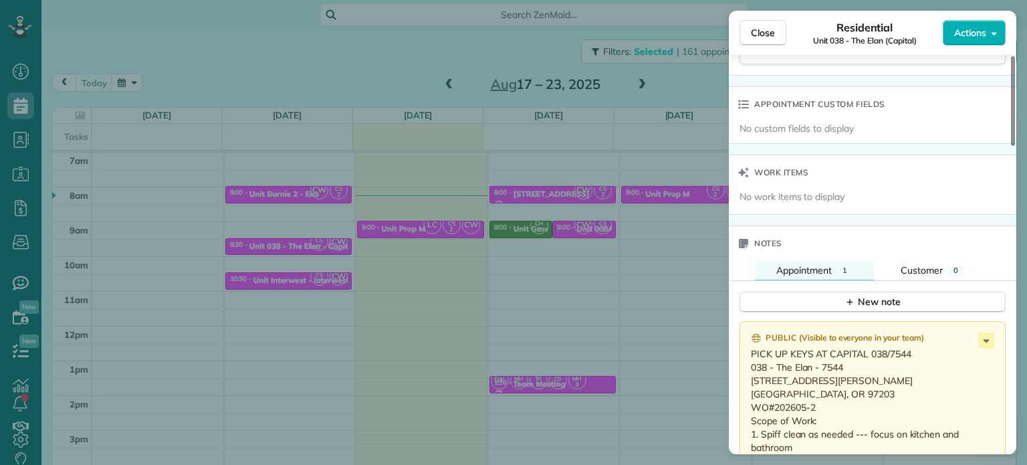
scroll to position [1010, 0]
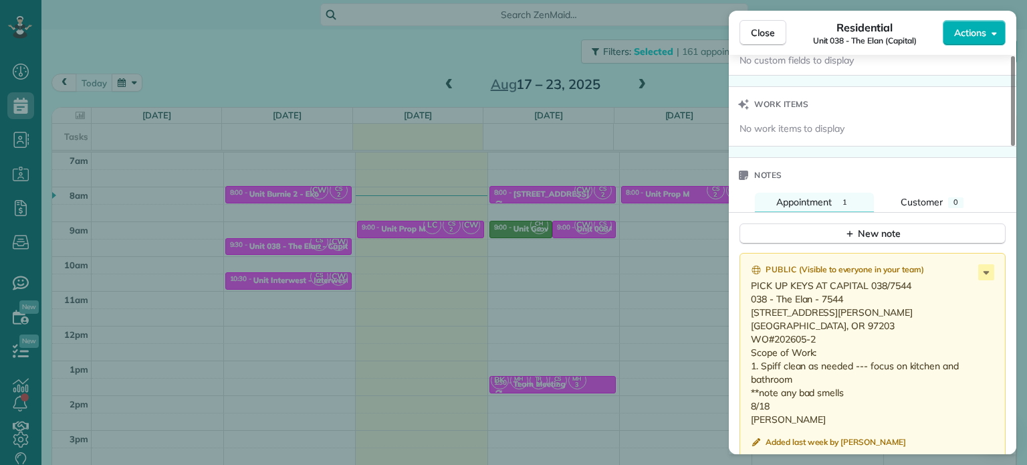
drag, startPoint x: 915, startPoint y: 290, endPoint x: 870, endPoint y: 291, distance: 44.8
click at [870, 291] on p "PICK UP KEYS AT CAPITAL 038/7544 038 - The Elan - 7544 [STREET_ADDRESS][PERSON_…" at bounding box center [874, 352] width 246 height 147
click at [649, 275] on div "Close Residential Unit 038 - The Elan (Capital) Actions Status Active Unit 038 …" at bounding box center [513, 232] width 1027 height 465
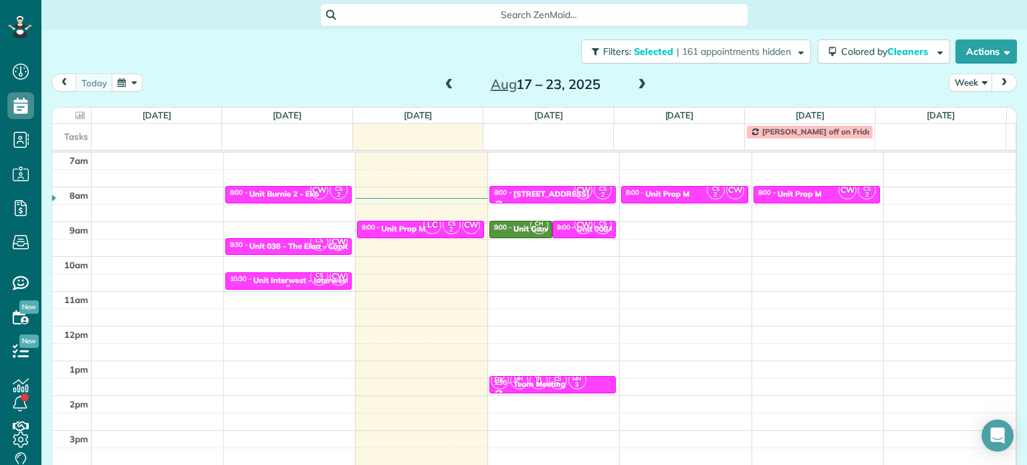
click at [302, 281] on div "Unit Interwest - Interwest Properties" at bounding box center [321, 280] width 136 height 9
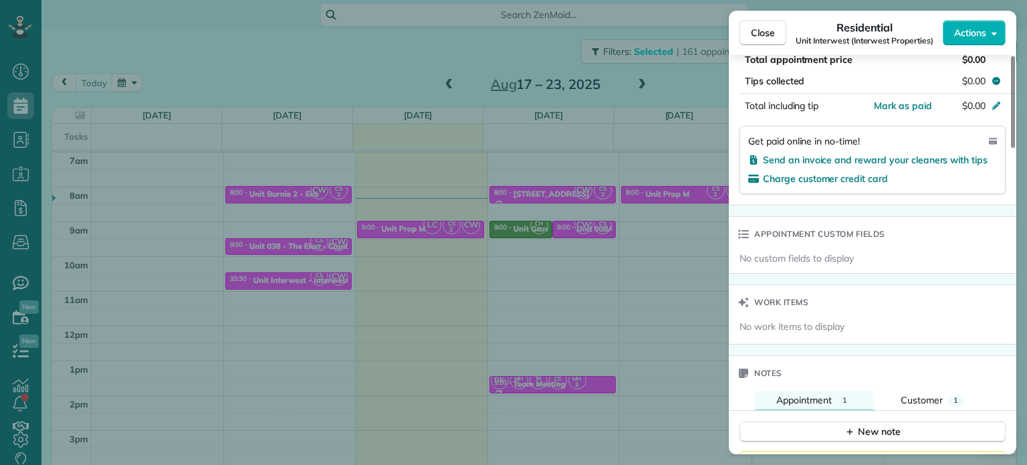
scroll to position [1014, 0]
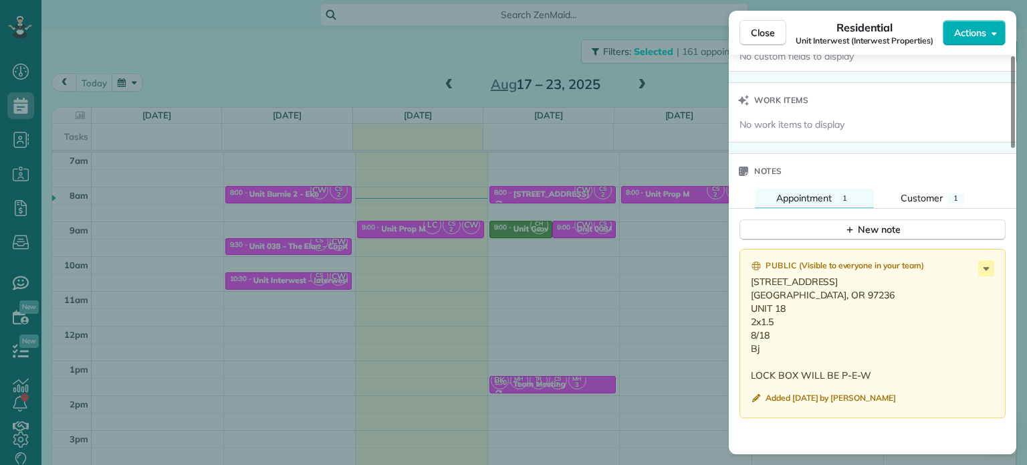
drag, startPoint x: 787, startPoint y: 311, endPoint x: 749, endPoint y: 292, distance: 42.8
click at [749, 292] on div "Public ( Visible to everyone in your team ) [STREET_ADDRESS] [GEOGRAPHIC_DATA],…" at bounding box center [873, 333] width 266 height 169
click at [503, 259] on div "Close Residential Unit Interwest (Interwest Properties) Actions Status Active U…" at bounding box center [513, 232] width 1027 height 465
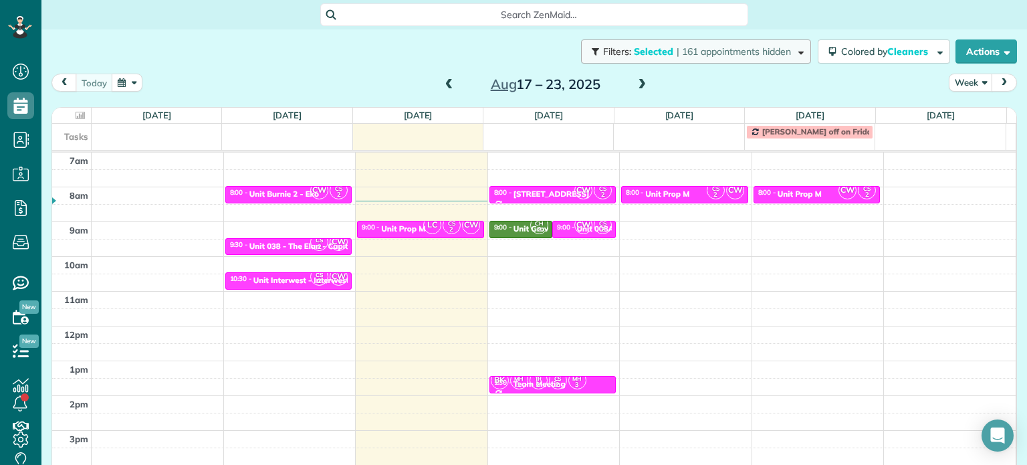
click at [752, 60] on button "Filters: Selected | 161 appointments hidden" at bounding box center [696, 51] width 230 height 24
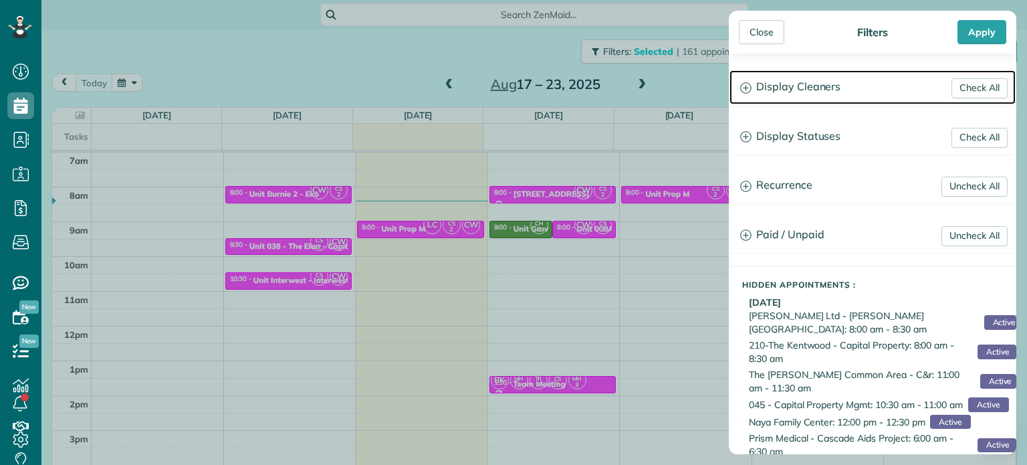
click at [808, 96] on h3 "Display Cleaners" at bounding box center [873, 87] width 286 height 34
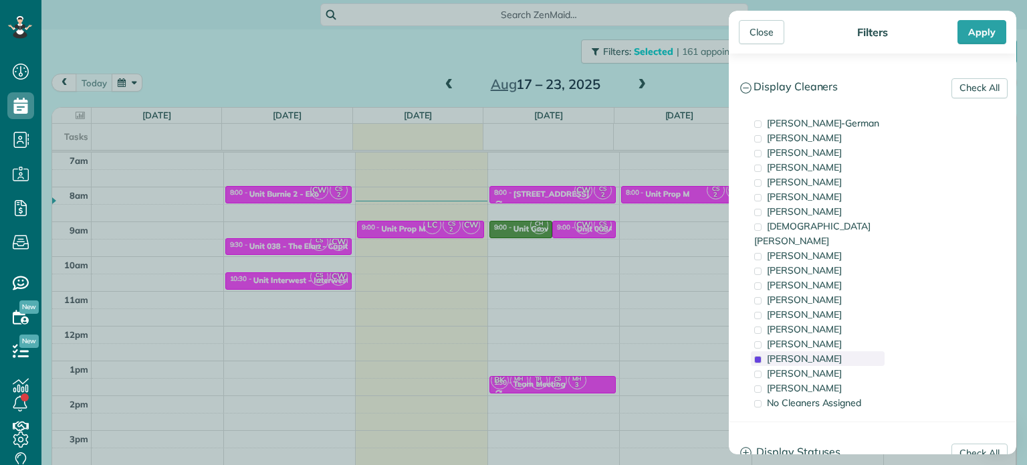
click at [800, 352] on span "[PERSON_NAME]" at bounding box center [804, 358] width 75 height 12
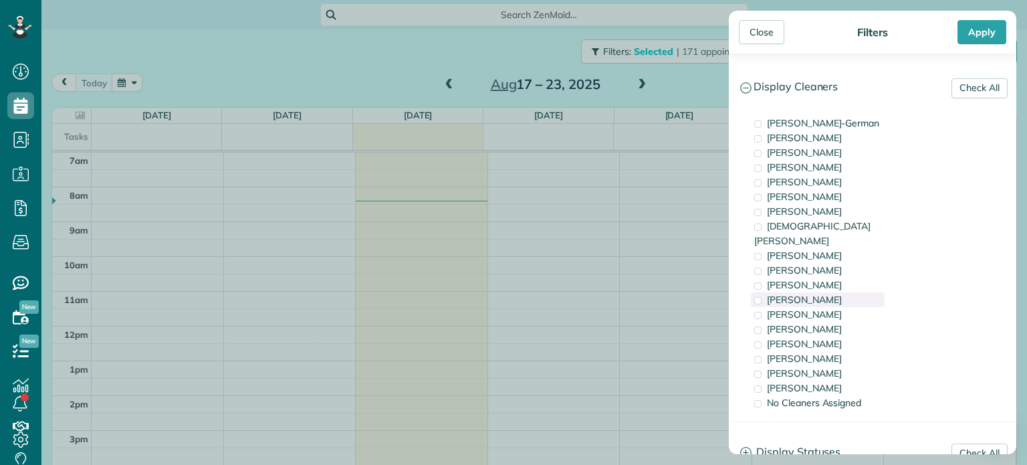
click at [816, 292] on div "[PERSON_NAME]" at bounding box center [818, 299] width 134 height 15
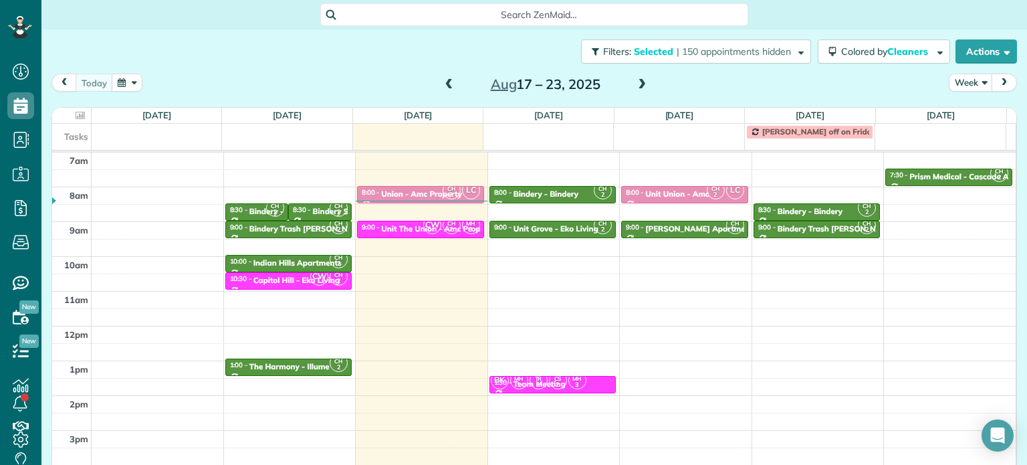
click at [572, 236] on div "Close Filters Apply Check All Display Cleaners [PERSON_NAME]-German [PERSON_NAM…" at bounding box center [513, 232] width 1027 height 465
click at [547, 227] on div "Unit Grove - Eko Living" at bounding box center [556, 228] width 85 height 9
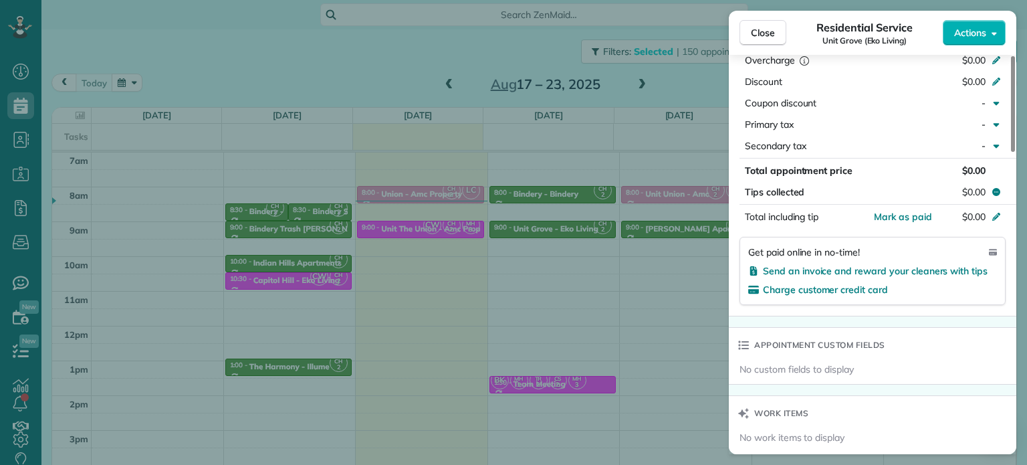
scroll to position [948, 0]
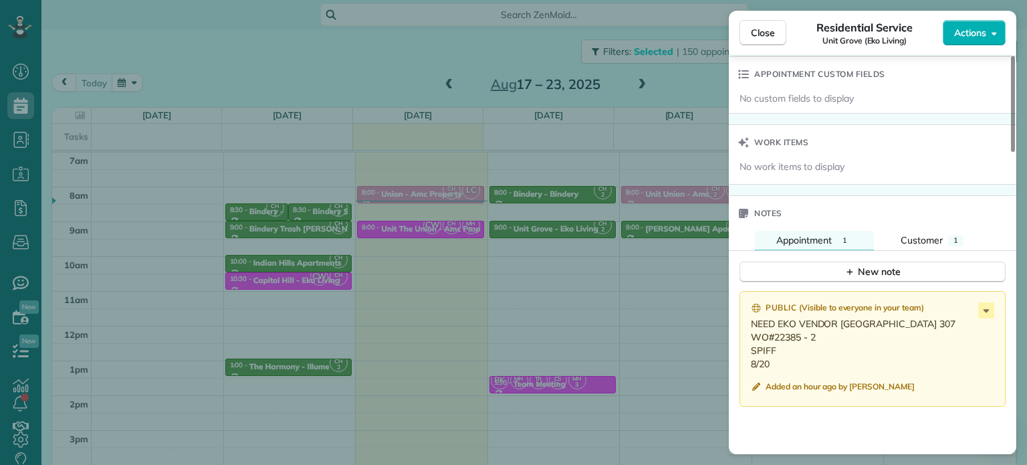
drag, startPoint x: 817, startPoint y: 352, endPoint x: 774, endPoint y: 352, distance: 43.5
click at [774, 352] on p "NEED EKO VENDOR [GEOGRAPHIC_DATA] 307 WO#22385 - 2 SPIFF 8/20" at bounding box center [874, 343] width 246 height 53
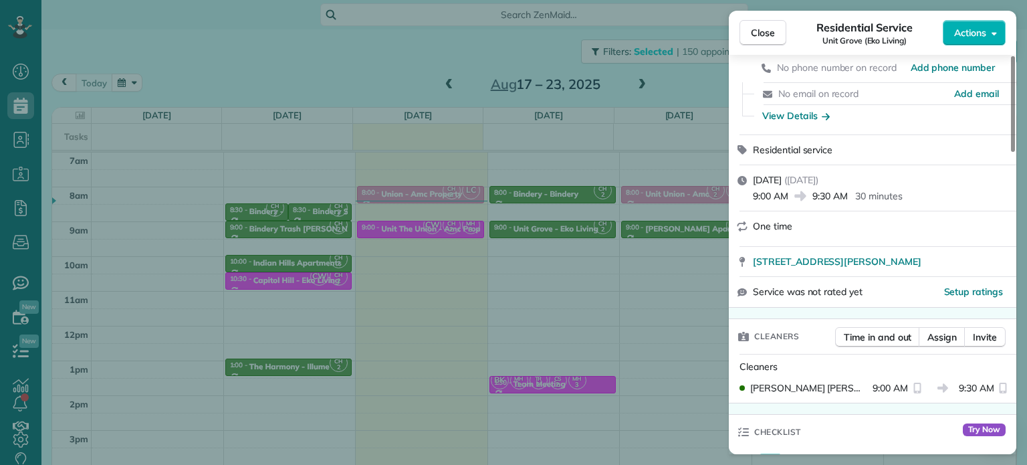
scroll to position [0, 0]
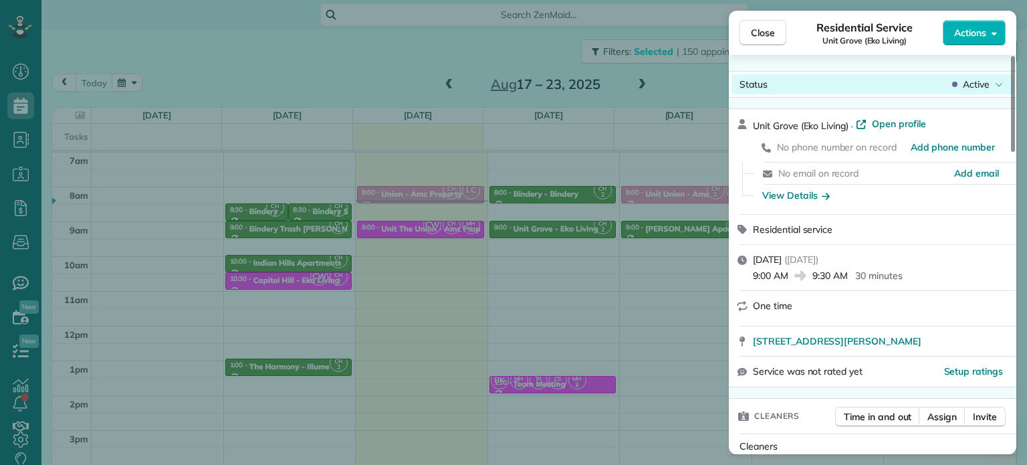
click at [993, 81] on div "Active" at bounding box center [978, 84] width 56 height 13
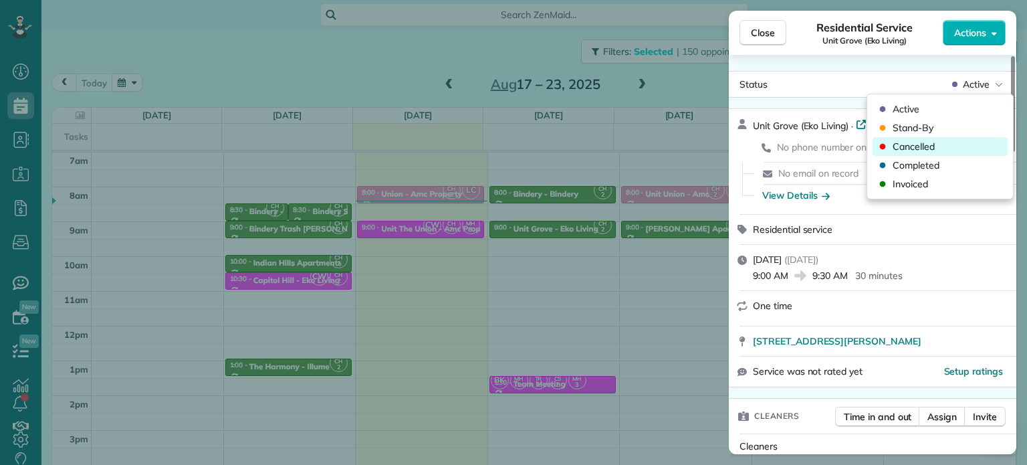
click at [958, 146] on div "Cancelled" at bounding box center [940, 146] width 135 height 19
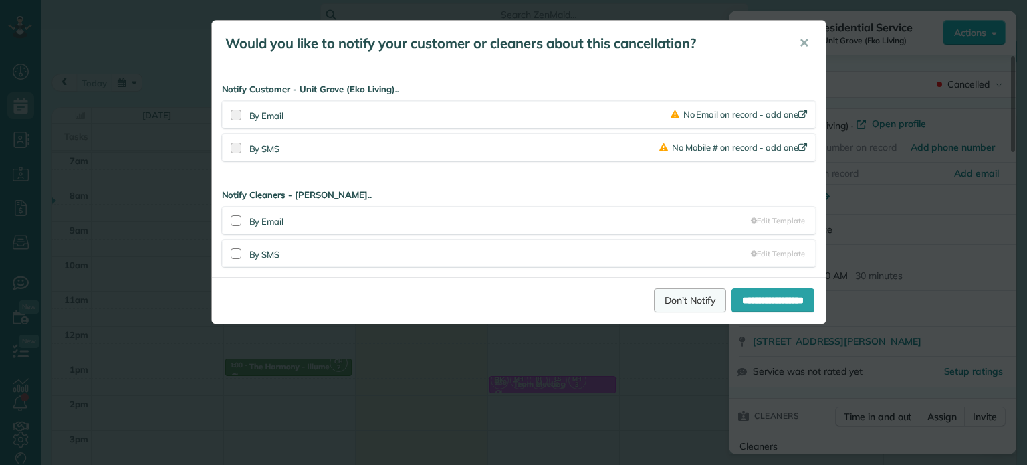
click at [671, 298] on link "Don't Notify" at bounding box center [690, 300] width 72 height 24
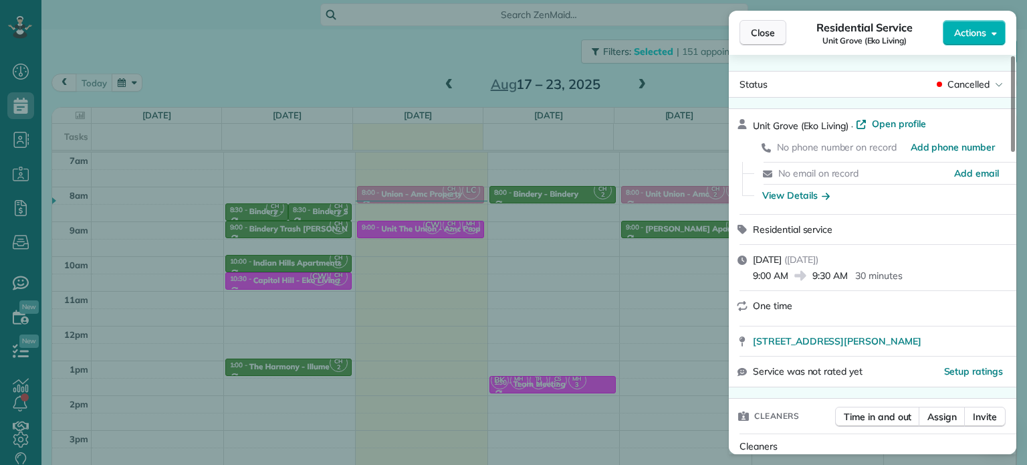
click at [768, 28] on span "Close" at bounding box center [763, 32] width 24 height 13
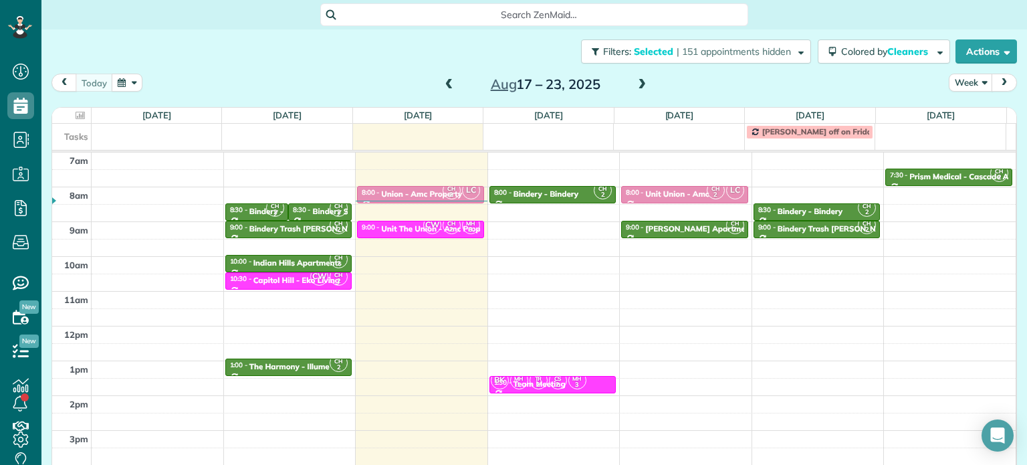
click at [451, 84] on span at bounding box center [449, 85] width 15 height 12
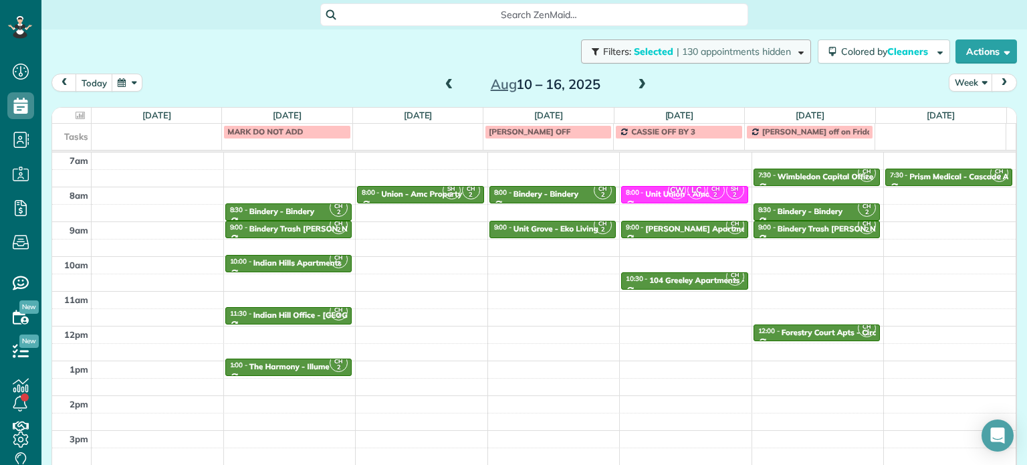
click at [756, 52] on span "| 130 appointments hidden" at bounding box center [734, 51] width 114 height 12
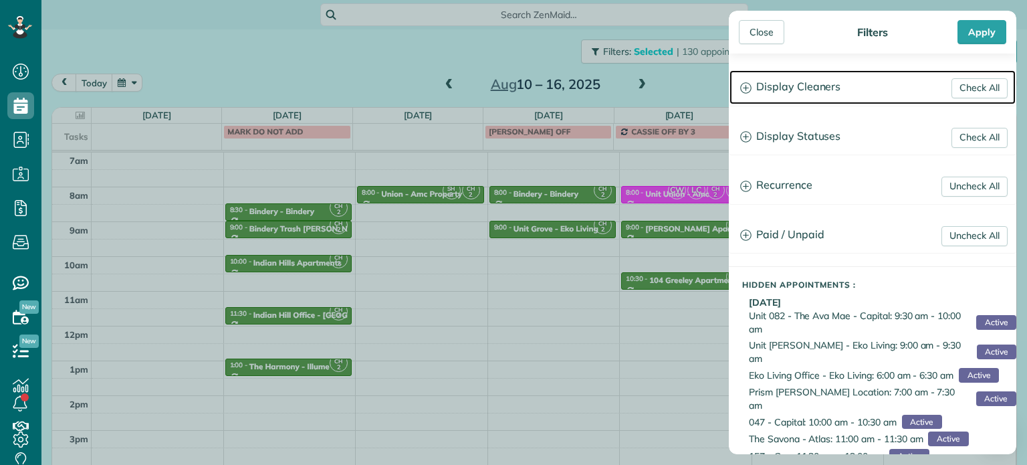
click at [800, 84] on h3 "Display Cleaners" at bounding box center [873, 87] width 286 height 34
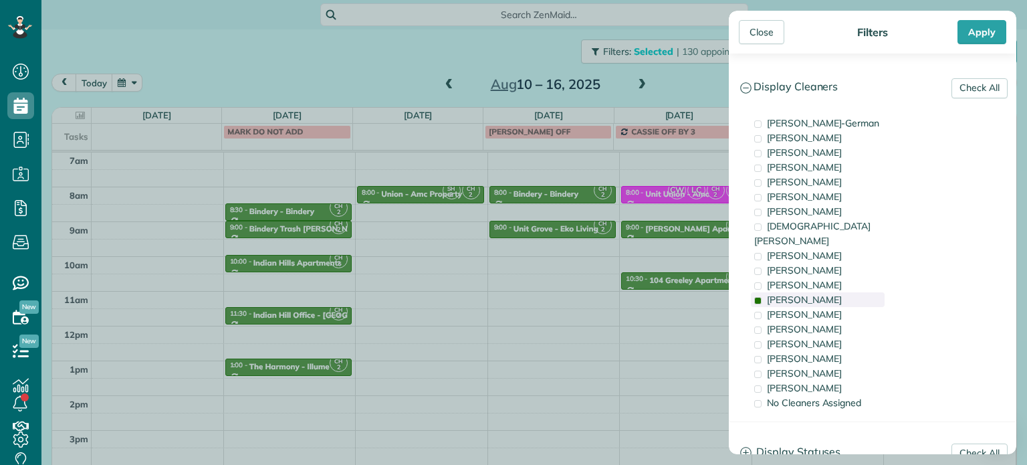
click at [830, 292] on div "[PERSON_NAME]" at bounding box center [818, 299] width 134 height 15
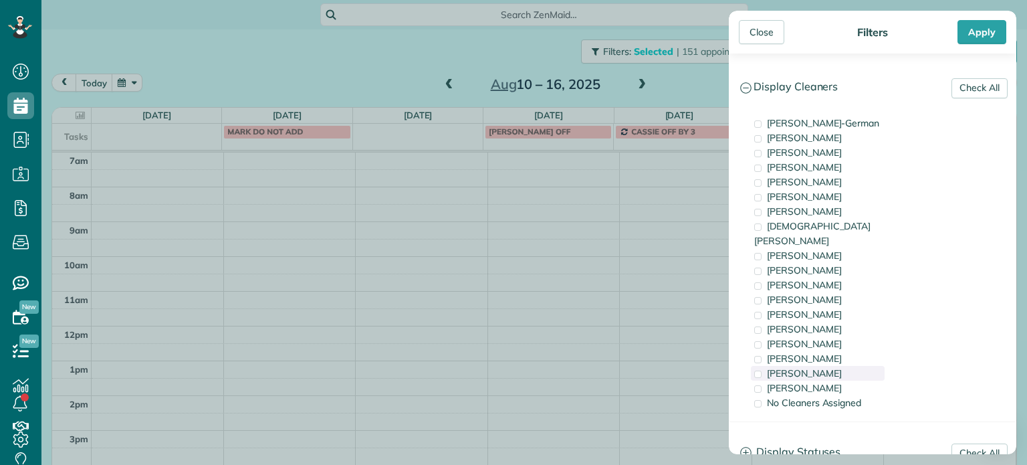
click at [827, 367] on span "[PERSON_NAME]" at bounding box center [804, 373] width 75 height 12
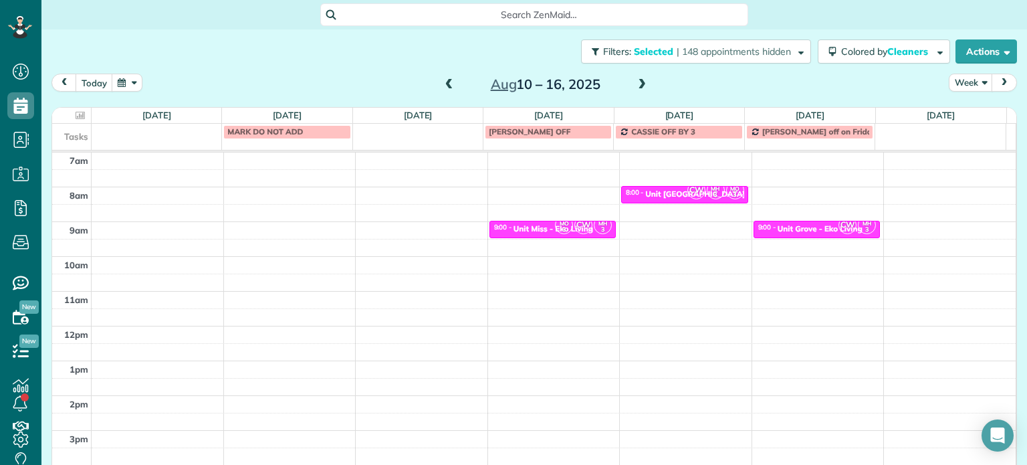
drag, startPoint x: 695, startPoint y: 275, endPoint x: 772, endPoint y: 253, distance: 79.4
click at [695, 275] on div "Close Filters Apply Check All Display Cleaners [PERSON_NAME]-German [PERSON_NAM…" at bounding box center [513, 232] width 1027 height 465
click at [782, 227] on div "Unit Grove - Eko Living" at bounding box center [820, 228] width 85 height 9
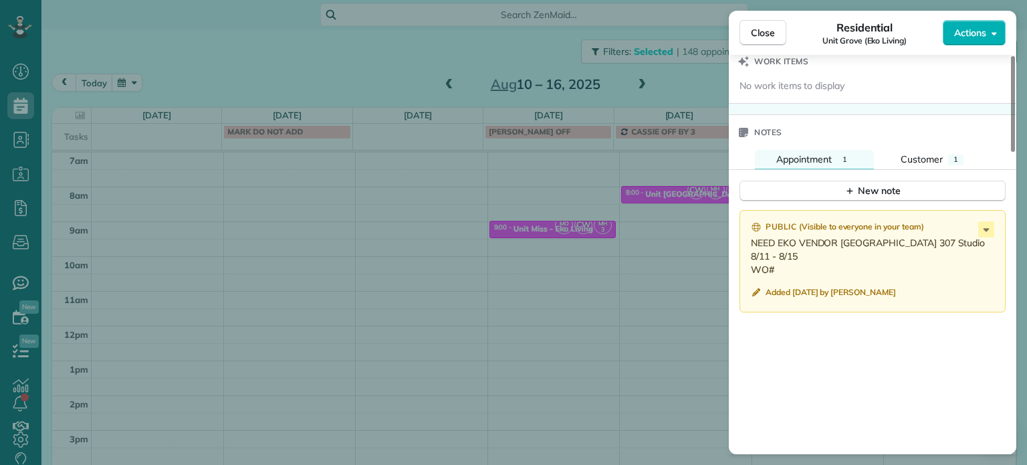
scroll to position [1072, 0]
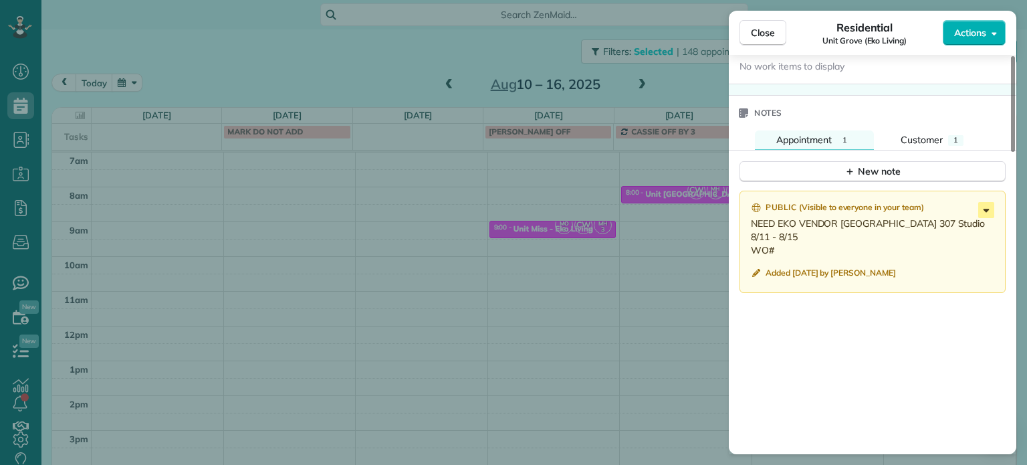
click at [986, 211] on icon at bounding box center [986, 210] width 16 height 16
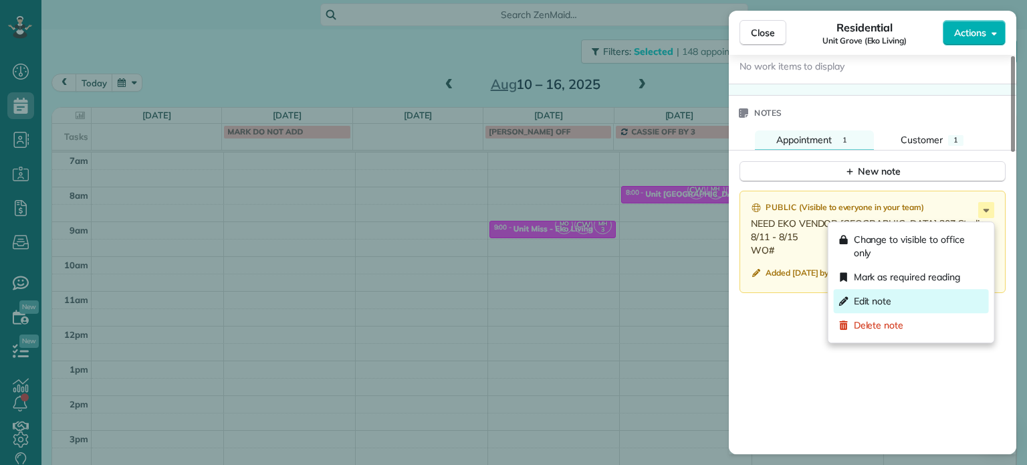
click at [895, 296] on div "Edit note" at bounding box center [911, 301] width 155 height 24
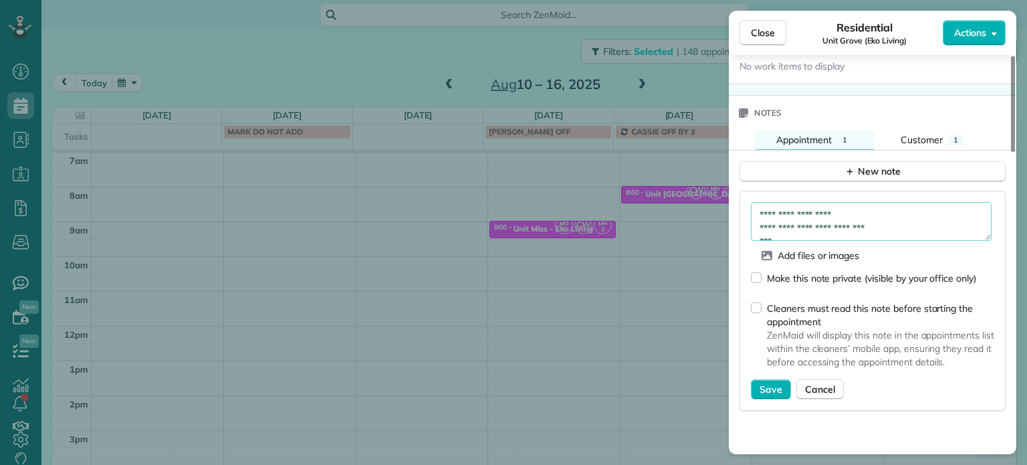
click at [800, 241] on textarea "**********" at bounding box center [871, 221] width 241 height 39
paste textarea "*********"
type textarea "**********"
click at [768, 389] on span "Save" at bounding box center [771, 389] width 23 height 13
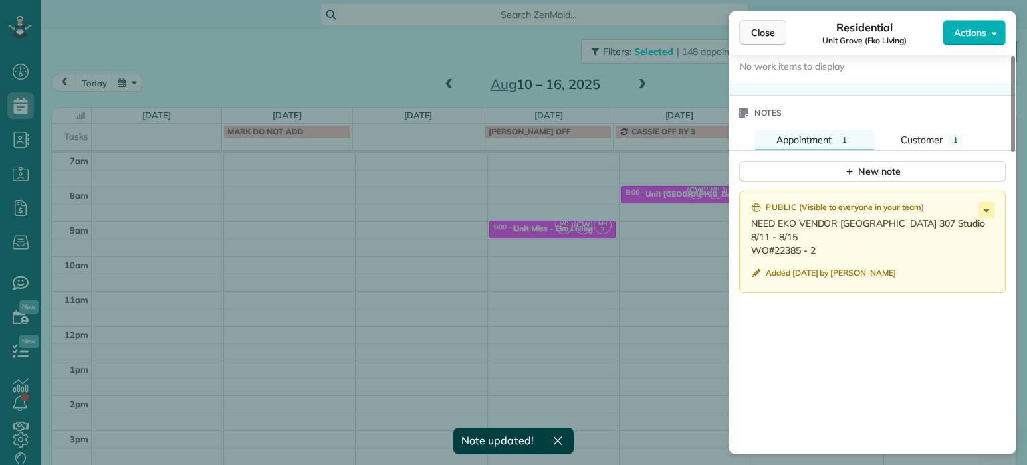
click at [770, 40] on button "Close" at bounding box center [763, 32] width 47 height 25
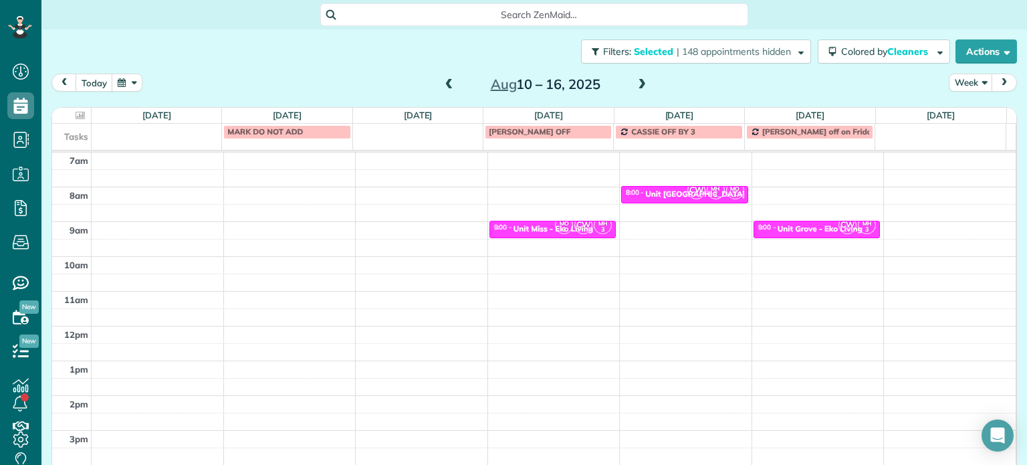
click at [635, 88] on span at bounding box center [642, 85] width 15 height 12
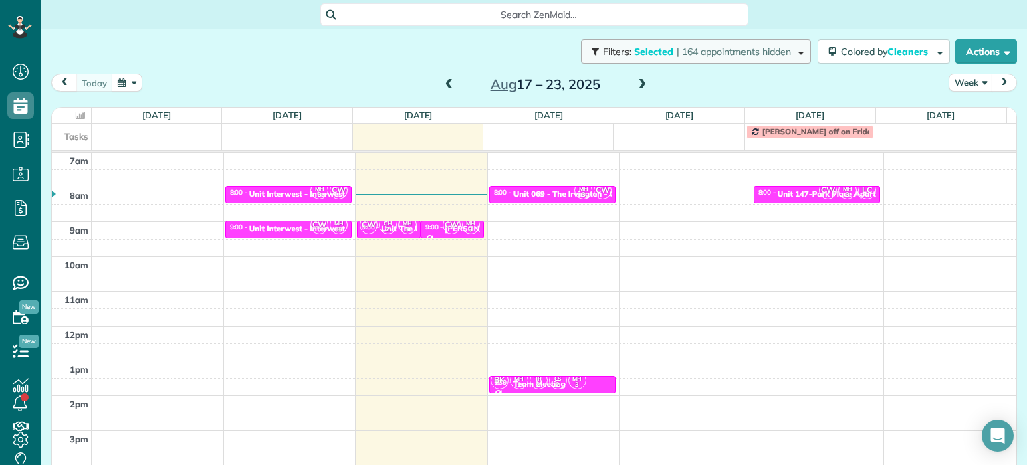
click at [677, 49] on span "| 164 appointments hidden" at bounding box center [734, 51] width 114 height 12
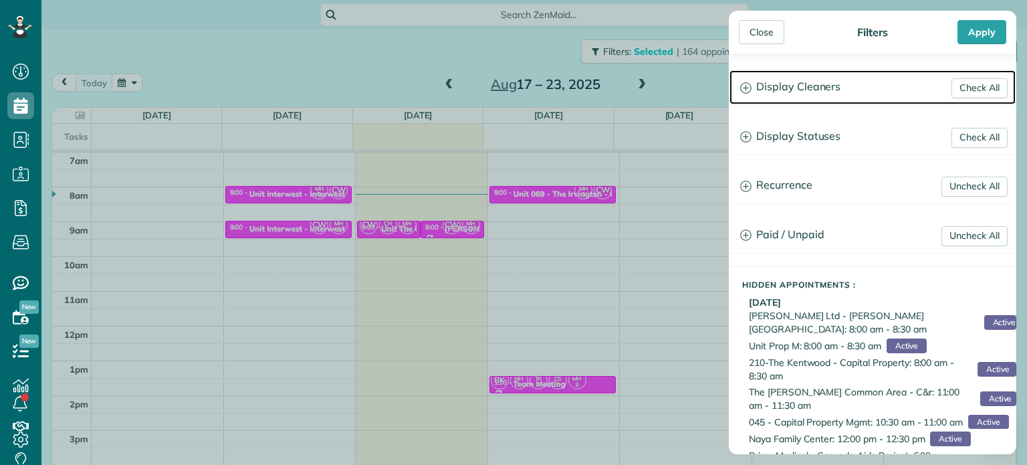
click at [810, 86] on h3 "Display Cleaners" at bounding box center [873, 87] width 286 height 34
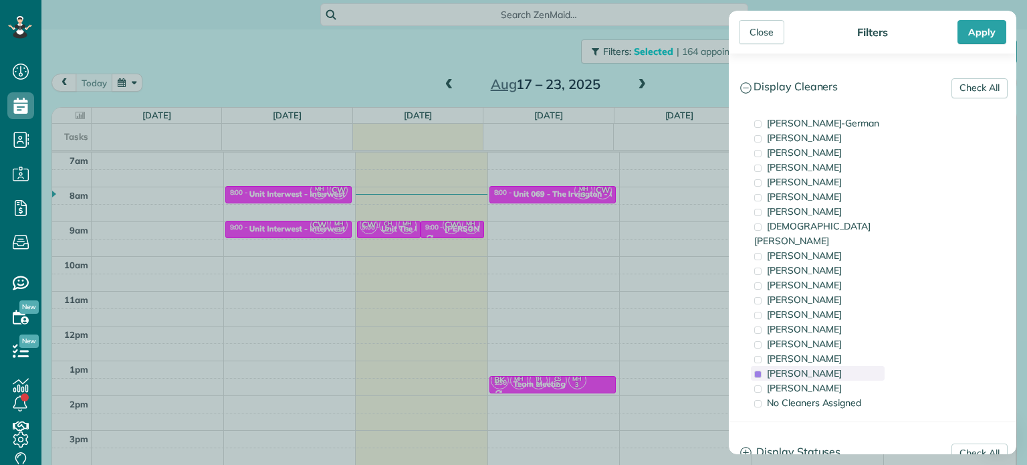
click at [827, 366] on div "[PERSON_NAME]" at bounding box center [818, 373] width 134 height 15
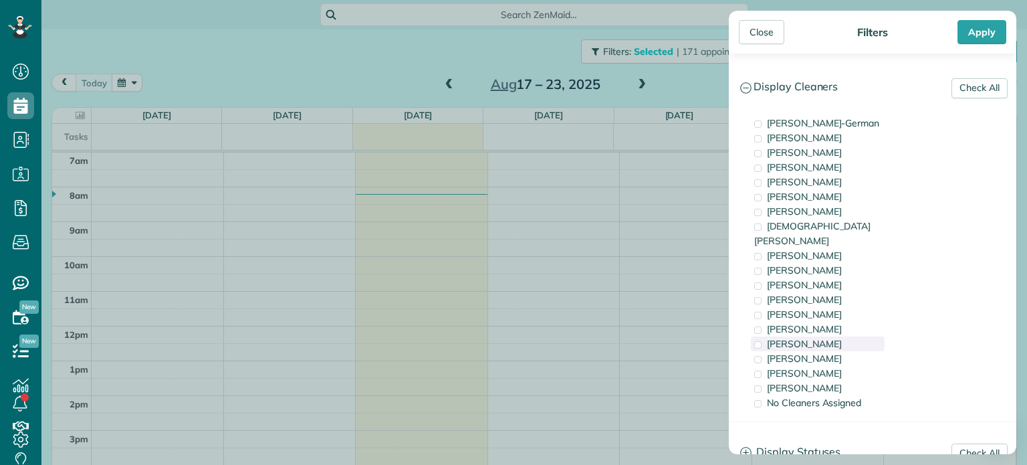
click at [837, 336] on div "[PERSON_NAME]" at bounding box center [818, 343] width 134 height 15
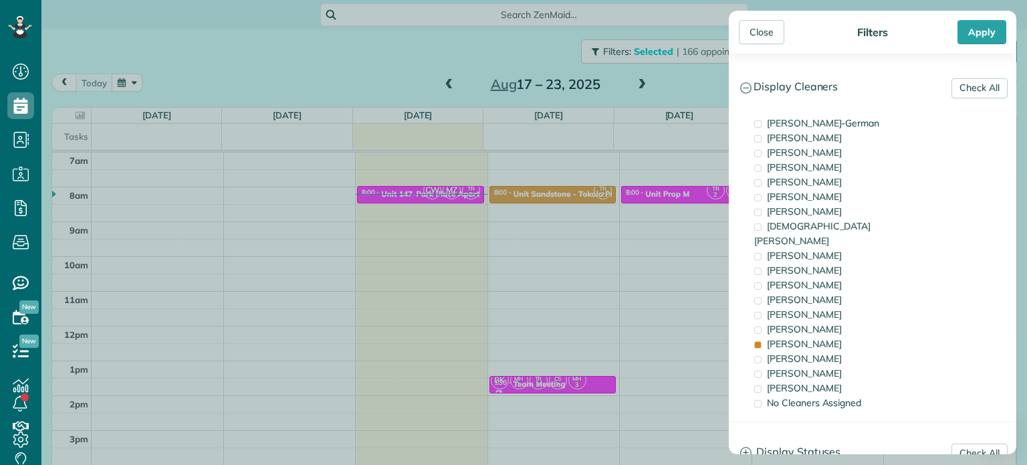
click at [356, 194] on div "Close Filters Apply Check All Display Cleaners [PERSON_NAME]-German [PERSON_NAM…" at bounding box center [513, 232] width 1027 height 465
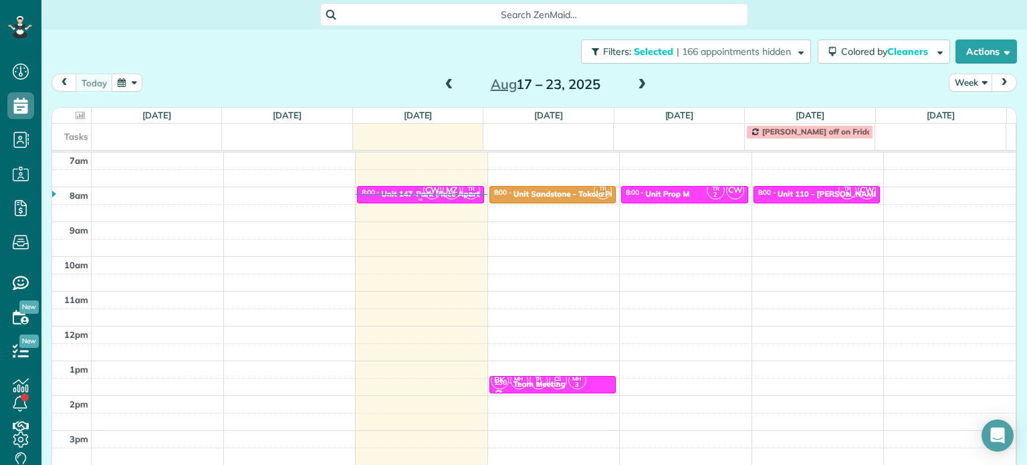
click at [423, 195] on span "CW" at bounding box center [432, 190] width 18 height 18
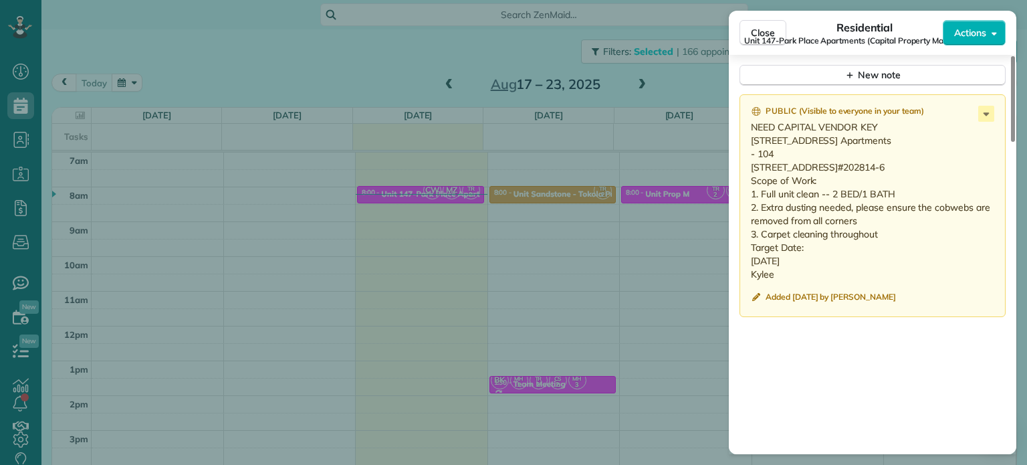
scroll to position [1206, 0]
click at [986, 115] on icon at bounding box center [987, 113] width 6 height 3
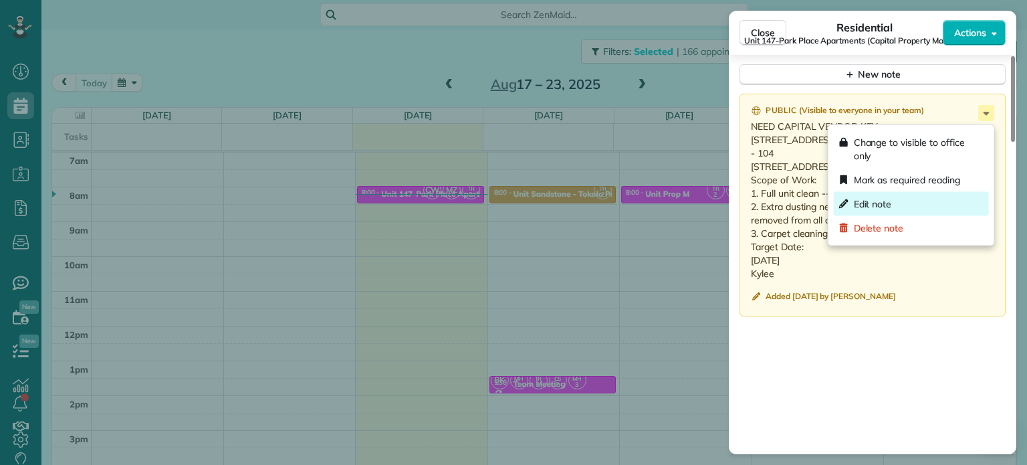
click at [913, 200] on div "Edit note" at bounding box center [911, 204] width 155 height 24
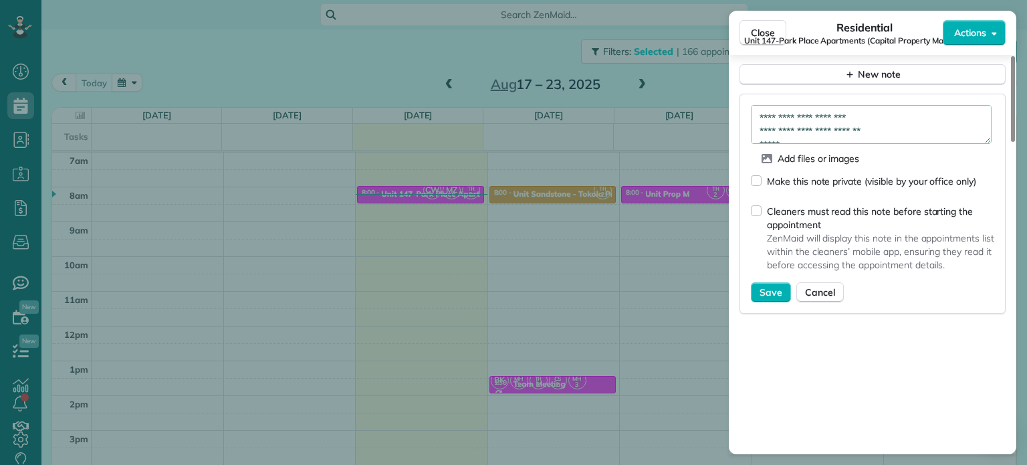
click at [900, 124] on textarea "**********" at bounding box center [871, 124] width 241 height 39
type textarea "**********"
click at [775, 296] on span "Save" at bounding box center [771, 292] width 23 height 13
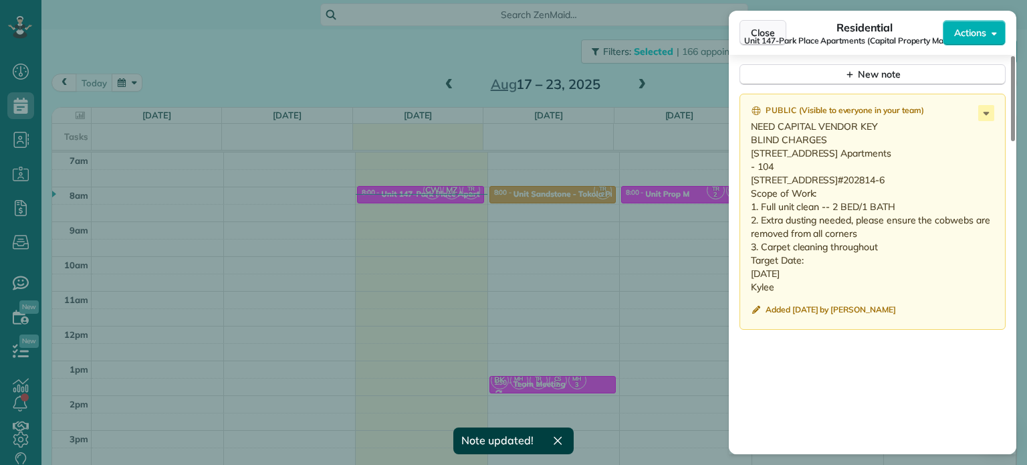
click at [758, 23] on button "Close" at bounding box center [763, 32] width 47 height 25
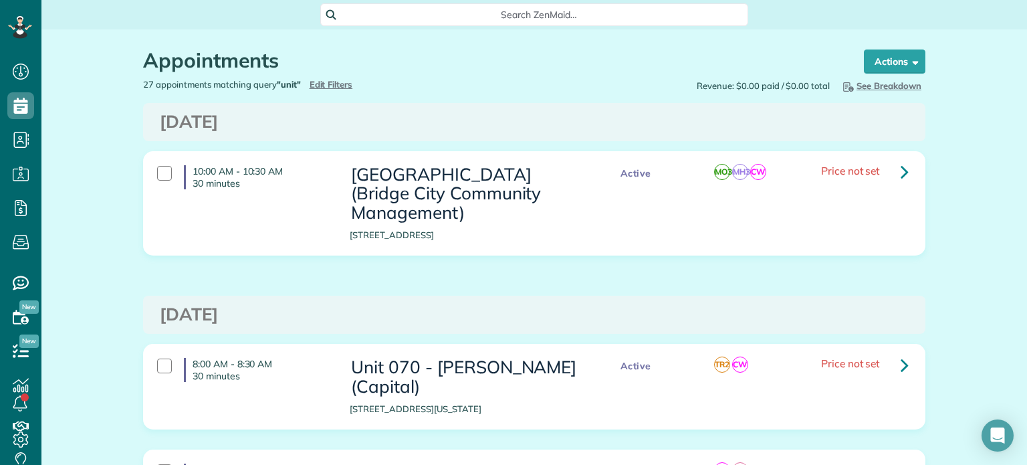
scroll to position [465, 41]
